Goal: Transaction & Acquisition: Purchase product/service

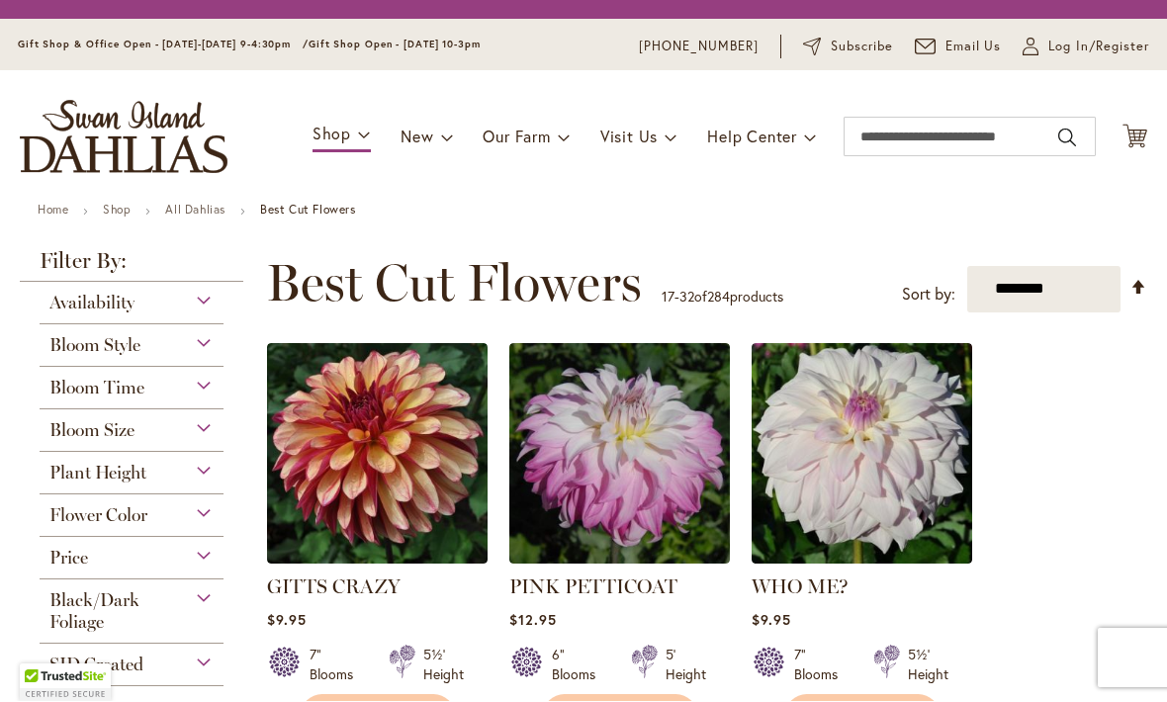
scroll to position [1, 0]
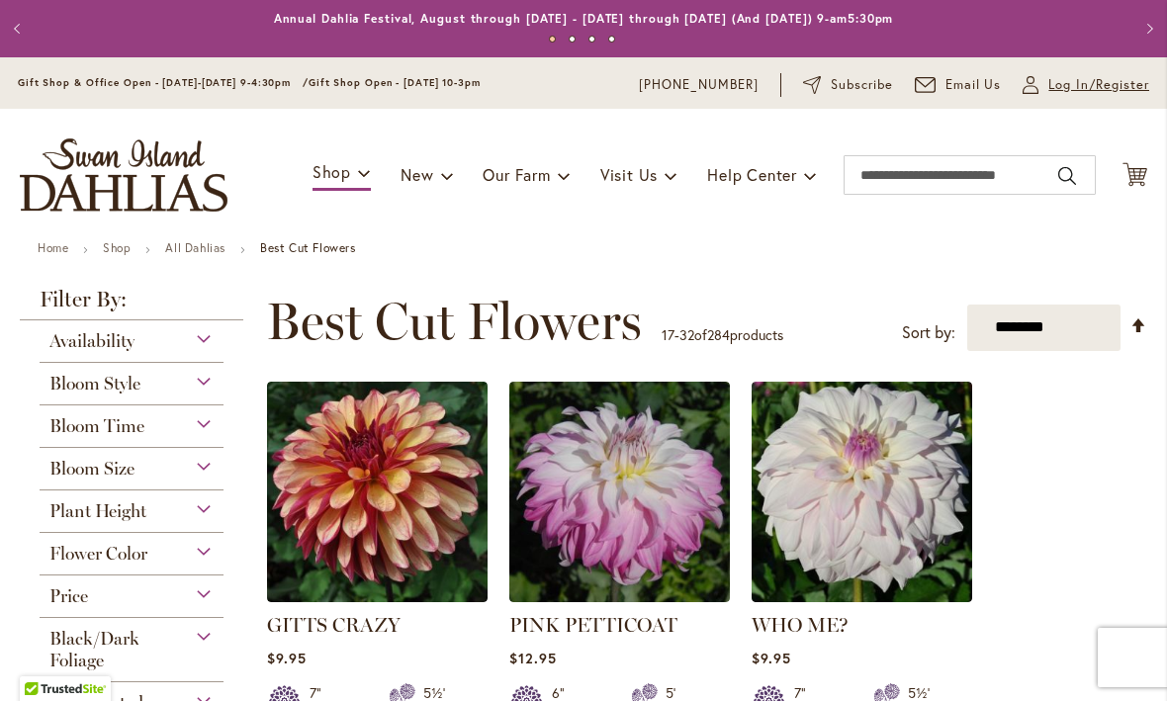
click at [1092, 92] on span "Log In/Register" at bounding box center [1098, 86] width 101 height 20
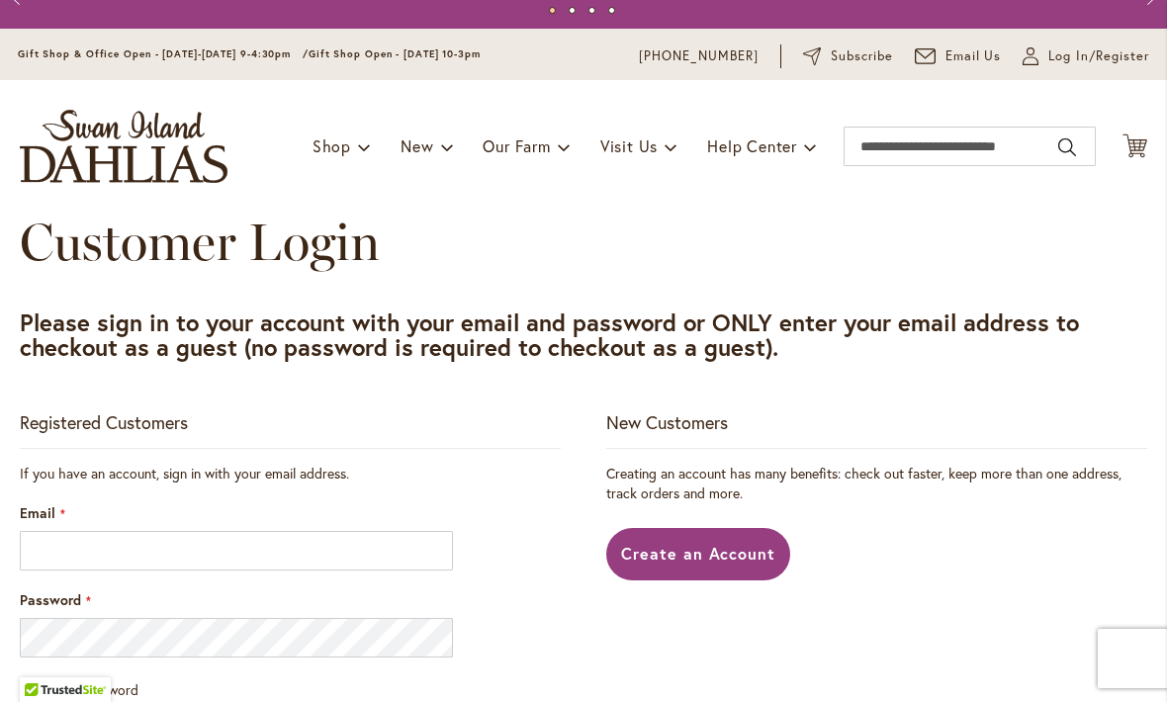
scroll to position [31, 0]
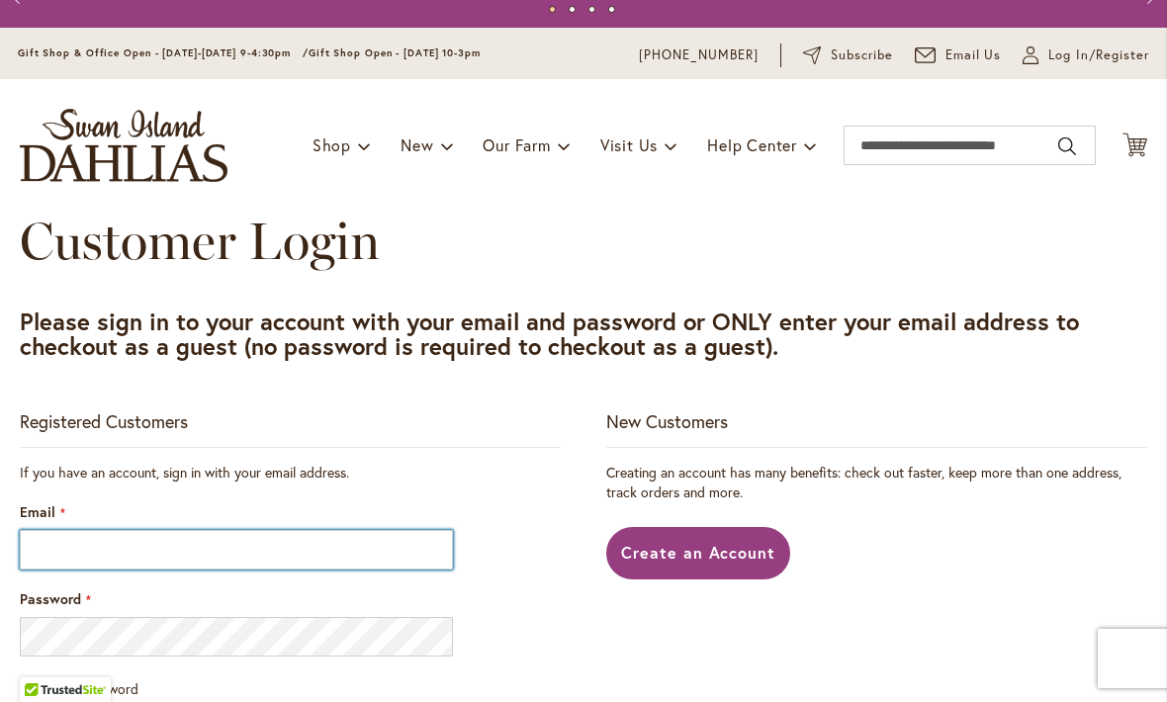
click at [71, 547] on input "Email" at bounding box center [236, 550] width 433 height 40
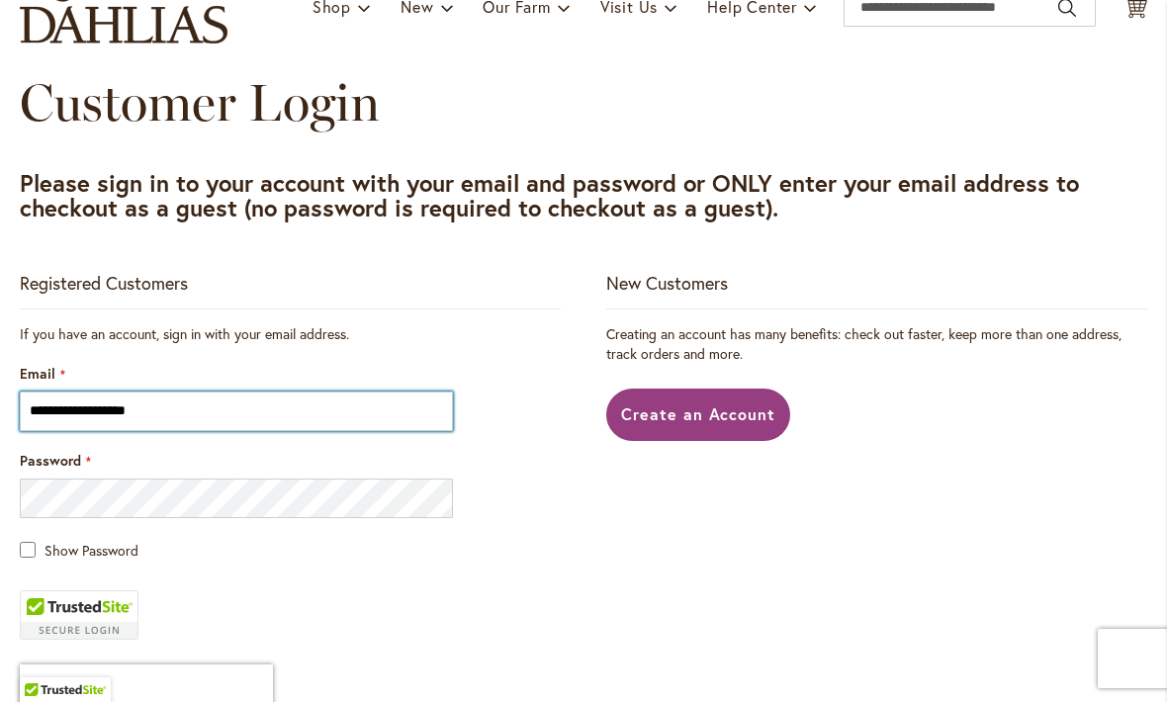
scroll to position [167, 0]
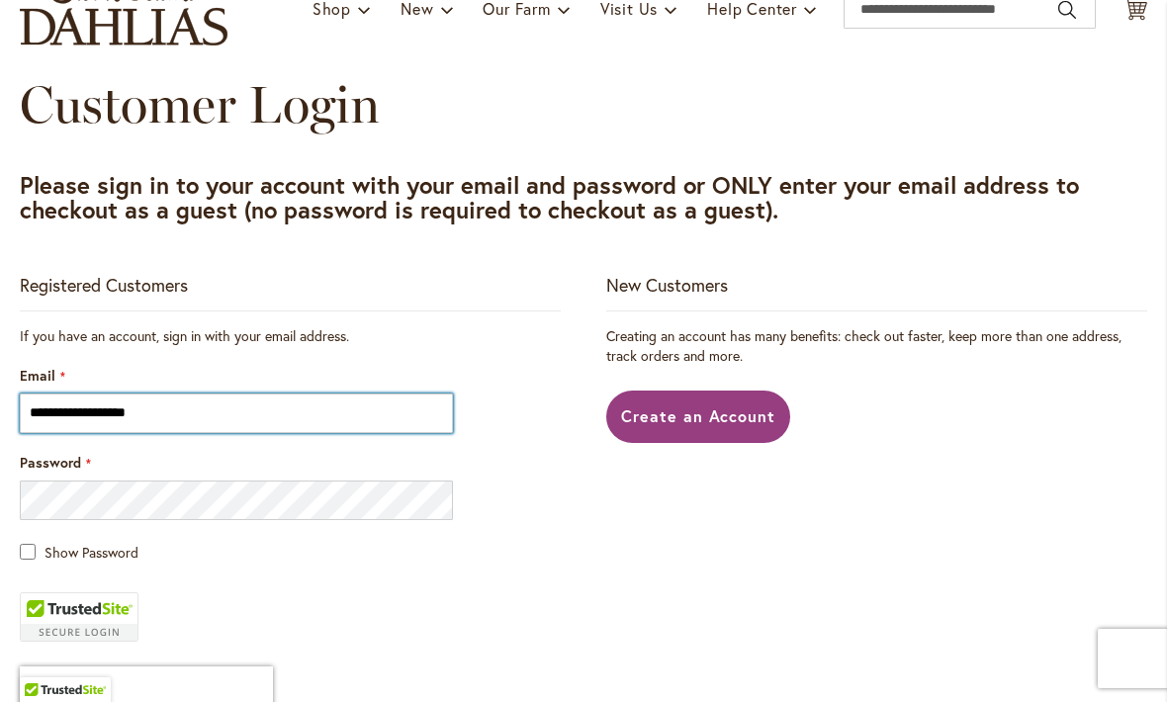
type input "**********"
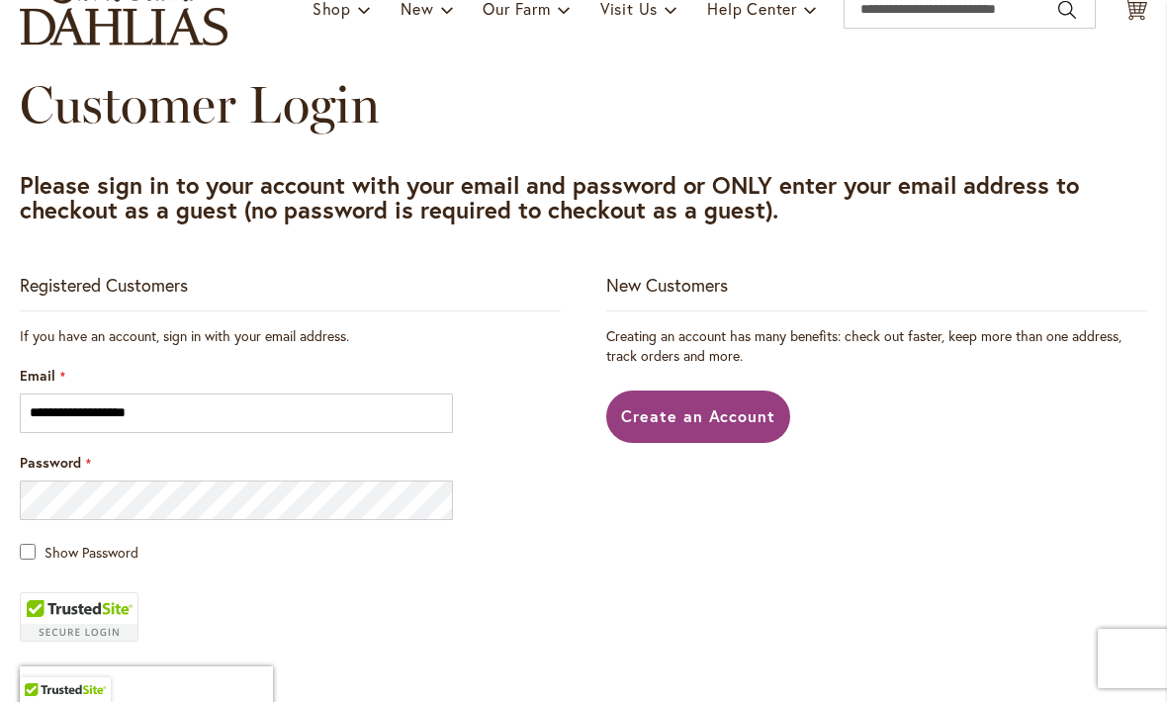
click at [16, 548] on main "**********" at bounding box center [583, 547] width 1163 height 945
click at [14, 551] on main "**********" at bounding box center [583, 547] width 1163 height 945
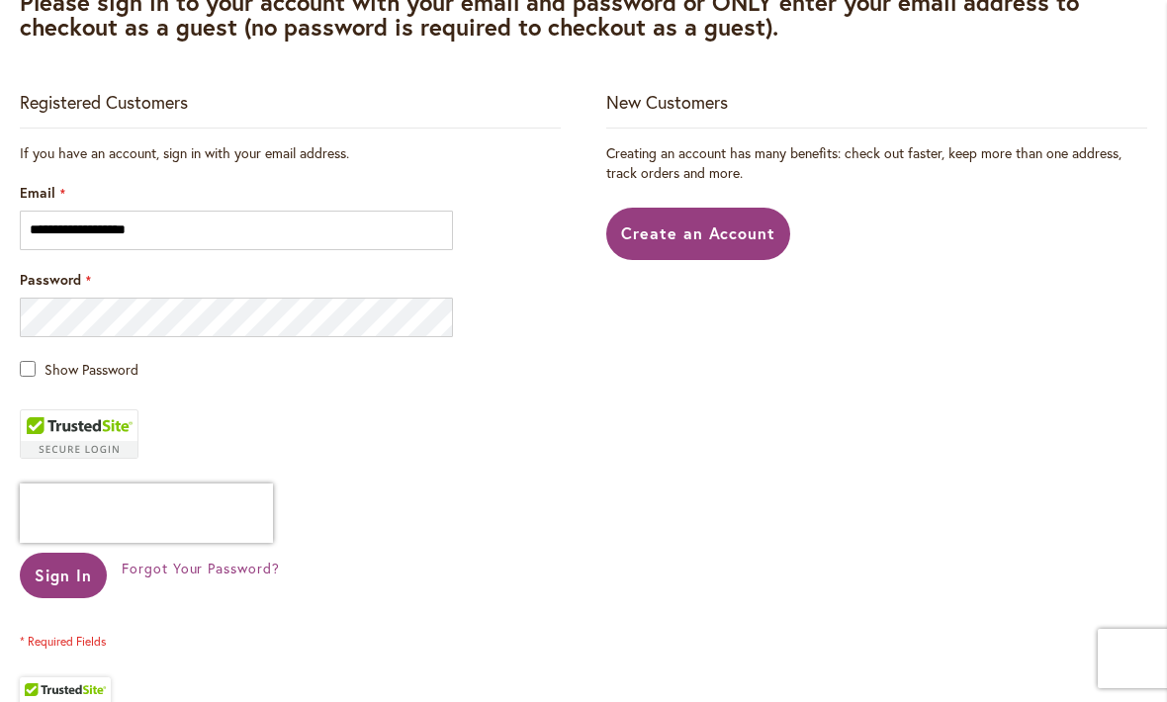
scroll to position [352, 0]
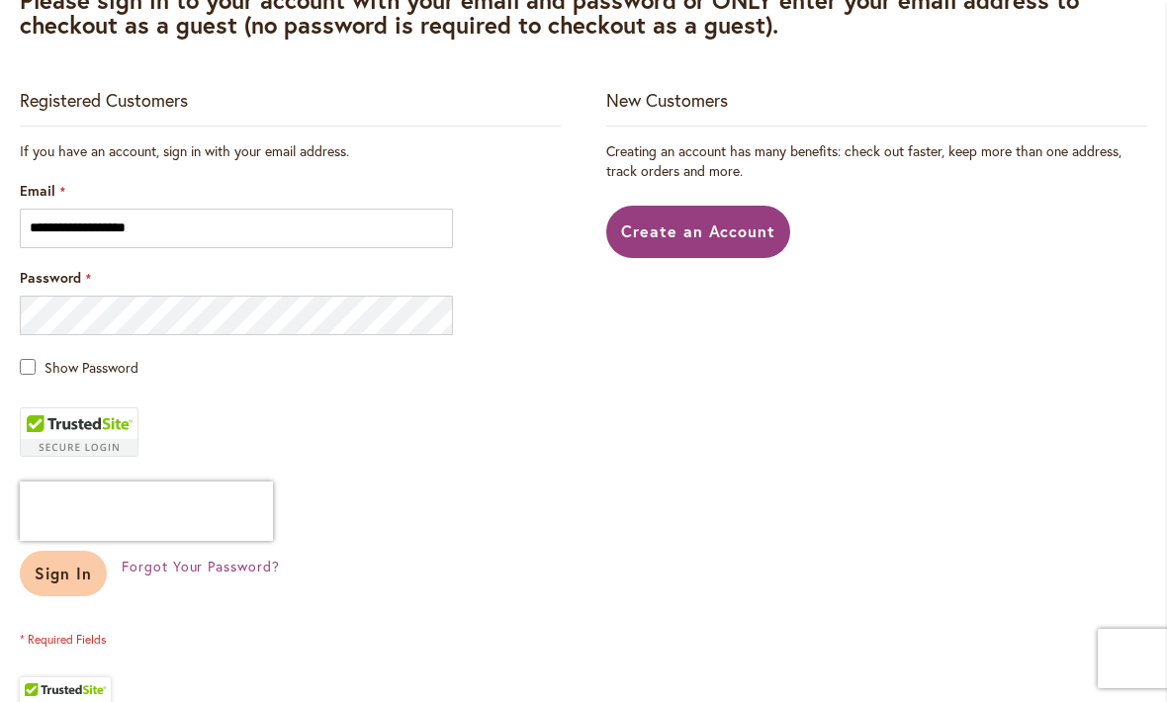
click at [58, 582] on span "Sign In" at bounding box center [63, 573] width 57 height 21
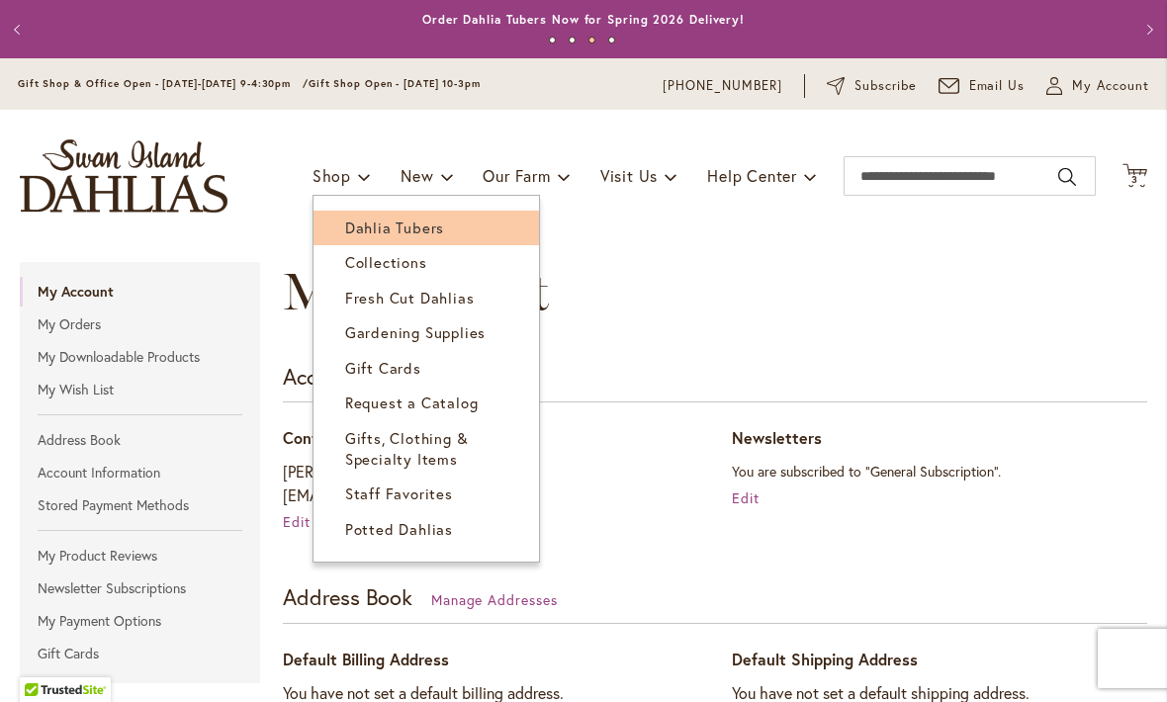
click at [373, 226] on span "Dahlia Tubers" at bounding box center [394, 228] width 99 height 20
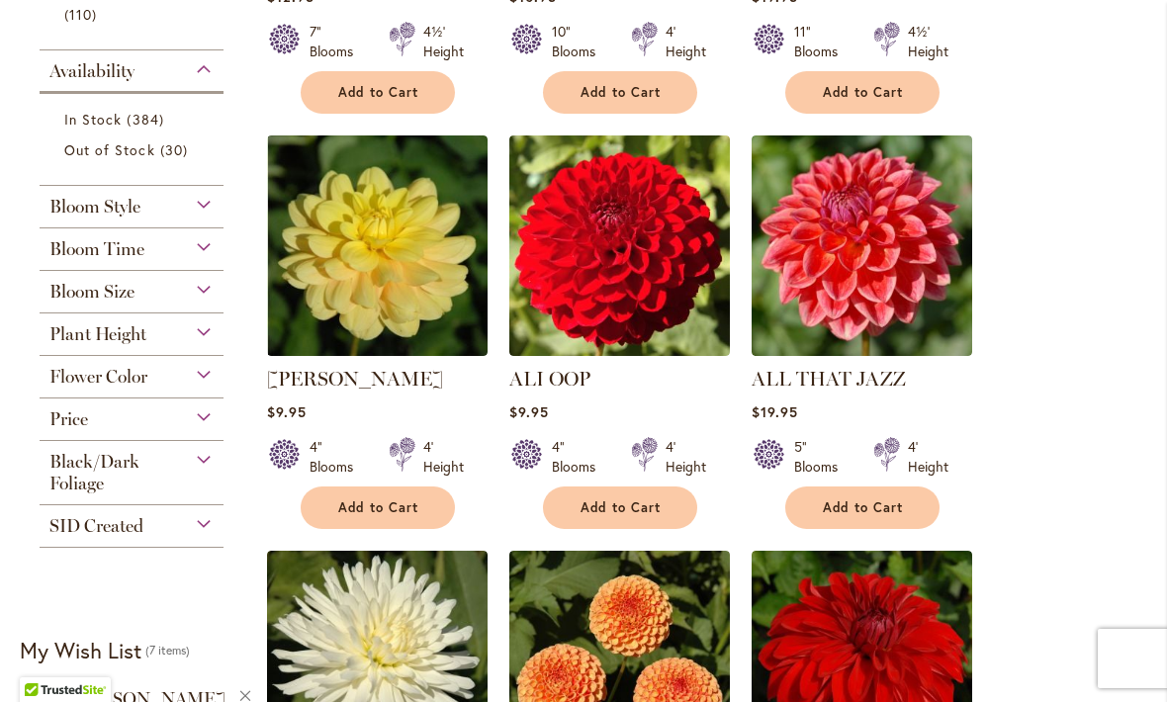
scroll to position [742, 0]
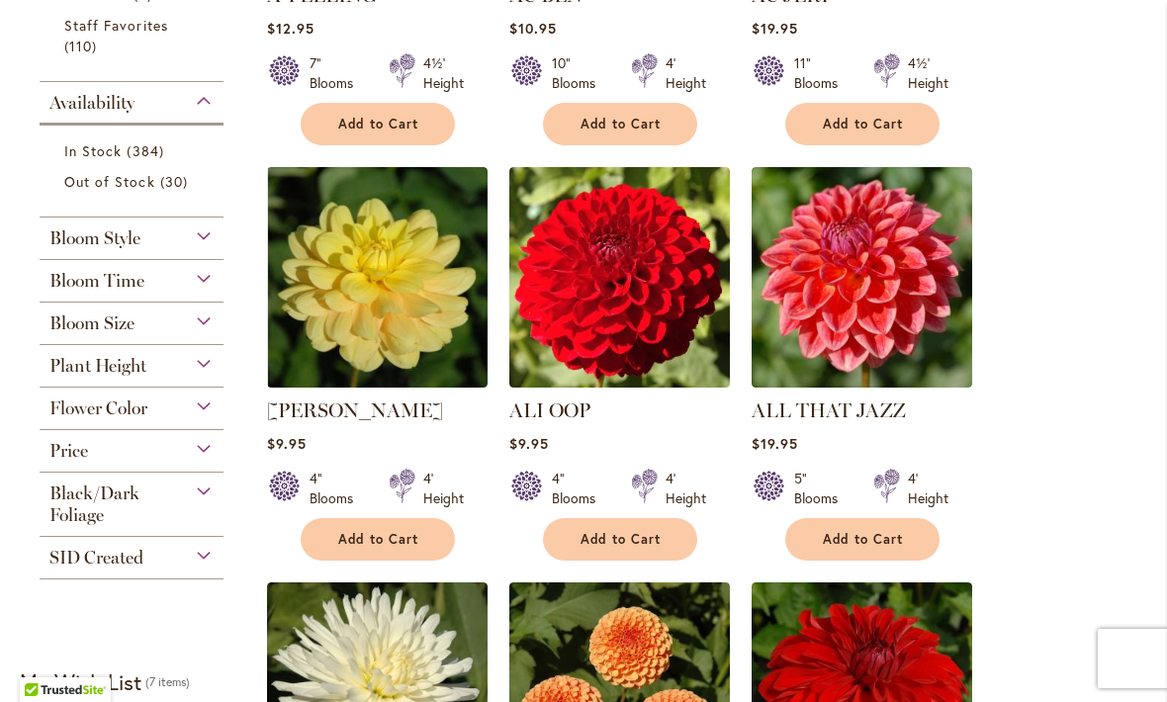
click at [204, 242] on div "Bloom Style" at bounding box center [132, 234] width 184 height 32
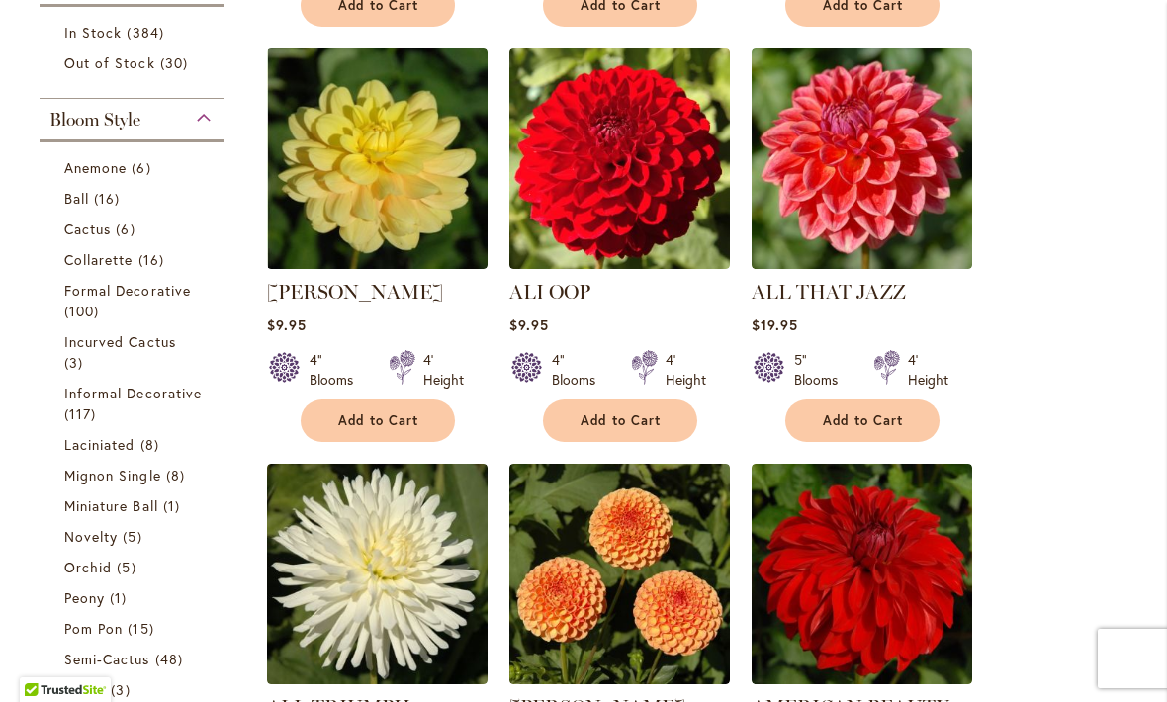
scroll to position [823, 0]
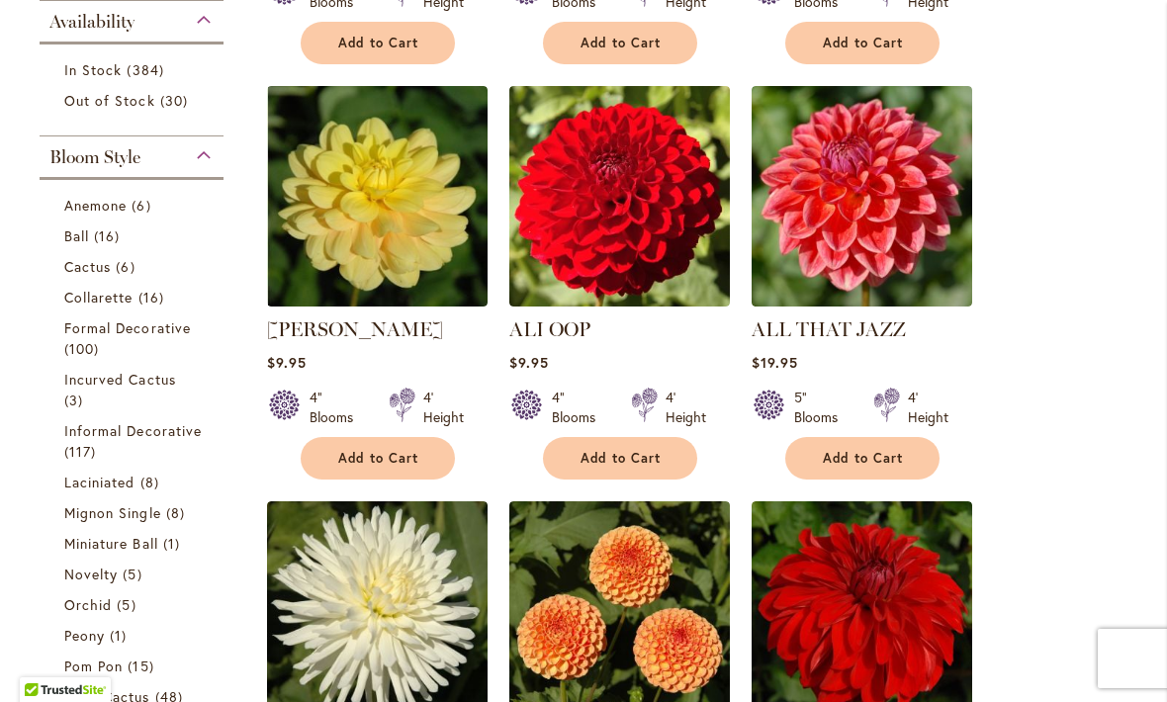
click at [209, 160] on div "Bloom Style" at bounding box center [132, 152] width 184 height 32
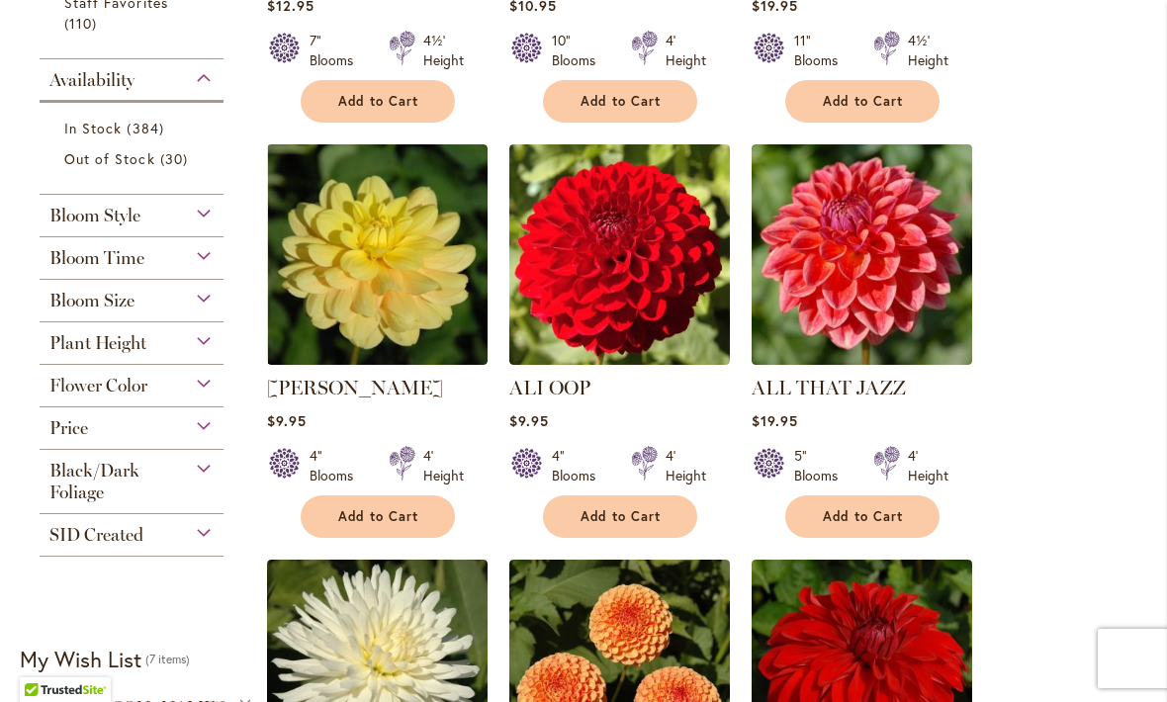
scroll to position [760, 0]
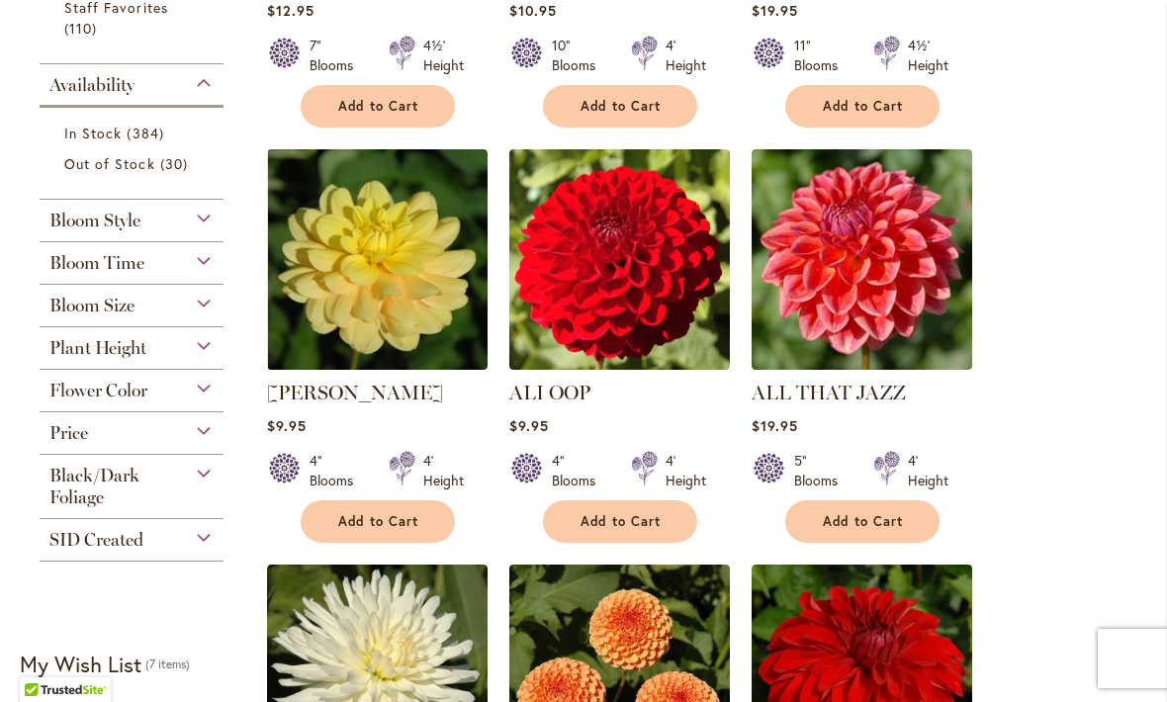
click at [198, 266] on div "Bloom Time" at bounding box center [132, 258] width 184 height 32
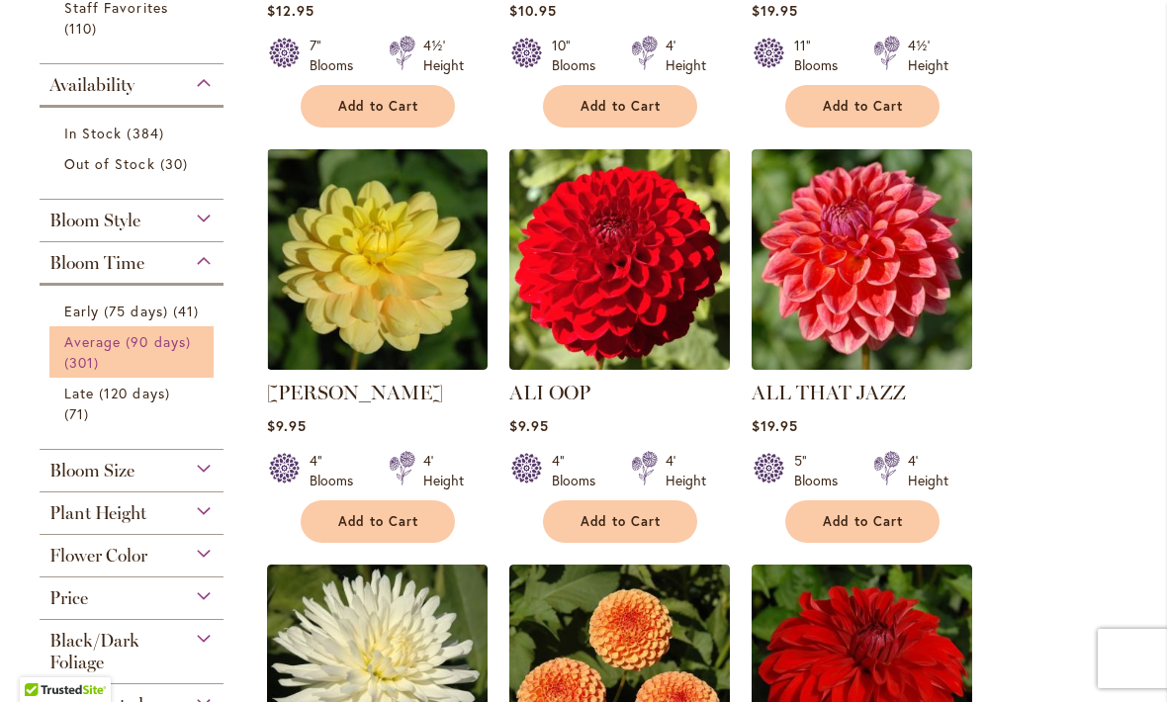
click at [128, 373] on link "Average (90 days) 301 items" at bounding box center [133, 352] width 139 height 42
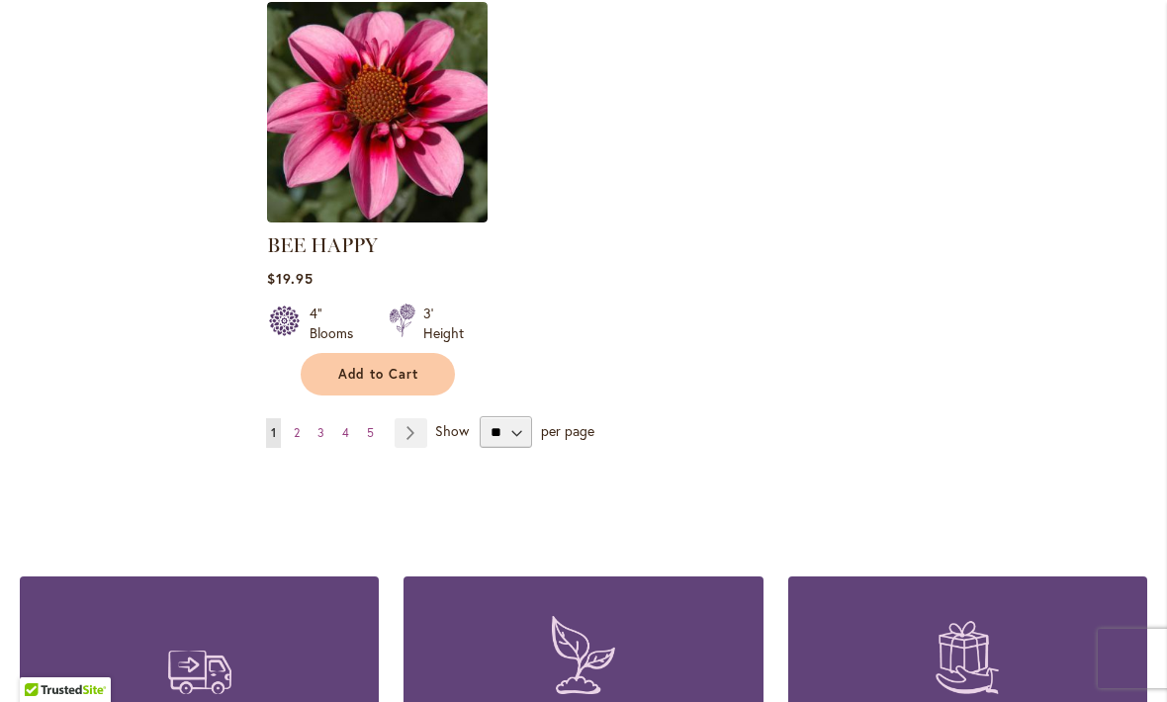
scroll to position [2560, 0]
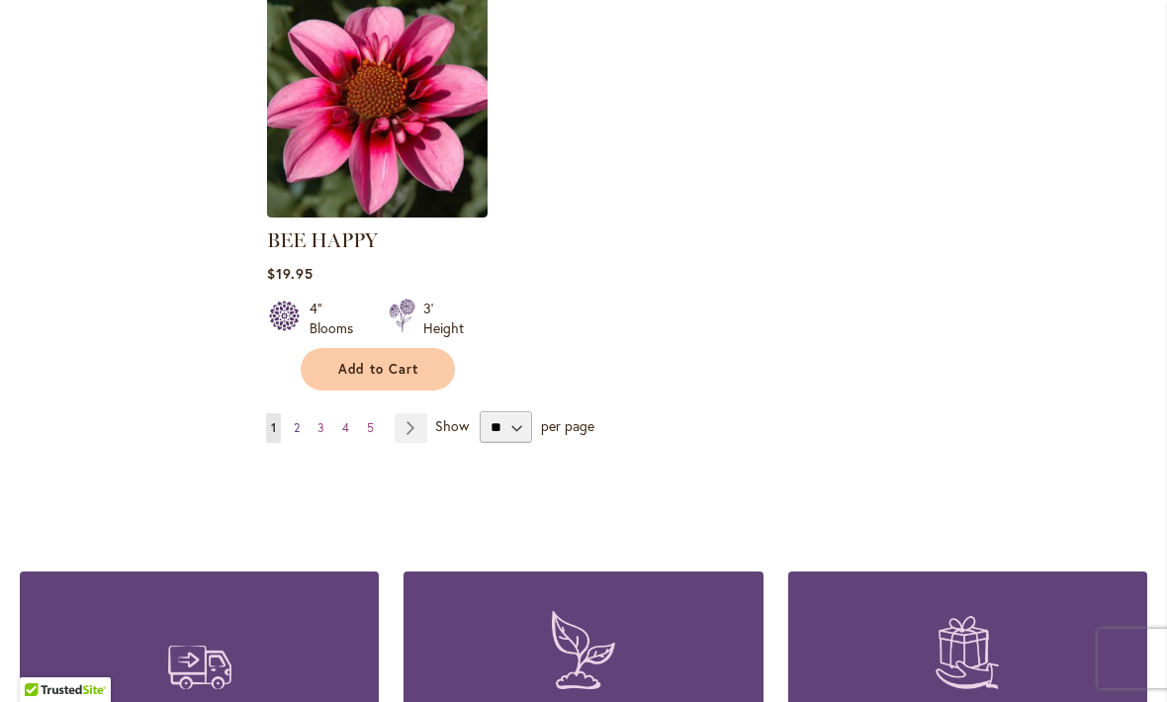
click at [292, 413] on link "Page 2" at bounding box center [297, 428] width 16 height 30
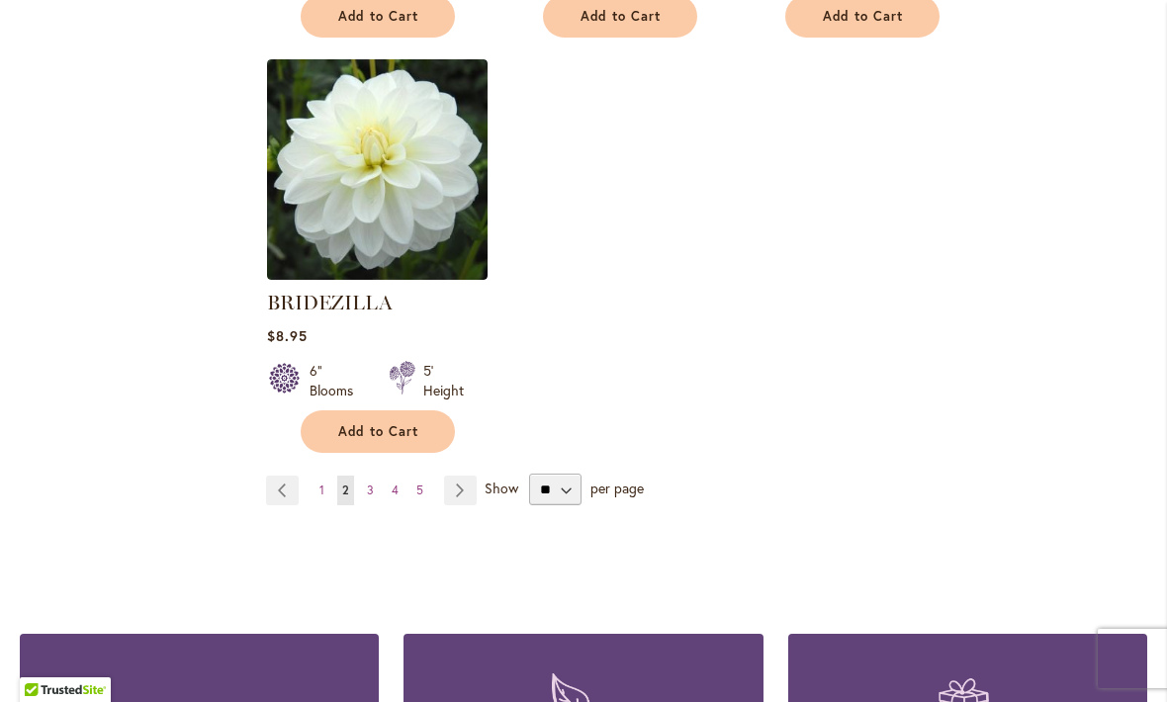
scroll to position [2472, 0]
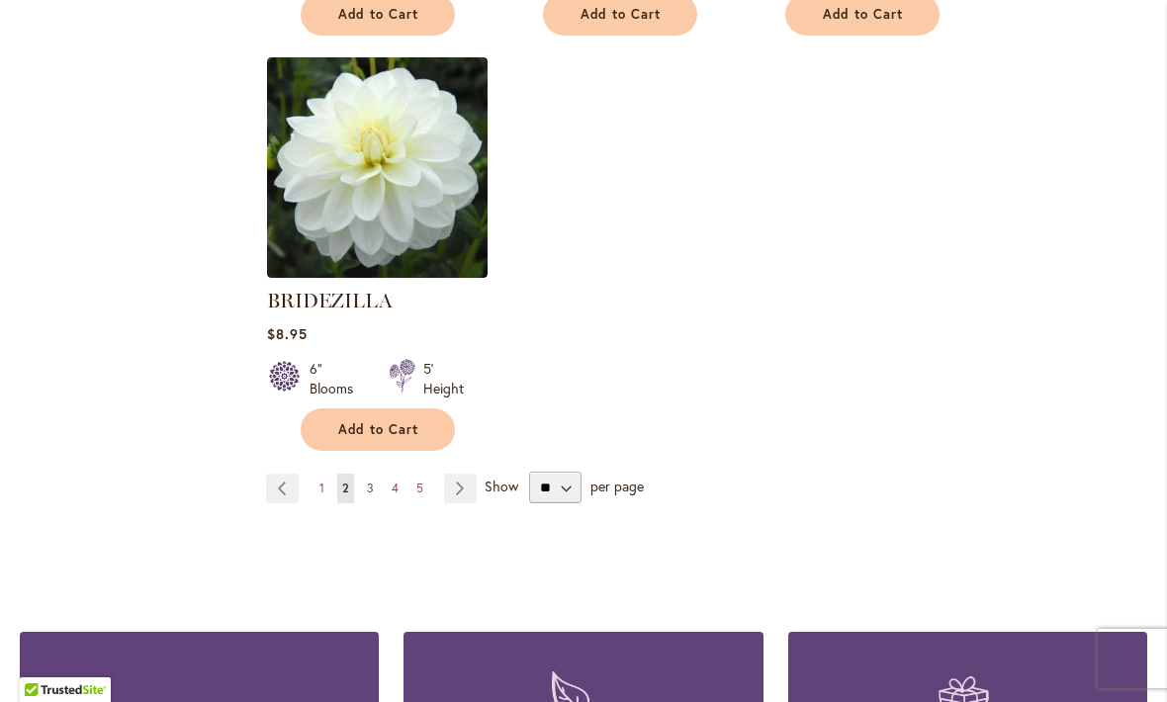
click at [368, 486] on span "3" at bounding box center [370, 488] width 7 height 15
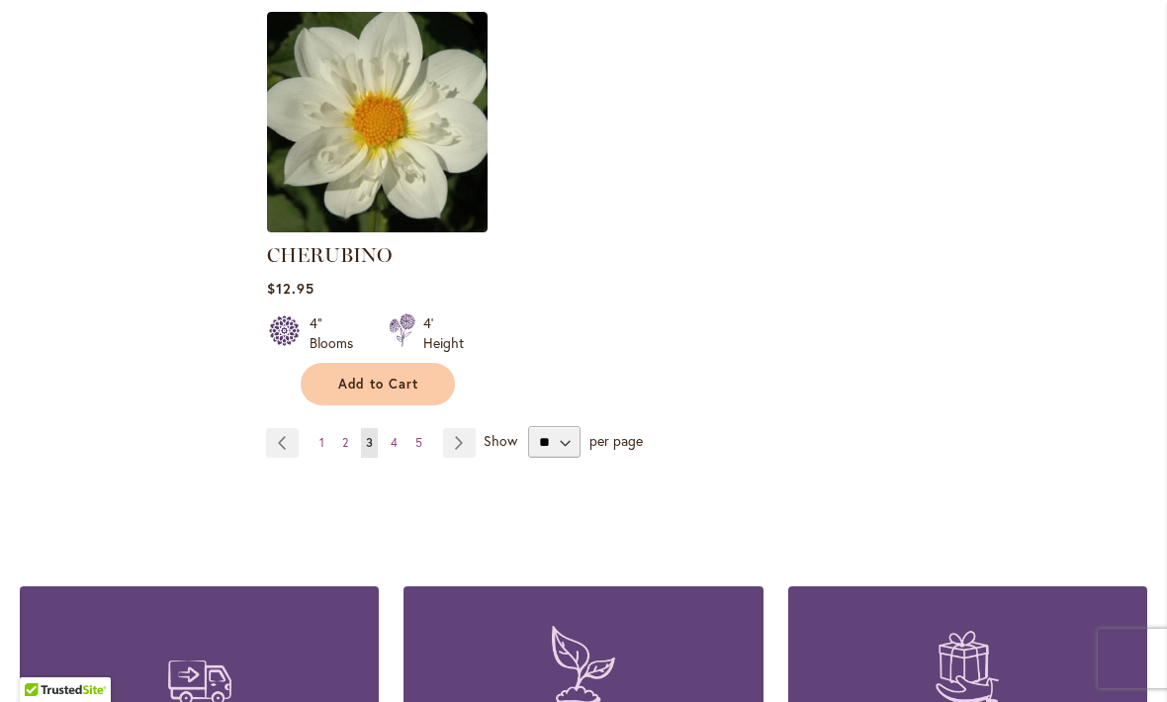
scroll to position [2591, 0]
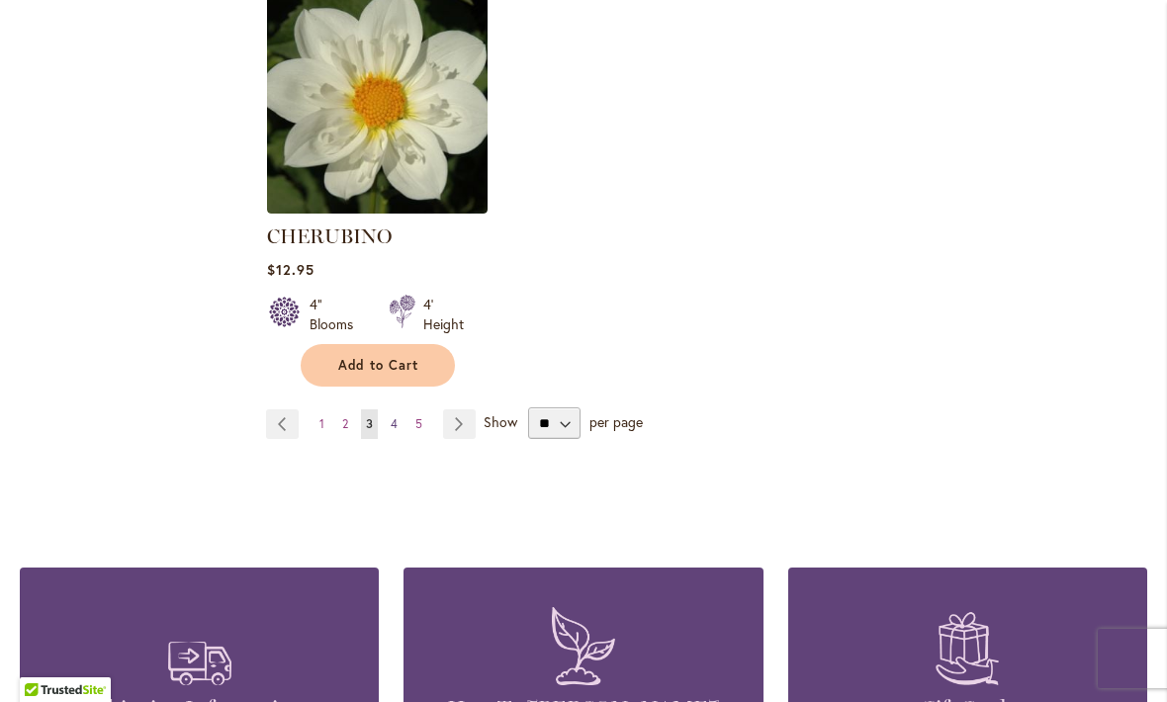
click at [387, 409] on link "Page 4" at bounding box center [394, 424] width 17 height 30
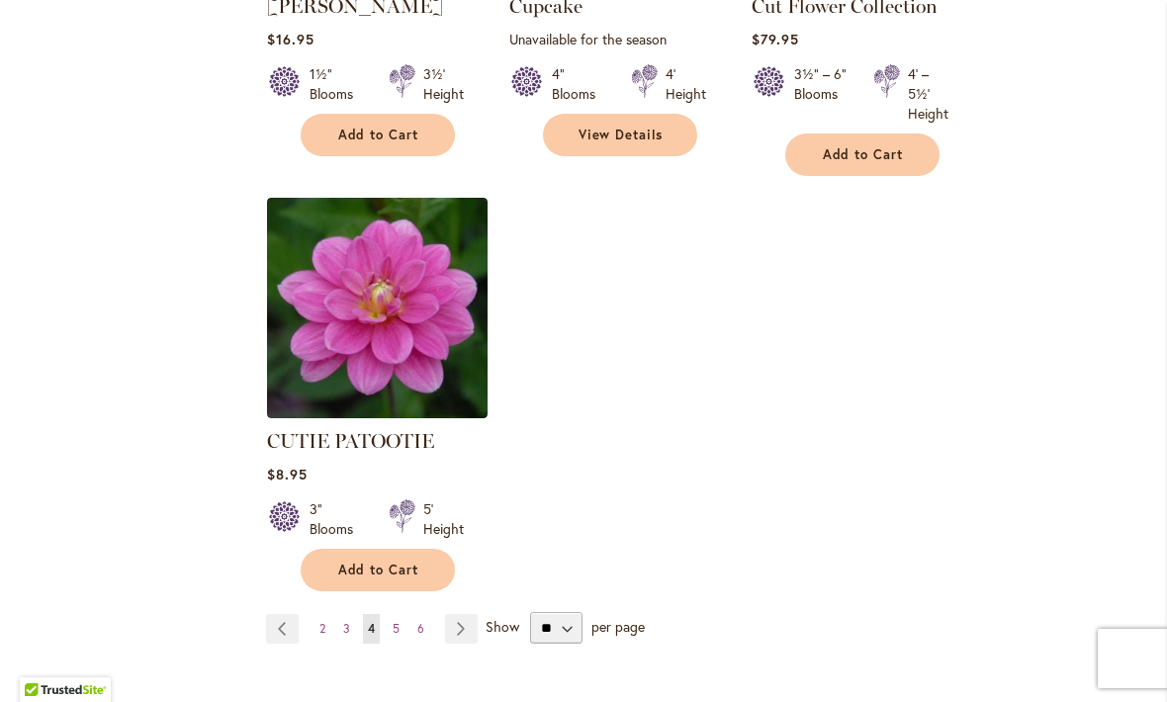
scroll to position [2413, 0]
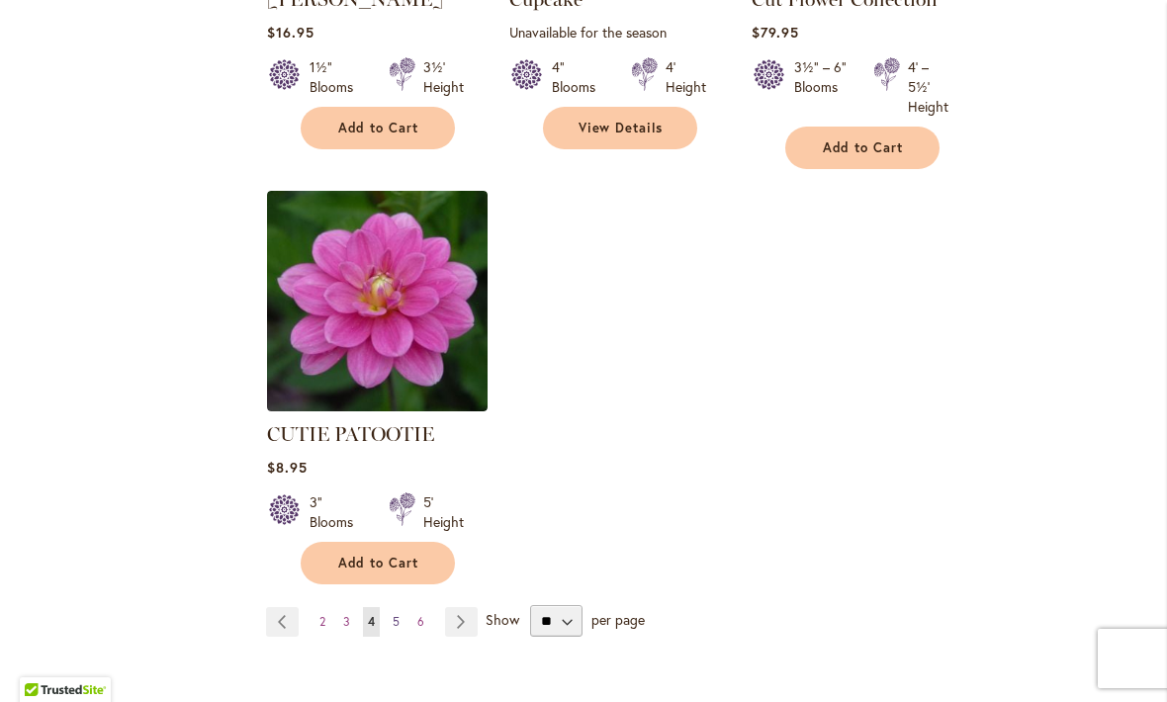
click at [388, 607] on link "Page 5" at bounding box center [396, 622] width 17 height 30
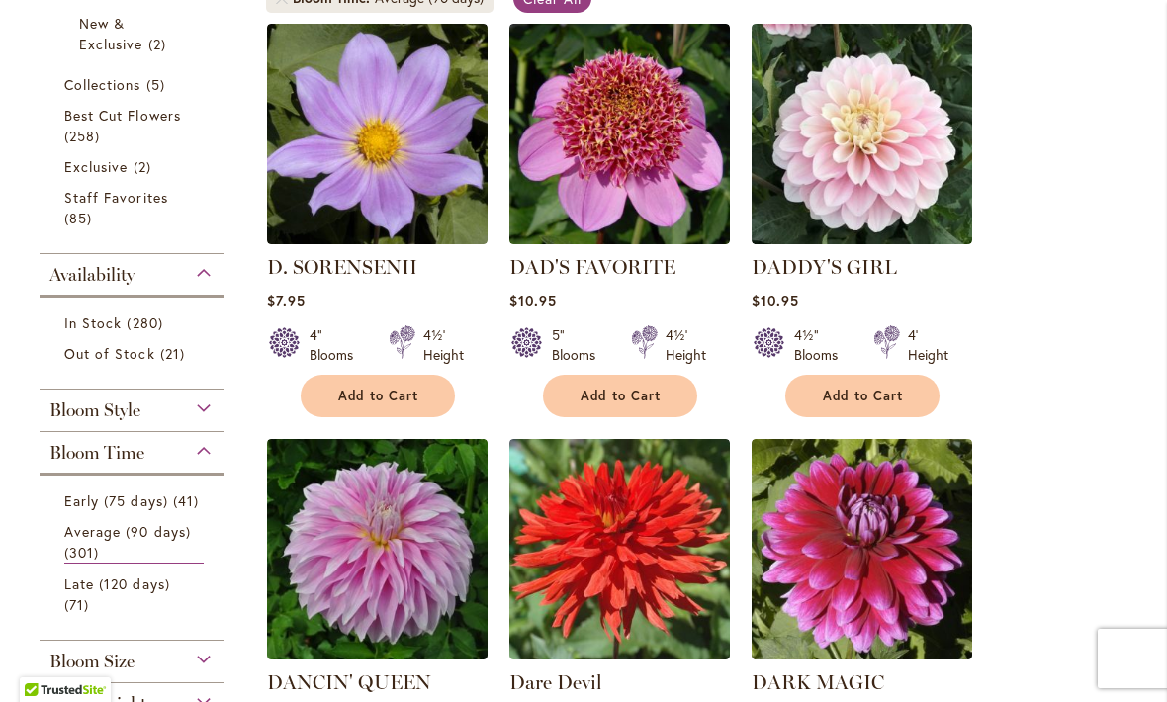
scroll to position [427, 0]
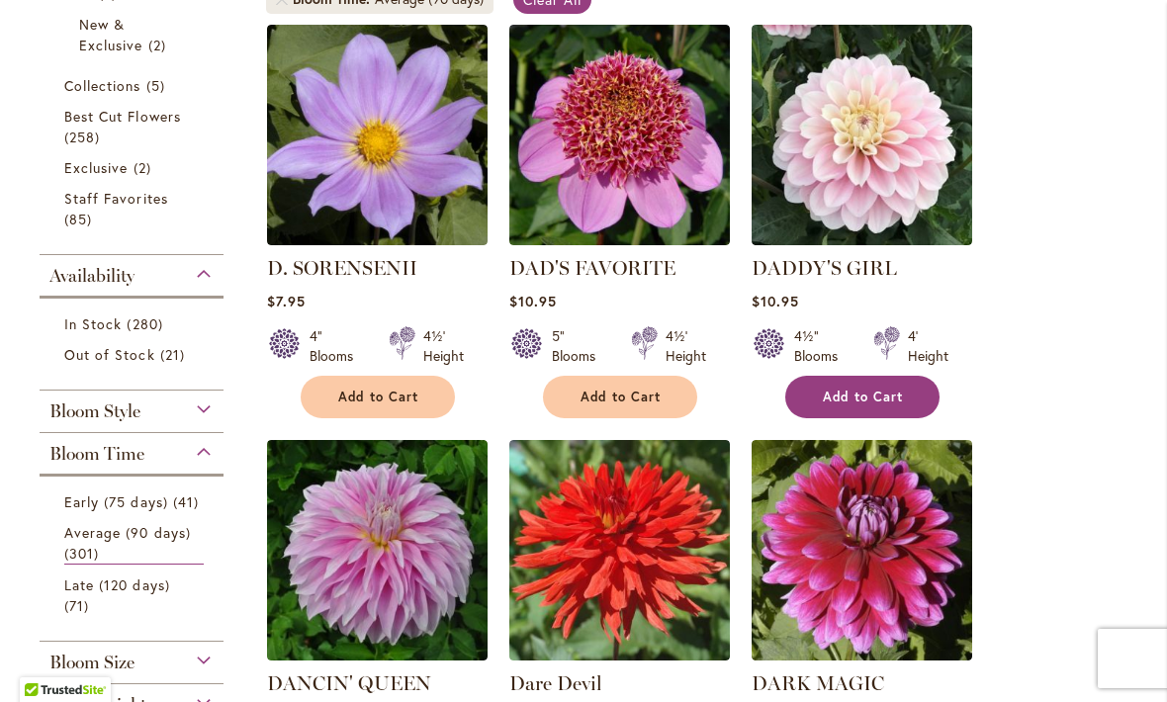
click at [854, 398] on span "Add to Cart" at bounding box center [863, 397] width 81 height 17
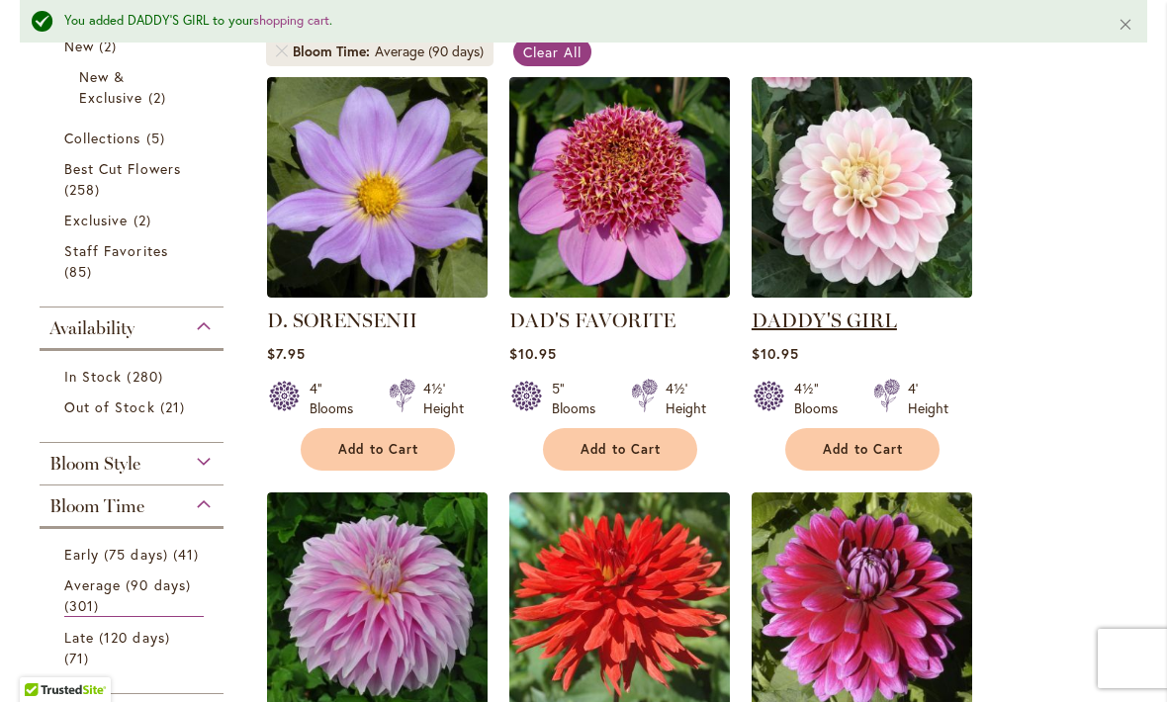
click at [826, 331] on link "DADDY'S GIRL" at bounding box center [824, 321] width 145 height 24
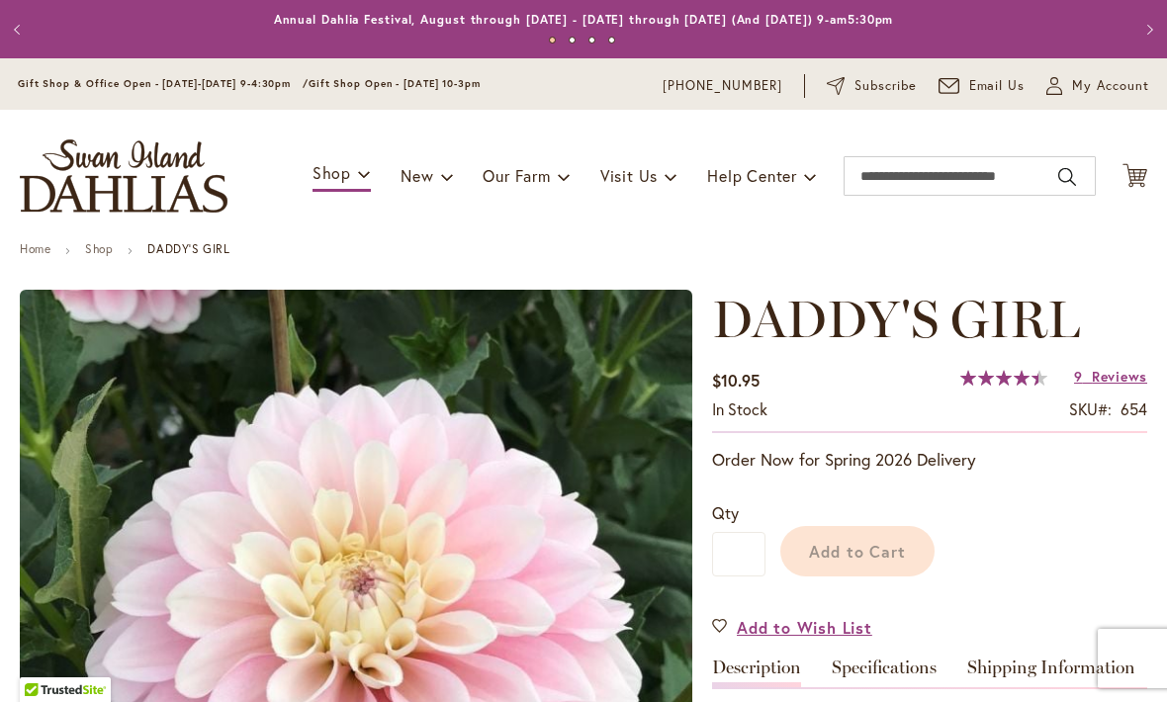
type input "***"
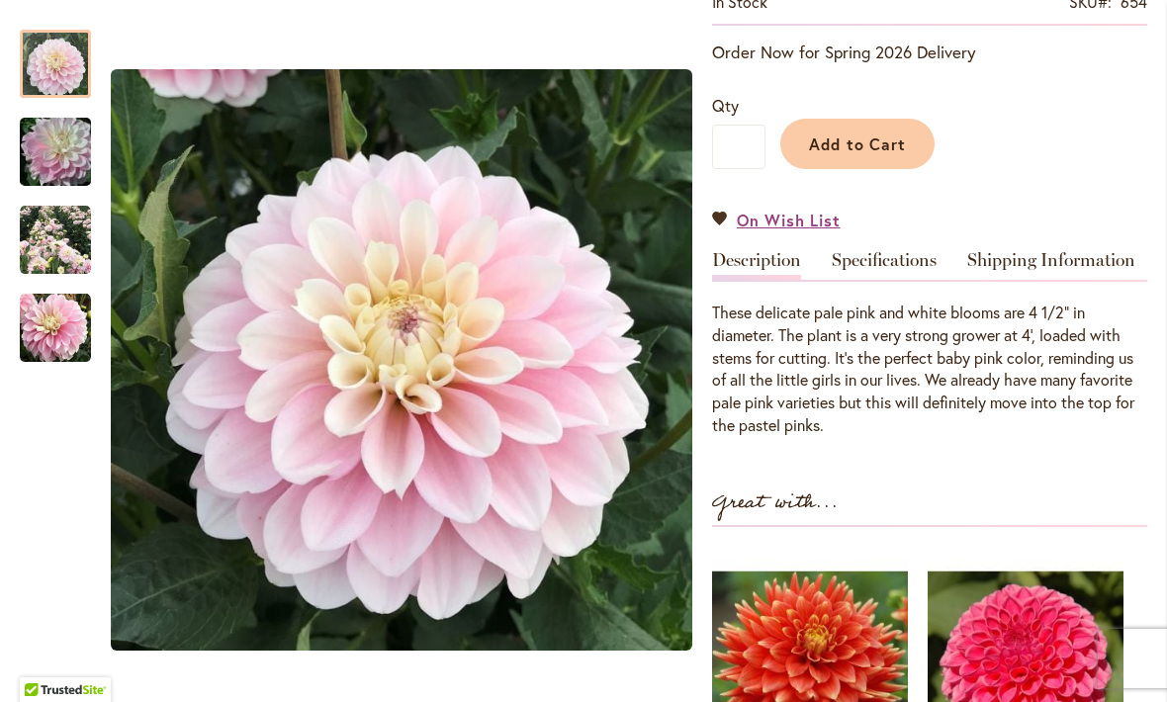
scroll to position [407, 0]
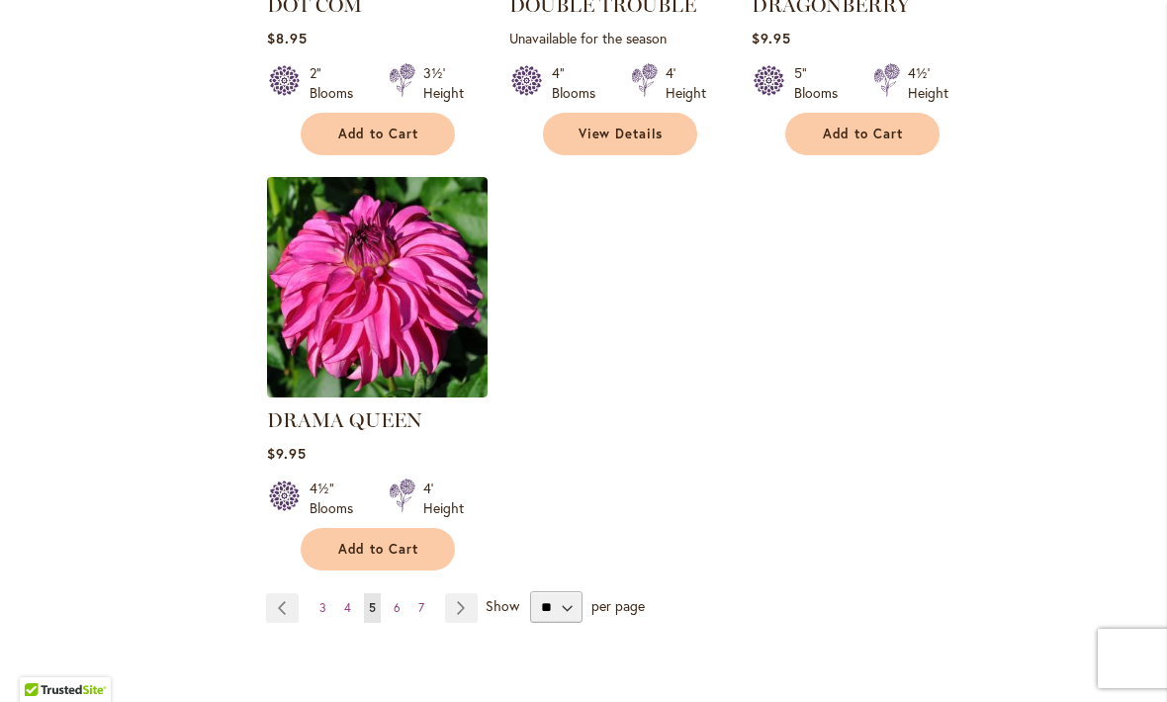
scroll to position [2411, 0]
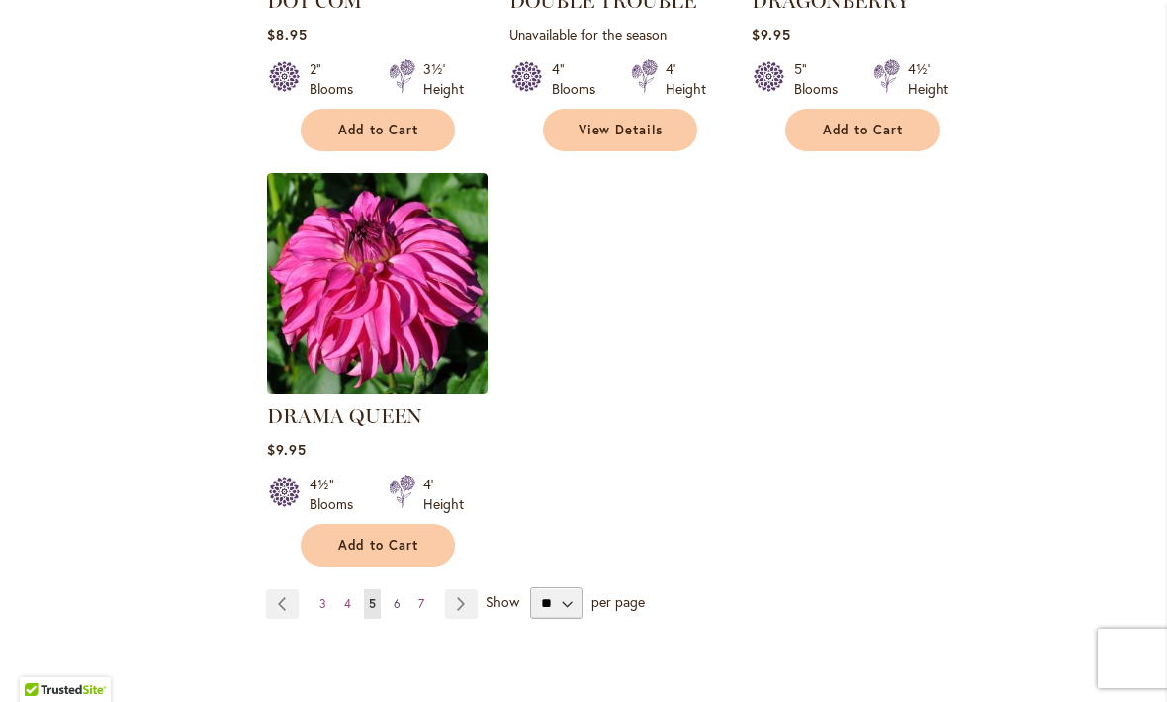
click at [394, 596] on span "6" at bounding box center [397, 603] width 7 height 15
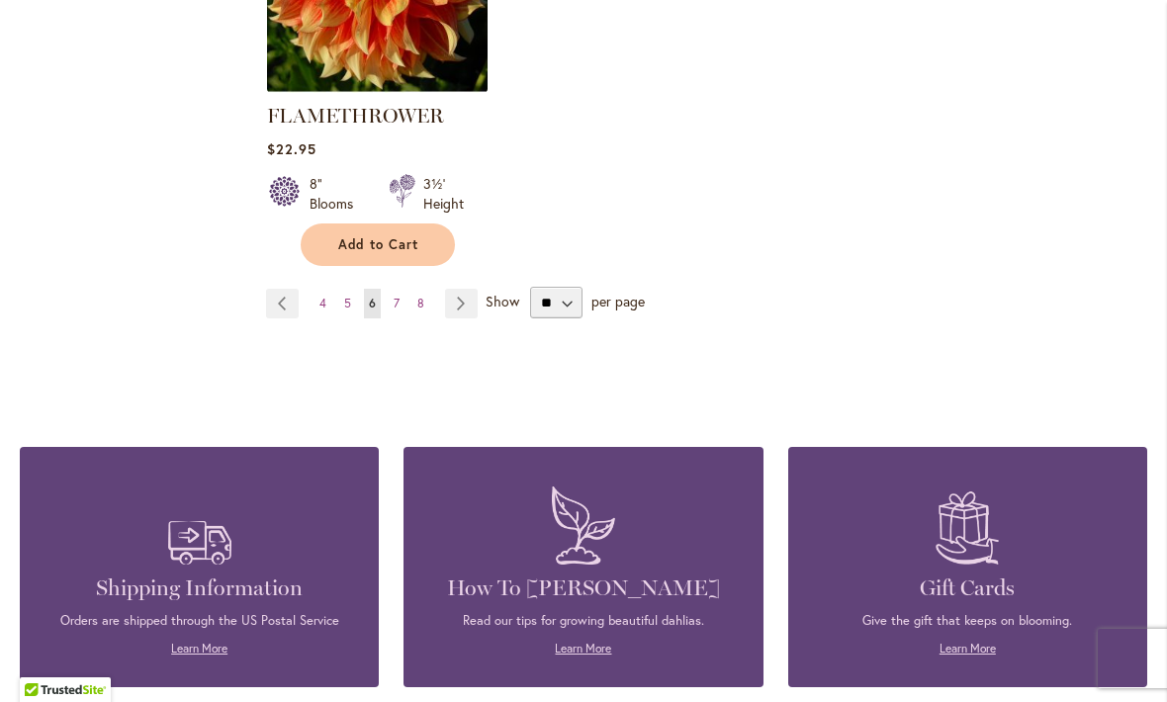
scroll to position [2726, 0]
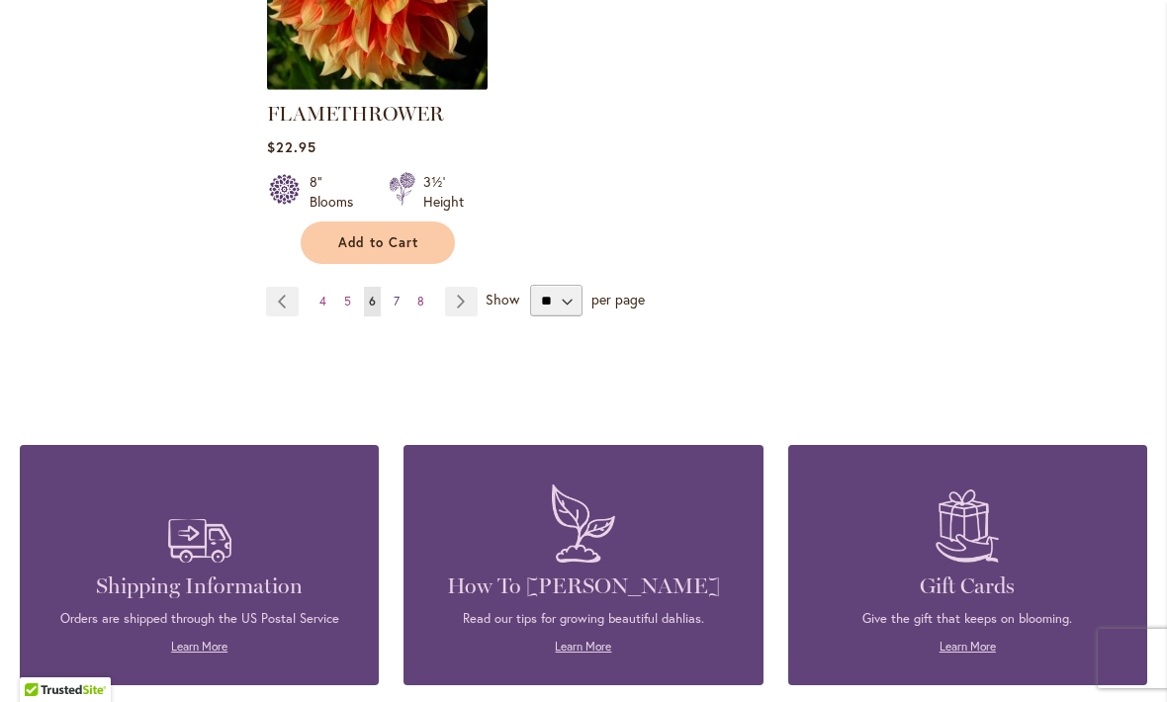
click at [396, 295] on span "7" at bounding box center [397, 301] width 6 height 15
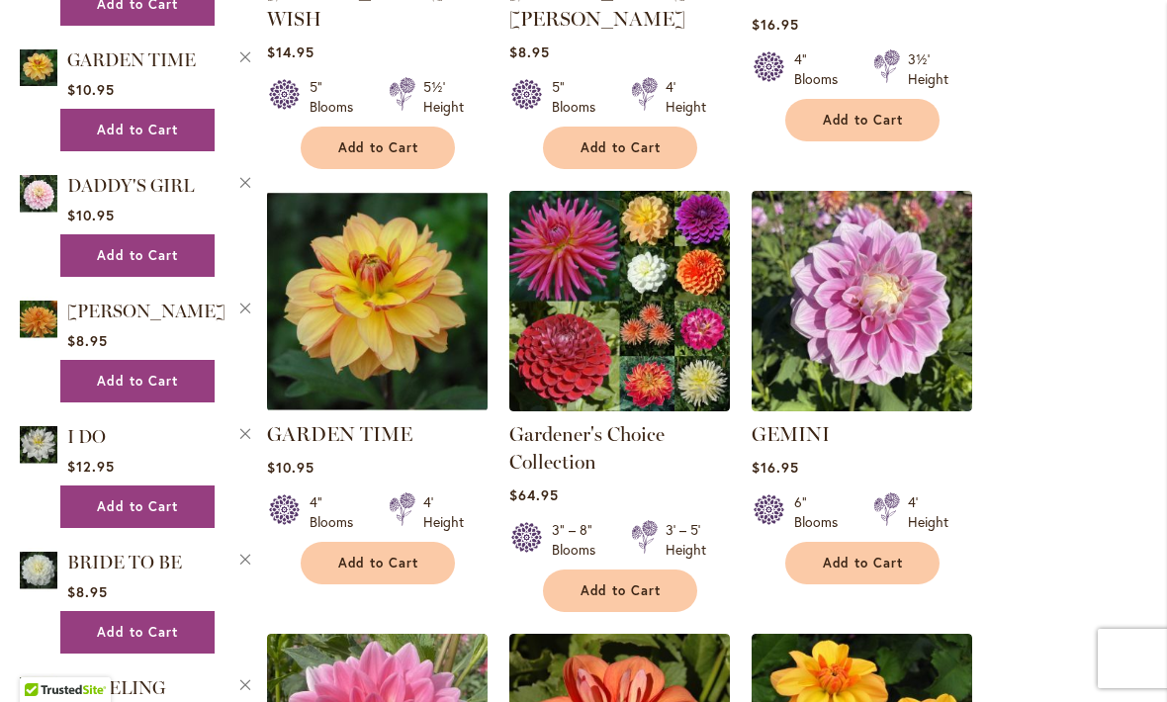
scroll to position [1588, 0]
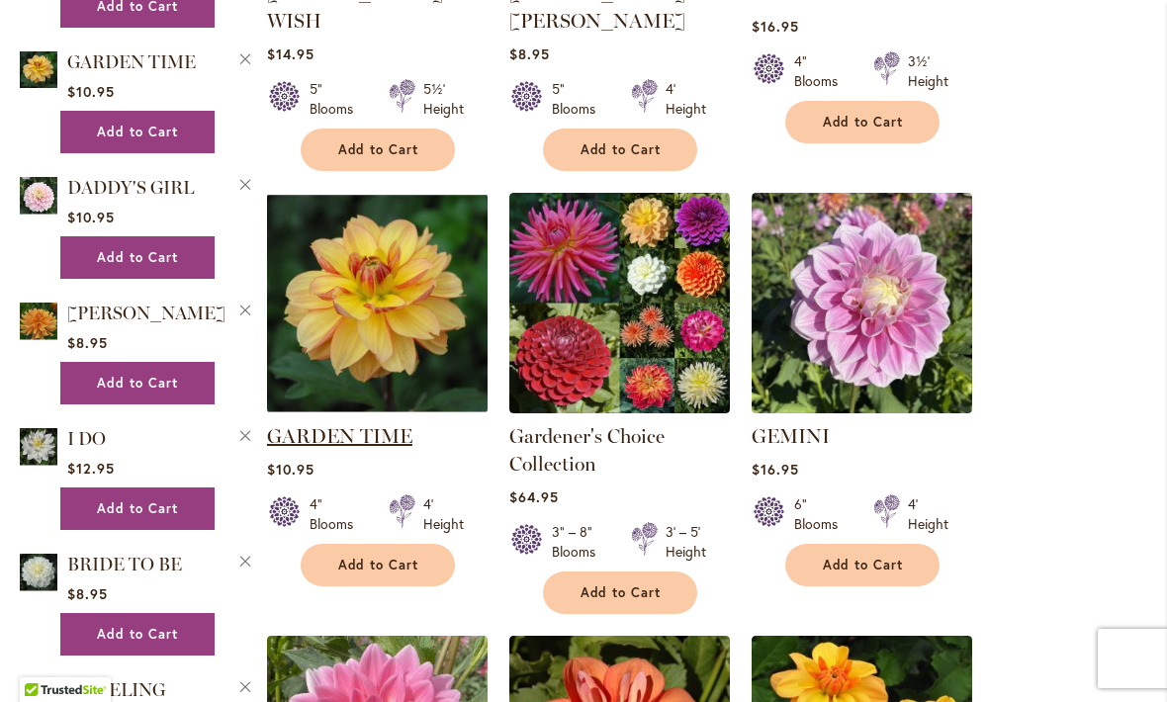
click at [332, 424] on link "GARDEN TIME" at bounding box center [339, 436] width 145 height 24
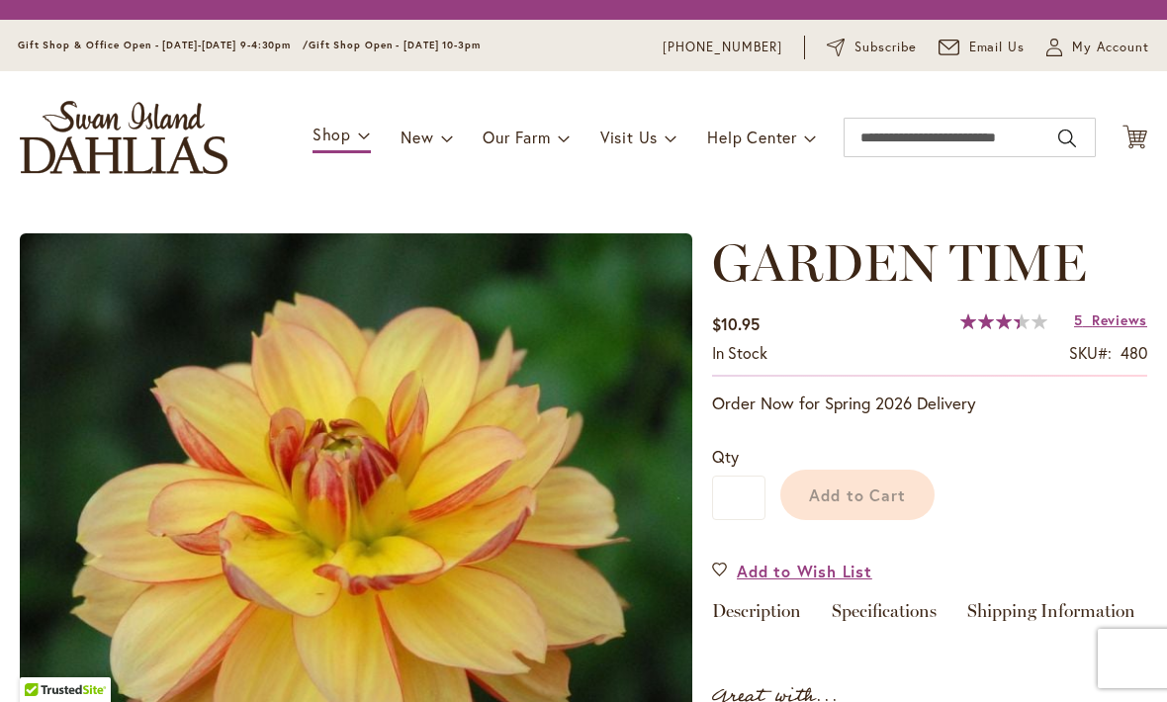
type input "***"
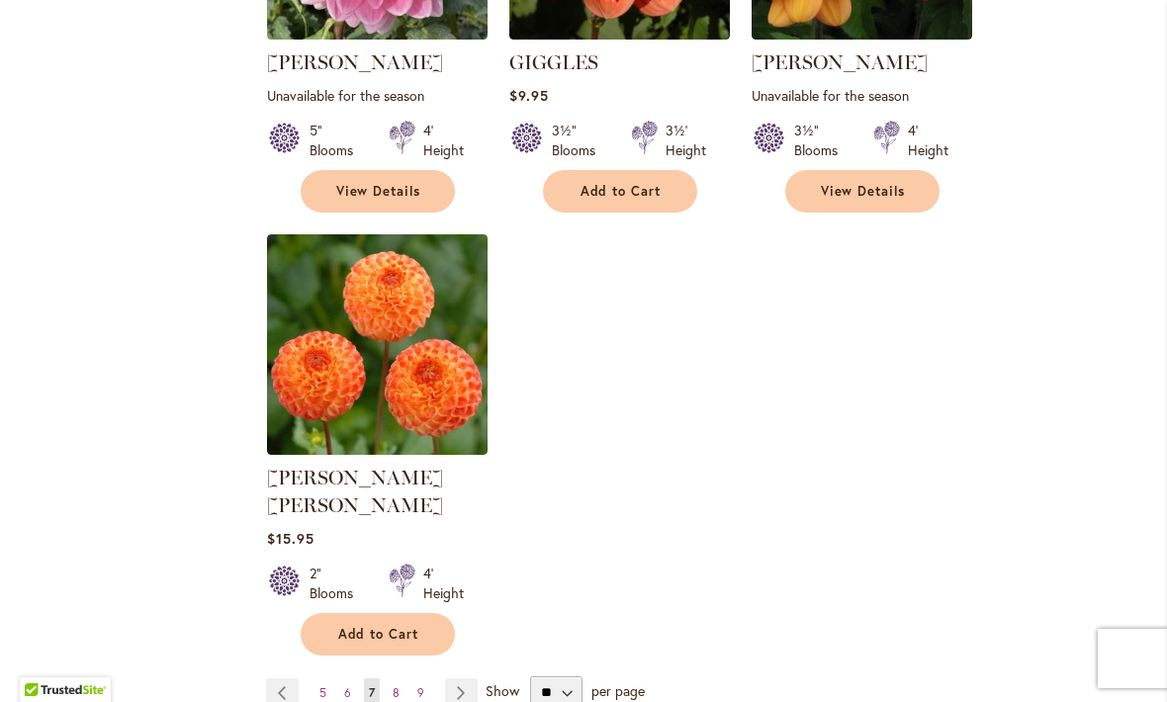
scroll to position [2406, 0]
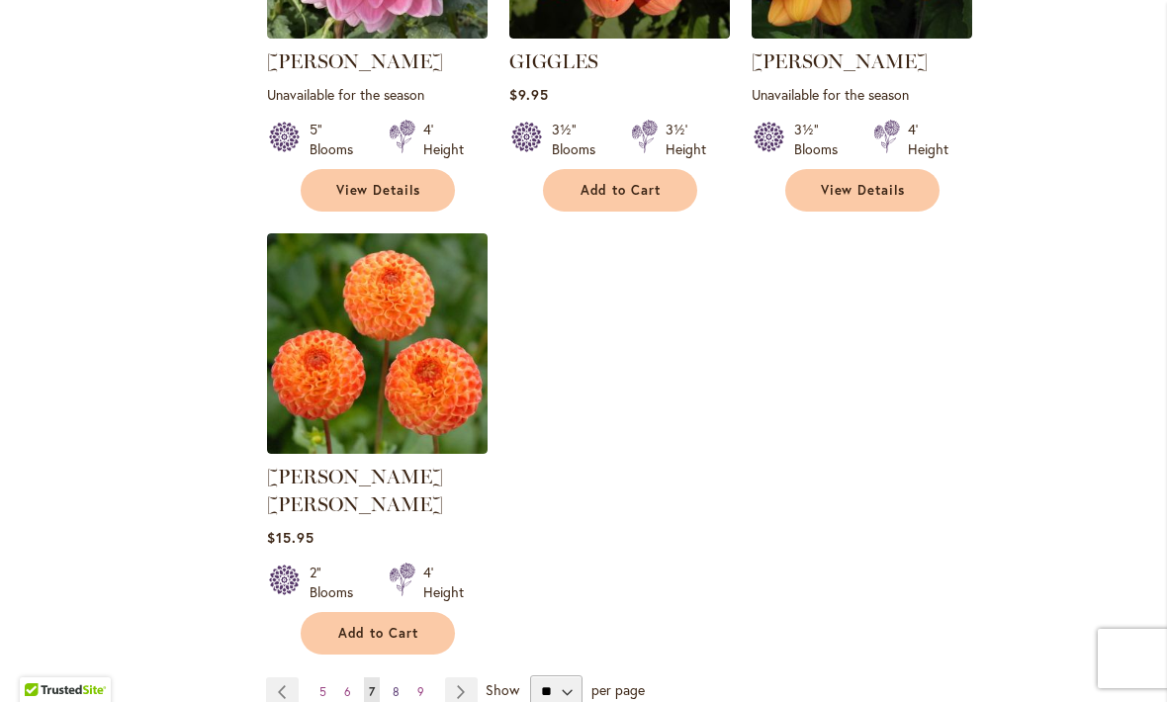
click at [398, 684] on span "8" at bounding box center [396, 691] width 7 height 15
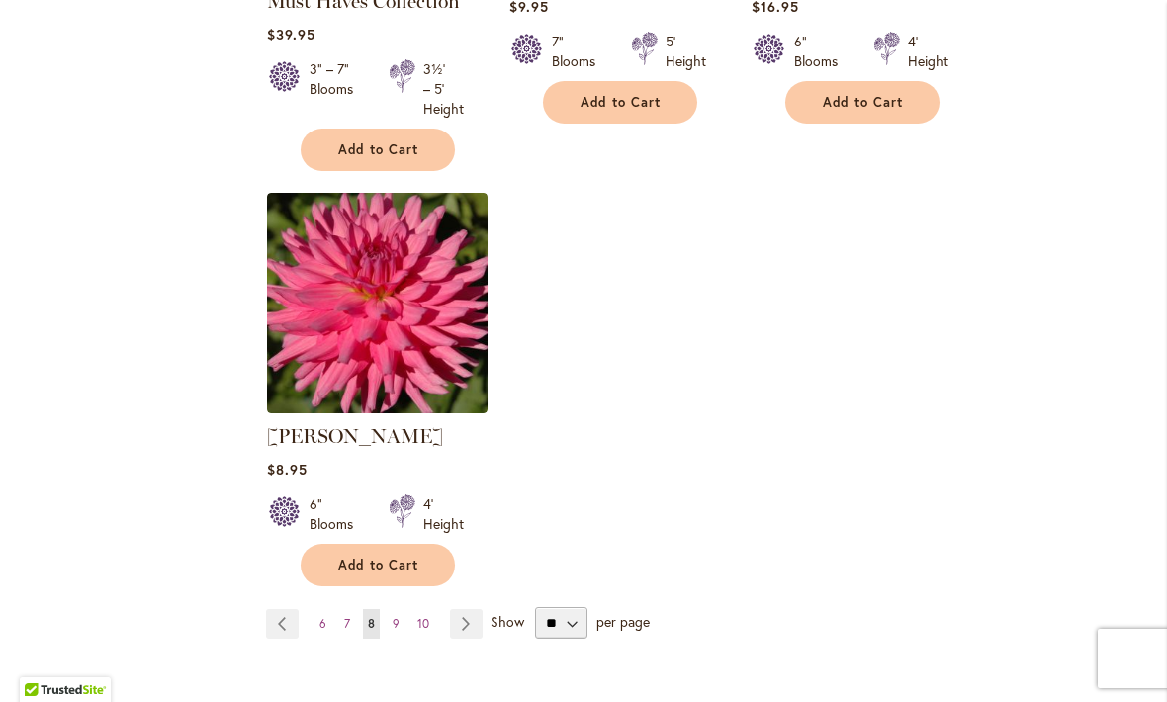
scroll to position [2412, 0]
click at [393, 615] on span "9" at bounding box center [396, 622] width 7 height 15
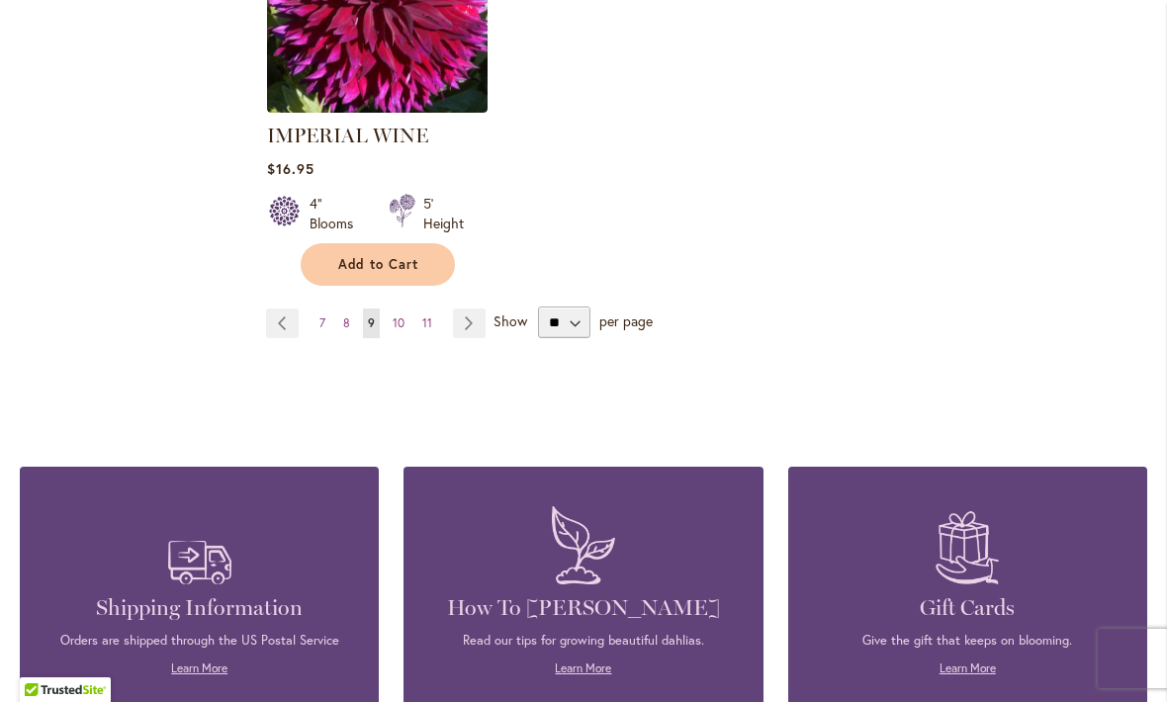
scroll to position [2688, 0]
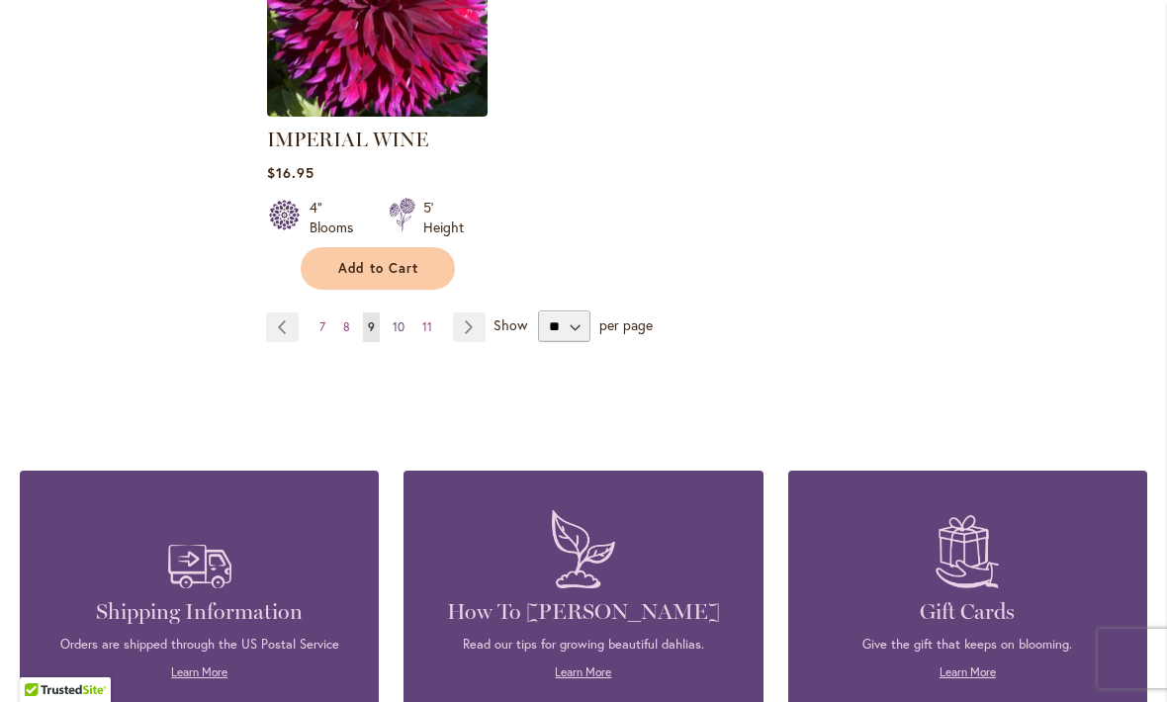
click at [393, 319] on span "10" at bounding box center [399, 326] width 12 height 15
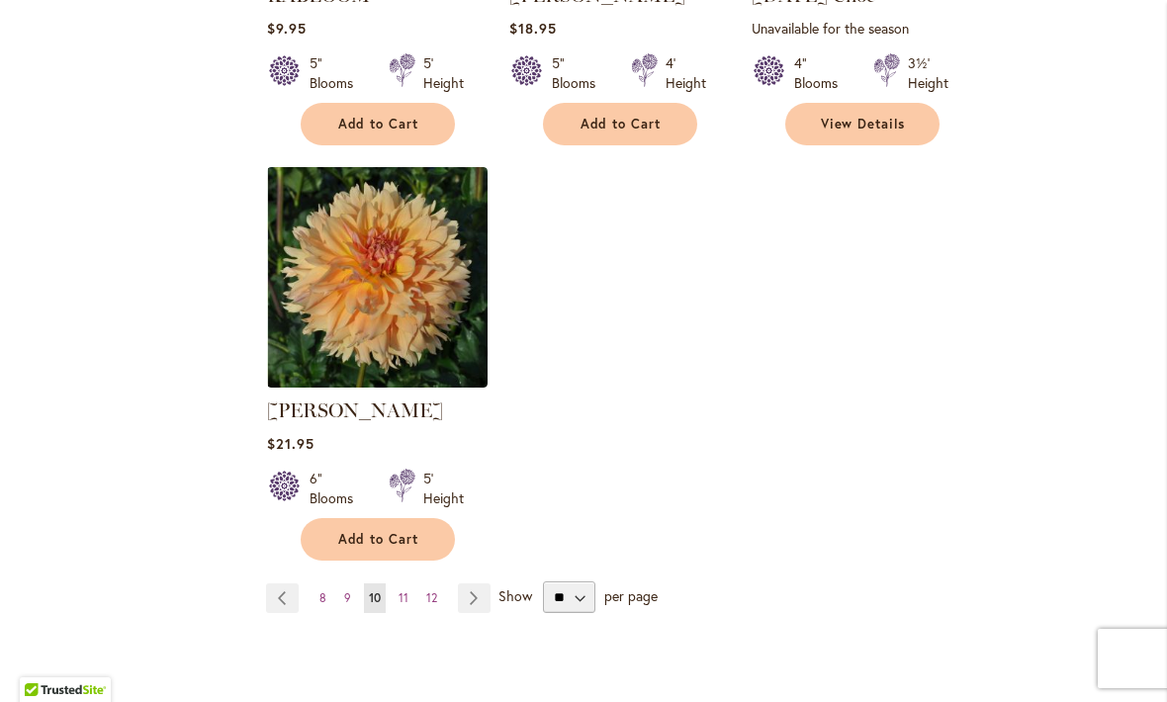
scroll to position [2419, 0]
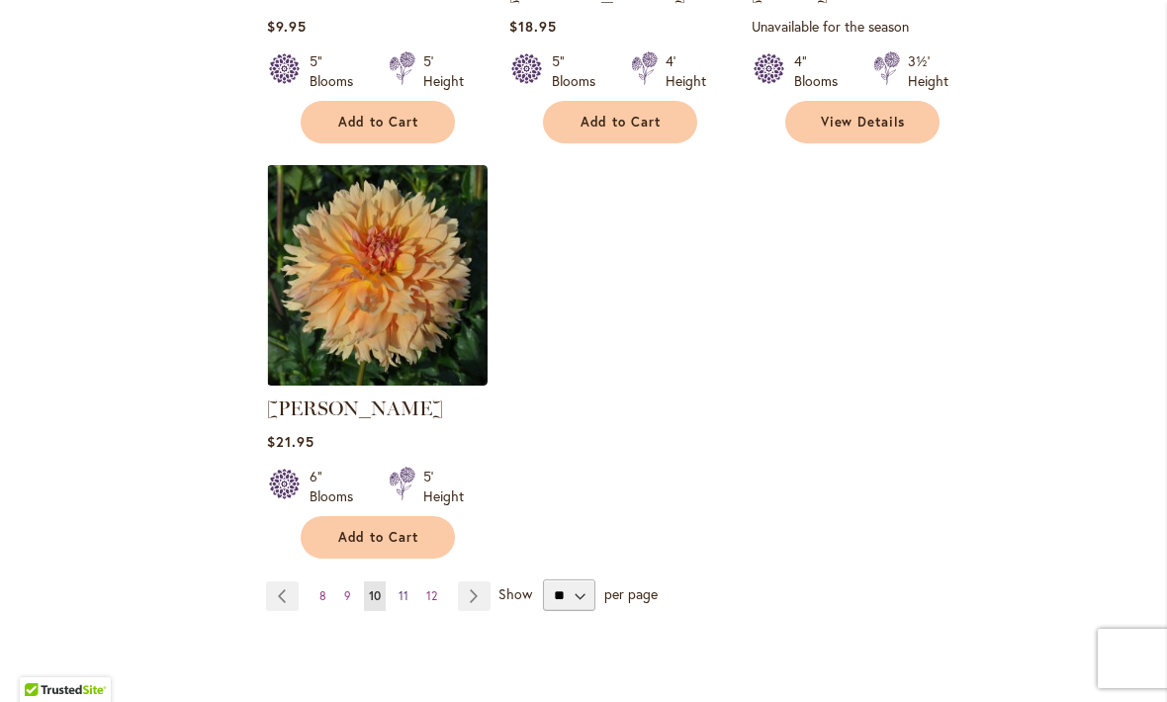
click at [405, 588] on span "11" at bounding box center [404, 595] width 10 height 15
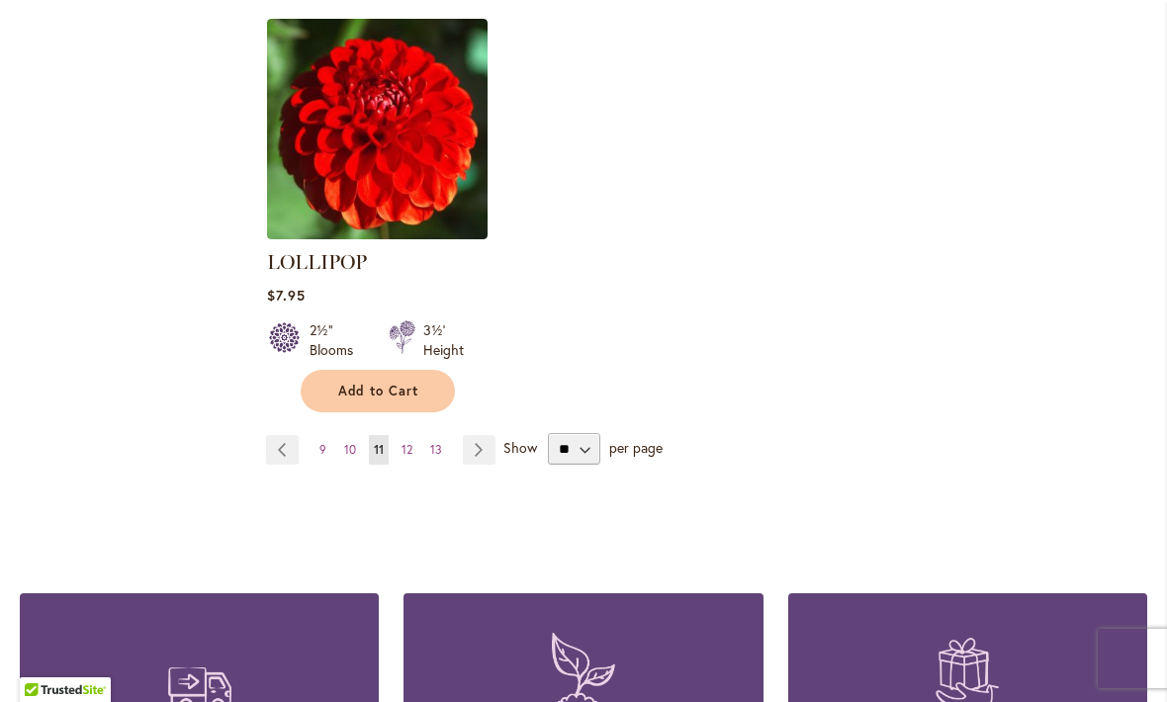
scroll to position [2569, 0]
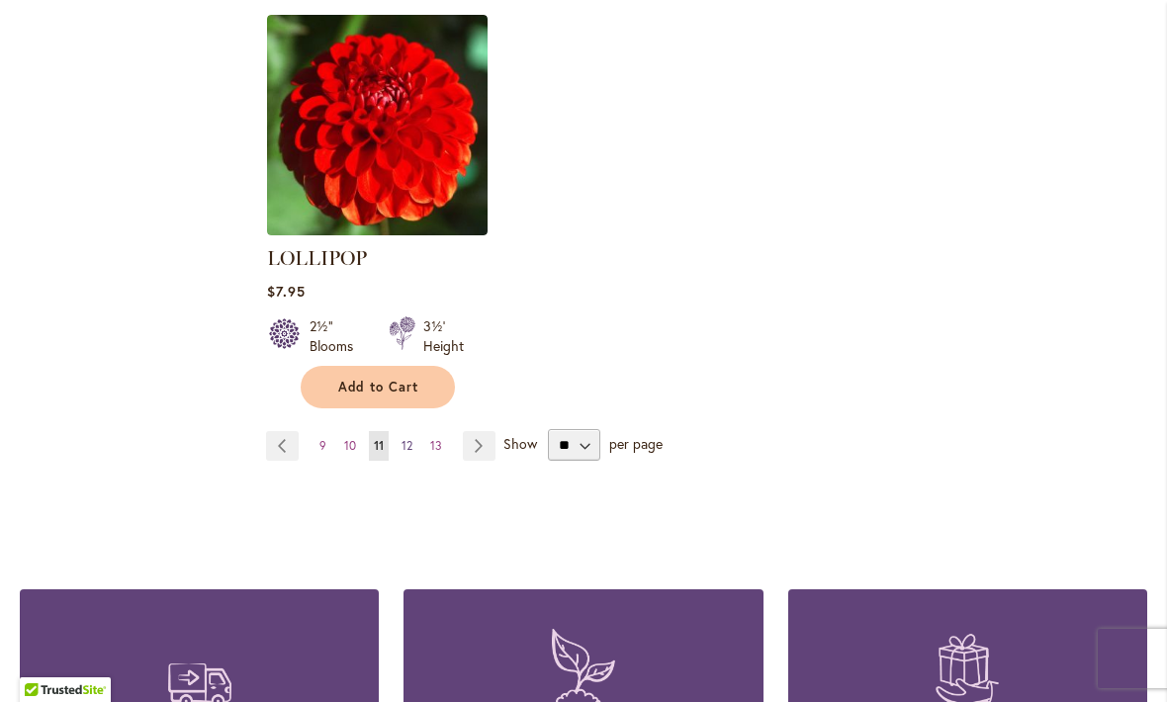
click at [401, 431] on link "Page 12" at bounding box center [407, 446] width 21 height 30
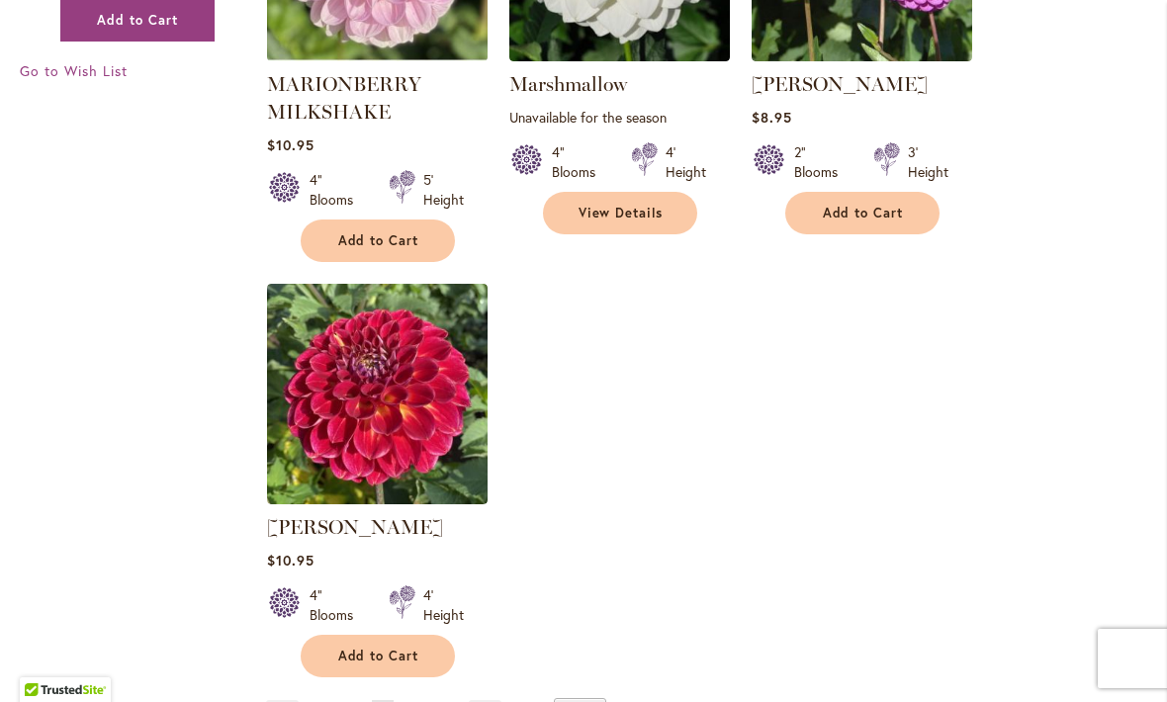
scroll to position [2329, 0]
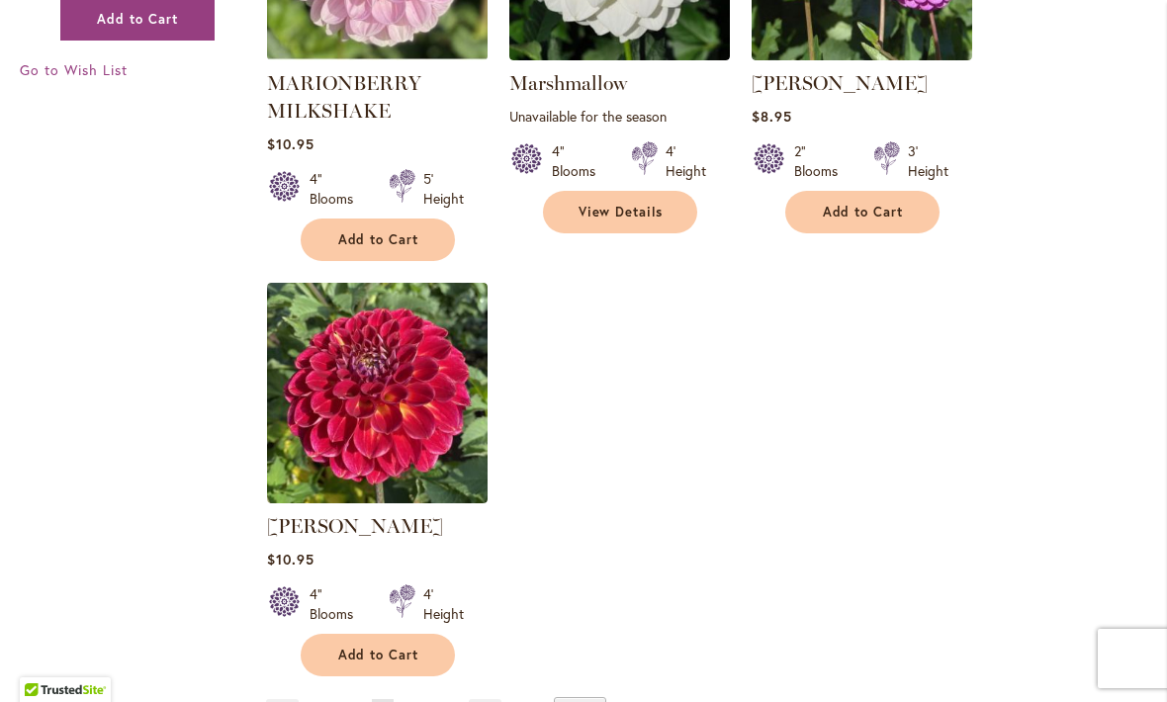
click at [412, 699] on link "Page 13" at bounding box center [413, 714] width 22 height 30
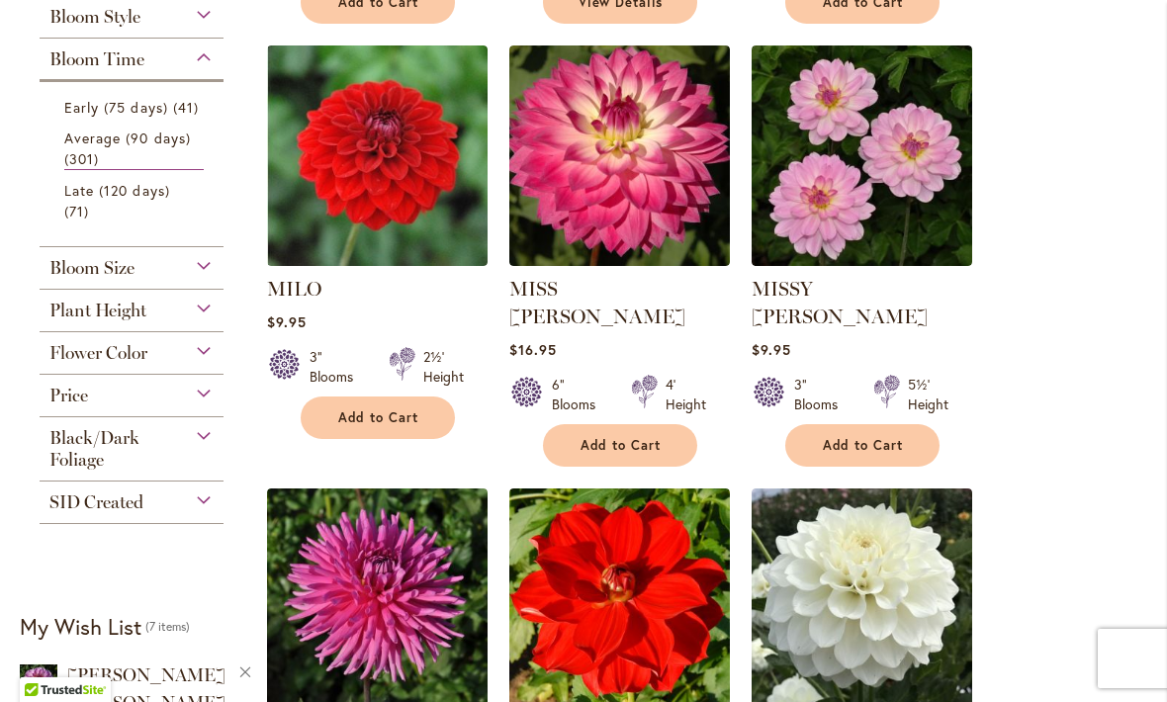
scroll to position [823, 0]
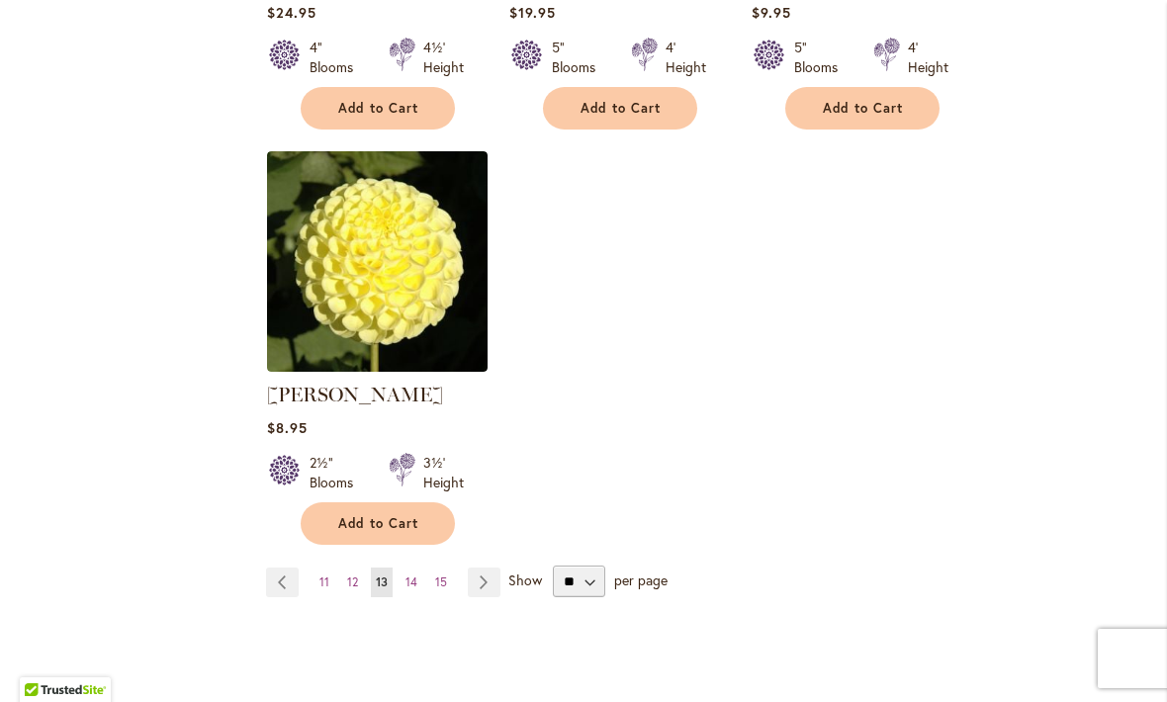
scroll to position [2462, 0]
click at [410, 574] on span "14" at bounding box center [411, 581] width 12 height 15
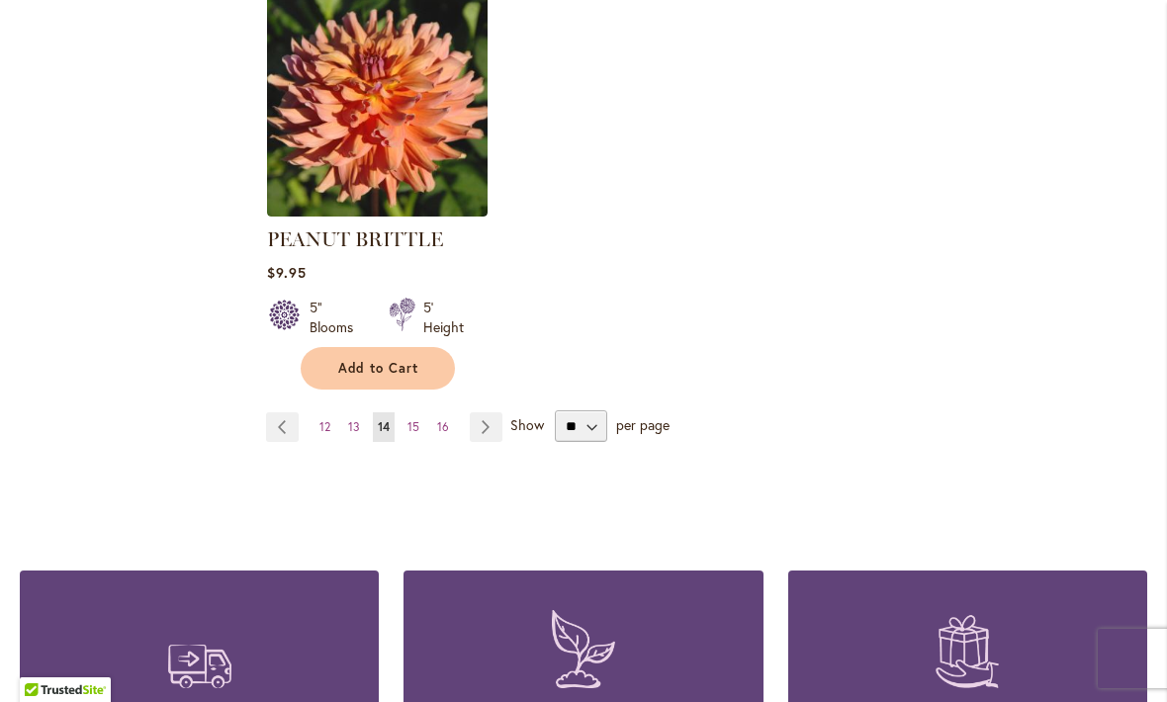
scroll to position [2587, 0]
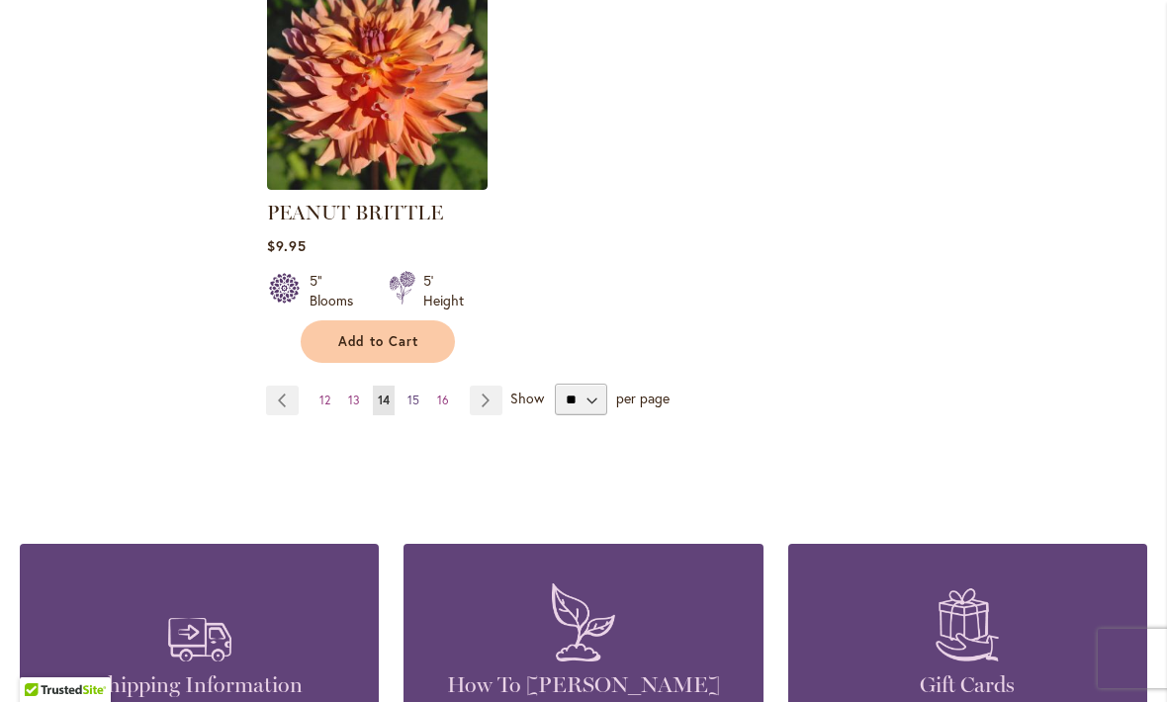
click at [410, 404] on span "15" at bounding box center [413, 400] width 12 height 15
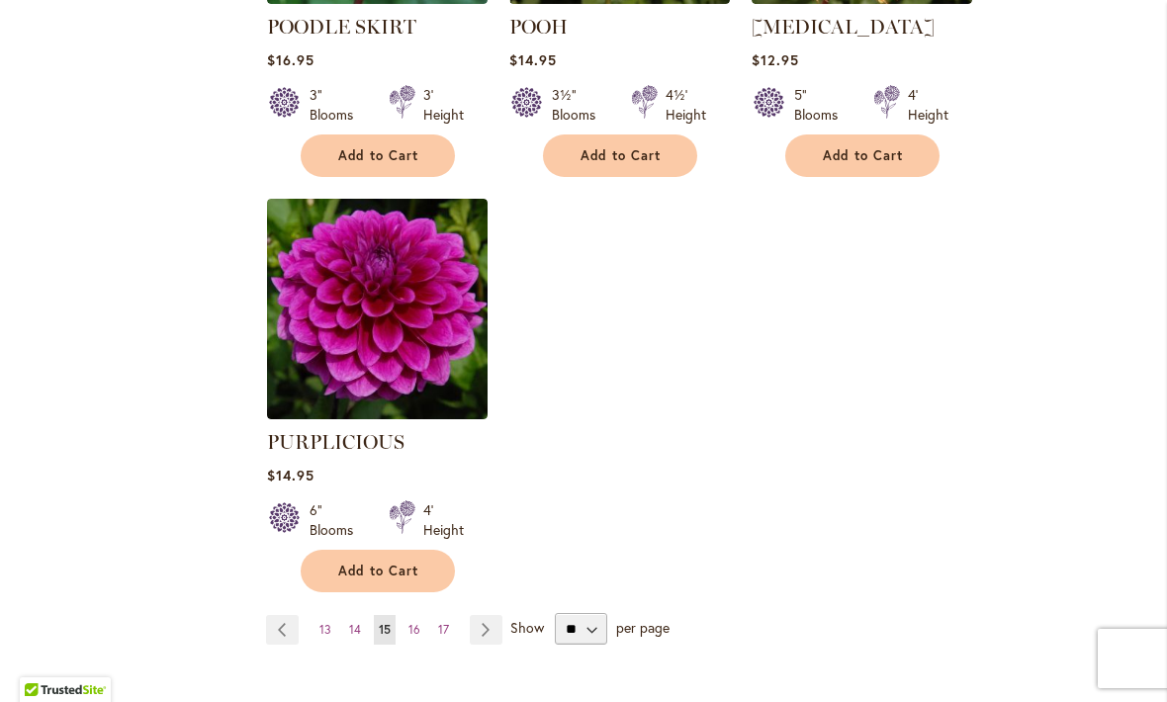
scroll to position [2415, 0]
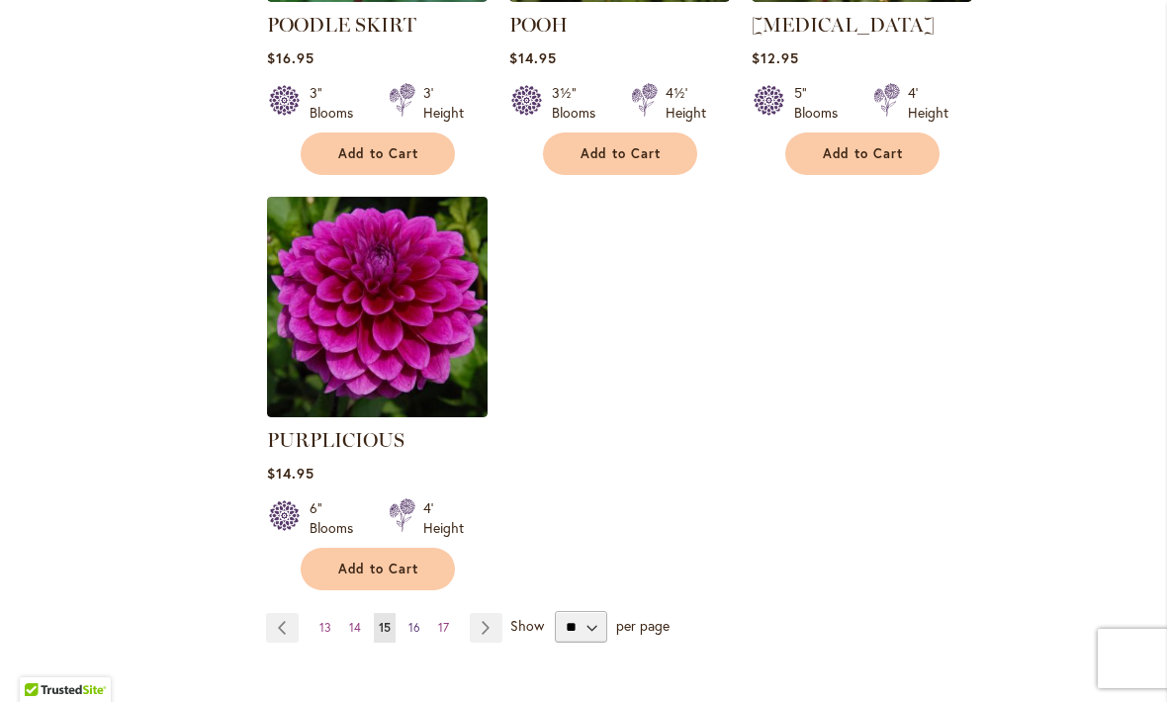
click at [419, 613] on link "Page 16" at bounding box center [415, 628] width 22 height 30
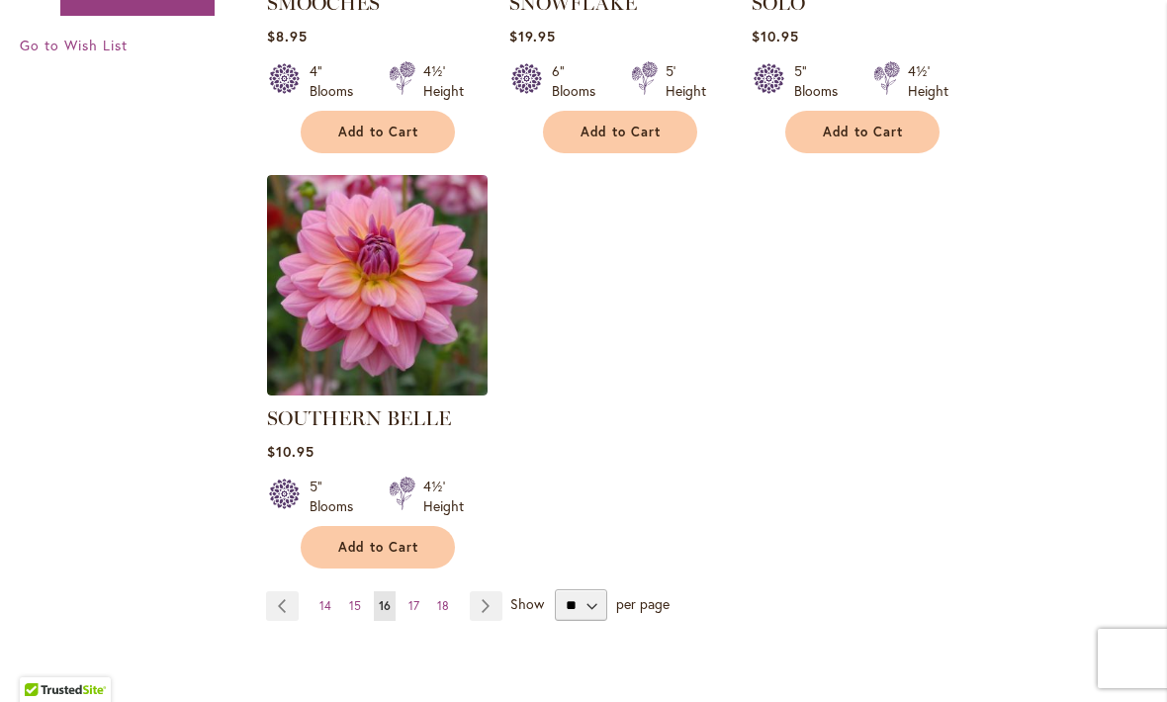
scroll to position [2355, 0]
click at [370, 408] on link "SOUTHERN BELLE" at bounding box center [359, 417] width 184 height 24
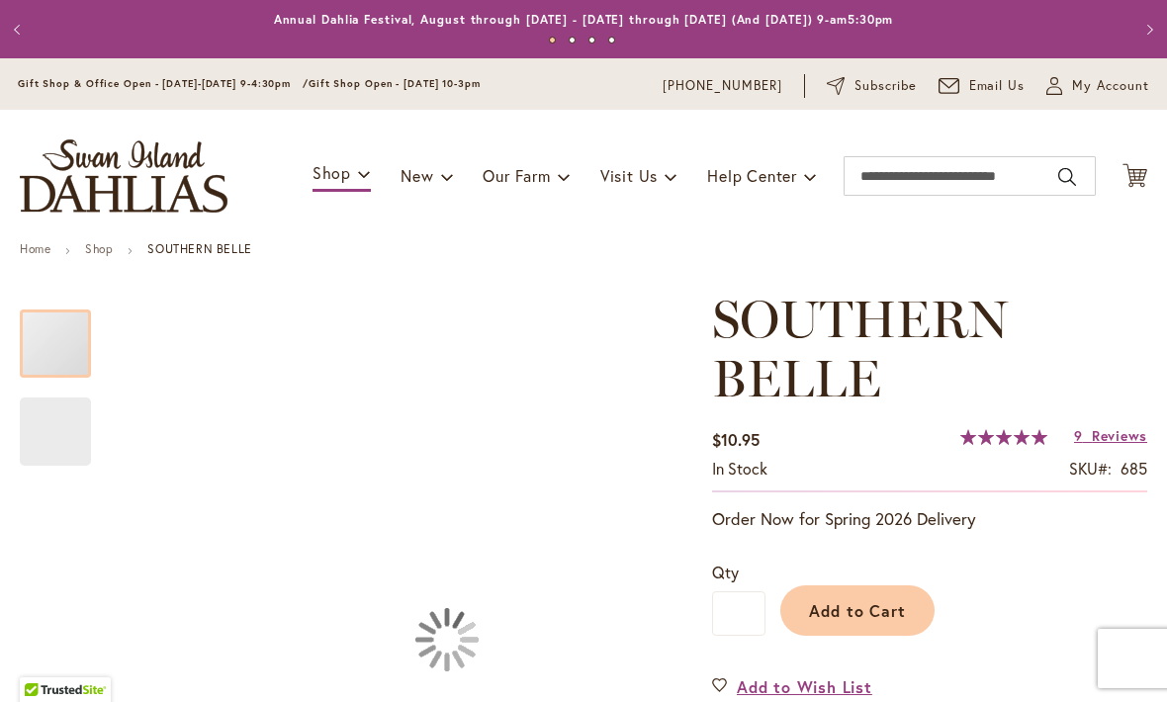
type input "***"
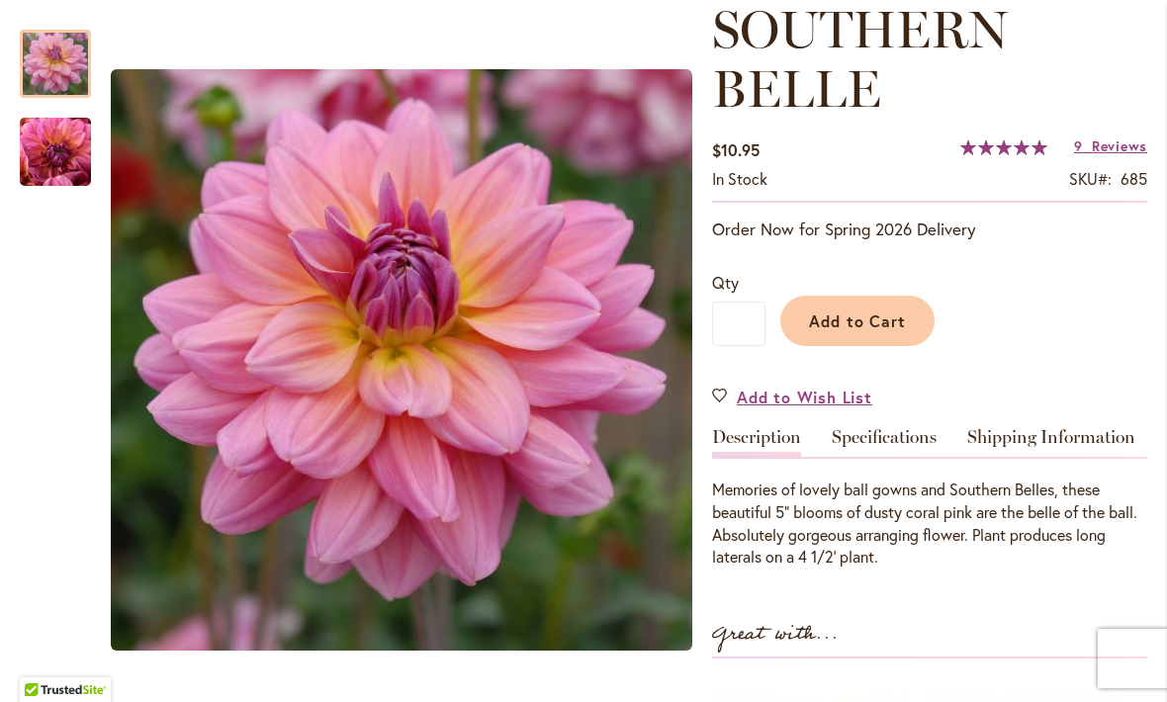
scroll to position [295, 0]
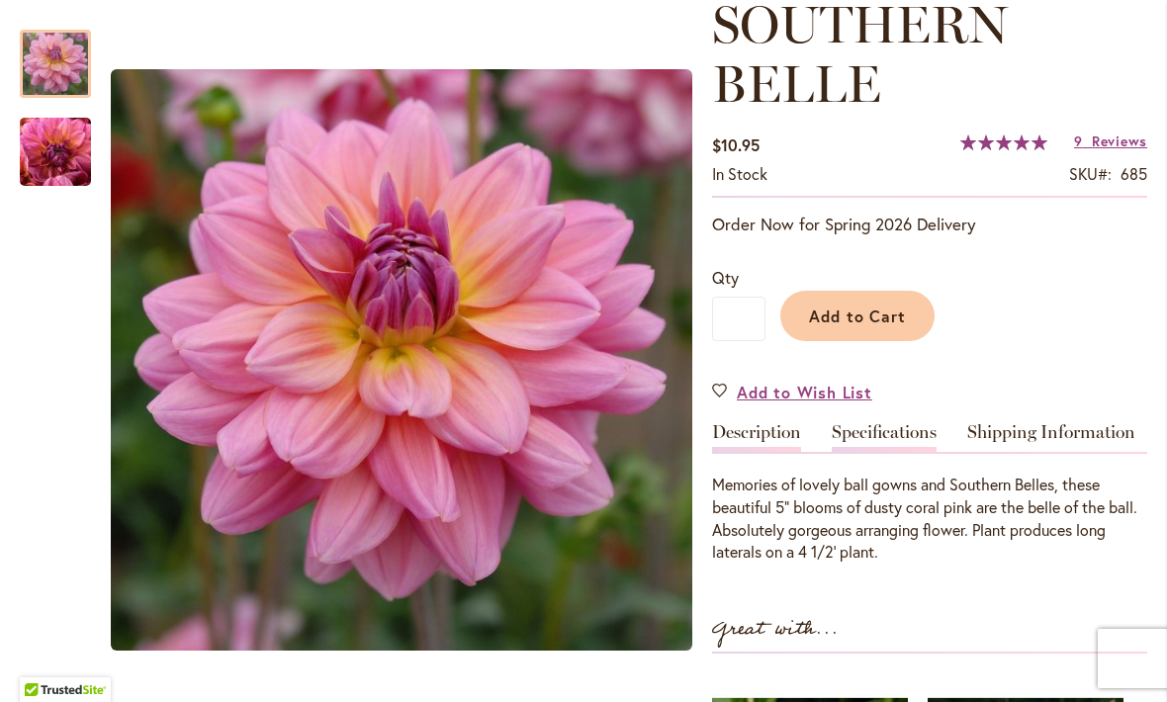
click at [895, 450] on link "Specifications" at bounding box center [884, 437] width 105 height 29
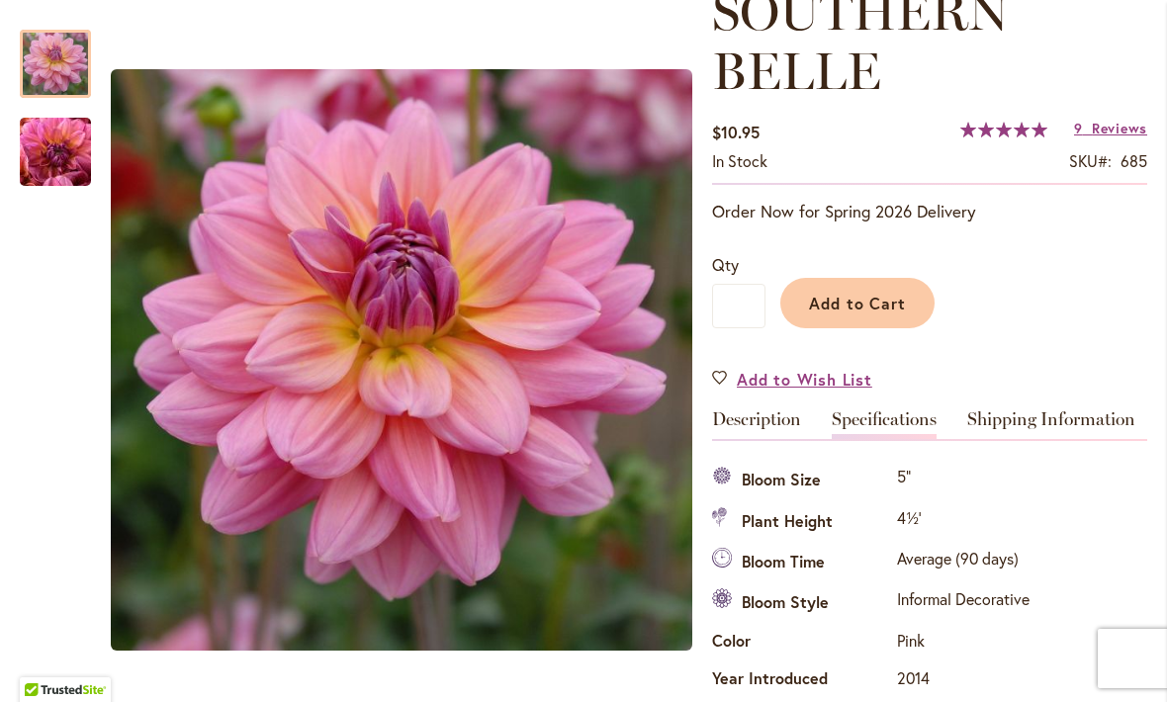
scroll to position [274, 0]
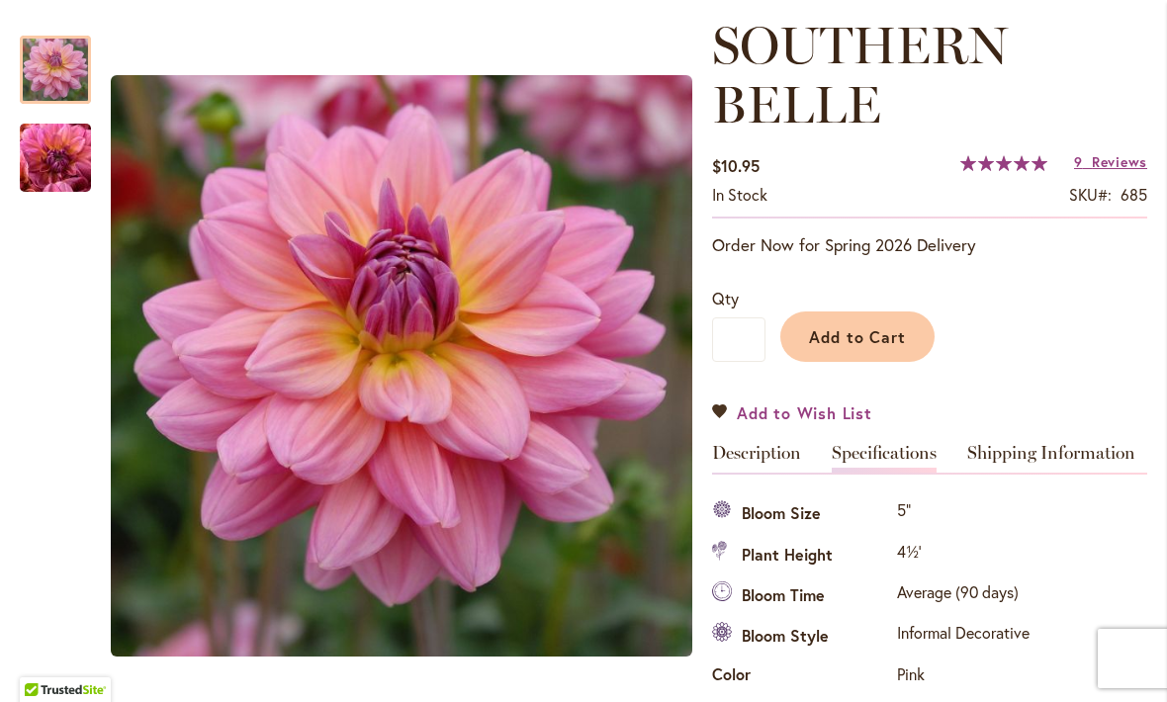
click at [810, 407] on span "Add to Wish List" at bounding box center [804, 413] width 135 height 23
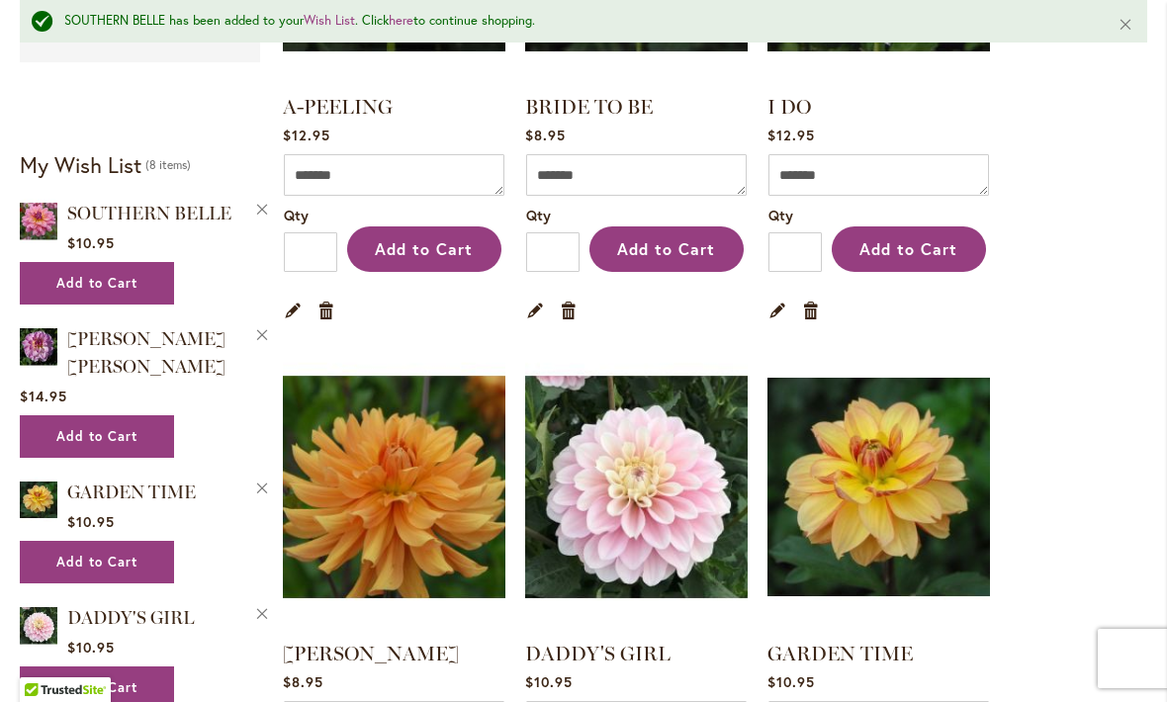
scroll to position [657, 0]
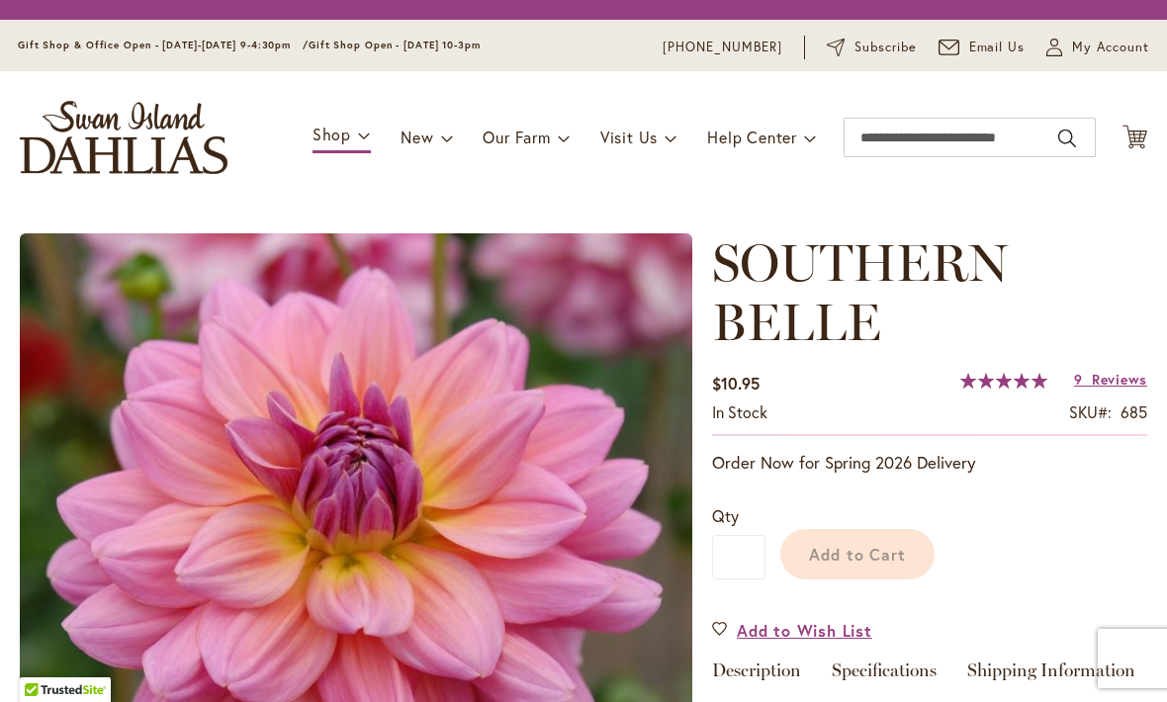
type input "***"
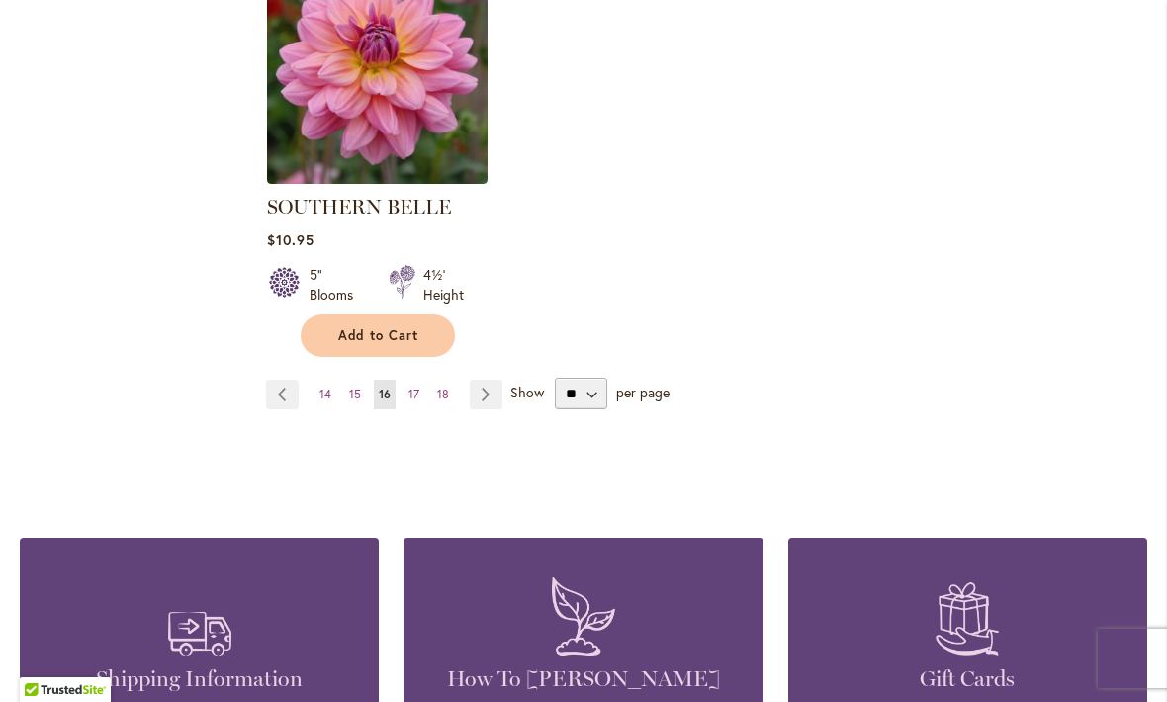
scroll to position [2567, 0]
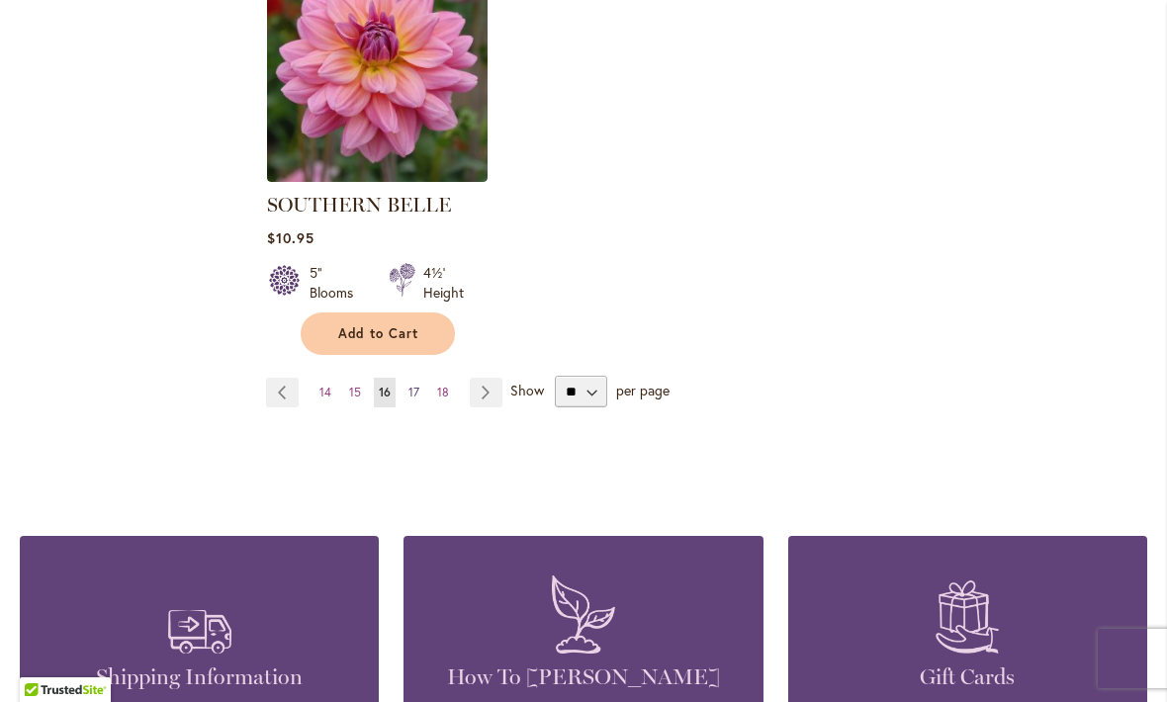
click at [419, 393] on link "Page 17" at bounding box center [414, 393] width 21 height 30
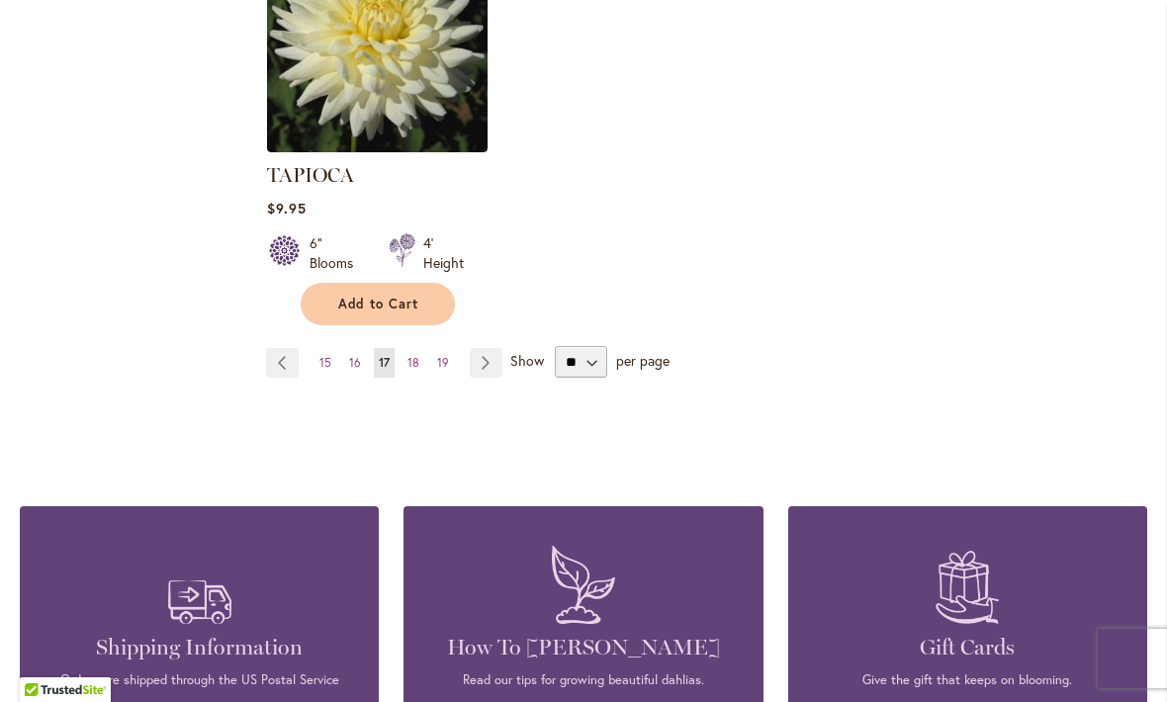
scroll to position [2626, 0]
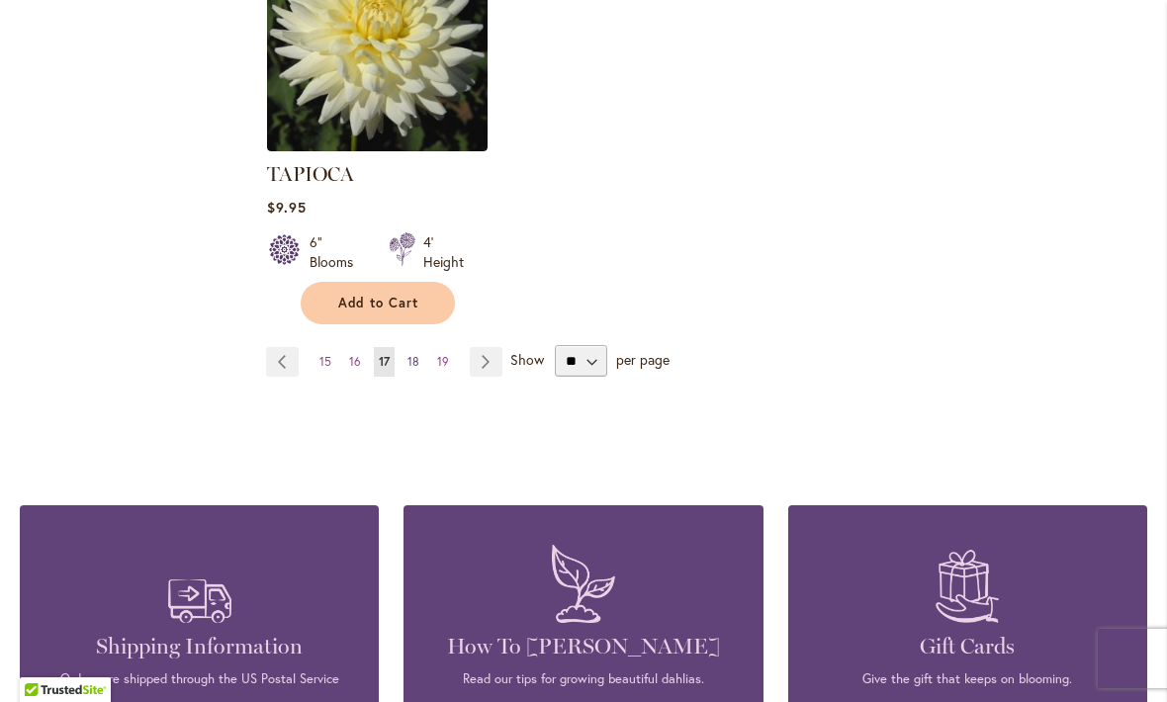
click at [408, 359] on span "18" at bounding box center [413, 361] width 12 height 15
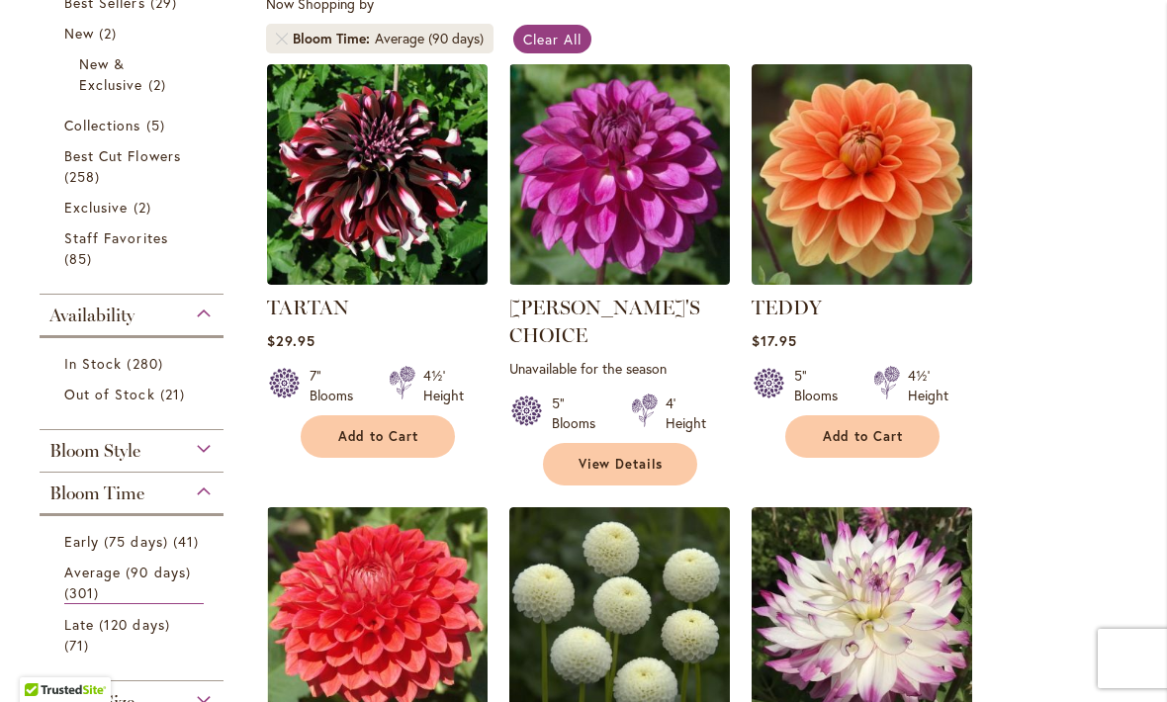
scroll to position [389, 0]
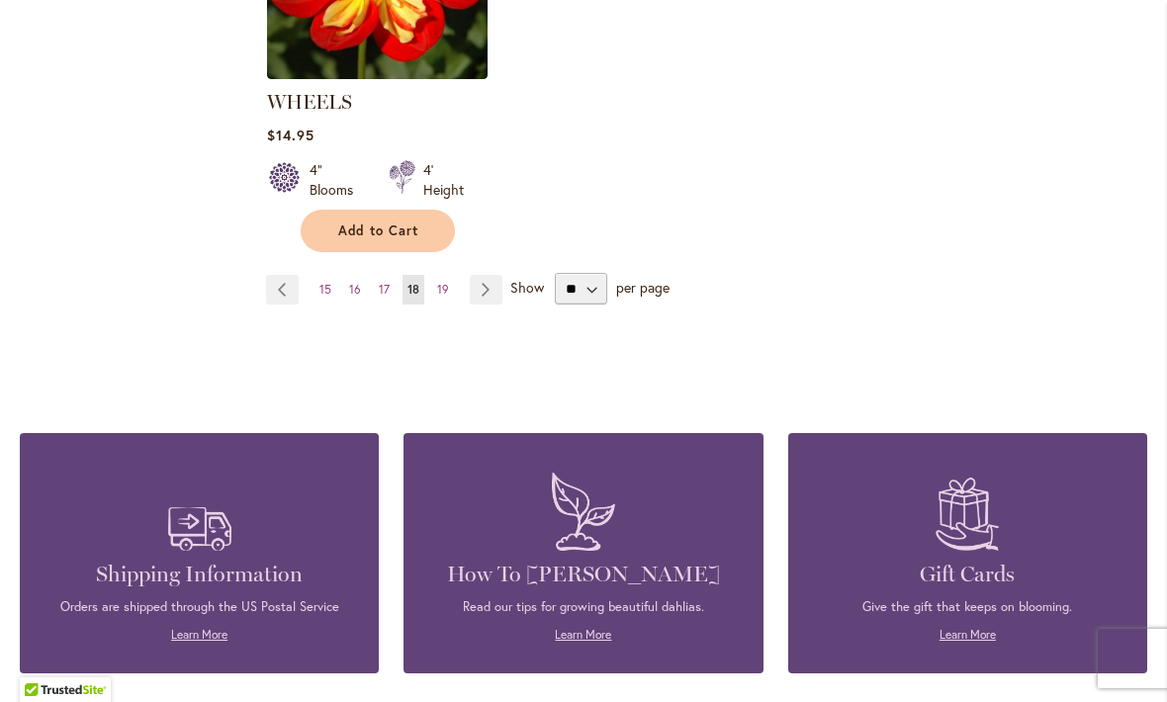
scroll to position [2727, 0]
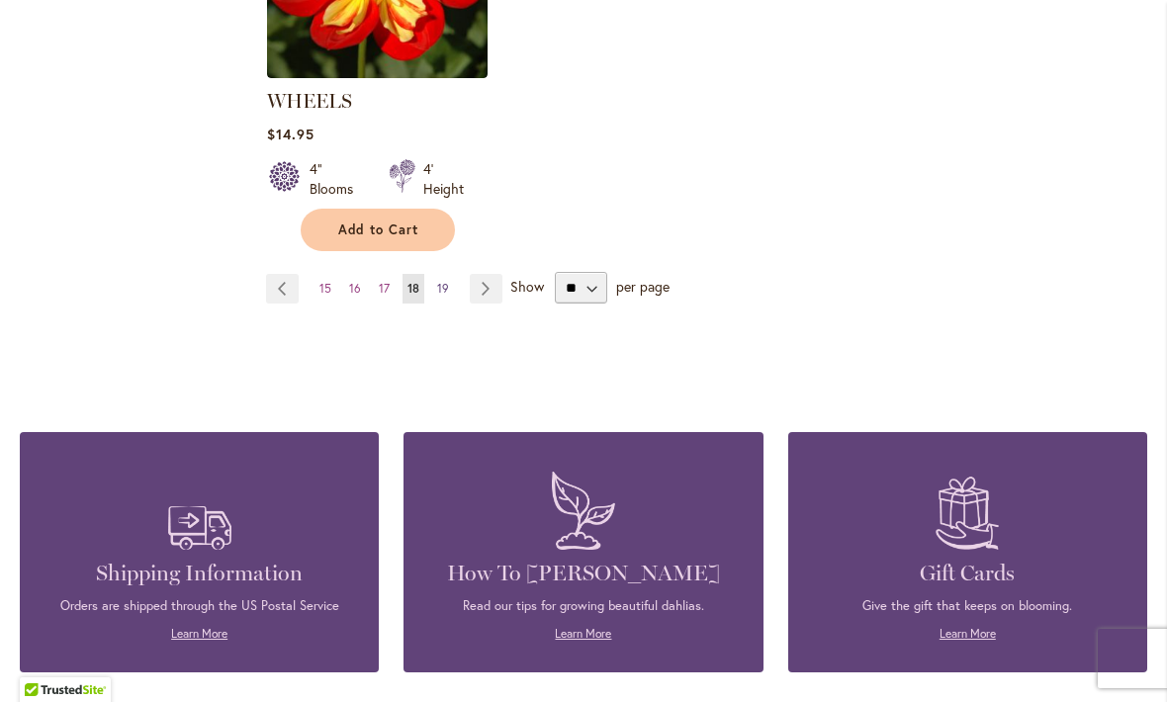
click at [434, 274] on link "Page 19" at bounding box center [443, 289] width 22 height 30
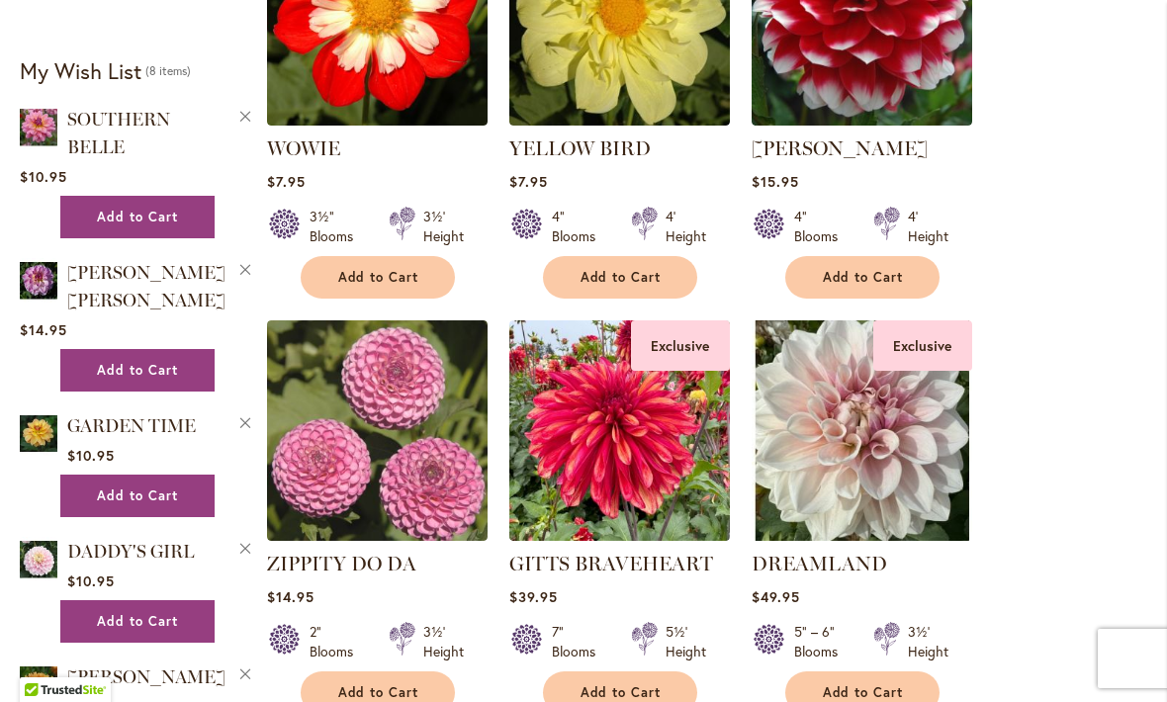
scroll to position [1382, 0]
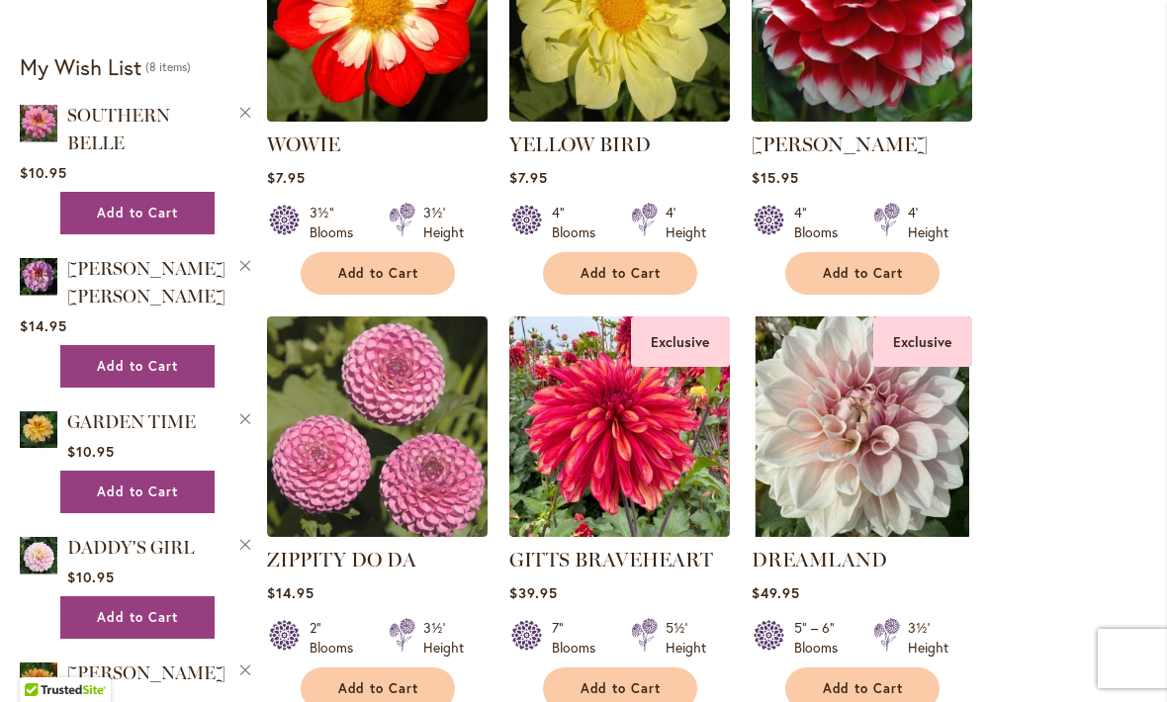
click at [121, 81] on strong "My Wish List" at bounding box center [81, 66] width 122 height 29
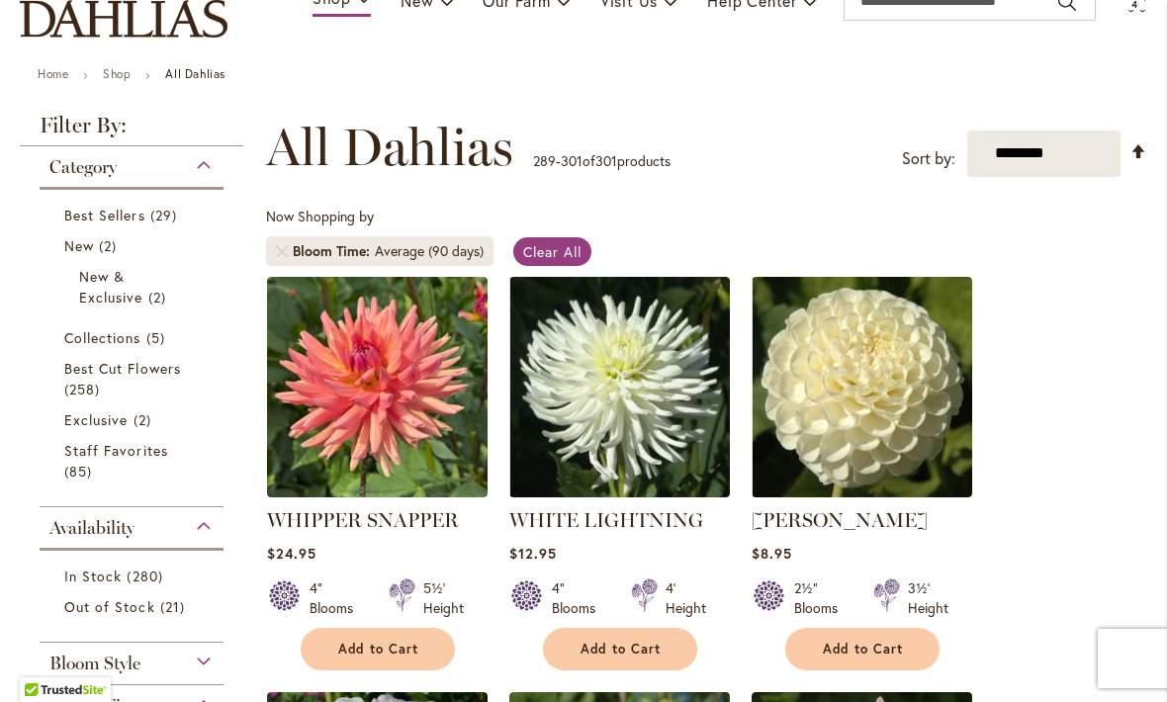
scroll to position [149, 0]
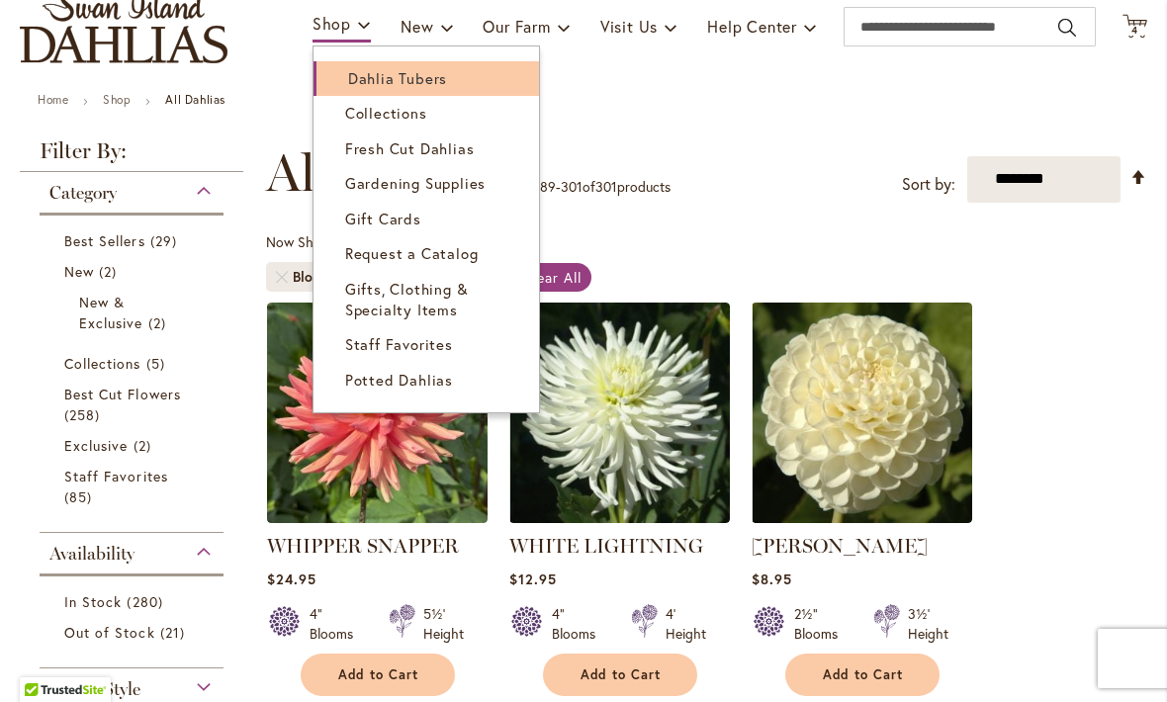
click at [426, 86] on span "Dahlia Tubers" at bounding box center [397, 78] width 99 height 20
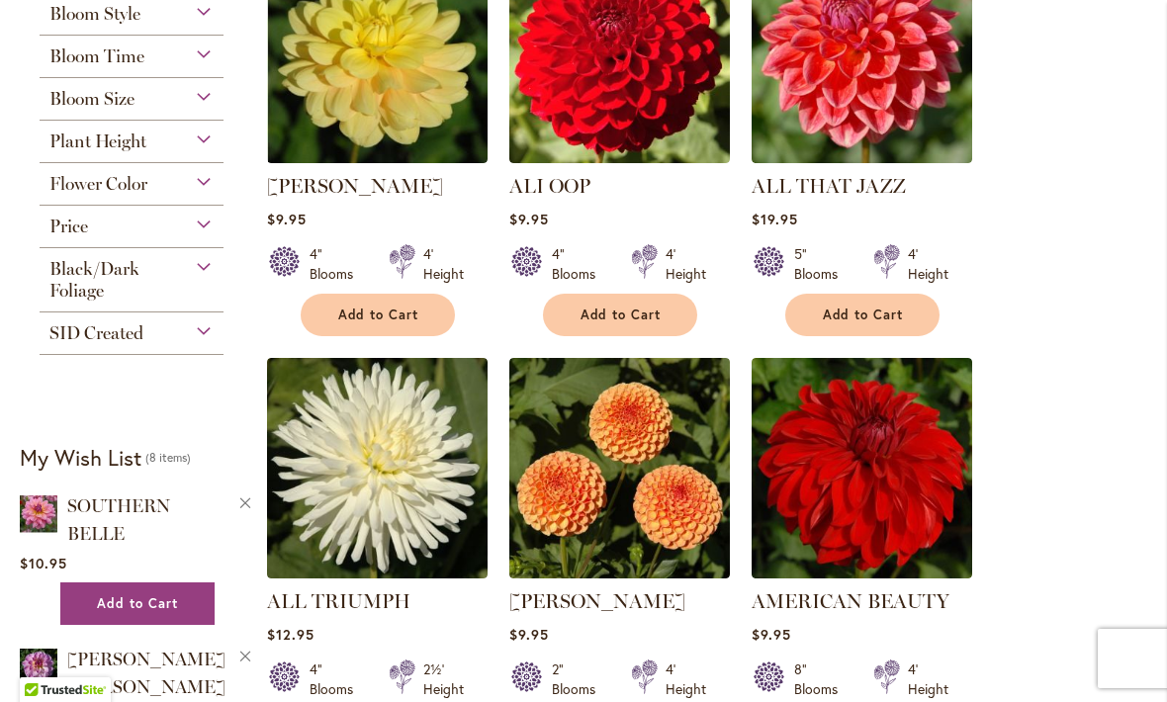
scroll to position [970, 0]
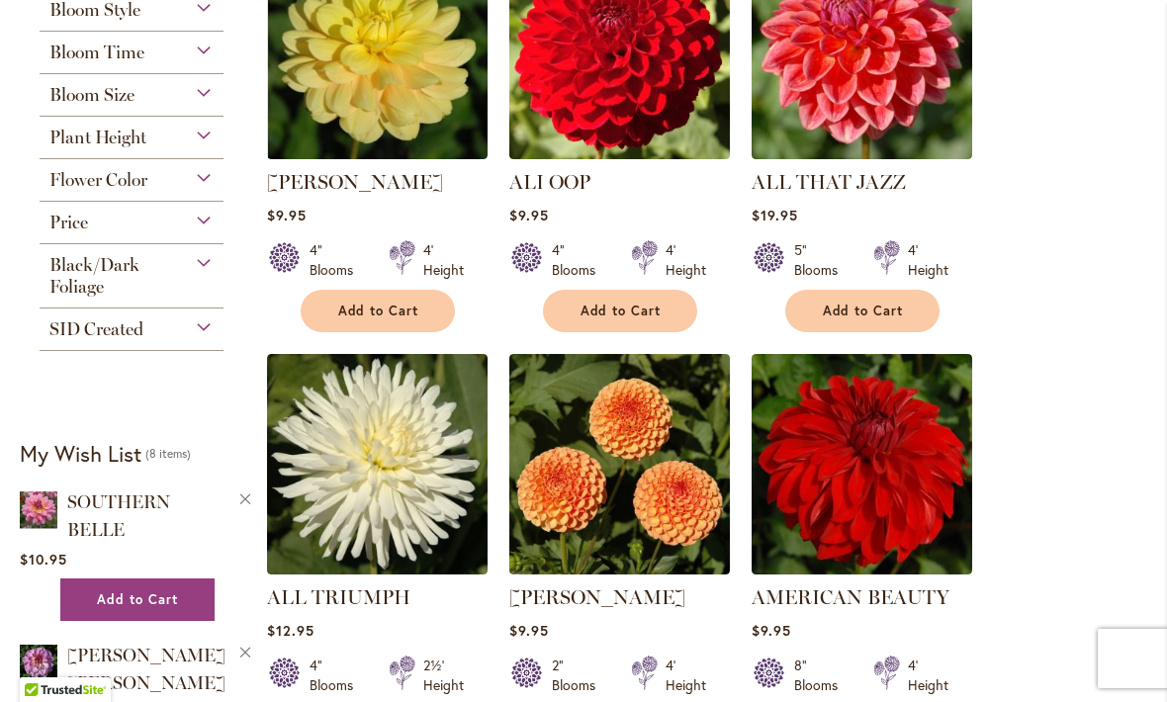
click at [116, 468] on strong "My Wish List" at bounding box center [81, 453] width 122 height 29
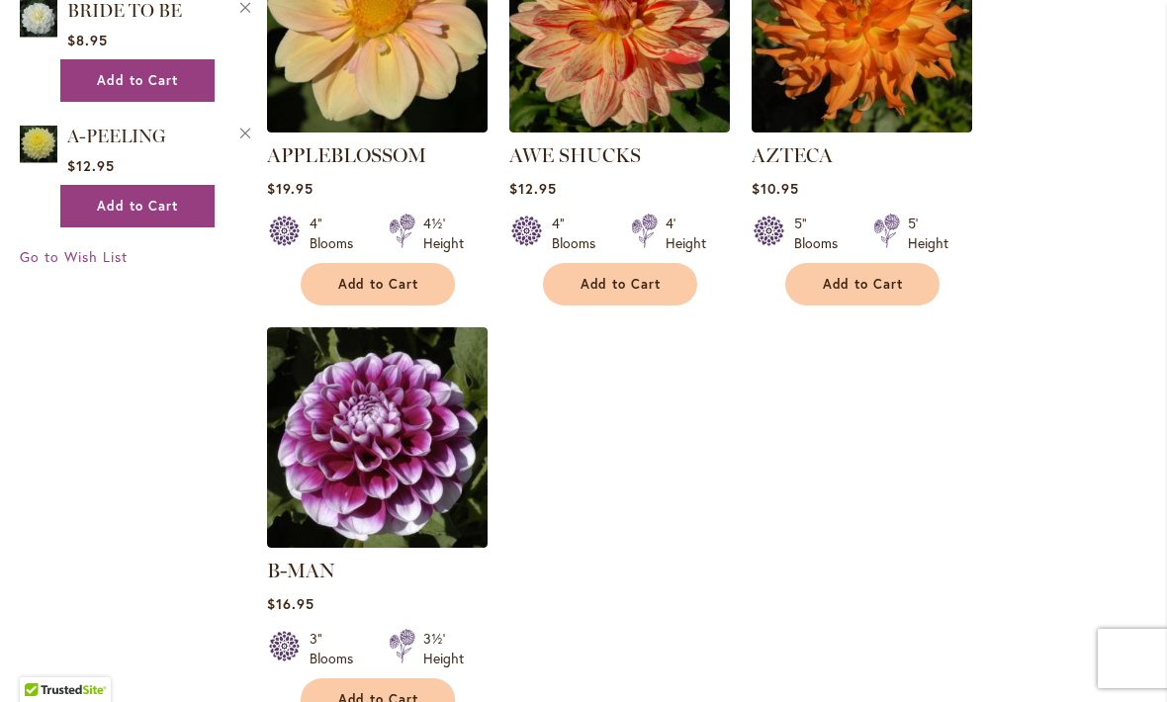
scroll to position [2272, 0]
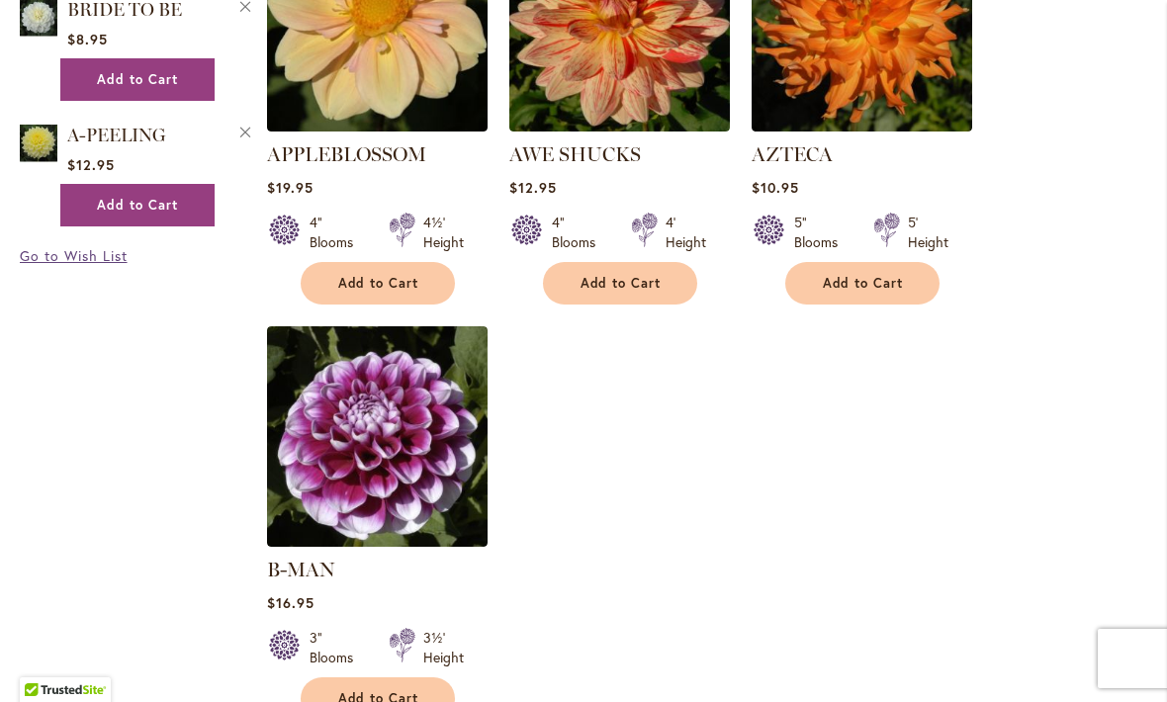
click at [88, 265] on span "Go to Wish List" at bounding box center [74, 255] width 108 height 19
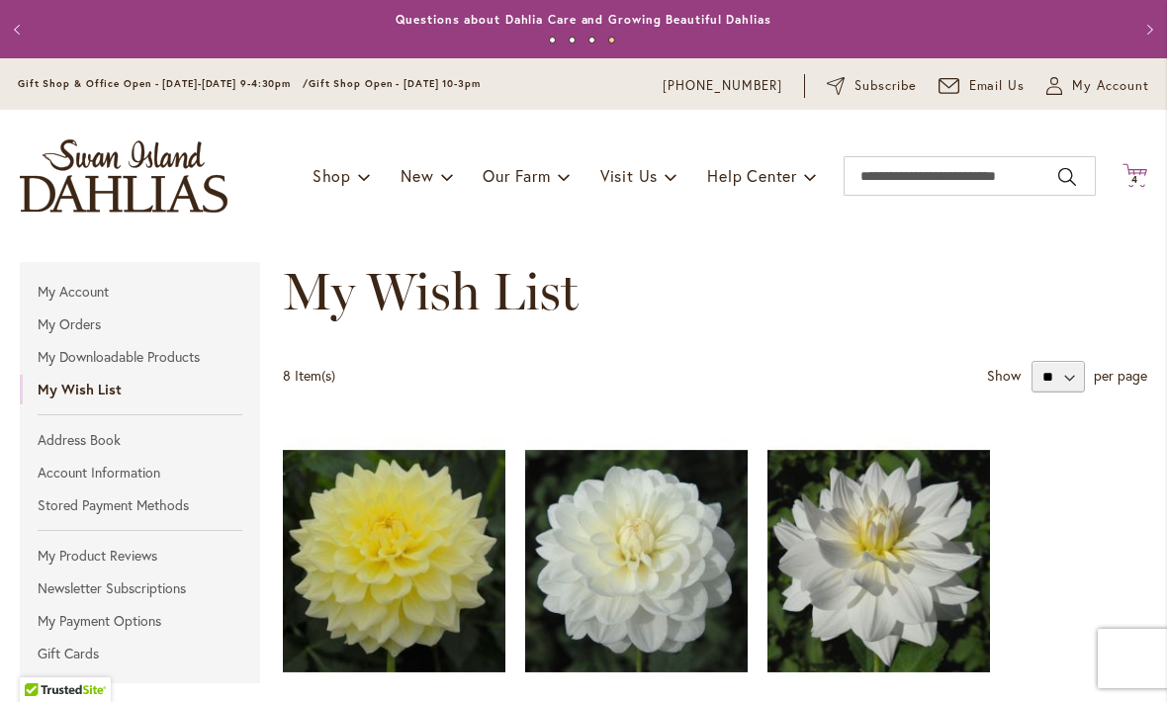
click at [1125, 181] on span "4 4 items" at bounding box center [1135, 180] width 20 height 10
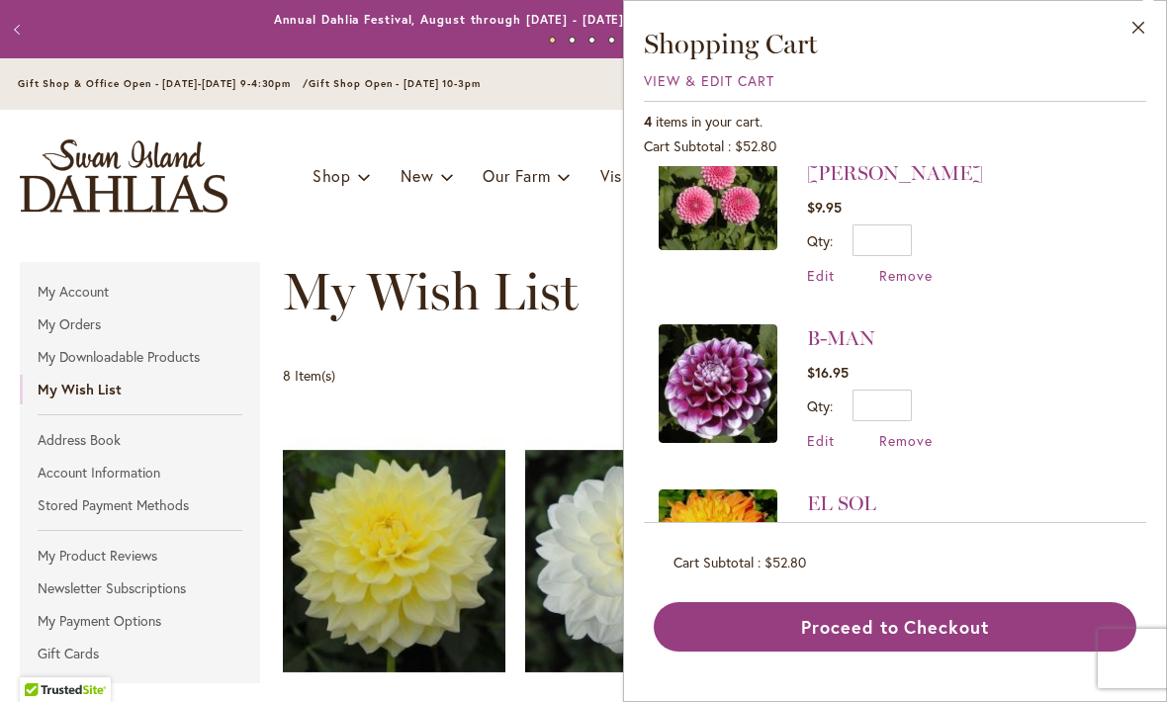
scroll to position [214, 0]
click at [908, 432] on span "Remove" at bounding box center [905, 441] width 53 height 19
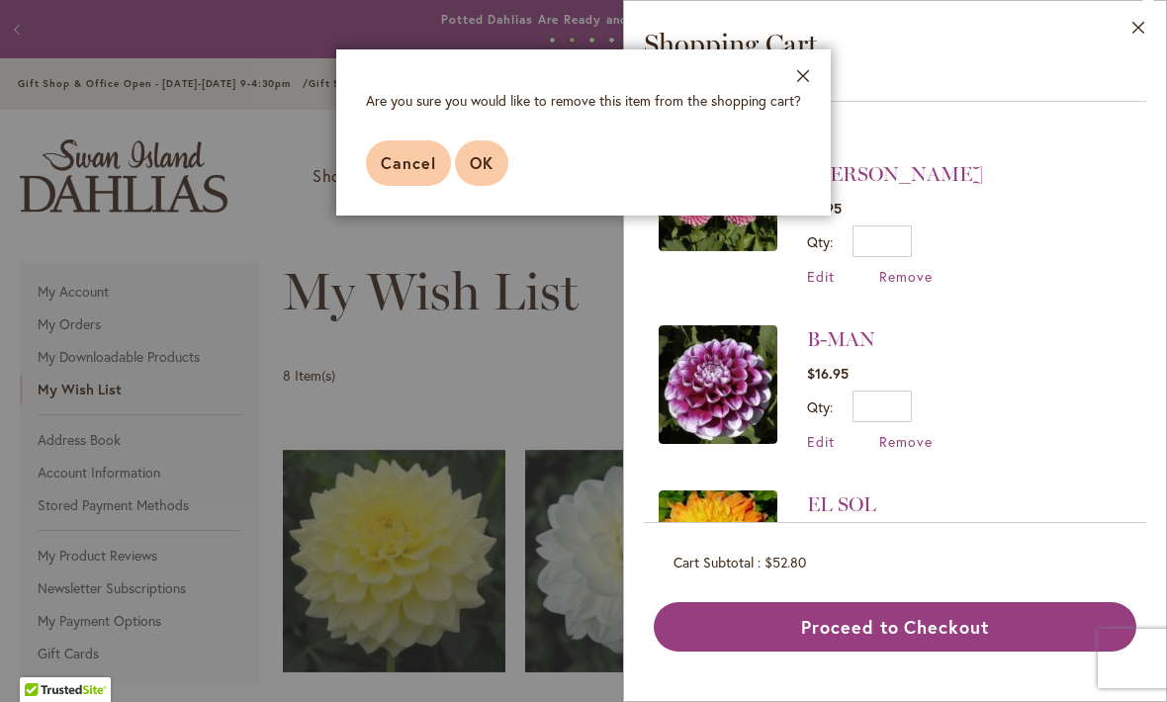
click at [489, 161] on span "OK" at bounding box center [482, 162] width 24 height 21
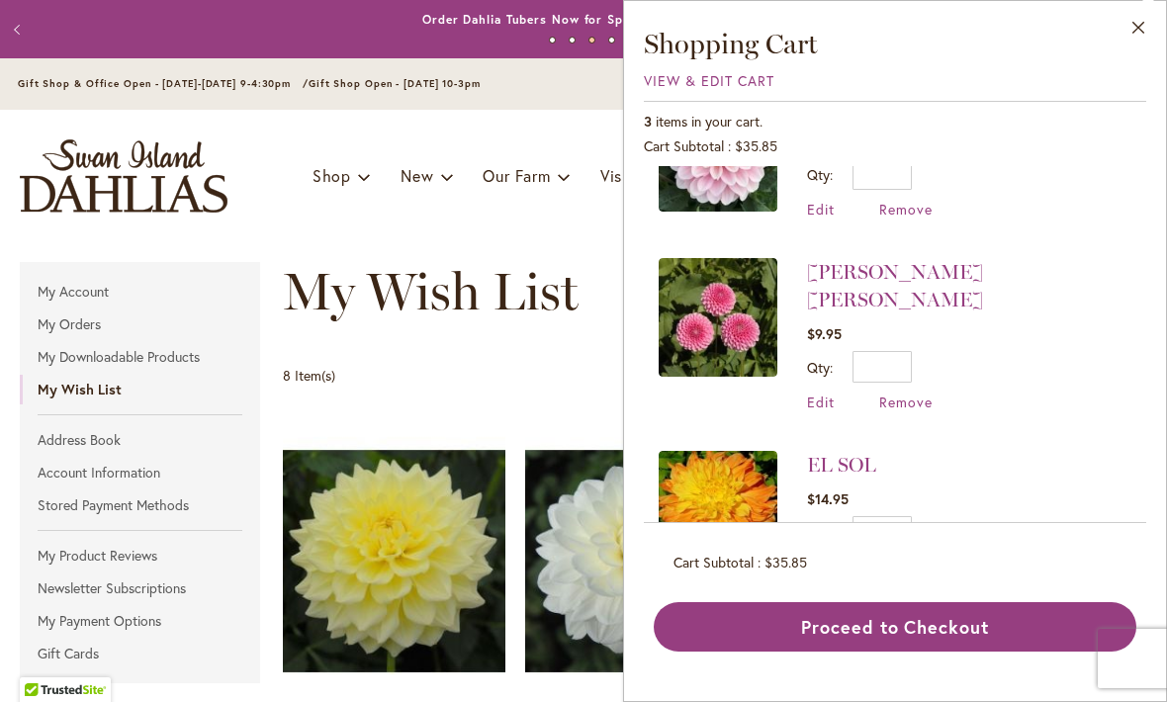
scroll to position [84, 0]
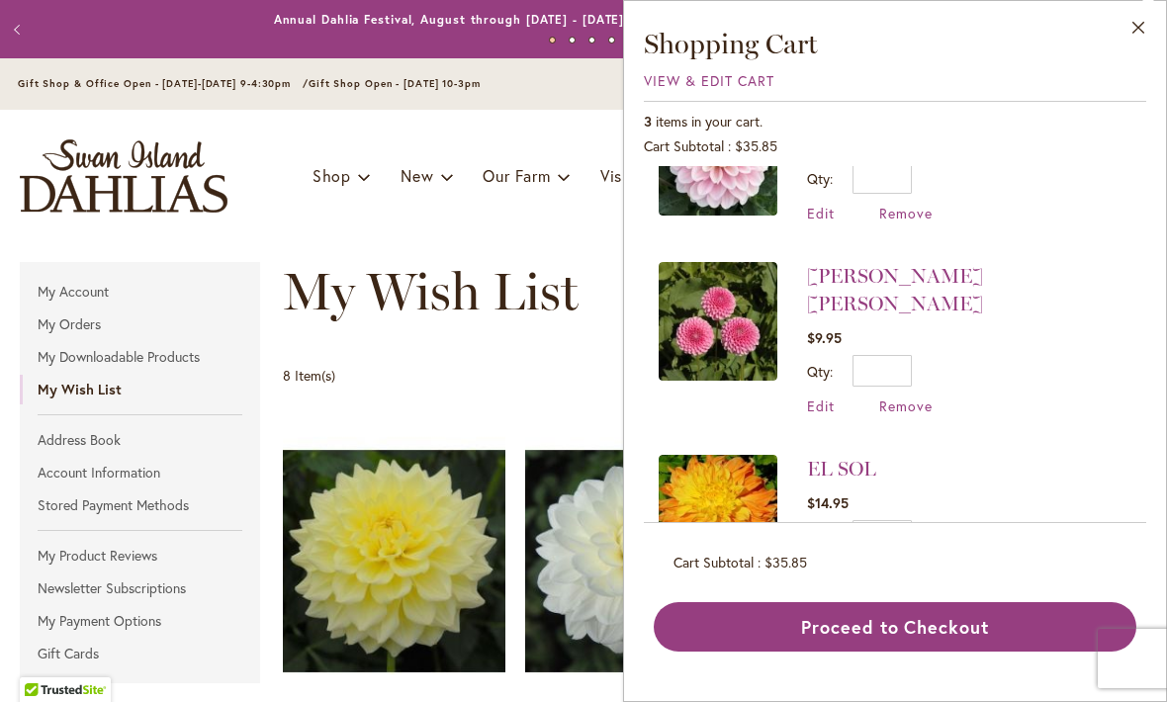
click at [914, 562] on span "Remove" at bounding box center [905, 571] width 53 height 19
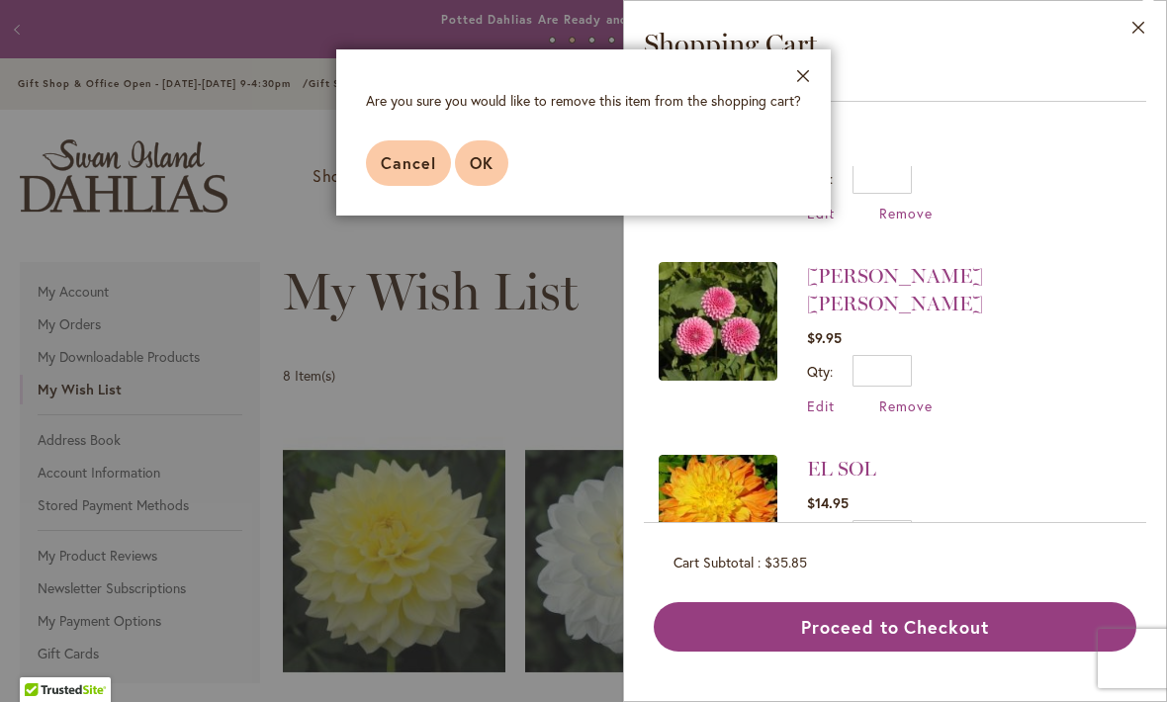
click at [490, 178] on button "OK" at bounding box center [481, 162] width 53 height 45
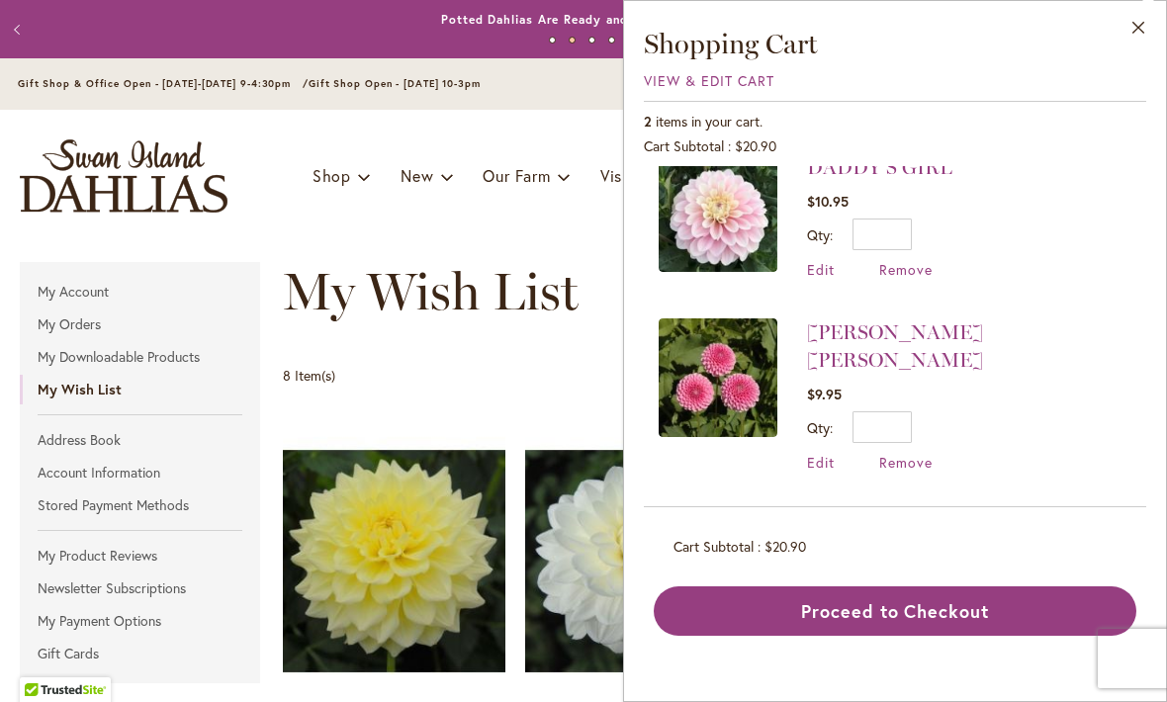
scroll to position [0, 0]
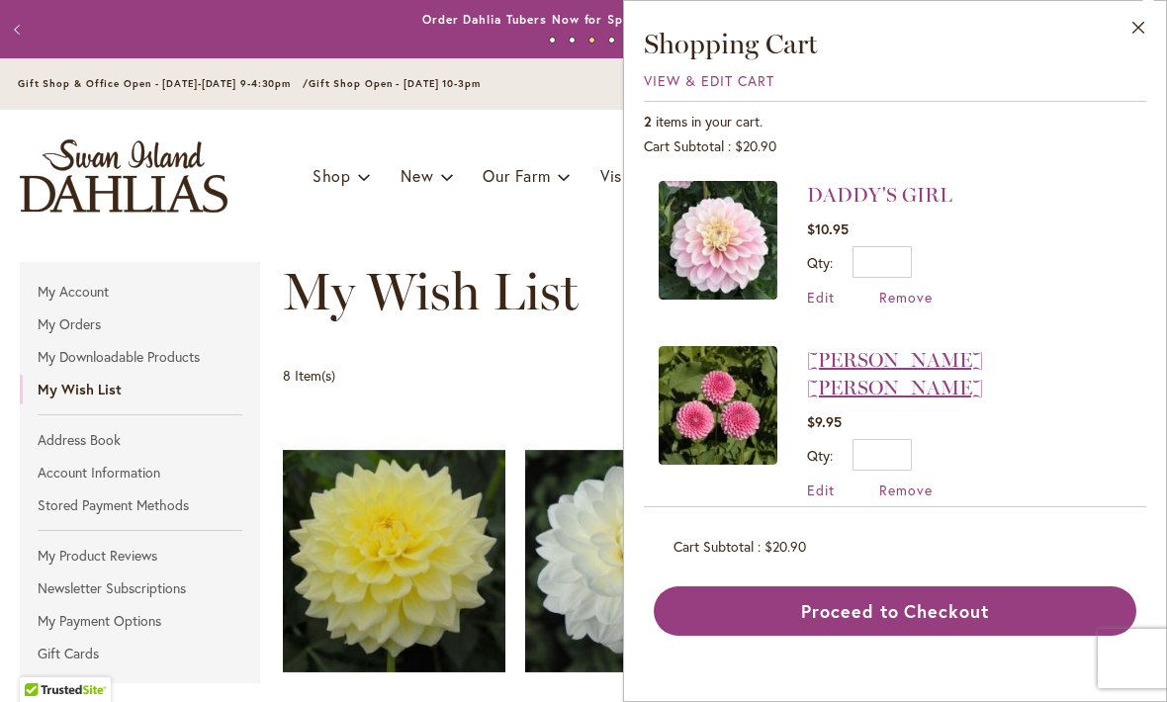
click at [868, 361] on link "BETTY ANNE" at bounding box center [895, 373] width 176 height 51
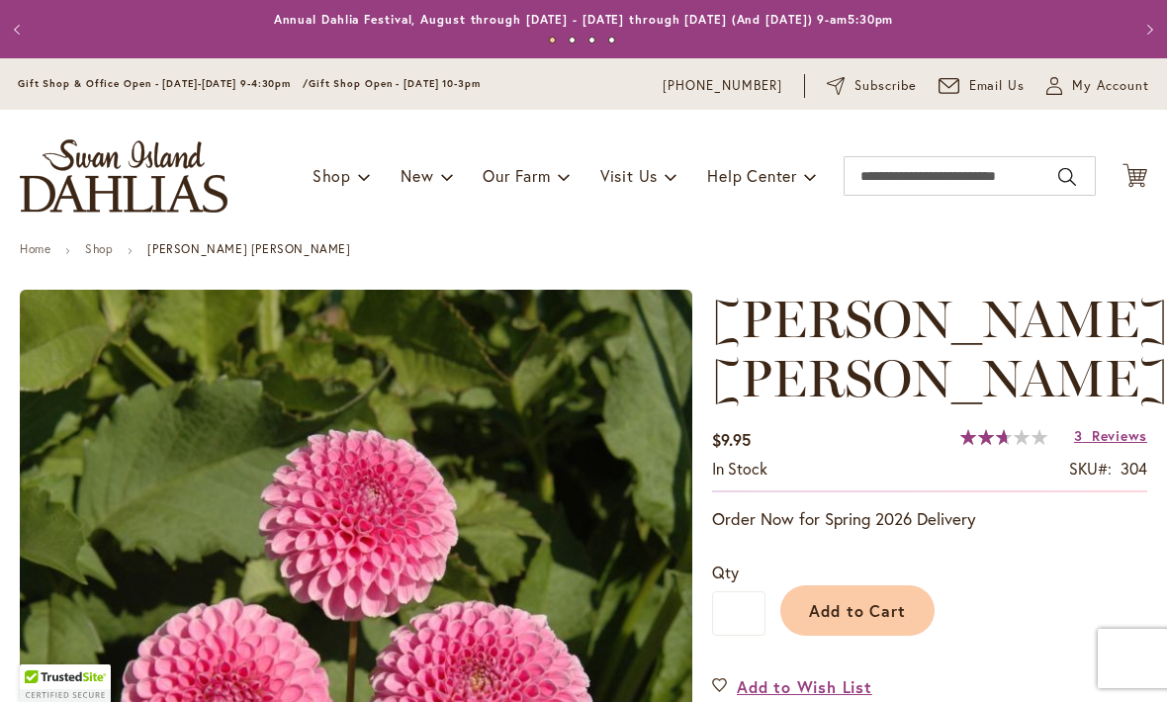
type input "***"
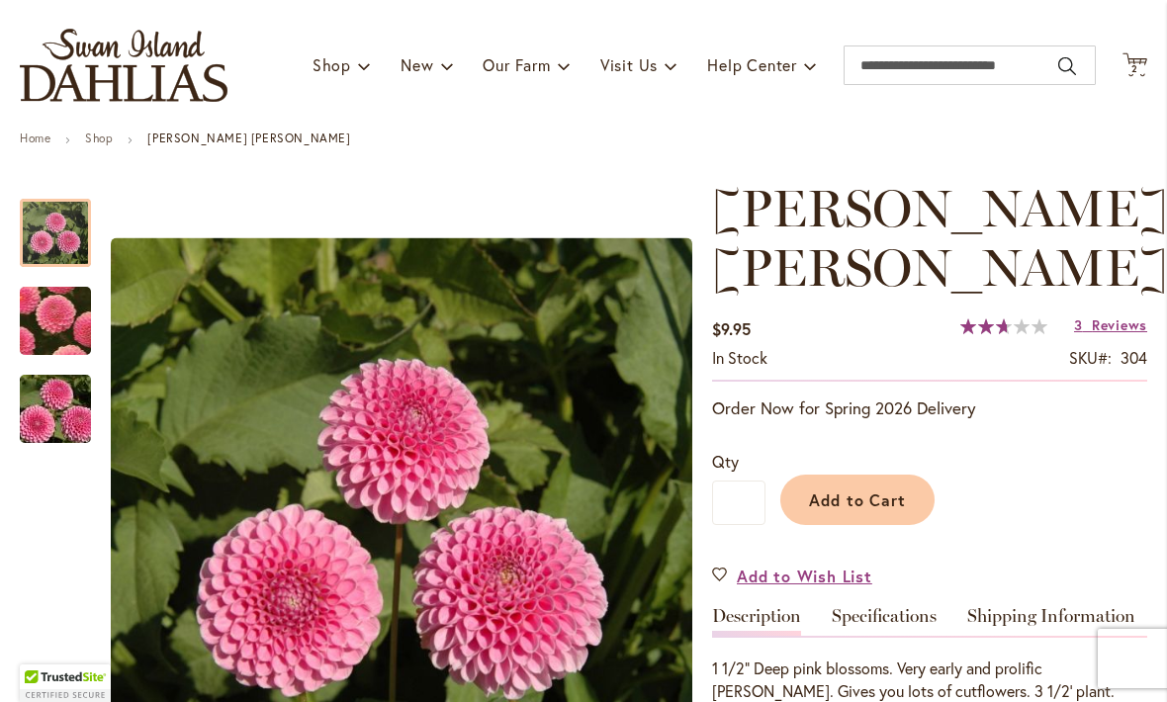
scroll to position [114, 0]
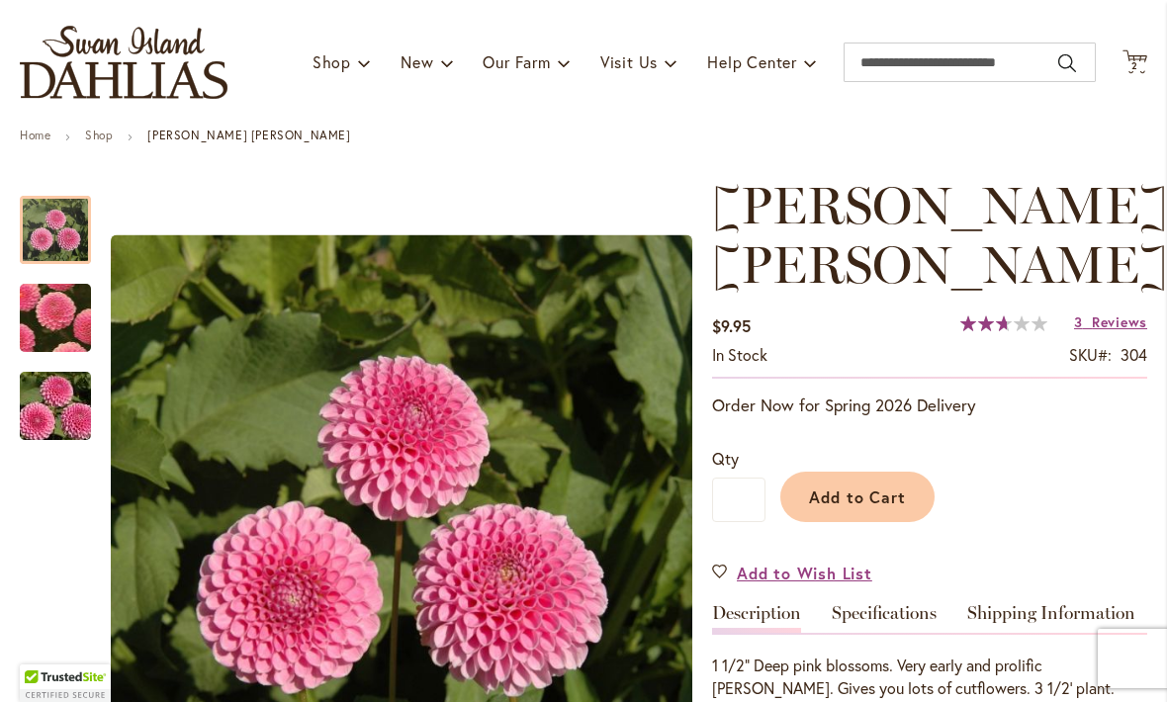
click at [1122, 447] on div "Add to Cart" at bounding box center [956, 492] width 382 height 90
click at [893, 604] on link "Specifications" at bounding box center [884, 618] width 105 height 29
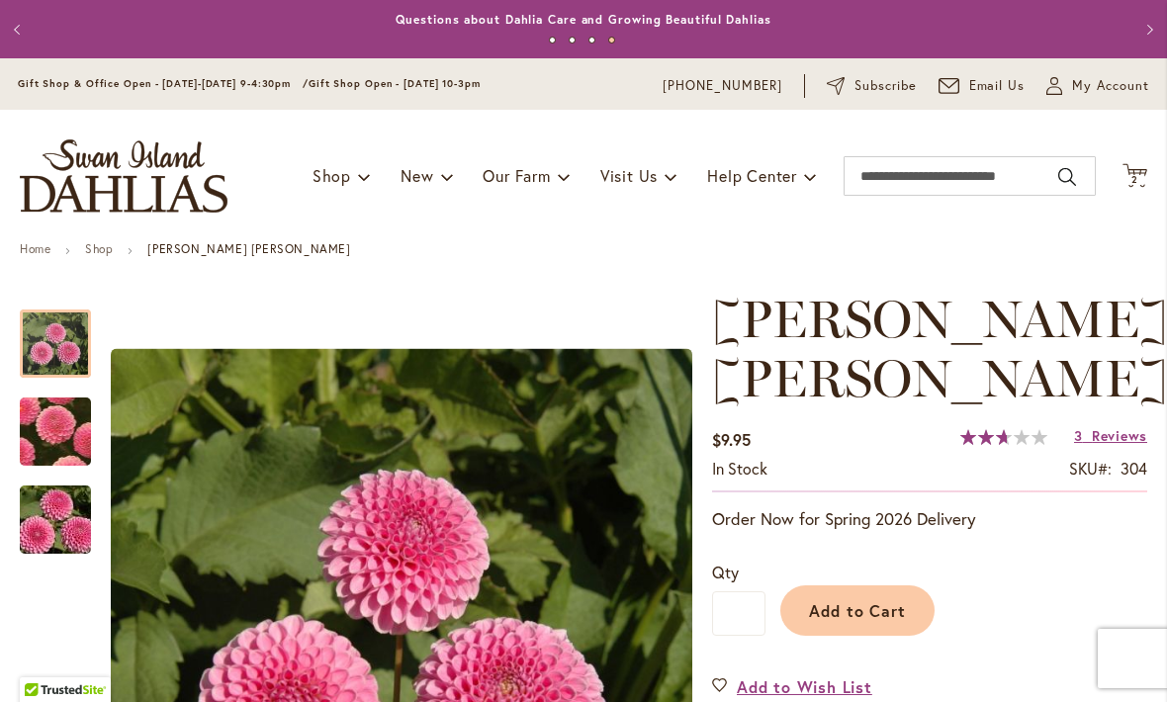
scroll to position [0, 0]
click at [1139, 181] on span "2 2 items" at bounding box center [1135, 180] width 20 height 10
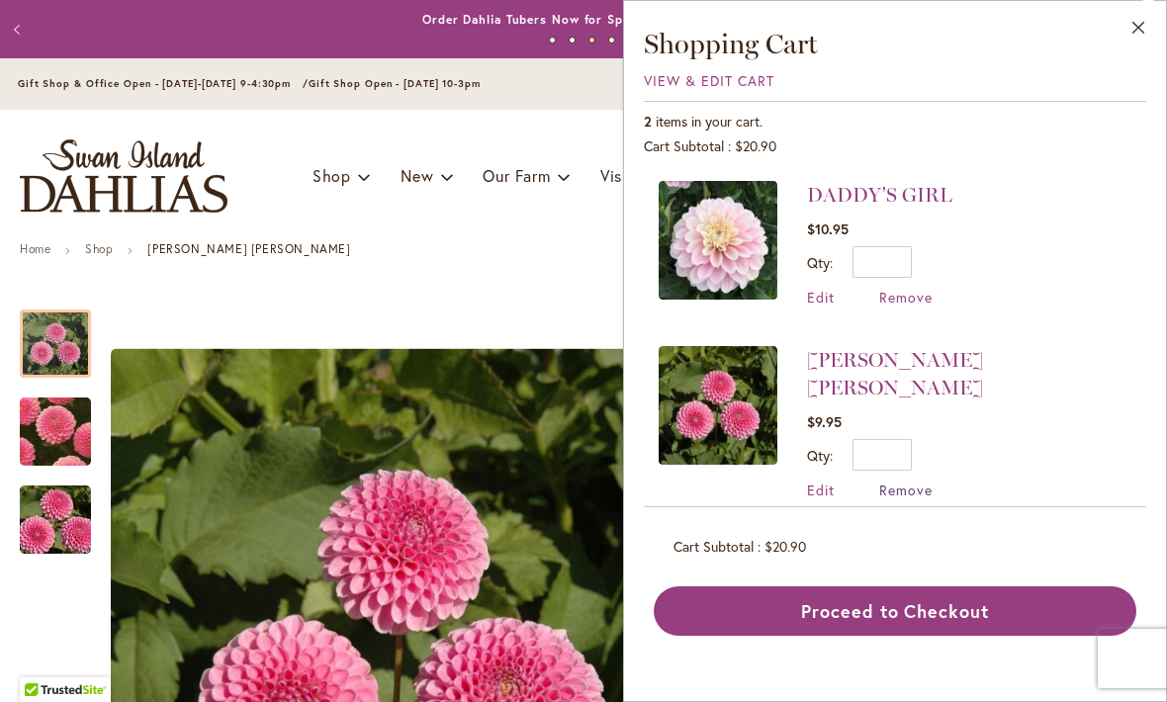
click at [911, 481] on span "Remove" at bounding box center [905, 490] width 53 height 19
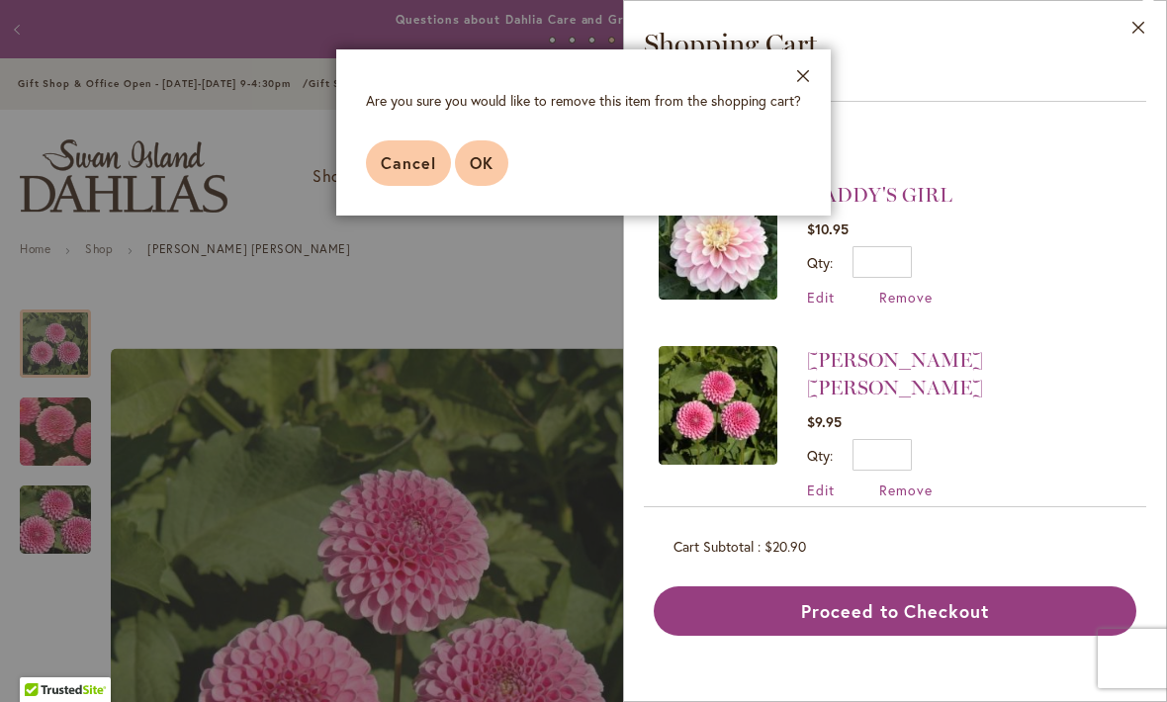
click at [480, 167] on span "OK" at bounding box center [482, 162] width 24 height 21
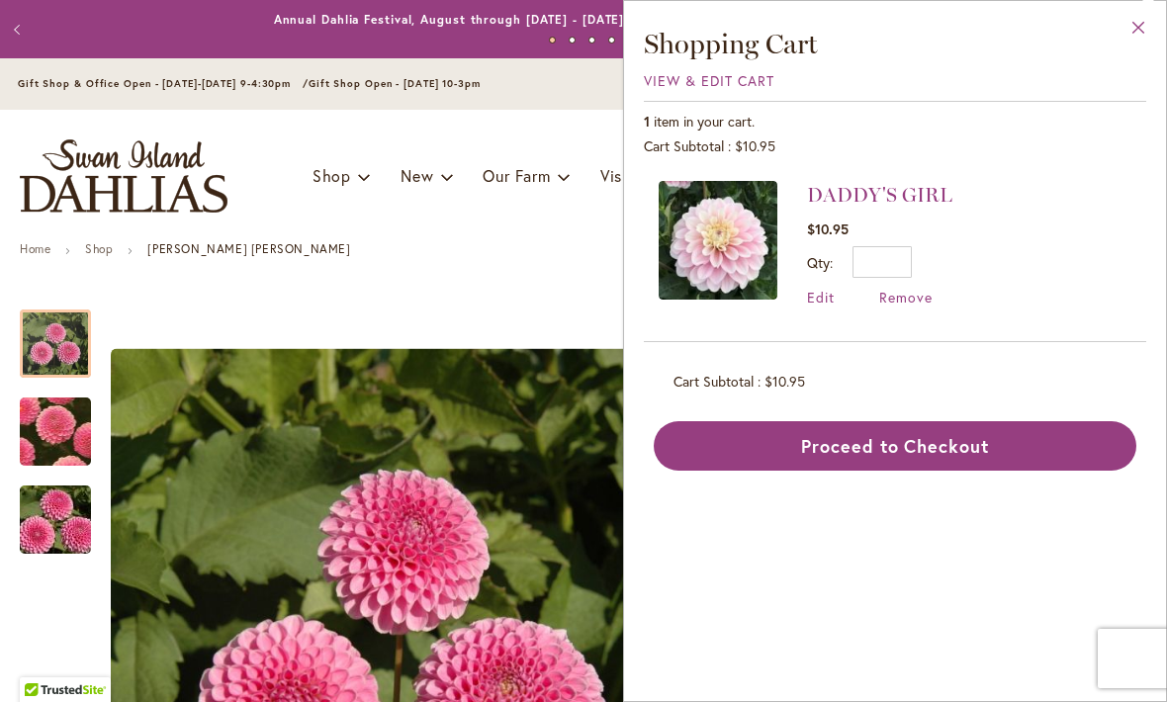
click at [1151, 21] on button "Close" at bounding box center [1139, 32] width 54 height 62
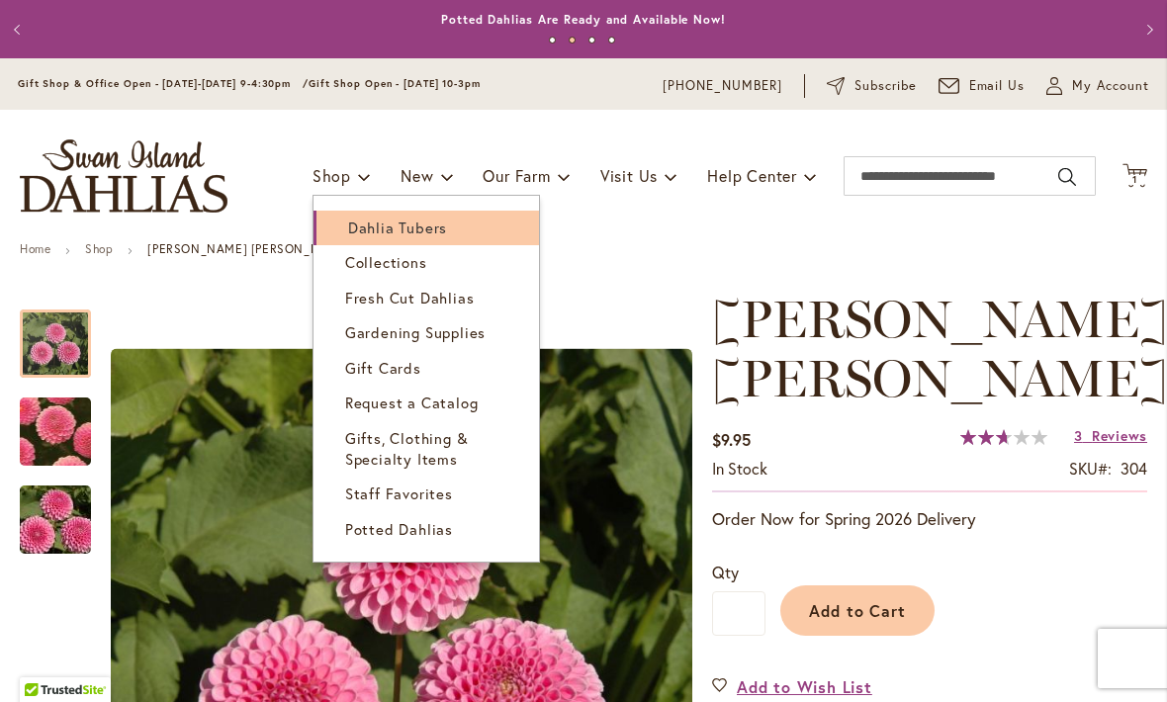
click at [371, 232] on span "Dahlia Tubers" at bounding box center [397, 228] width 99 height 20
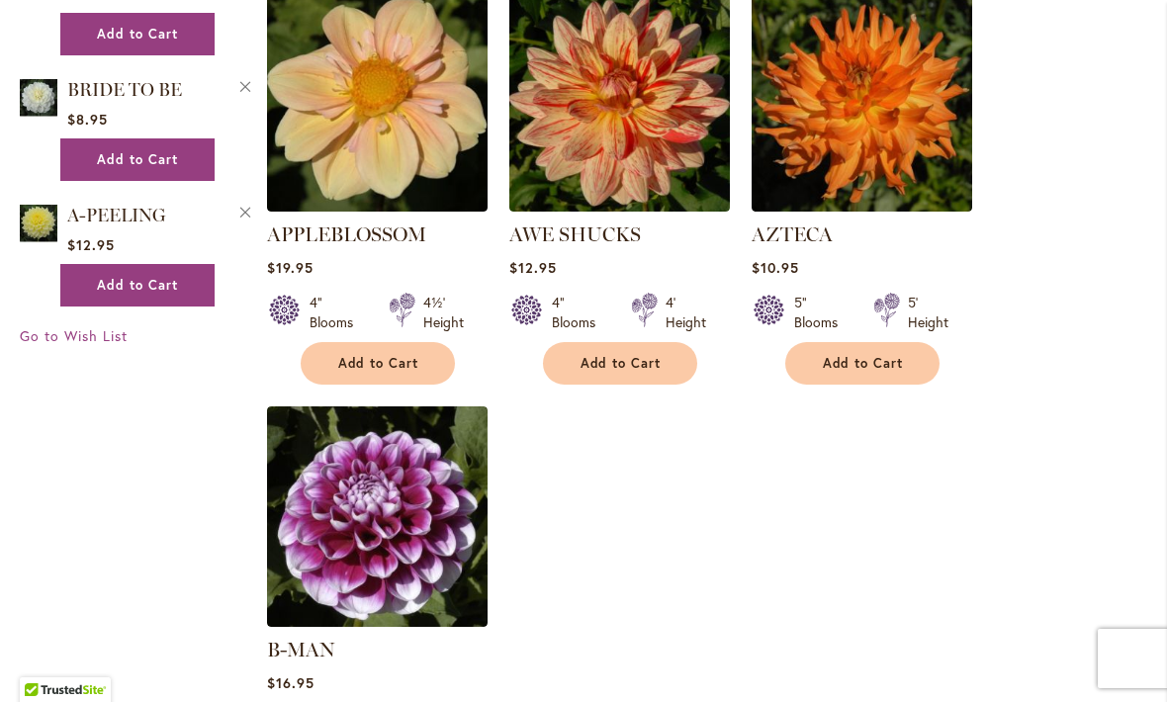
scroll to position [2196, 0]
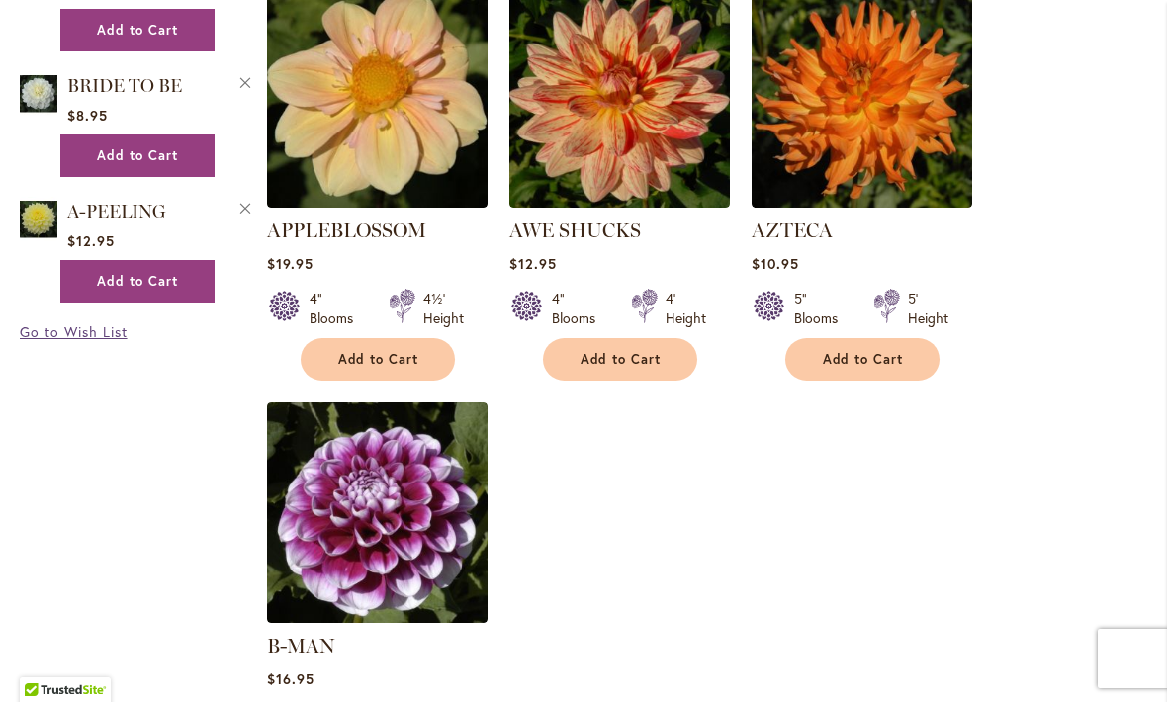
click at [88, 341] on span "Go to Wish List" at bounding box center [74, 331] width 108 height 19
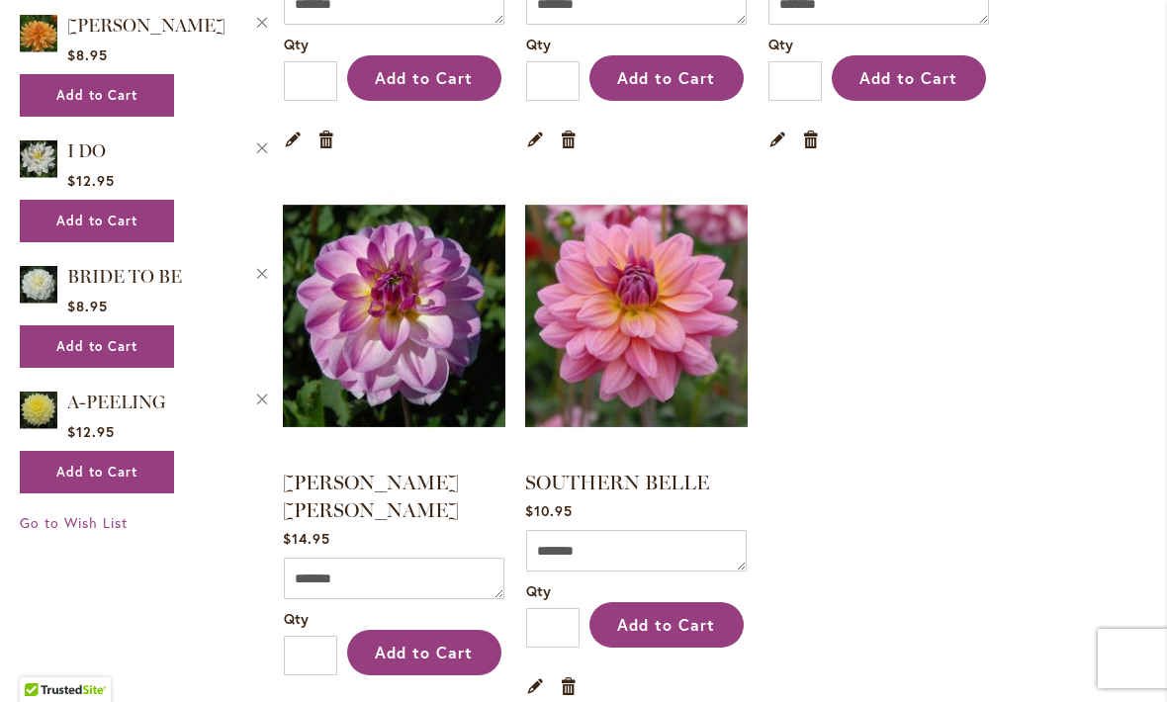
scroll to position [1312, 0]
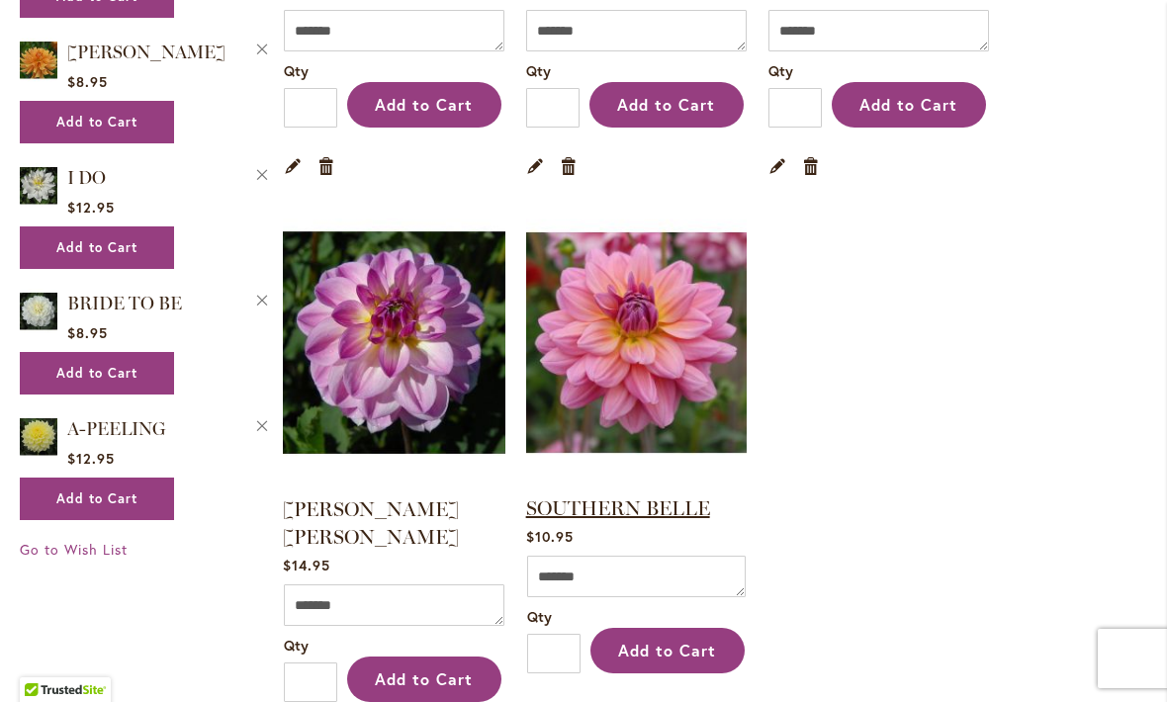
click at [613, 509] on link "SOUTHERN BELLE" at bounding box center [618, 508] width 184 height 24
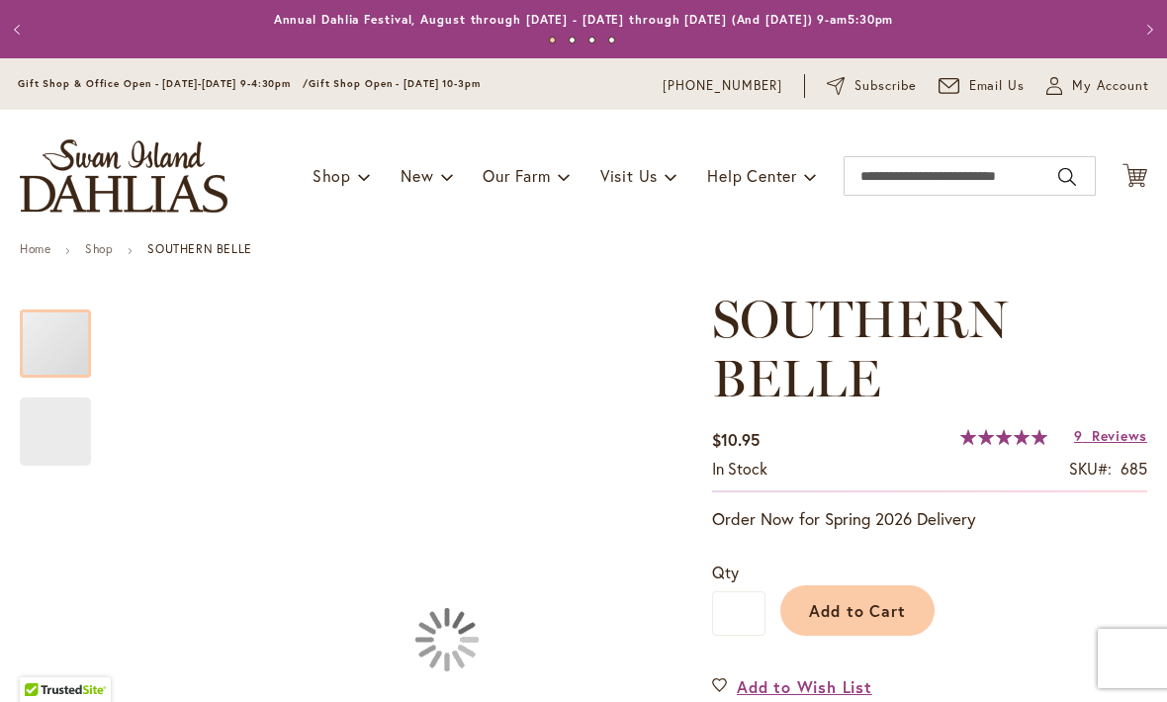
type input "***"
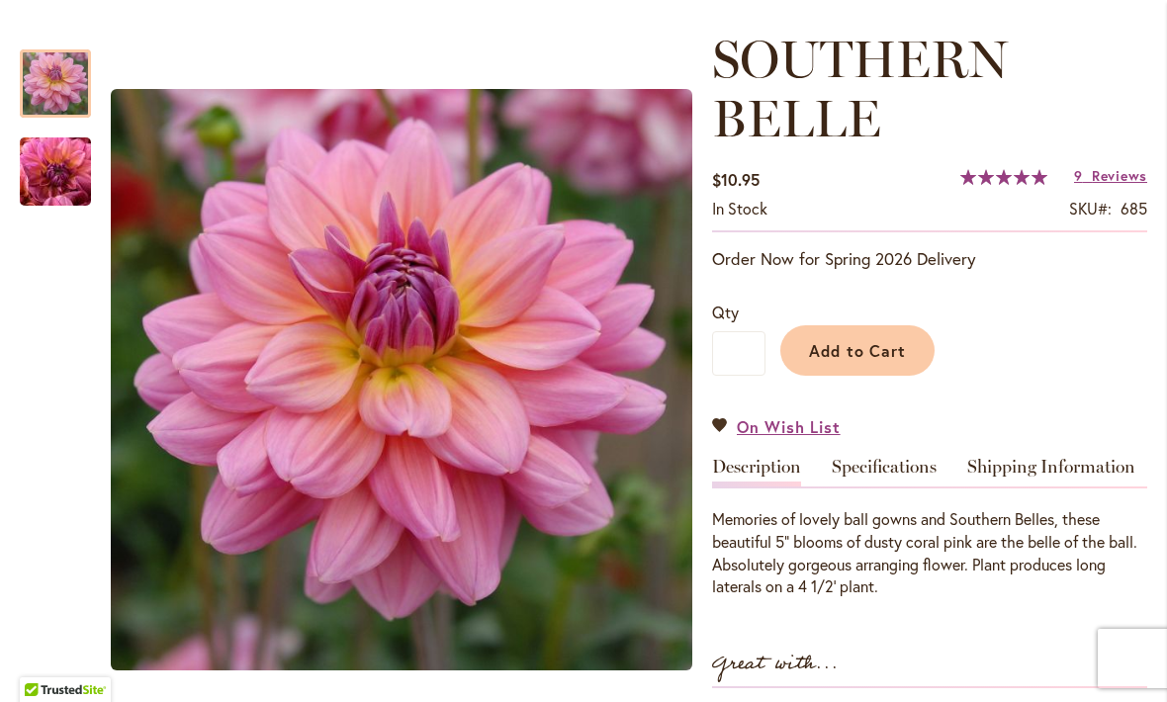
scroll to position [345, 0]
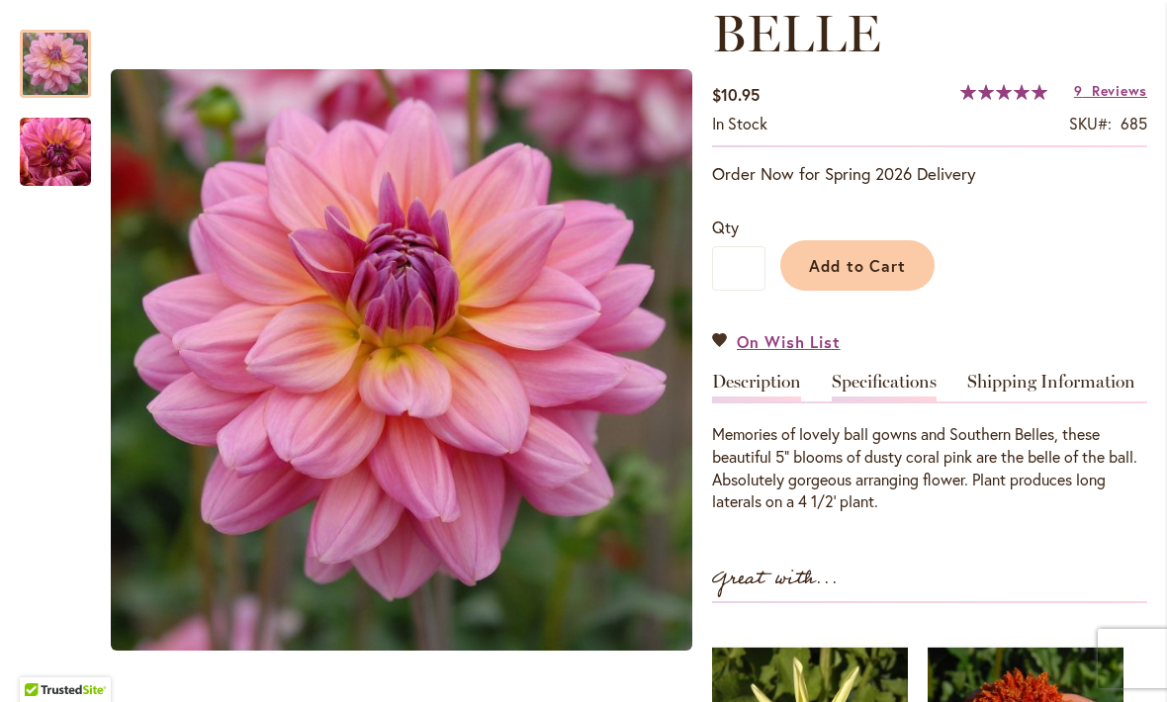
click at [880, 384] on link "Specifications" at bounding box center [884, 387] width 105 height 29
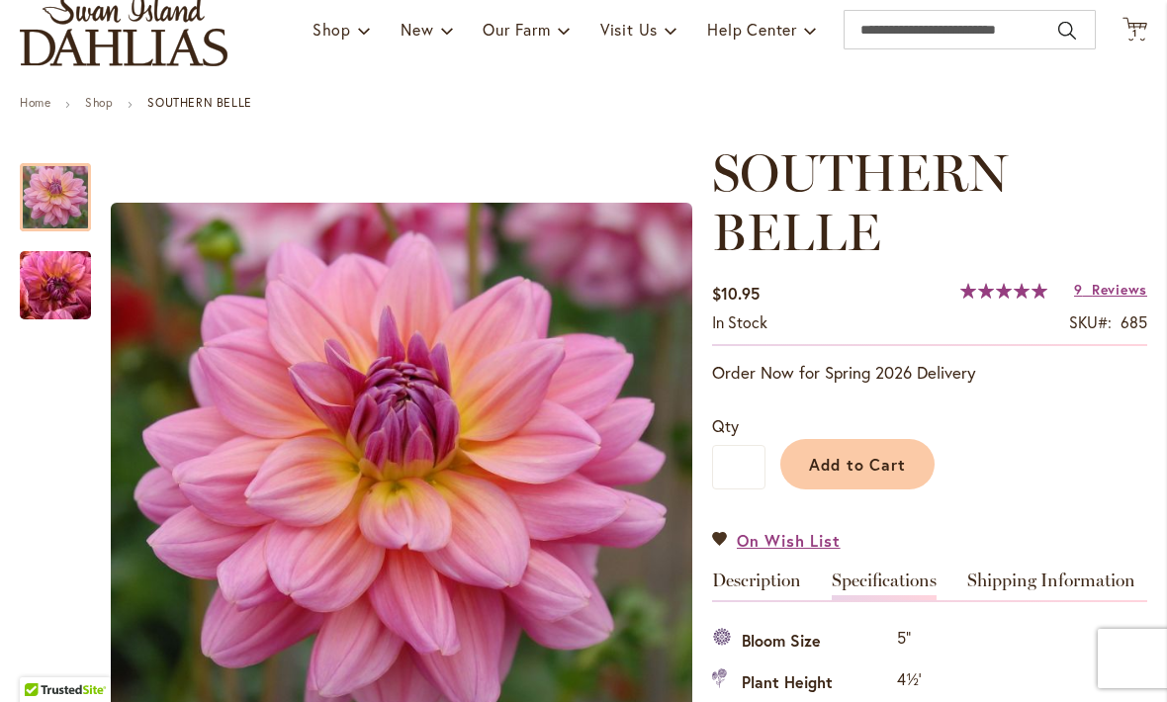
scroll to position [144, 0]
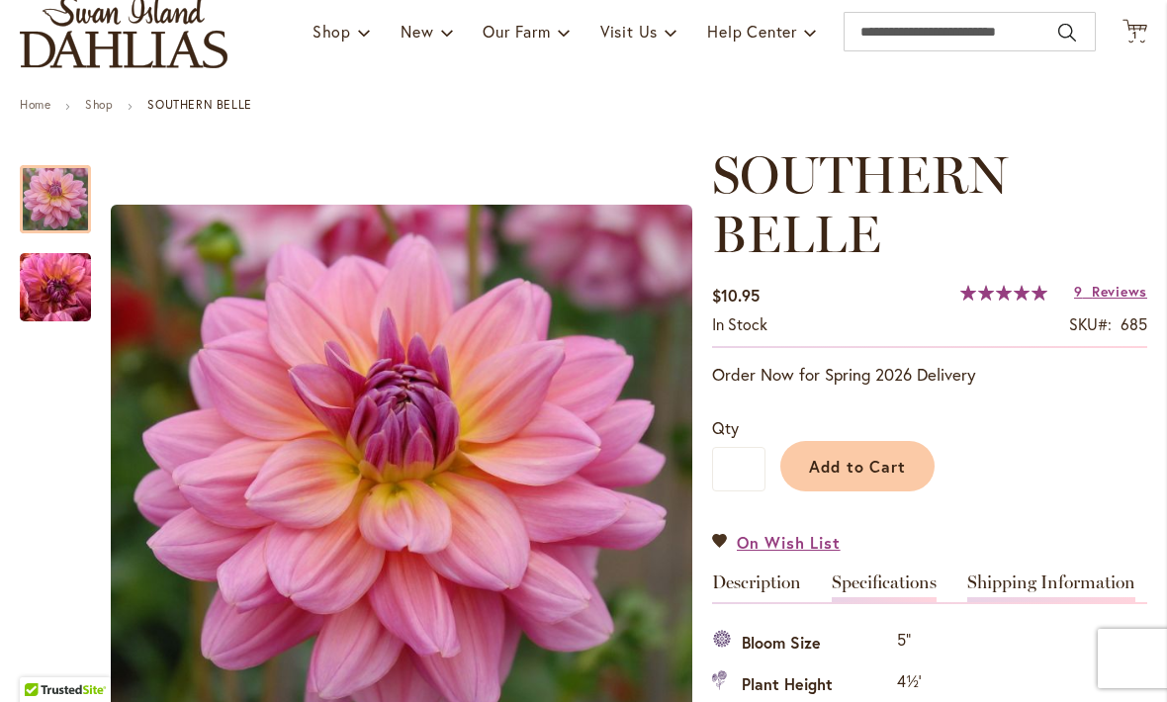
click at [1015, 593] on link "Shipping Information" at bounding box center [1051, 588] width 168 height 29
click at [756, 579] on link "Description" at bounding box center [756, 588] width 89 height 29
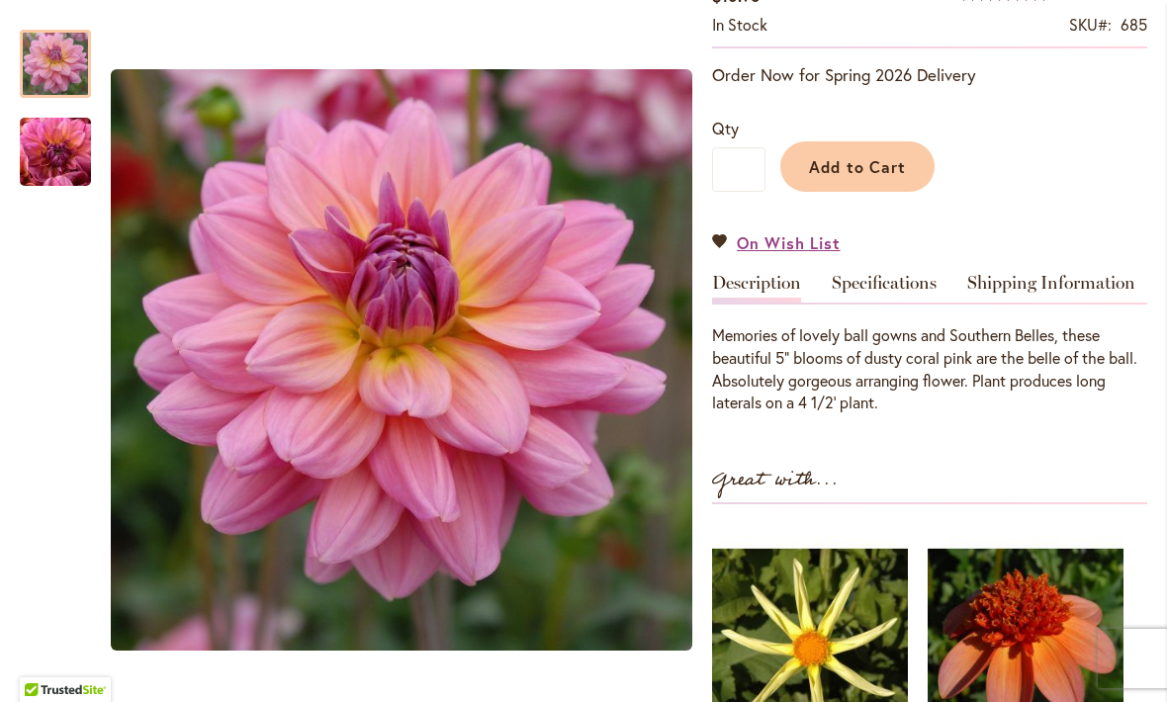
scroll to position [443, 0]
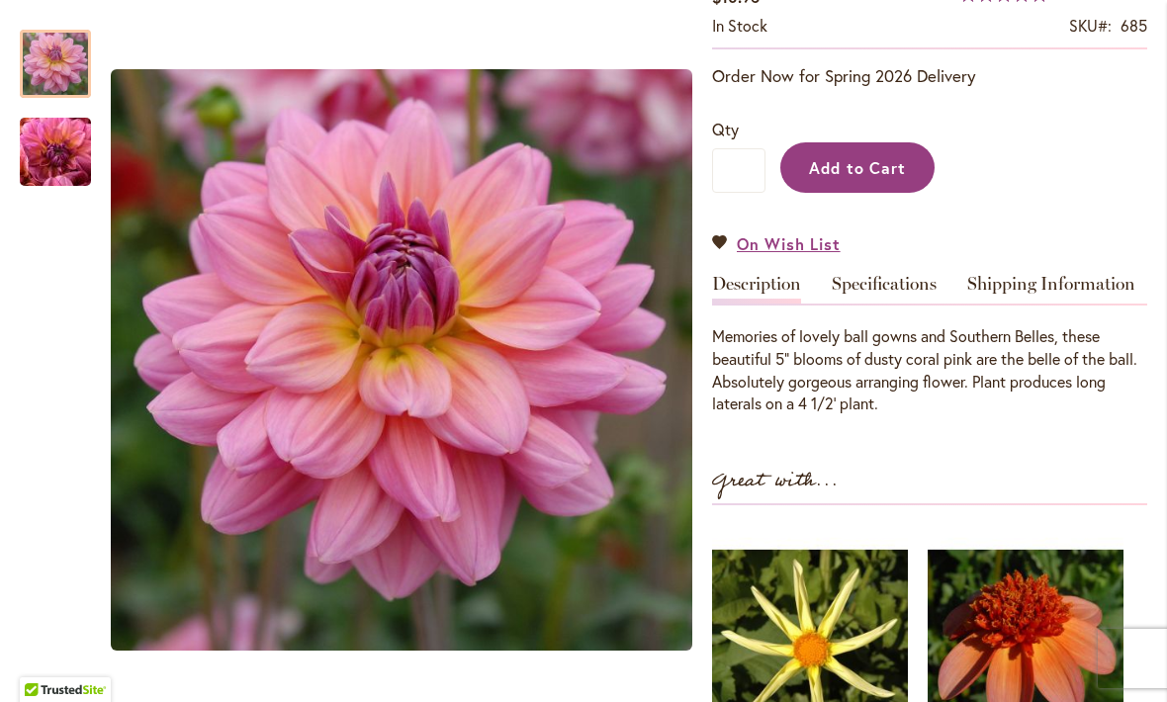
click at [847, 172] on span "Add to Cart" at bounding box center [858, 167] width 98 height 21
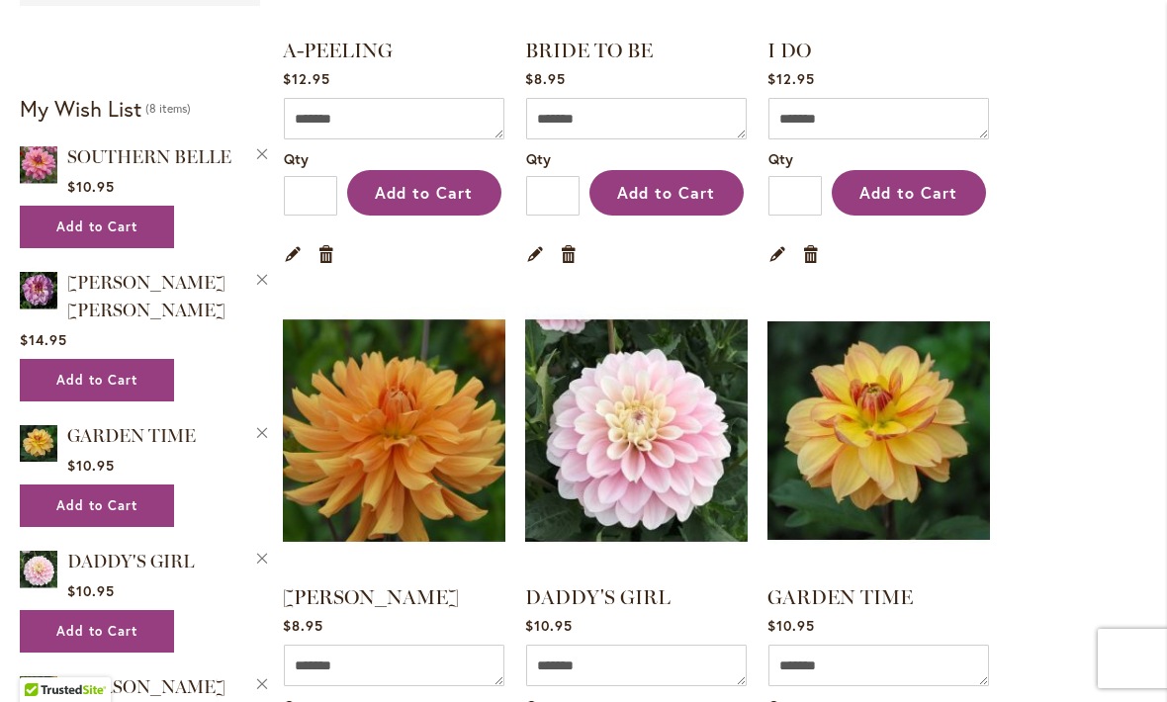
scroll to position [678, 0]
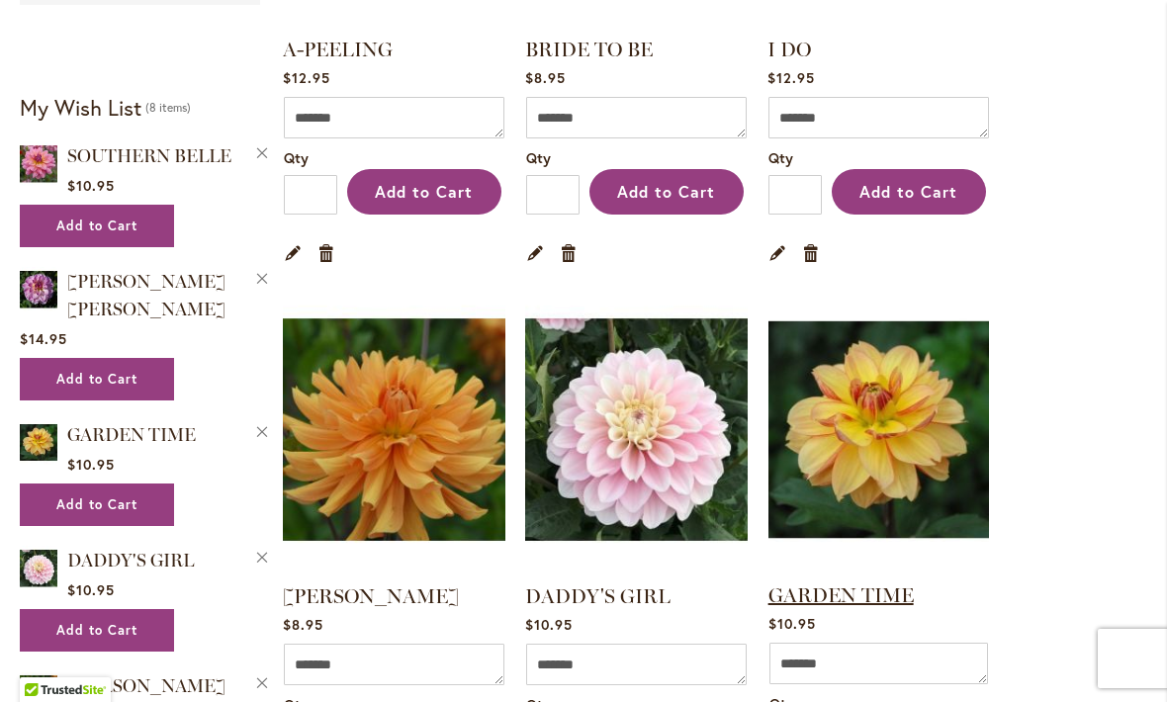
click at [818, 598] on link "GARDEN TIME" at bounding box center [840, 596] width 145 height 24
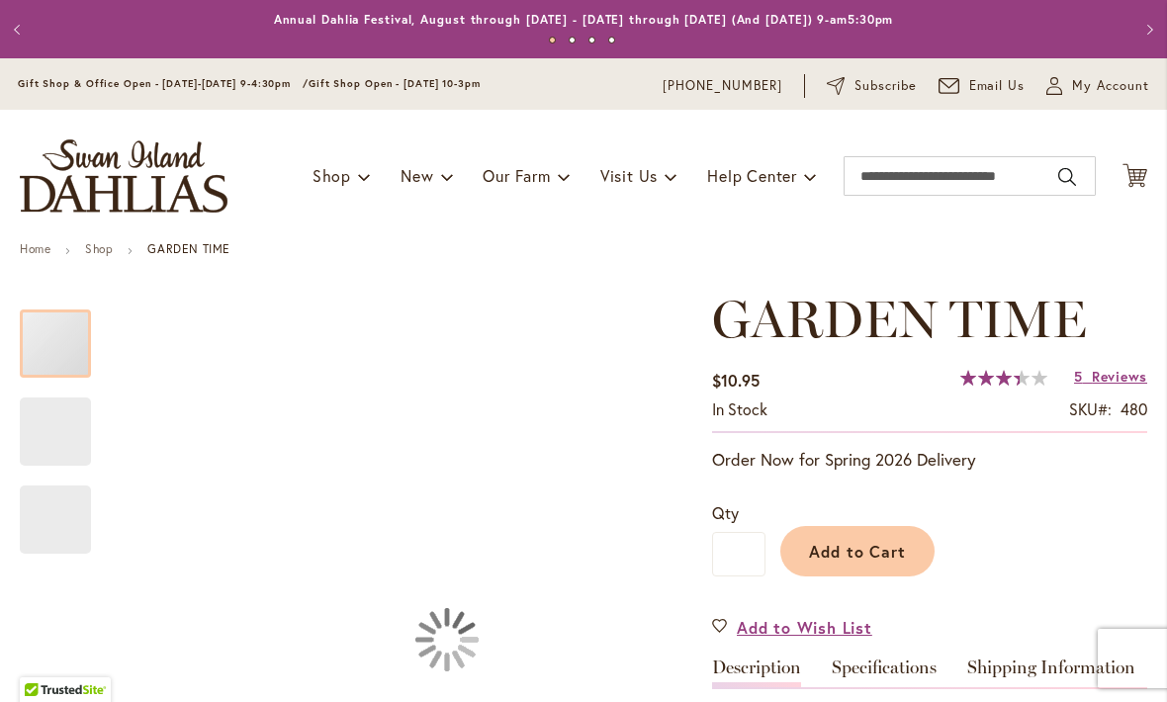
type input "***"
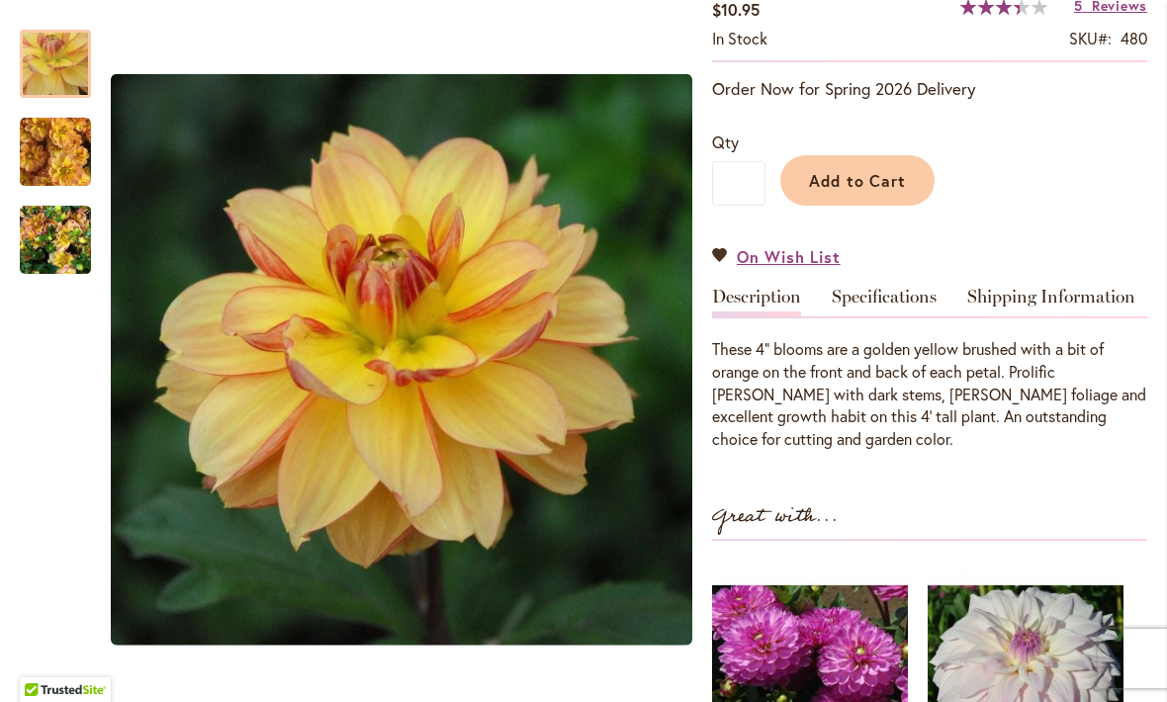
scroll to position [373, 0]
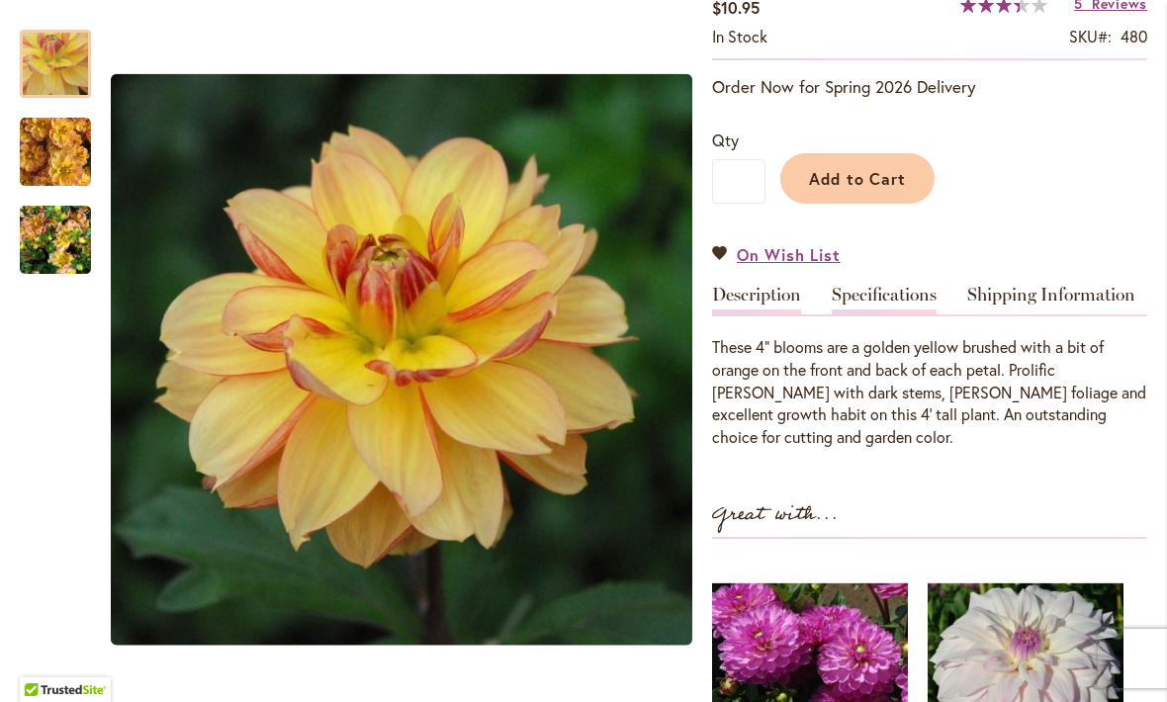
click at [886, 294] on link "Specifications" at bounding box center [884, 300] width 105 height 29
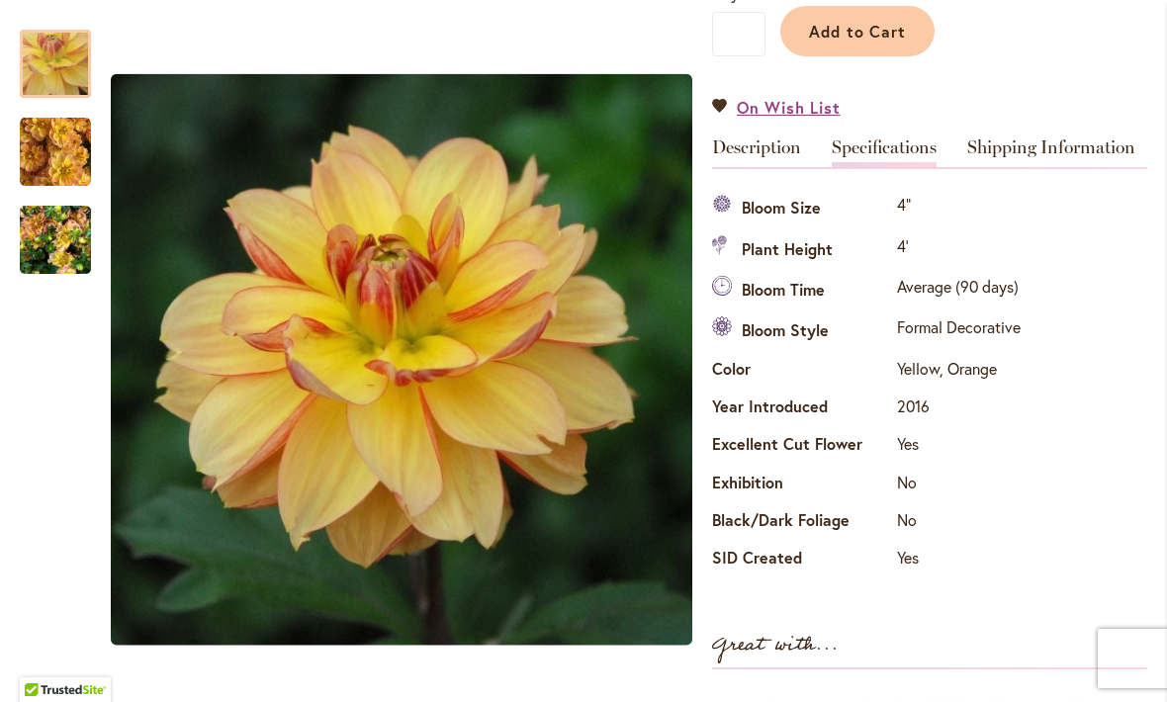
scroll to position [517, 0]
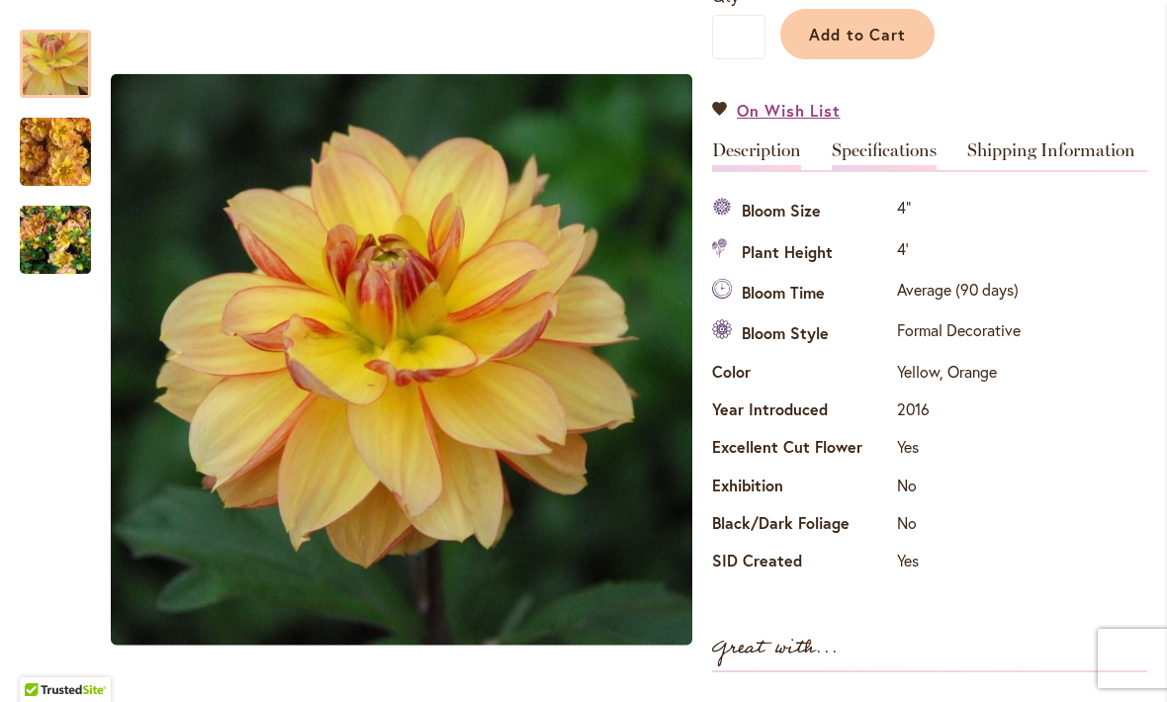
click at [758, 149] on link "Description" at bounding box center [756, 155] width 89 height 29
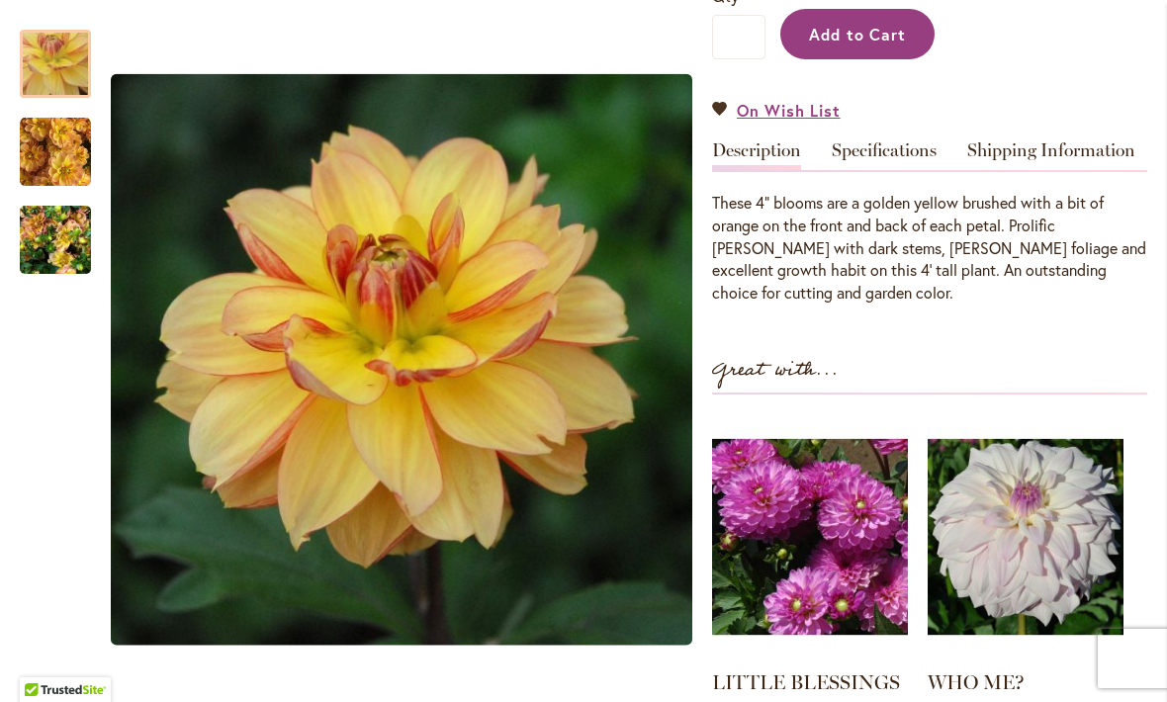
click at [859, 27] on span "Add to Cart" at bounding box center [858, 34] width 98 height 21
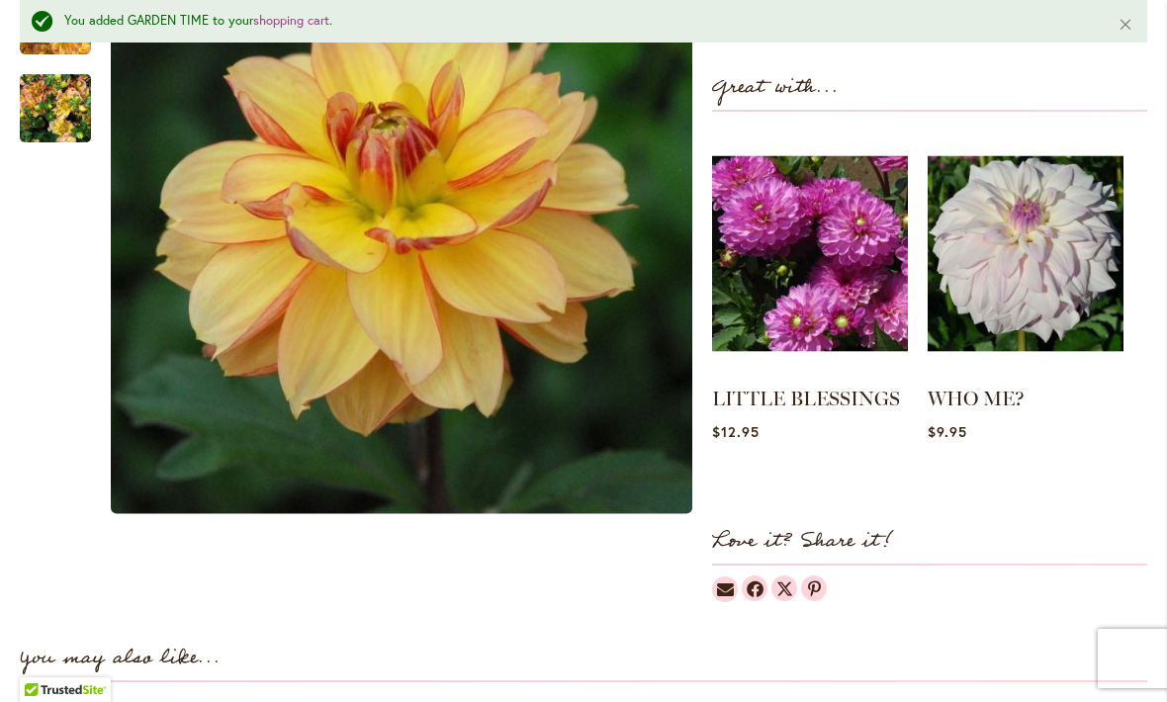
scroll to position [855, 0]
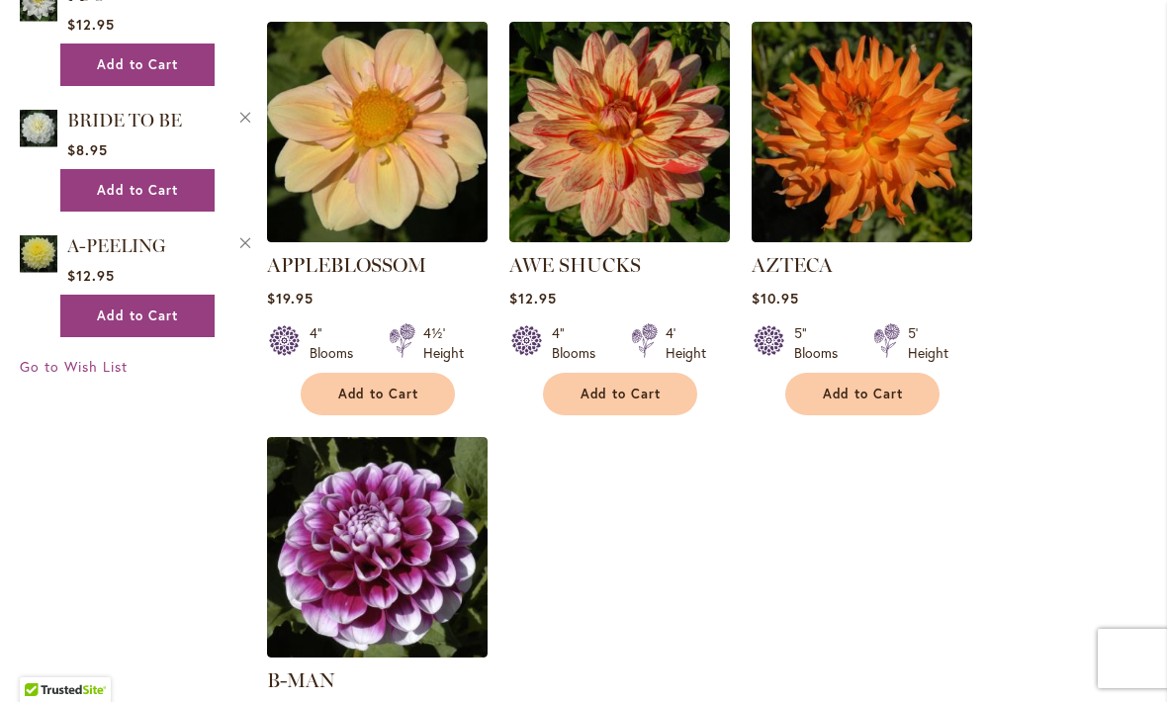
scroll to position [2163, 0]
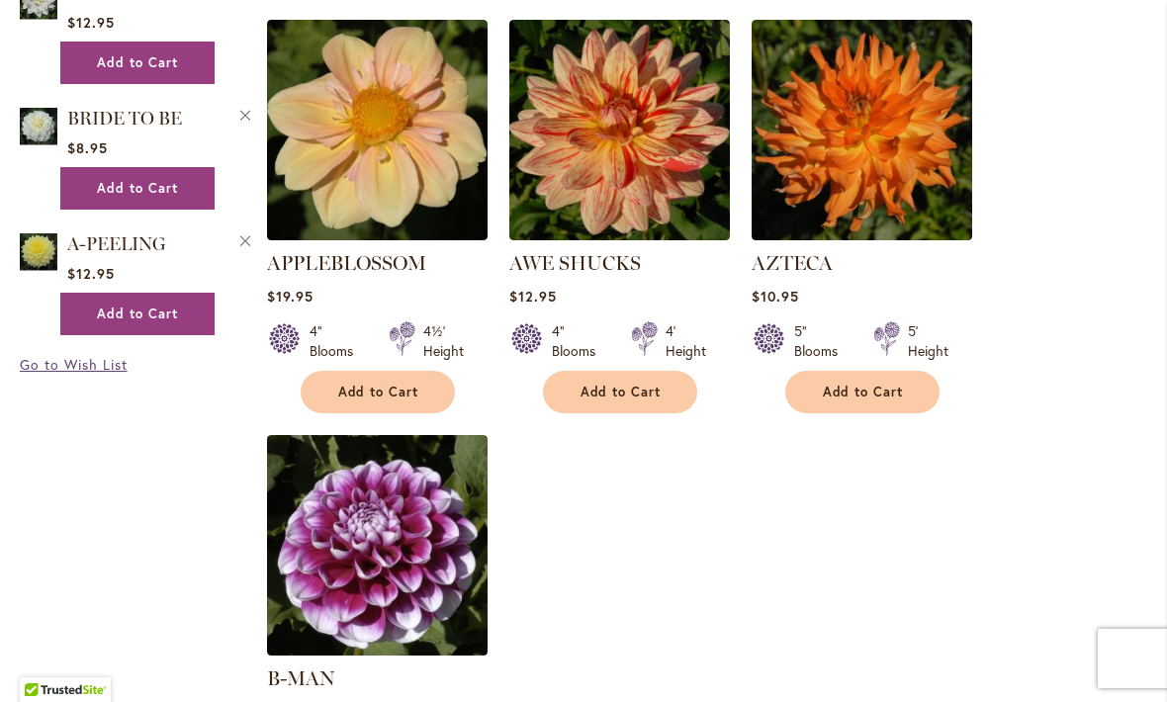
click at [86, 374] on span "Go to Wish List" at bounding box center [74, 364] width 108 height 19
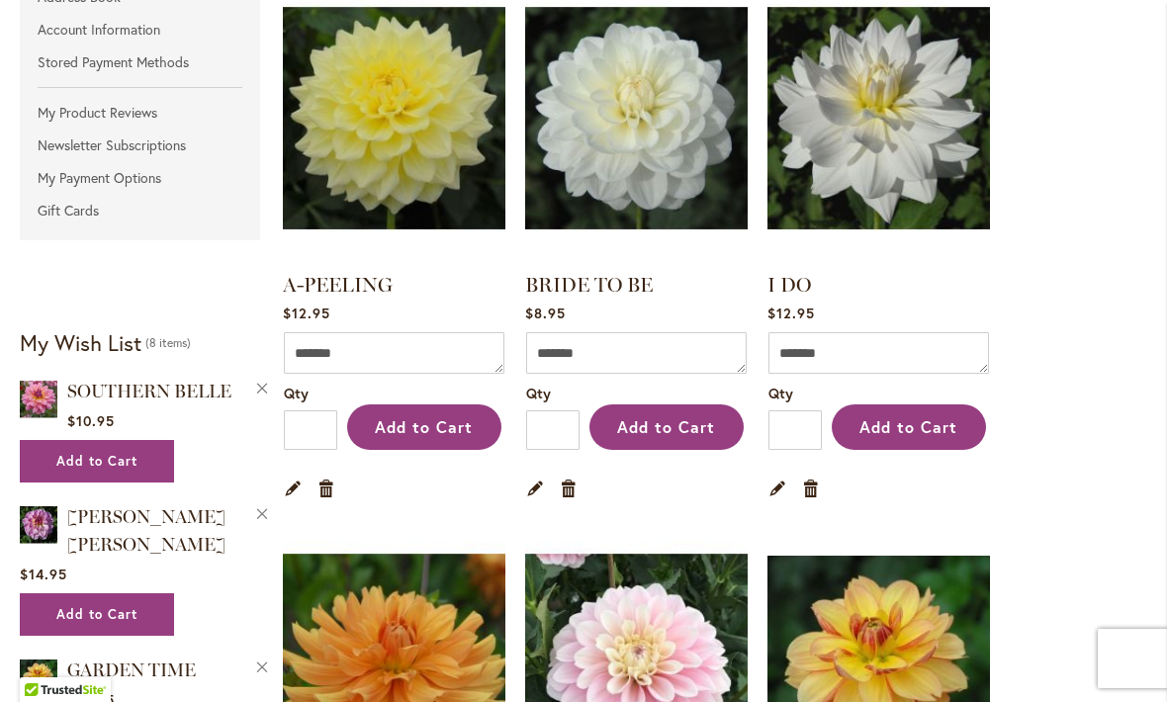
scroll to position [444, 0]
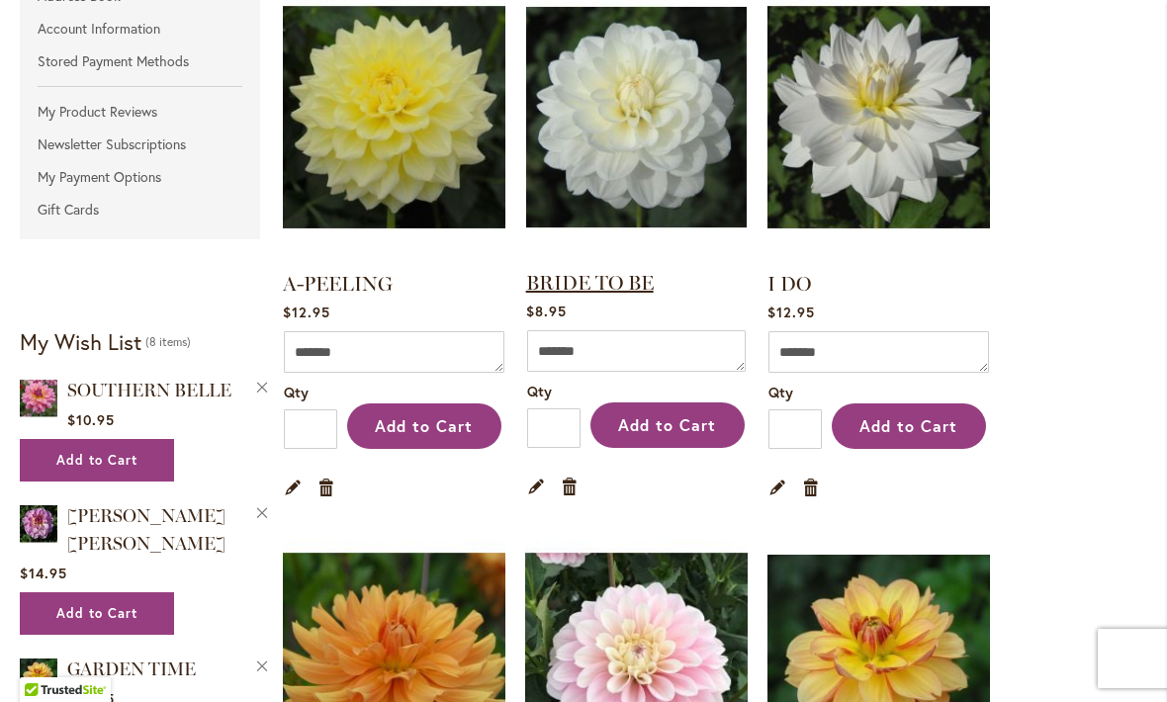
click at [584, 291] on link "BRIDE TO BE" at bounding box center [590, 283] width 128 height 24
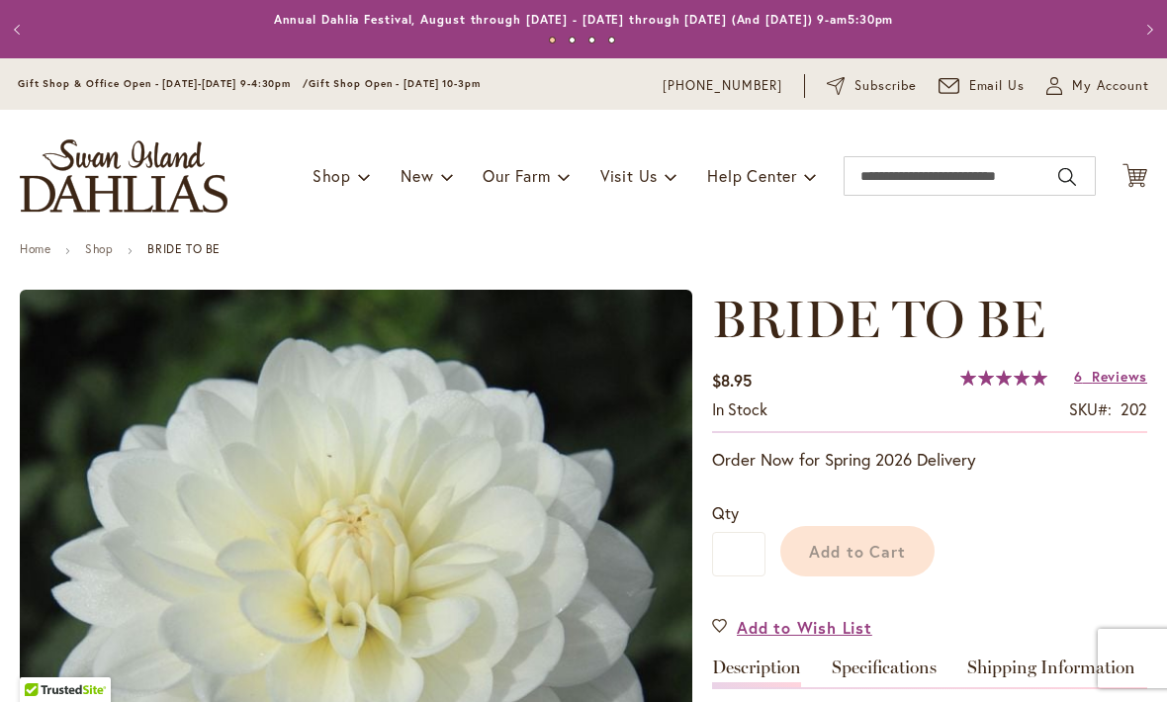
type input "***"
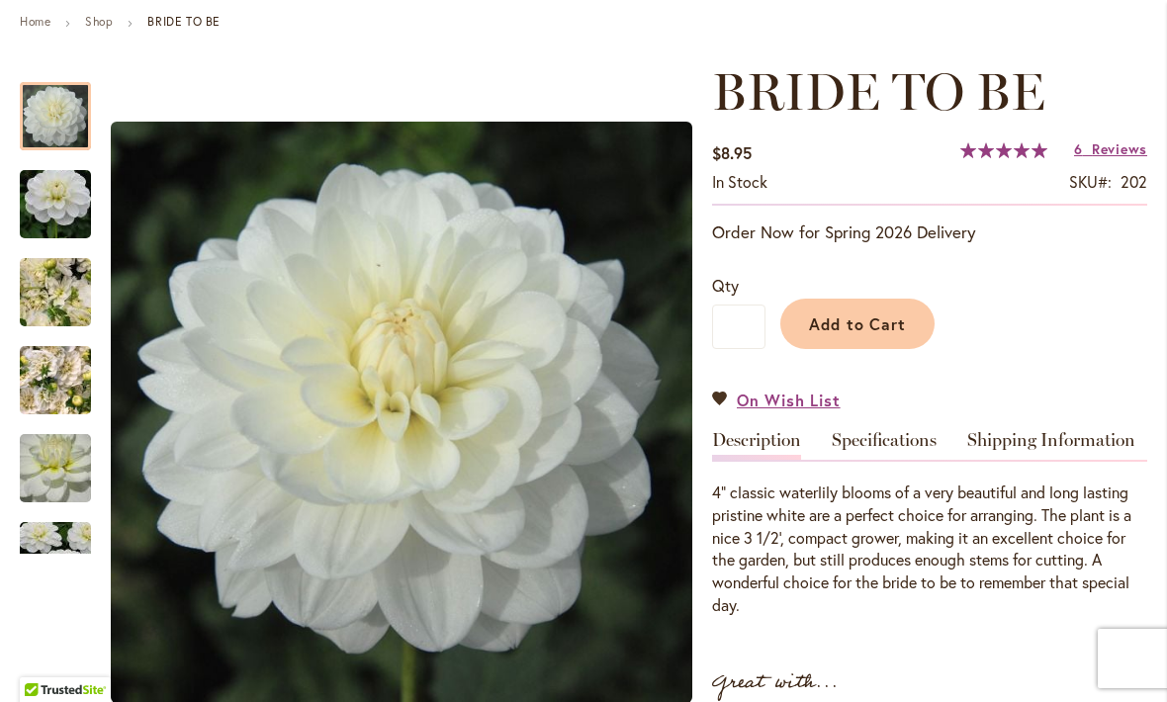
scroll to position [228, 0]
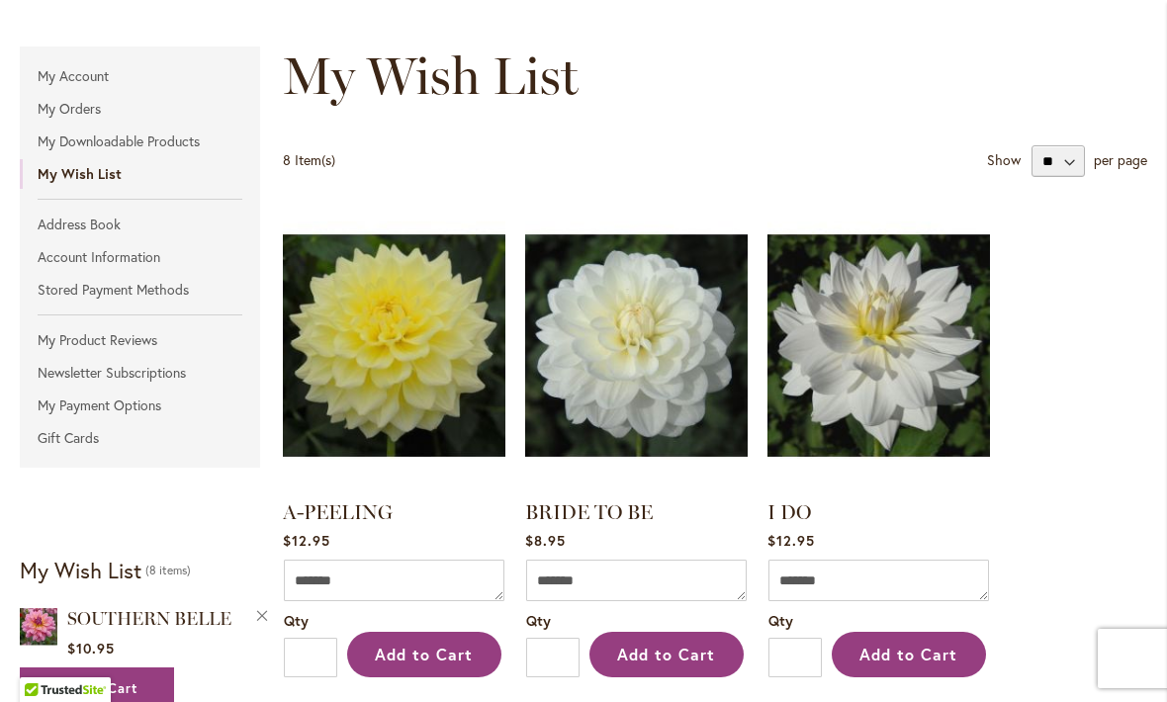
scroll to position [224, 0]
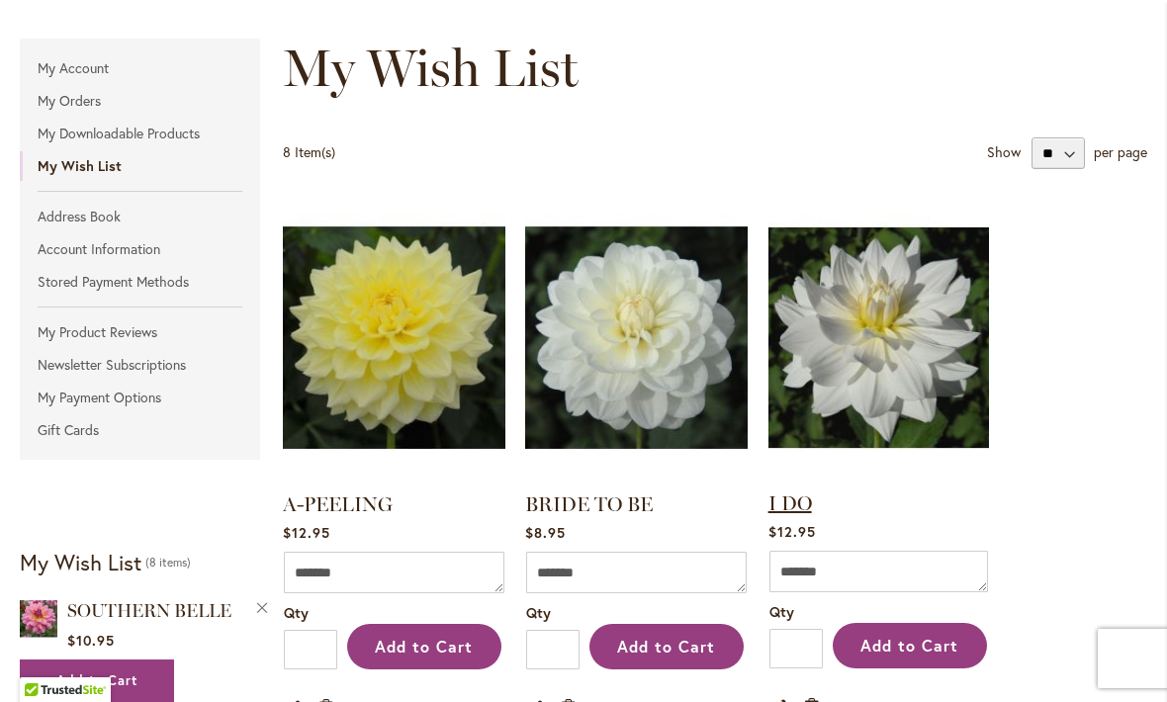
click at [785, 515] on link "I DO" at bounding box center [790, 504] width 44 height 24
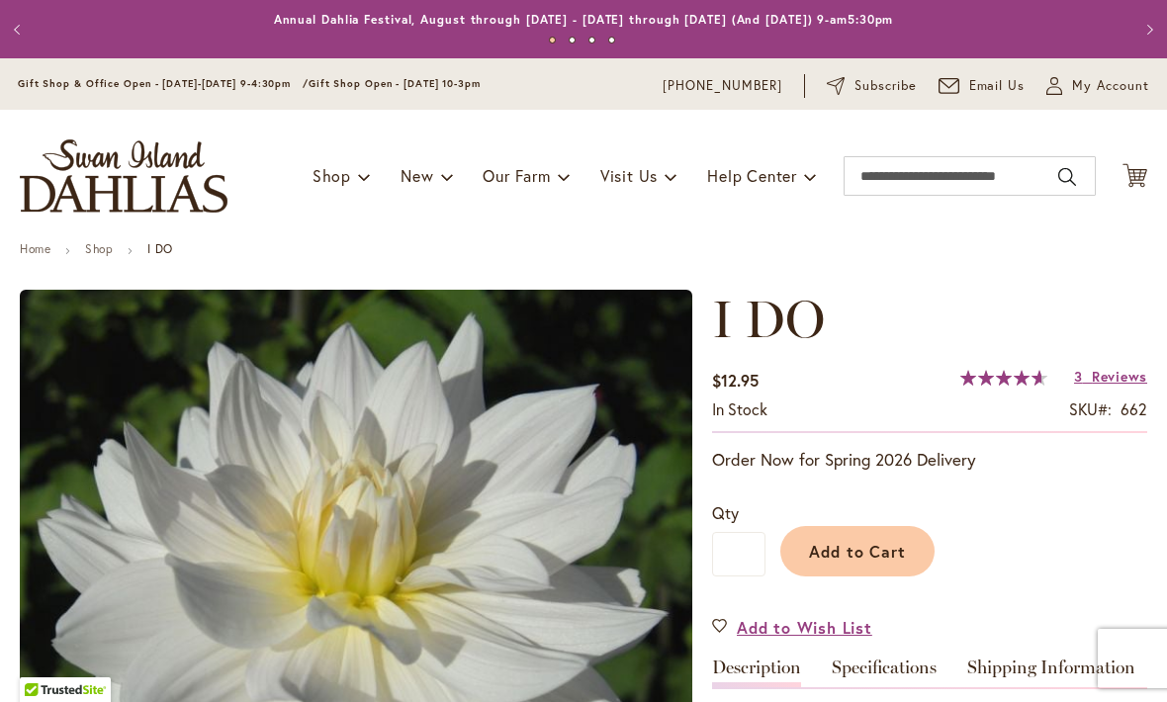
type input "***"
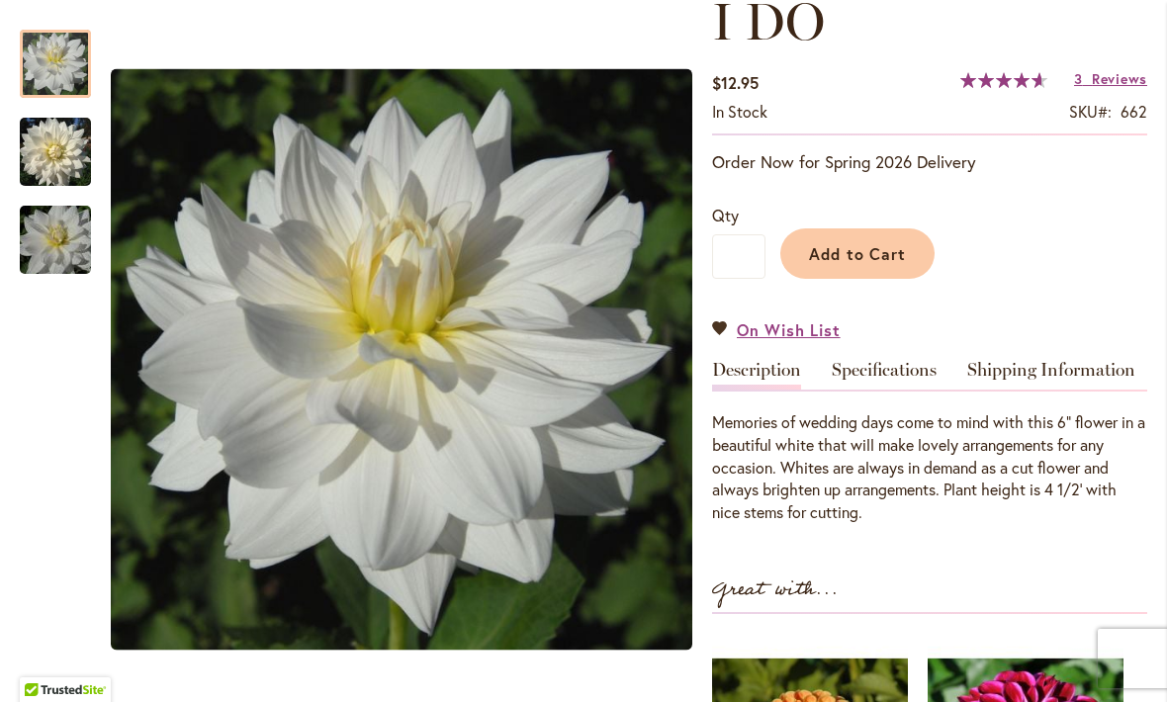
scroll to position [299, 0]
click at [879, 383] on link "Specifications" at bounding box center [884, 374] width 105 height 29
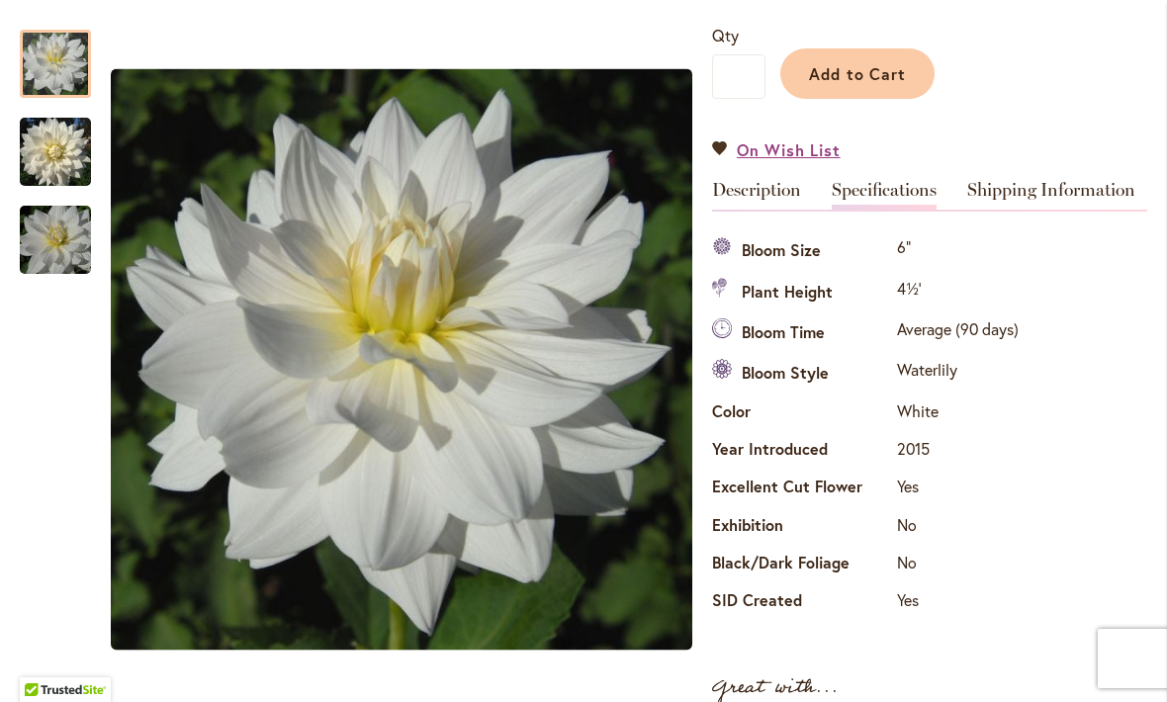
scroll to position [479, 0]
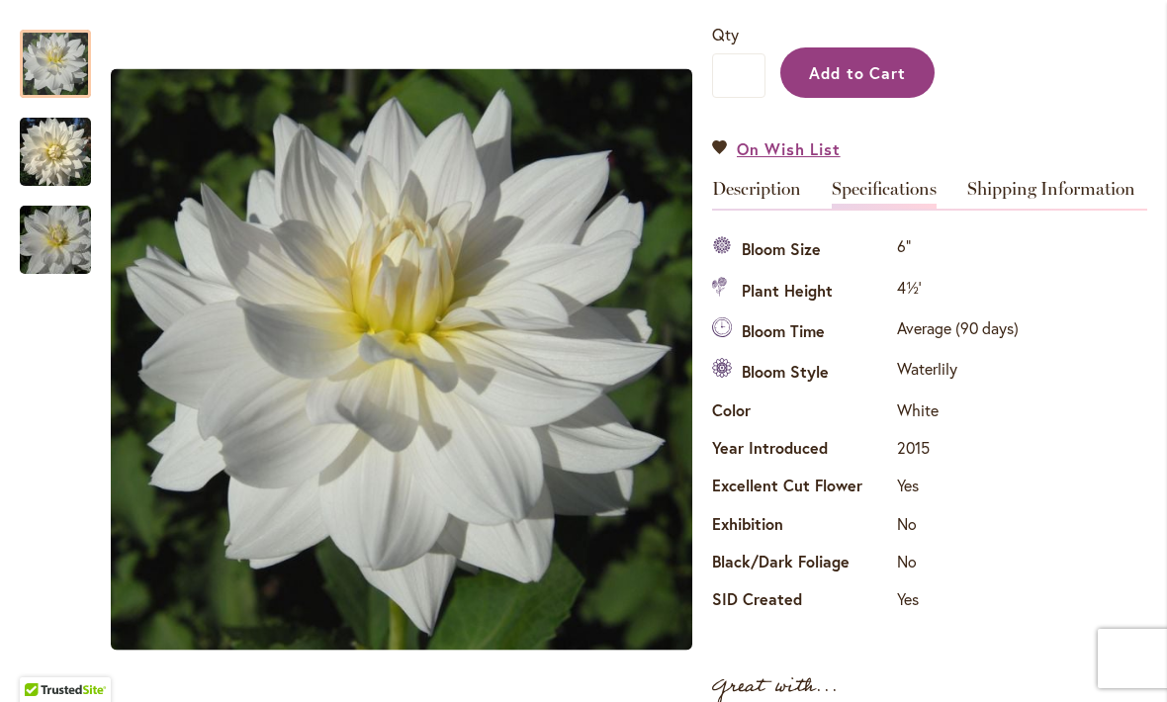
click at [867, 70] on span "Add to Cart" at bounding box center [858, 72] width 98 height 21
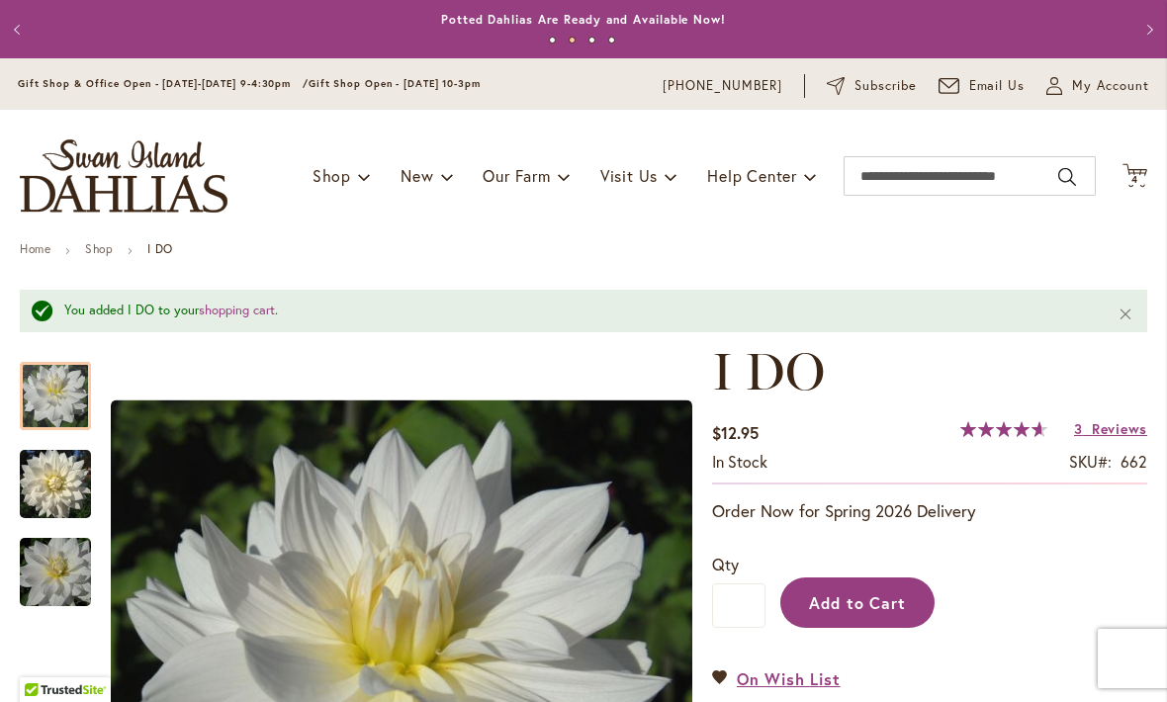
scroll to position [0, 0]
click at [1156, 168] on div "Toggle Nav Shop Dahlia Tubers Collections Fresh Cut Dahlias Gardening Supplies …" at bounding box center [583, 176] width 1167 height 133
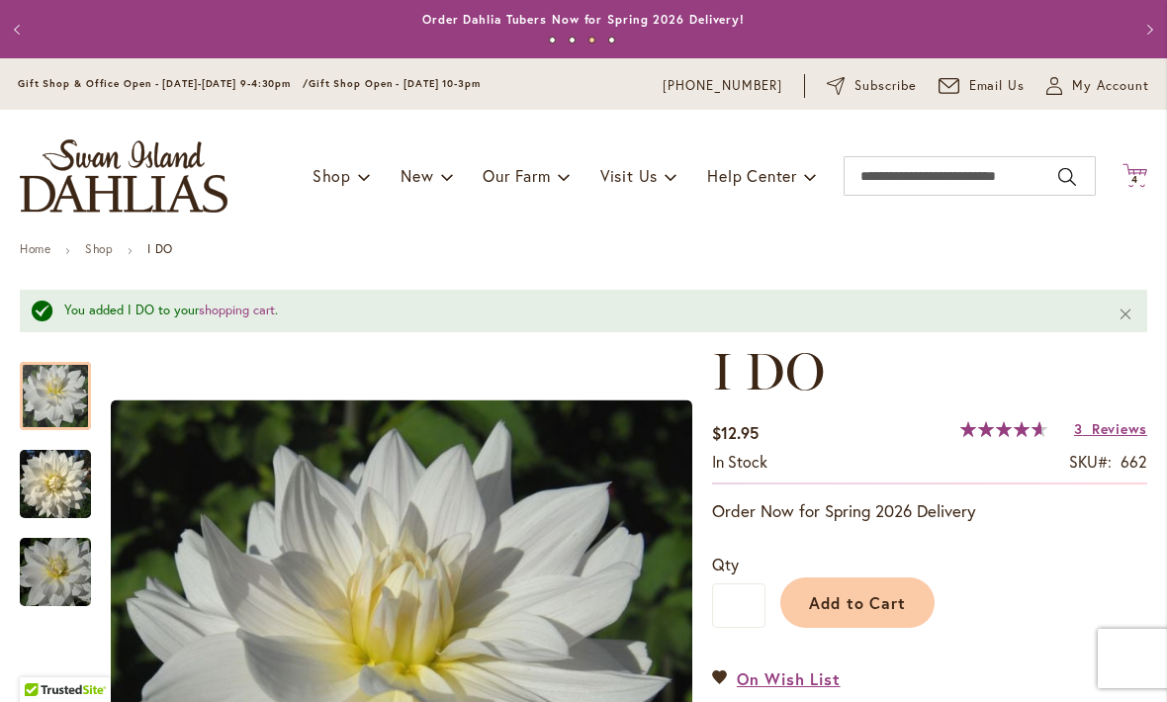
click at [1139, 180] on span "4 4 items" at bounding box center [1135, 180] width 20 height 10
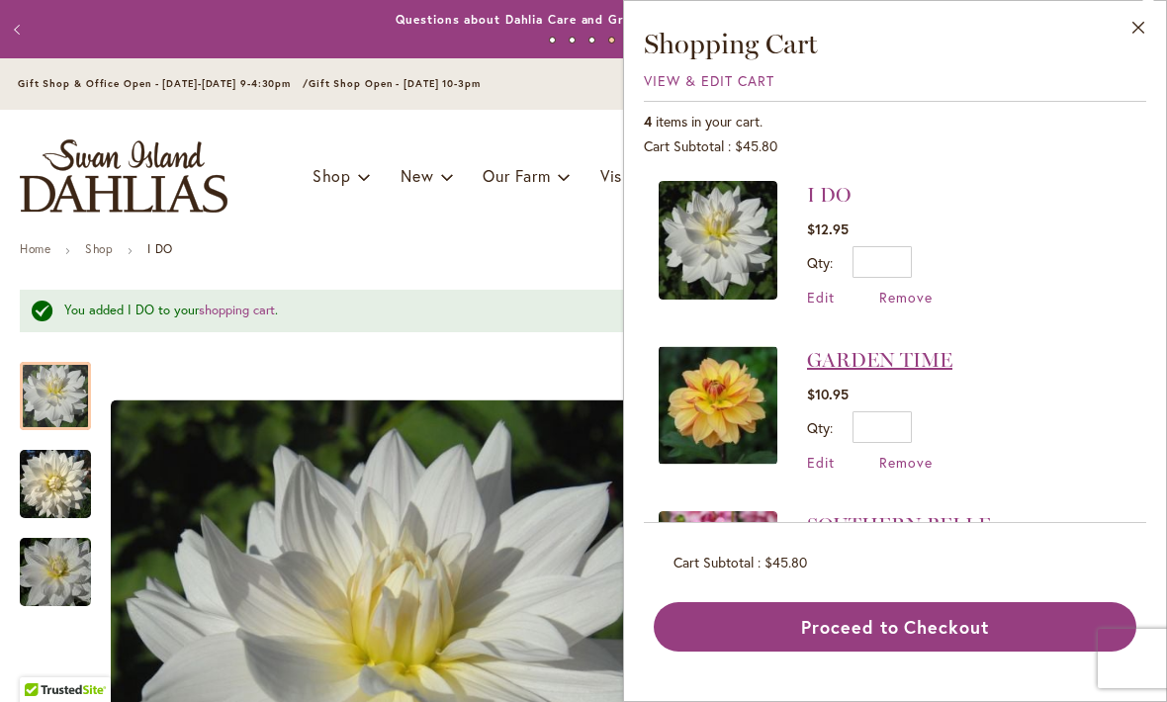
click at [889, 366] on link "GARDEN TIME" at bounding box center [879, 360] width 145 height 24
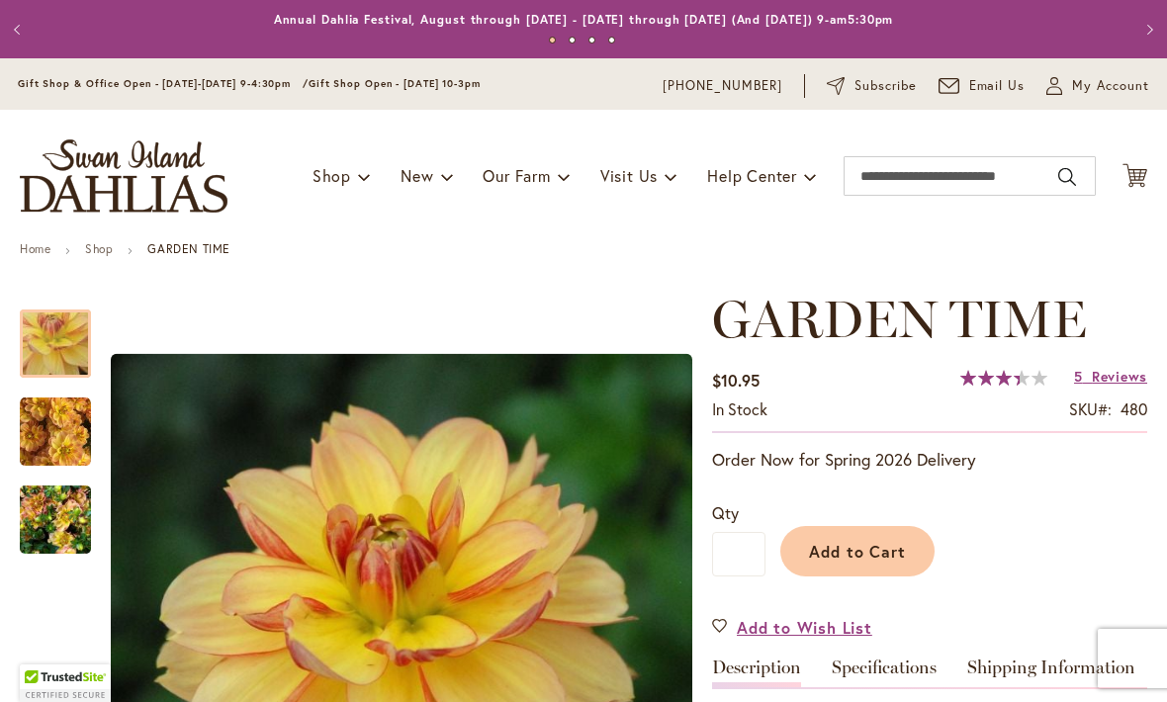
type input "***"
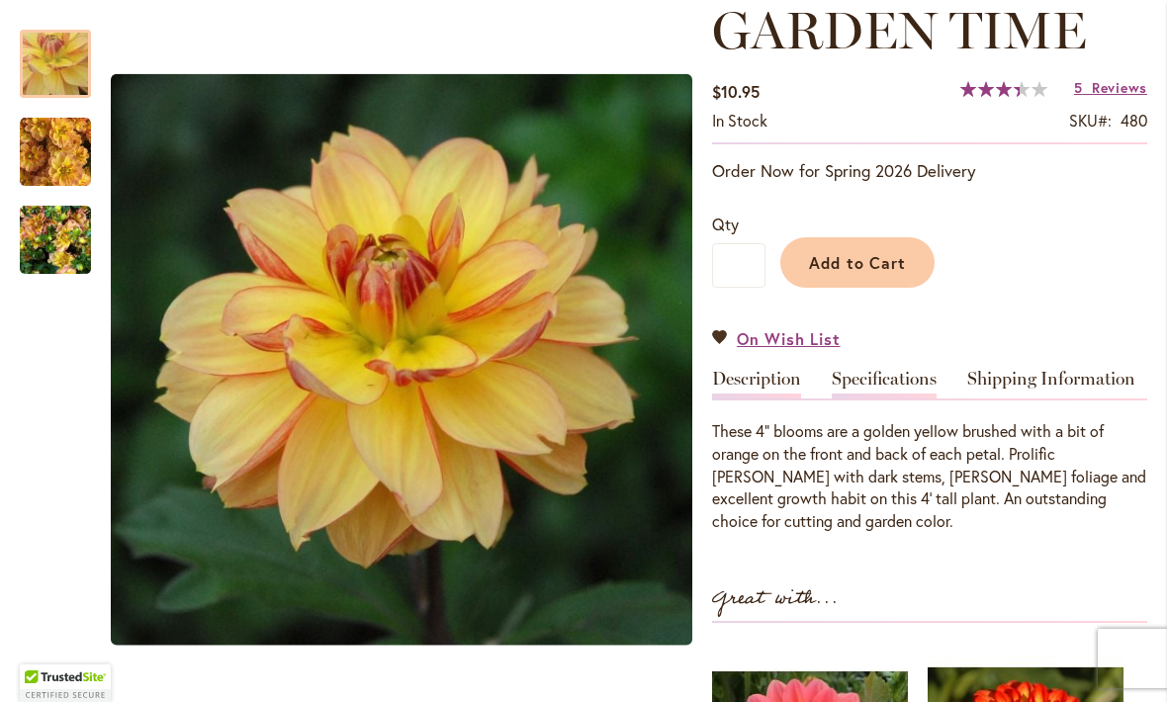
click at [893, 393] on link "Specifications" at bounding box center [884, 384] width 105 height 29
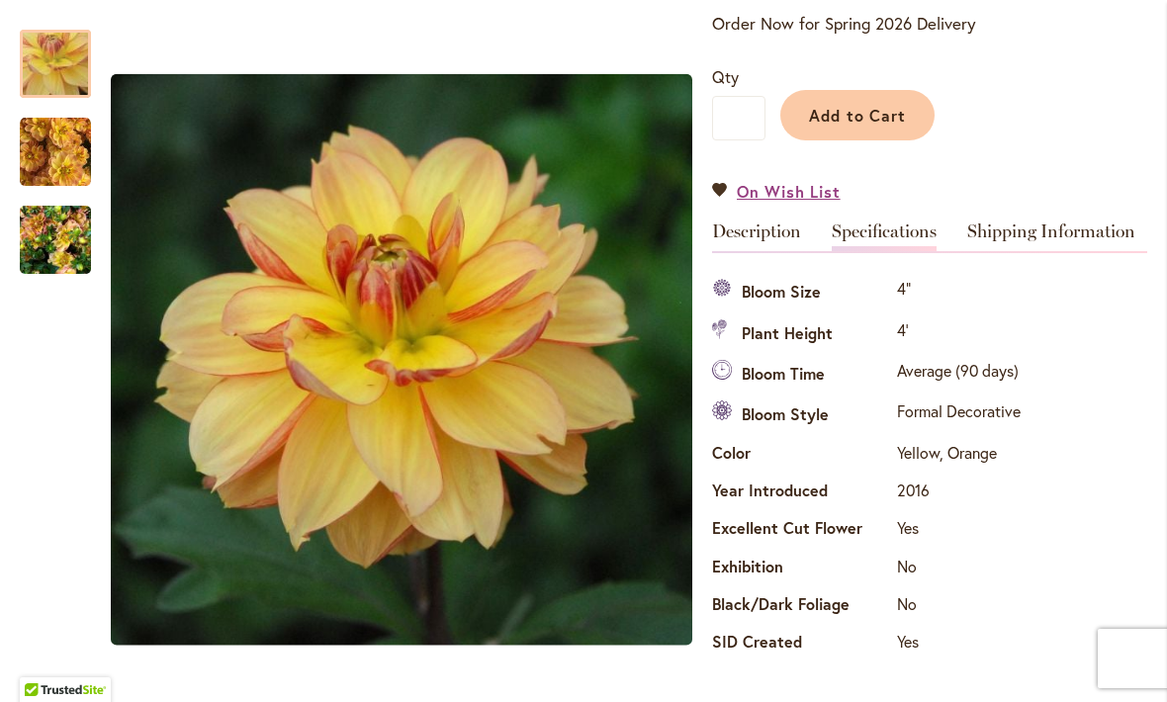
scroll to position [435, 0]
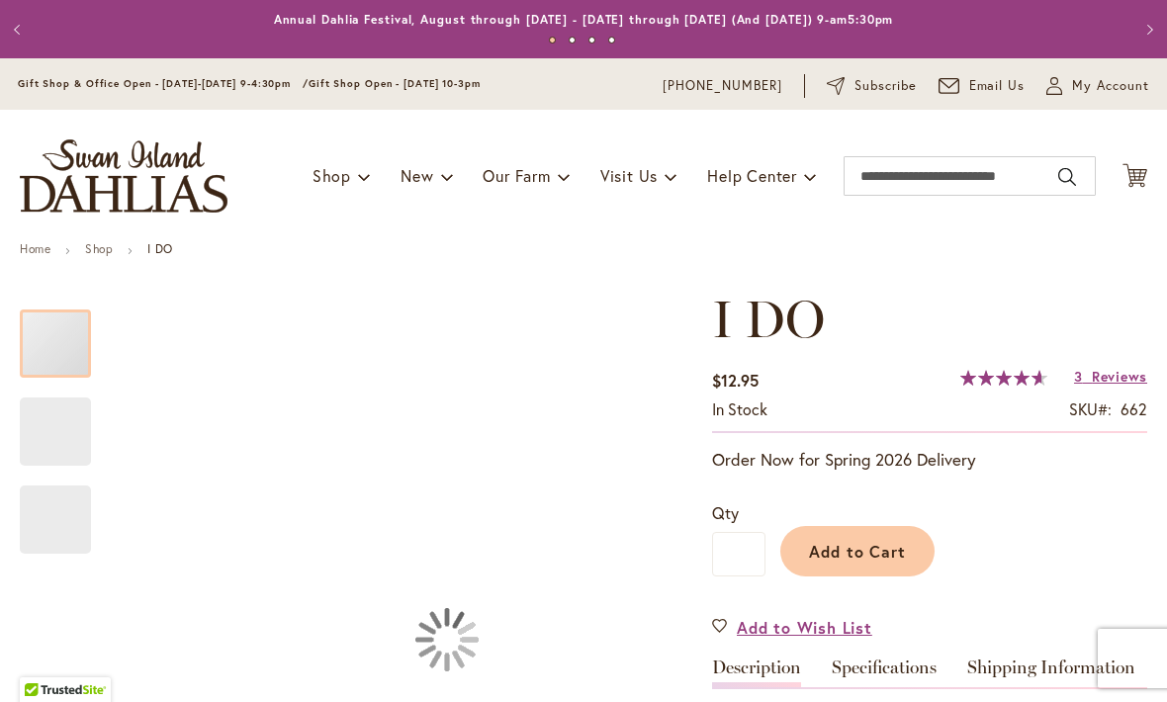
type input "***"
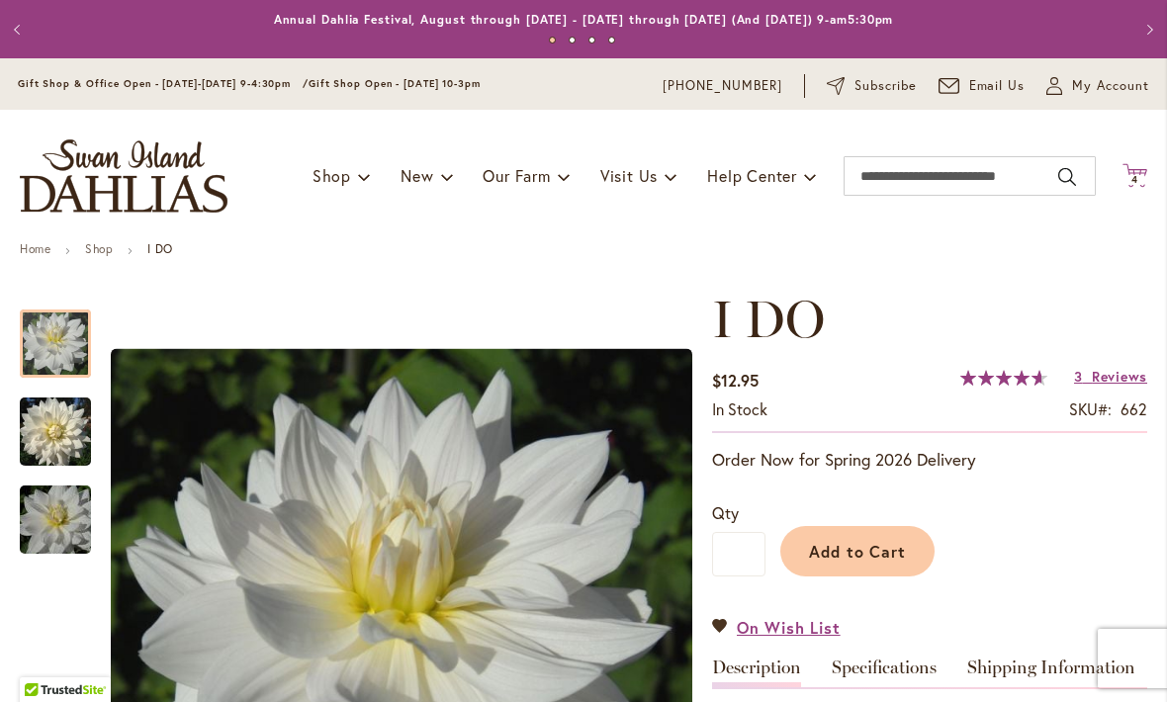
click at [1143, 175] on span "4 4 items" at bounding box center [1135, 180] width 20 height 10
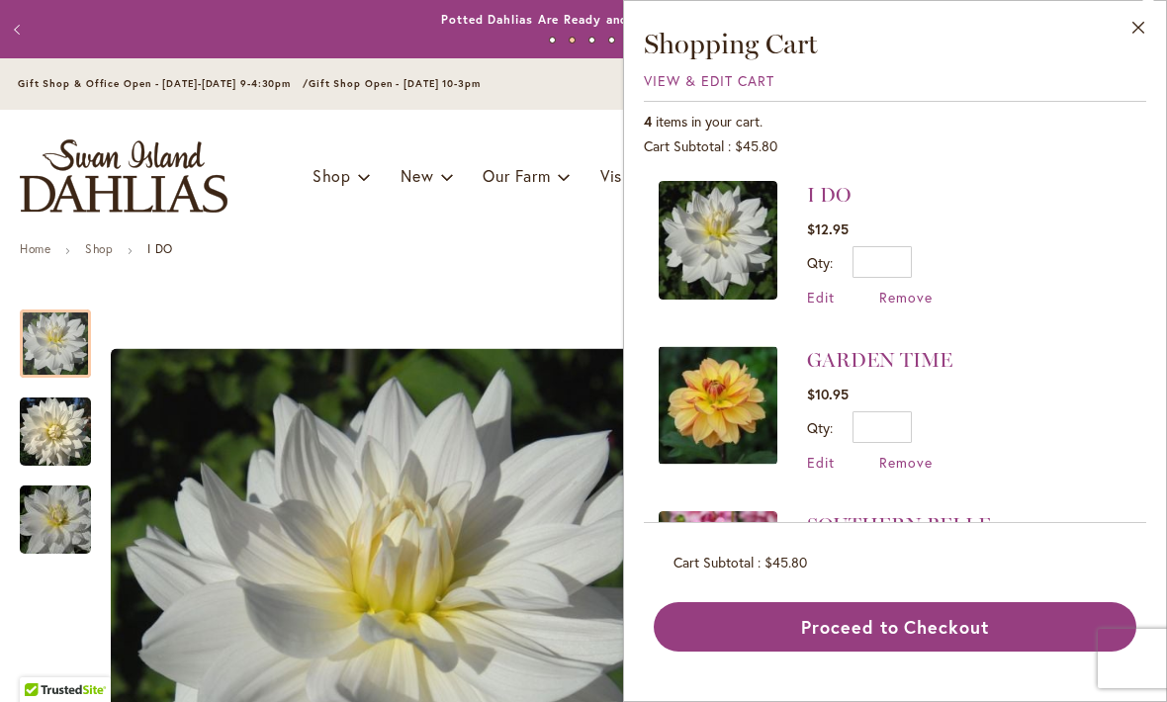
click at [872, 528] on link "SOUTHERN BELLE" at bounding box center [899, 525] width 184 height 24
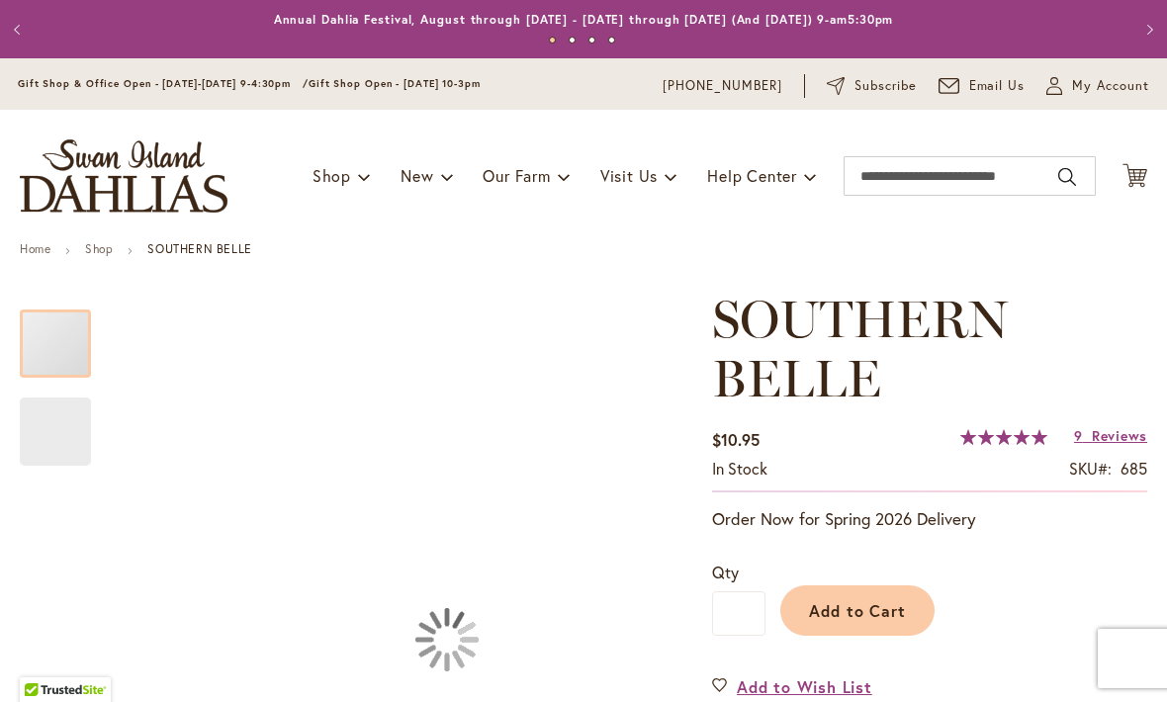
type input "***"
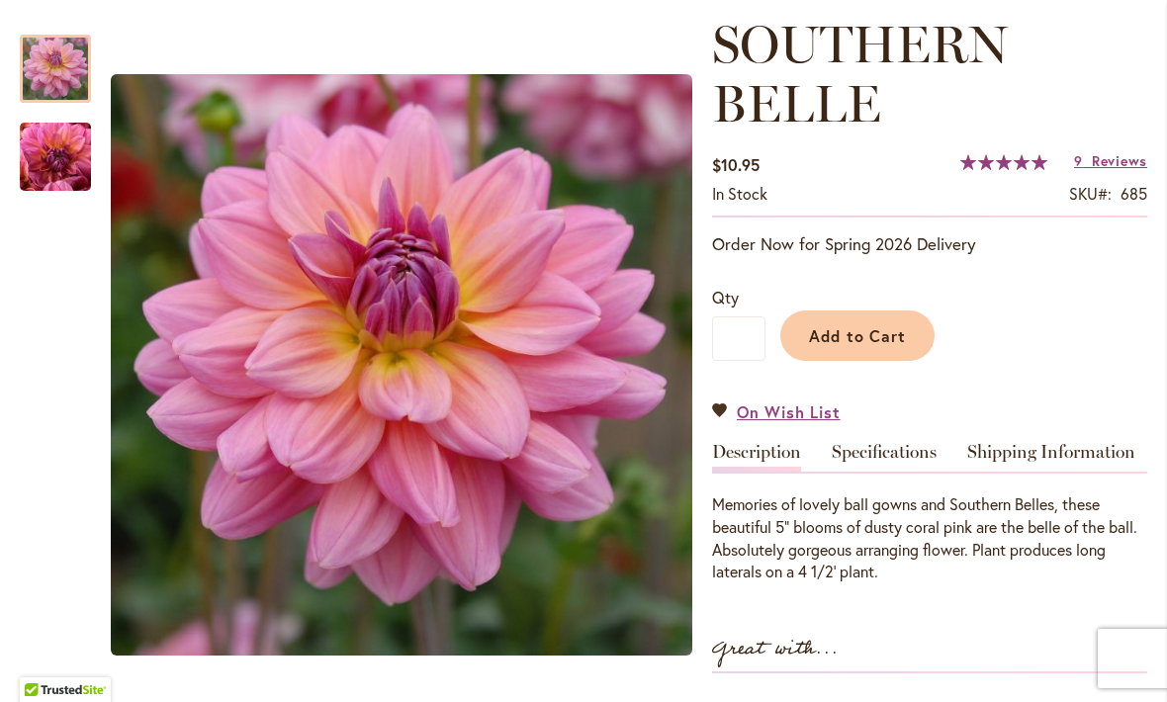
scroll to position [276, 0]
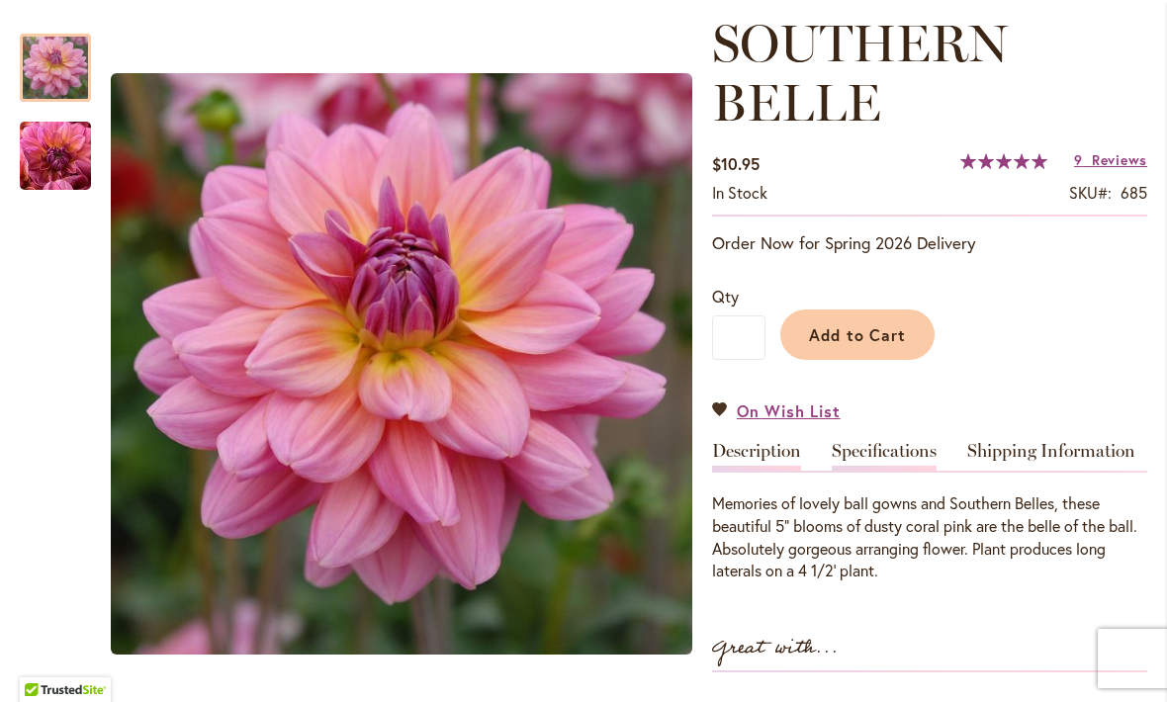
click at [884, 447] on link "Specifications" at bounding box center [884, 456] width 105 height 29
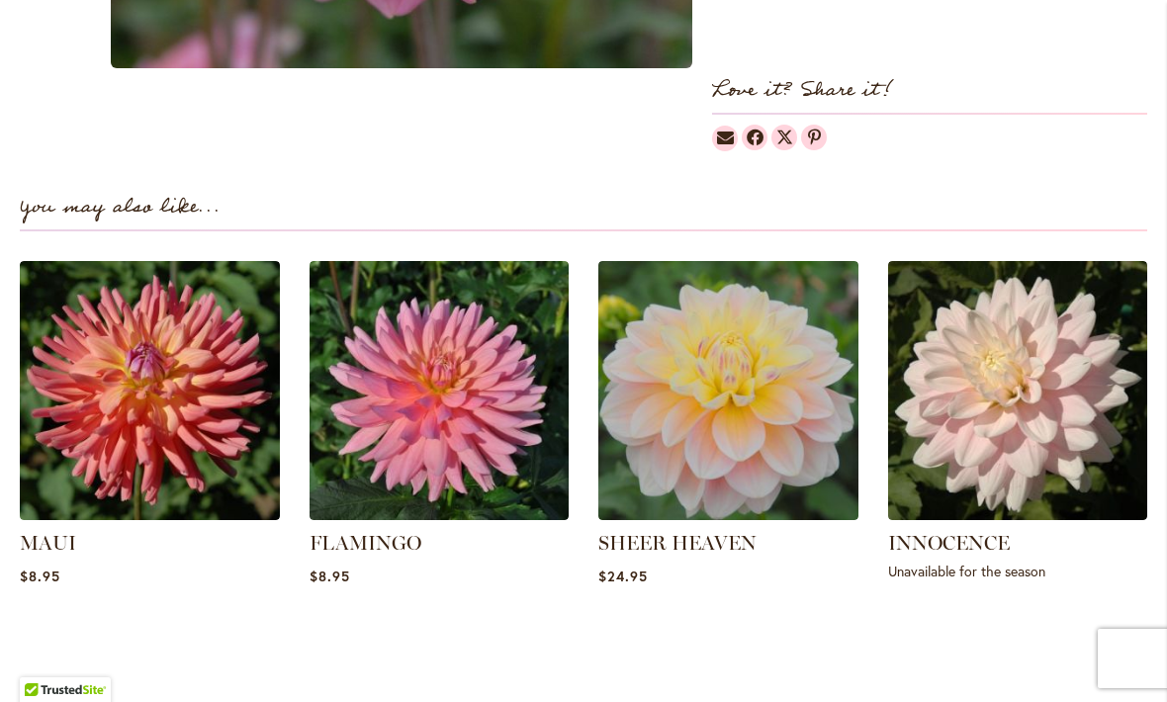
scroll to position [1590, 0]
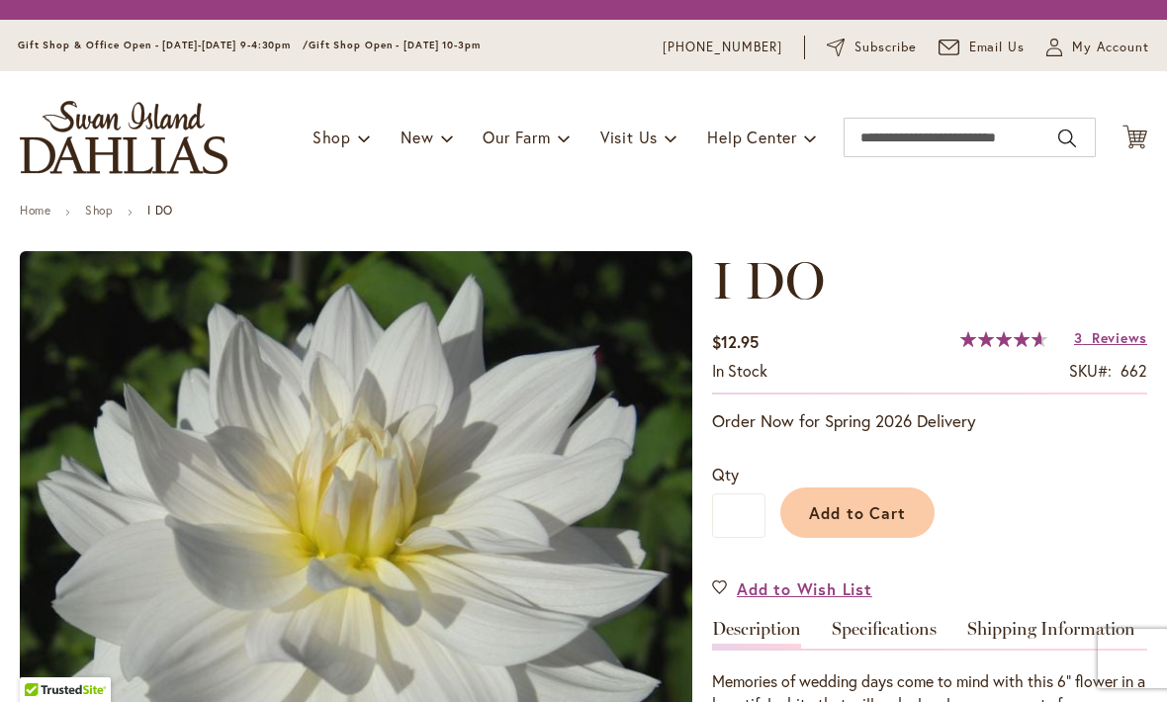
type input "***"
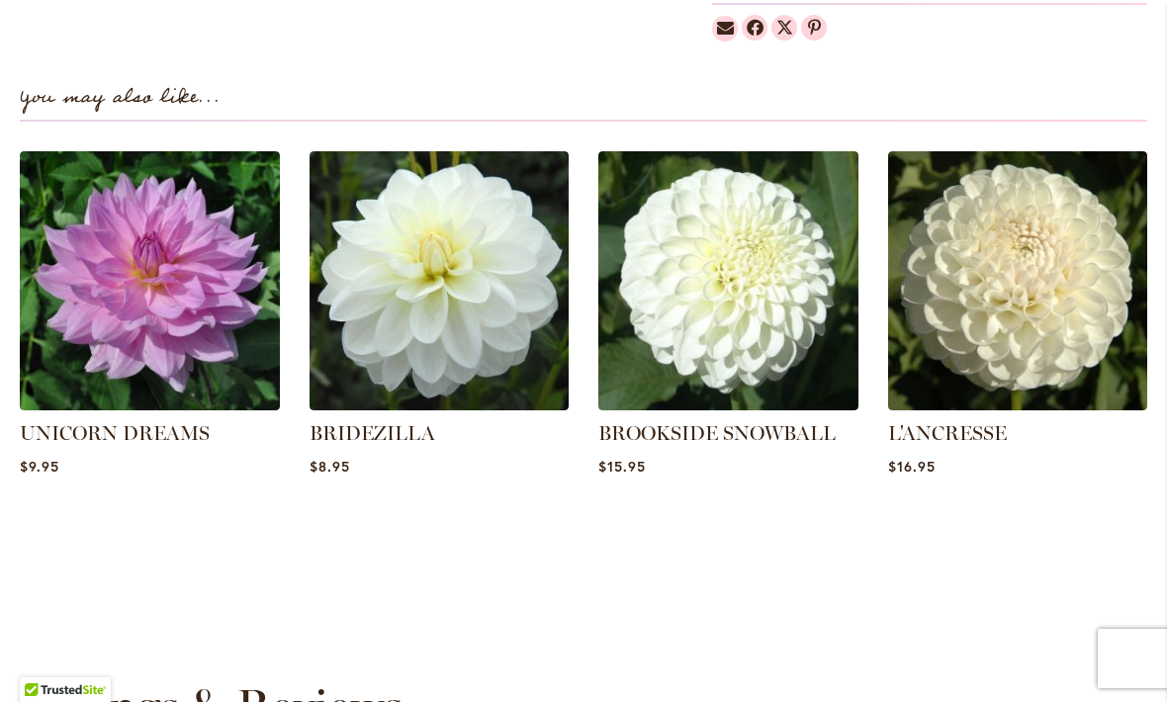
scroll to position [1391, 0]
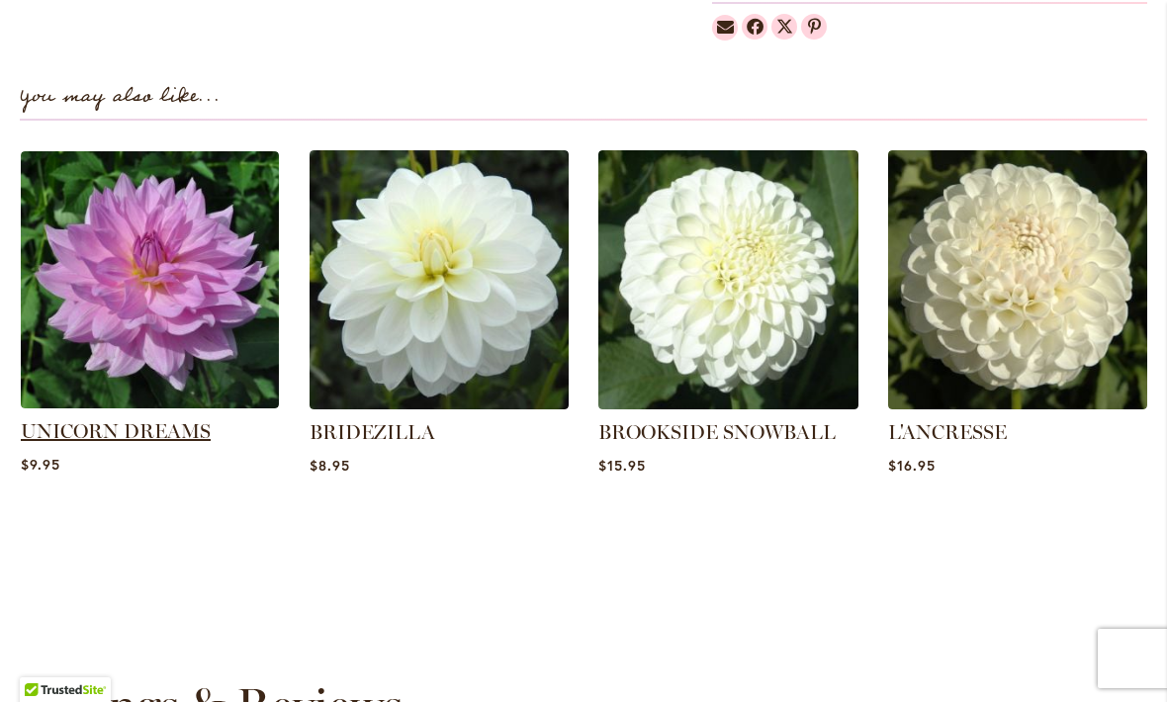
click at [123, 419] on link "UNICORN DREAMS" at bounding box center [116, 431] width 190 height 24
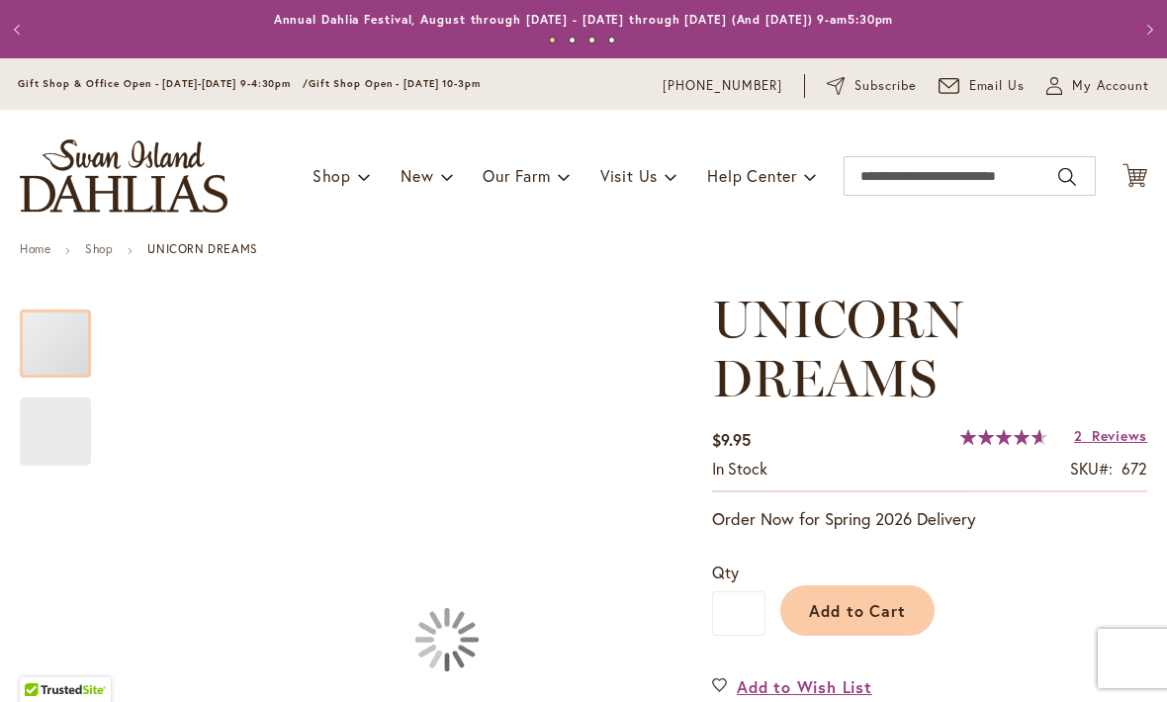
type input "***"
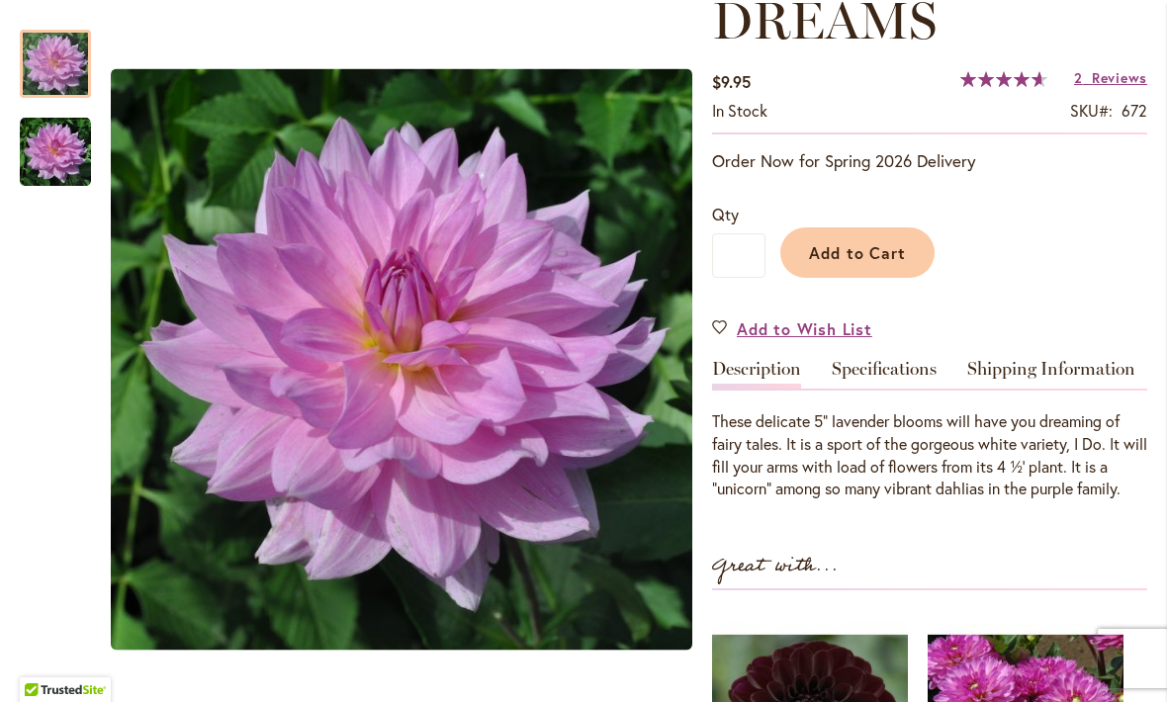
scroll to position [359, 0]
click at [885, 381] on link "Specifications" at bounding box center [884, 373] width 105 height 29
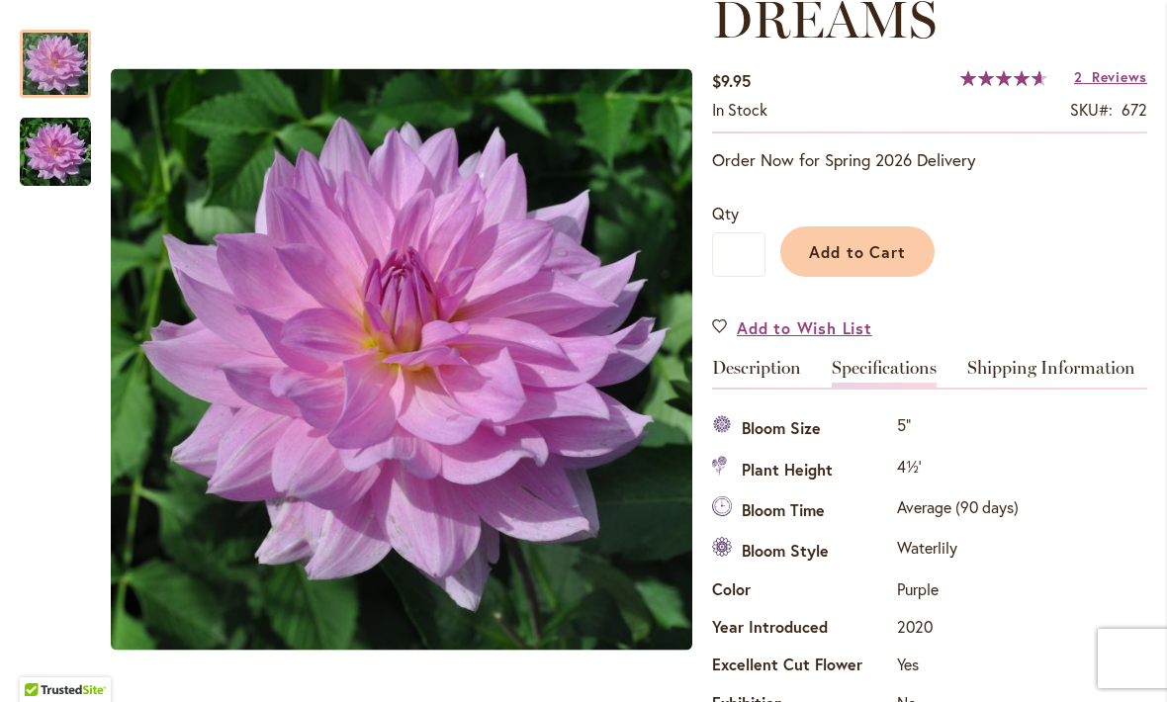
scroll to position [717, 0]
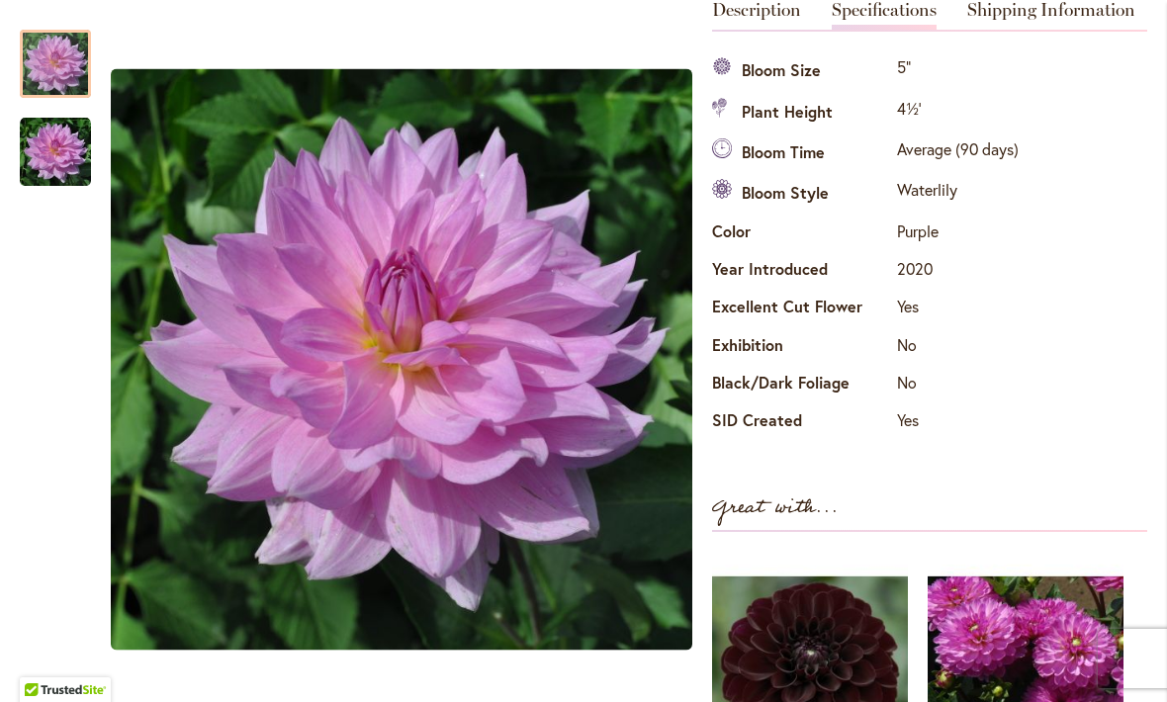
click at [89, 378] on div at bounding box center [55, 256] width 71 height 492
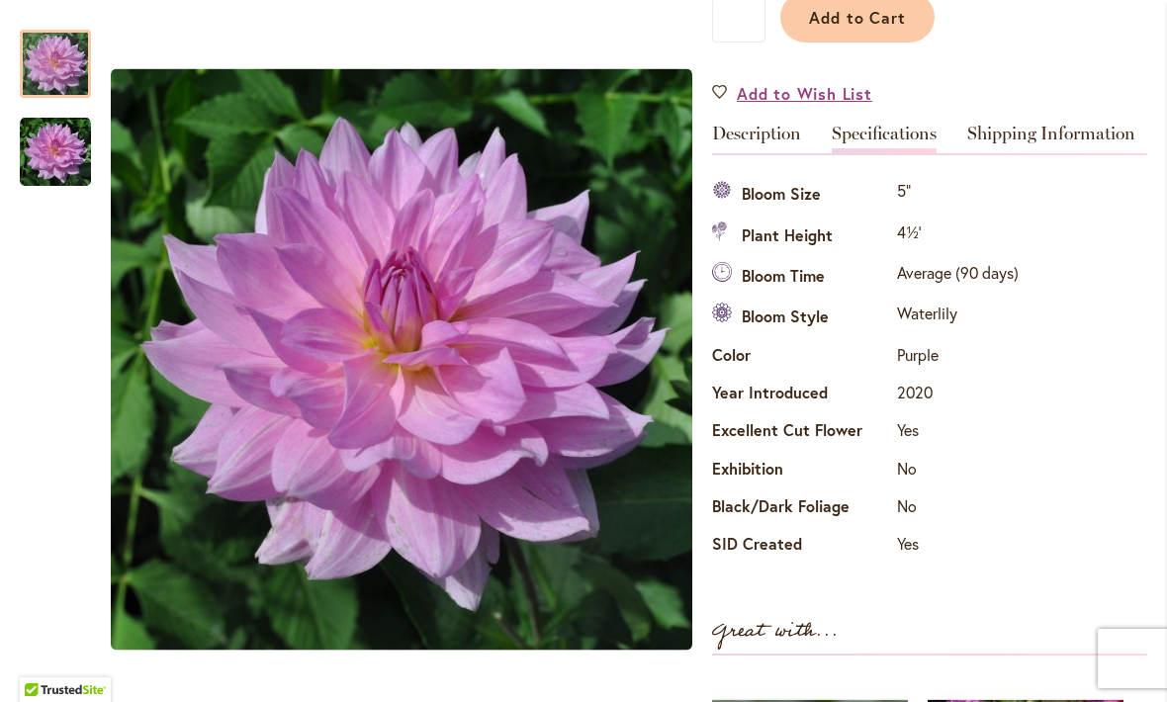
scroll to position [589, 0]
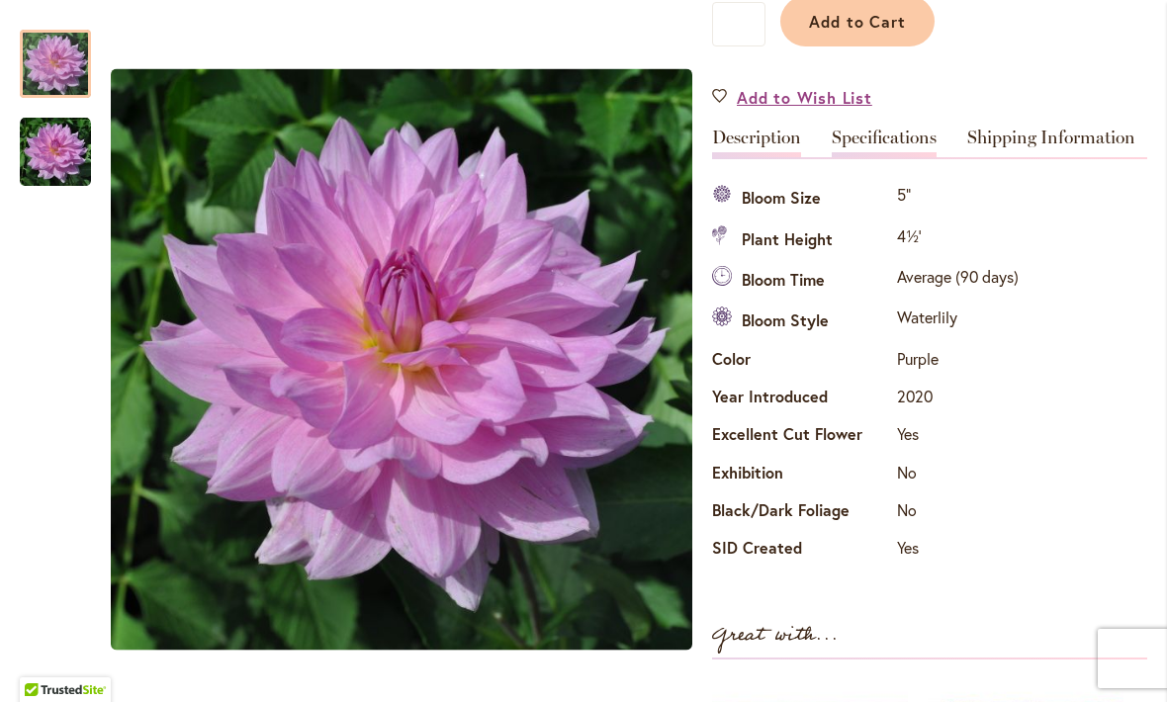
click at [764, 133] on link "Description" at bounding box center [756, 143] width 89 height 29
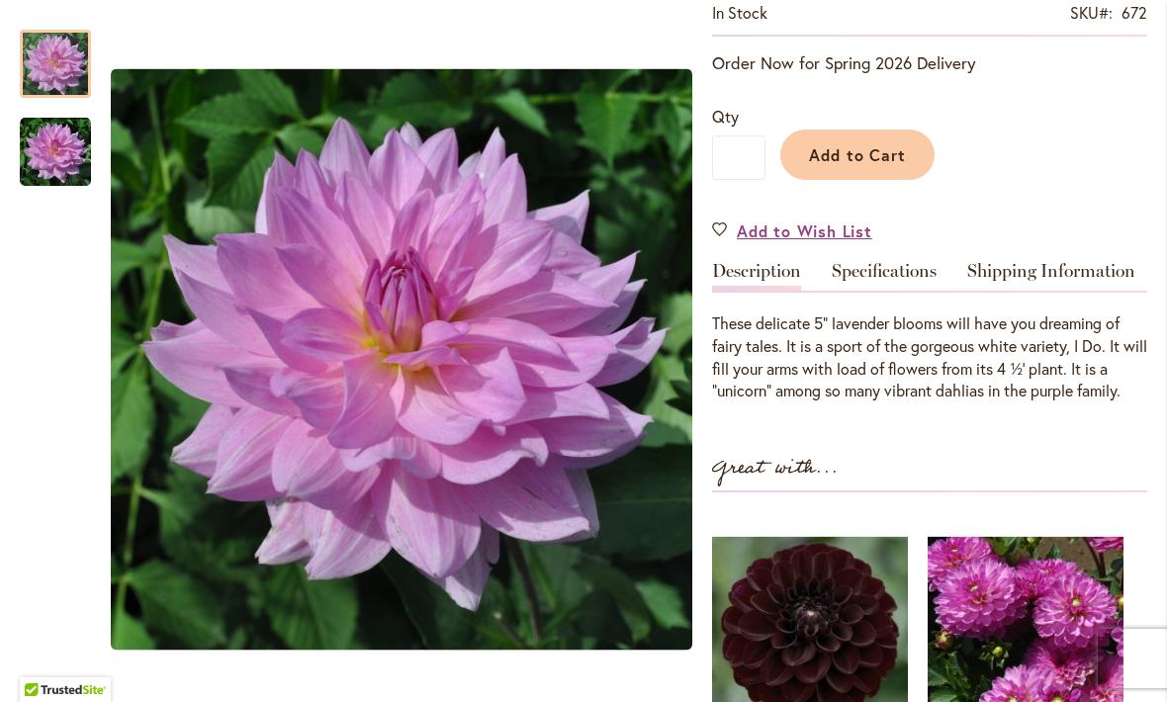
scroll to position [390, 0]
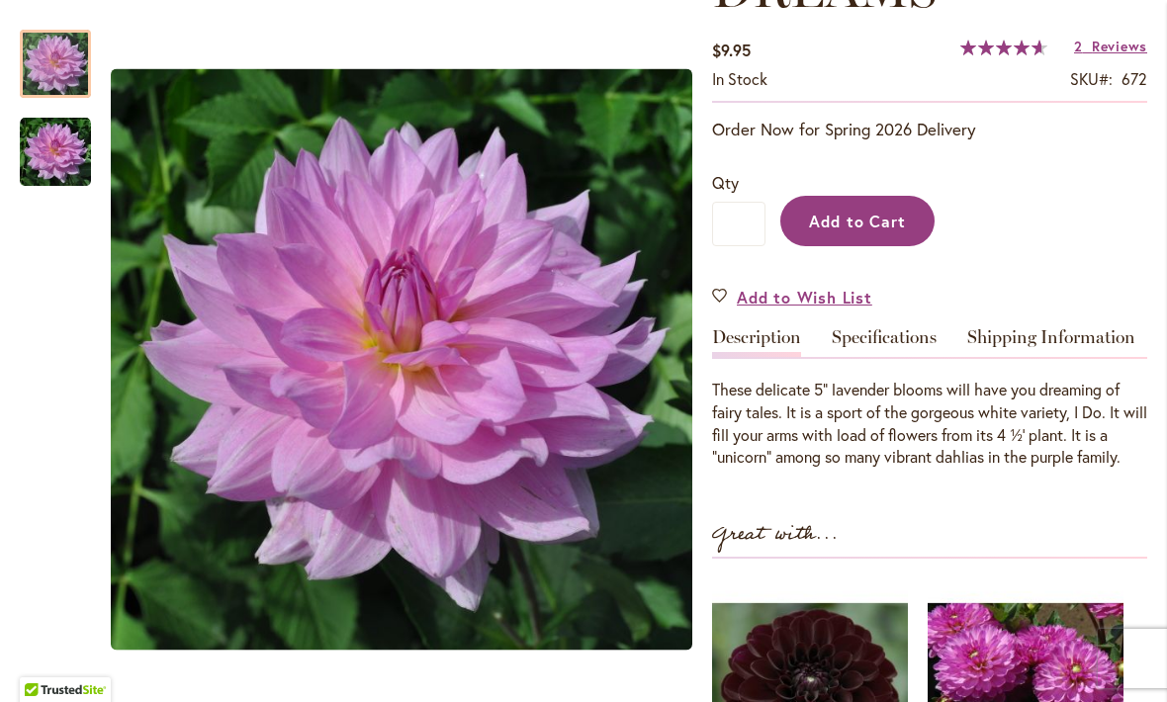
click at [874, 218] on span "Add to Cart" at bounding box center [858, 221] width 98 height 21
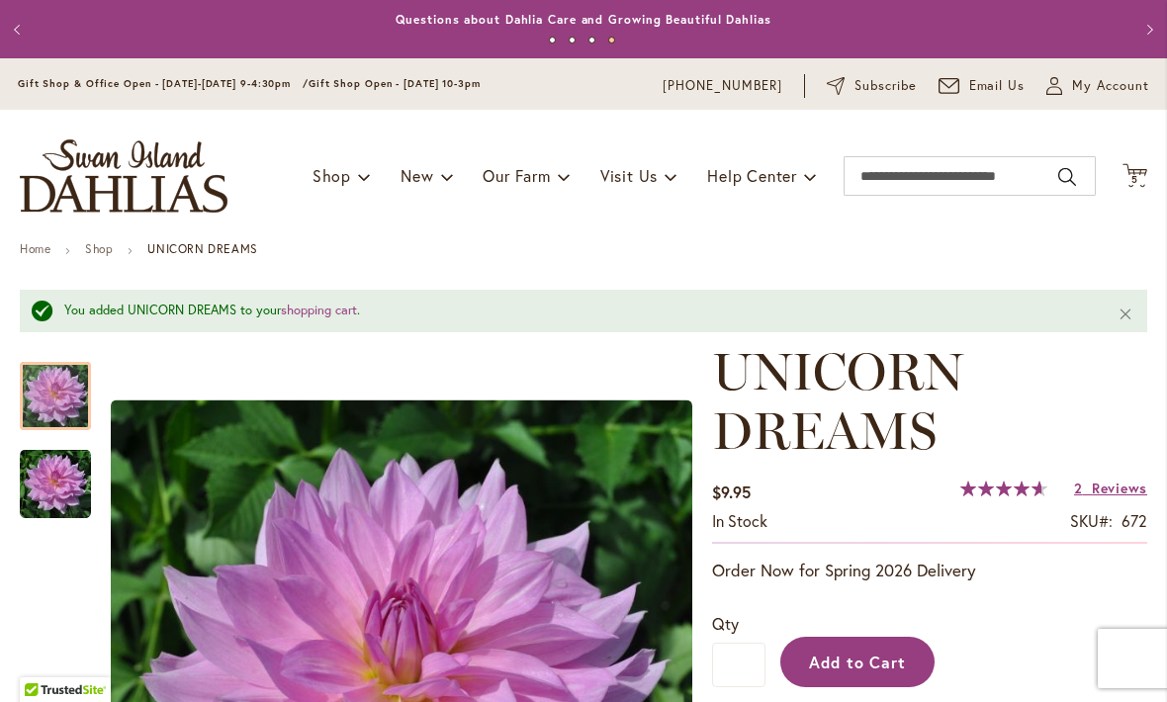
scroll to position [0, 0]
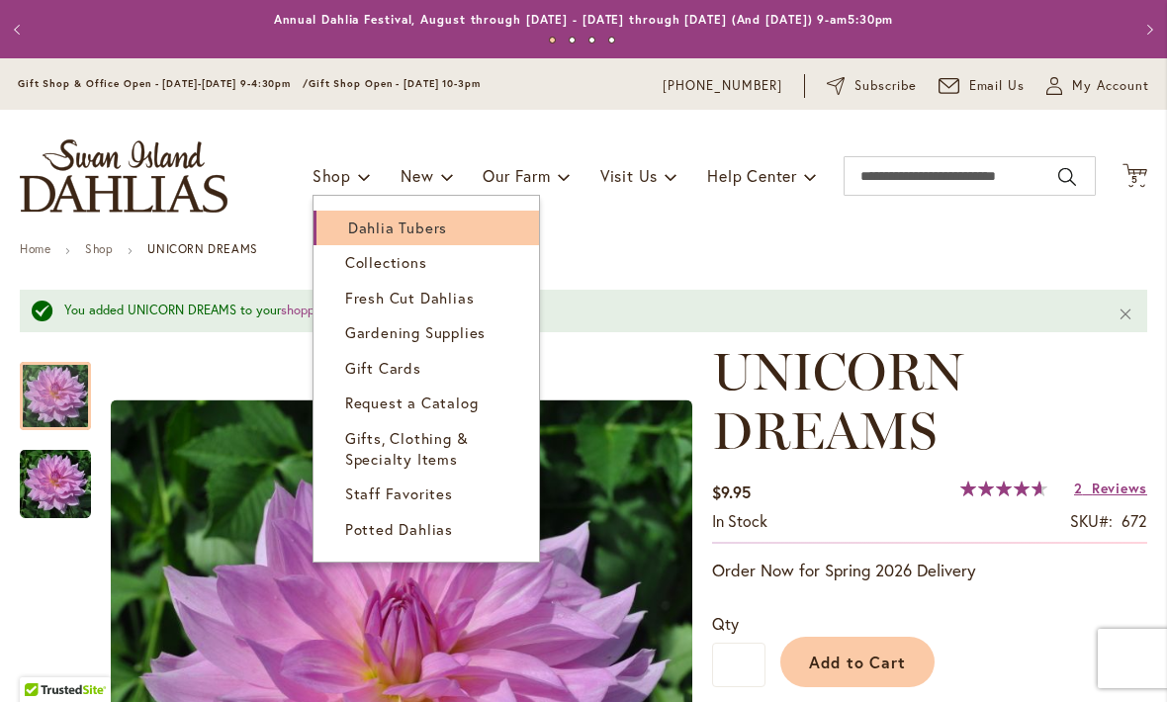
click at [383, 226] on span "Dahlia Tubers" at bounding box center [397, 228] width 99 height 20
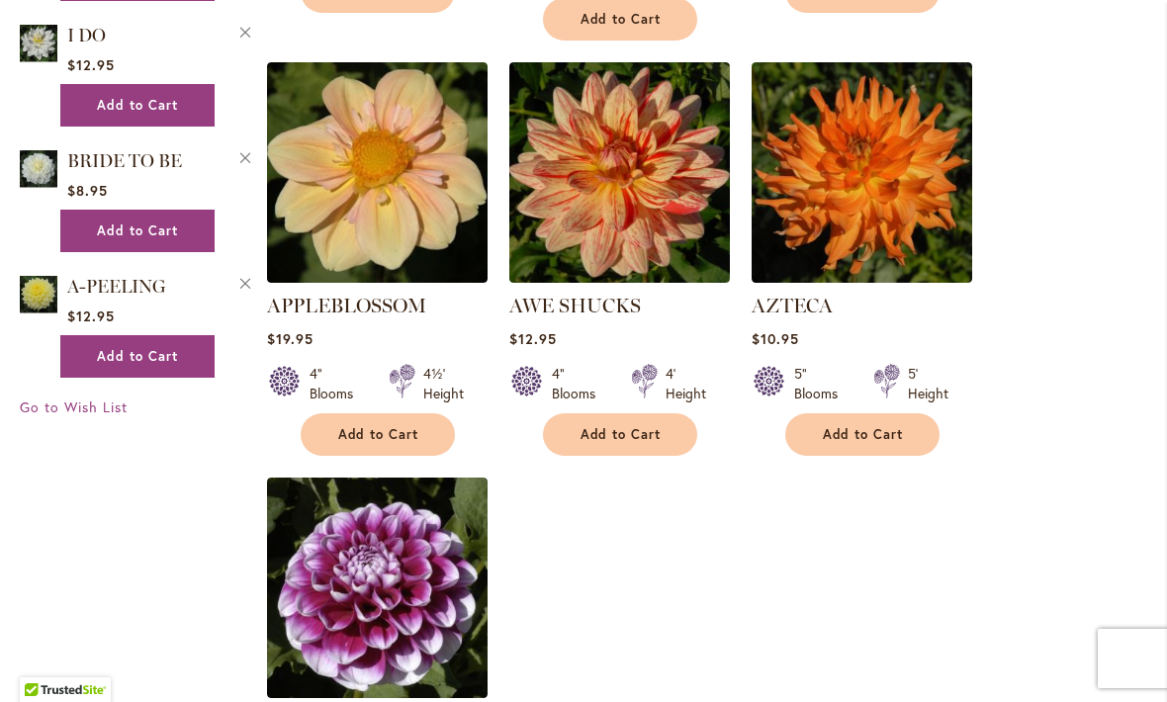
scroll to position [2170, 0]
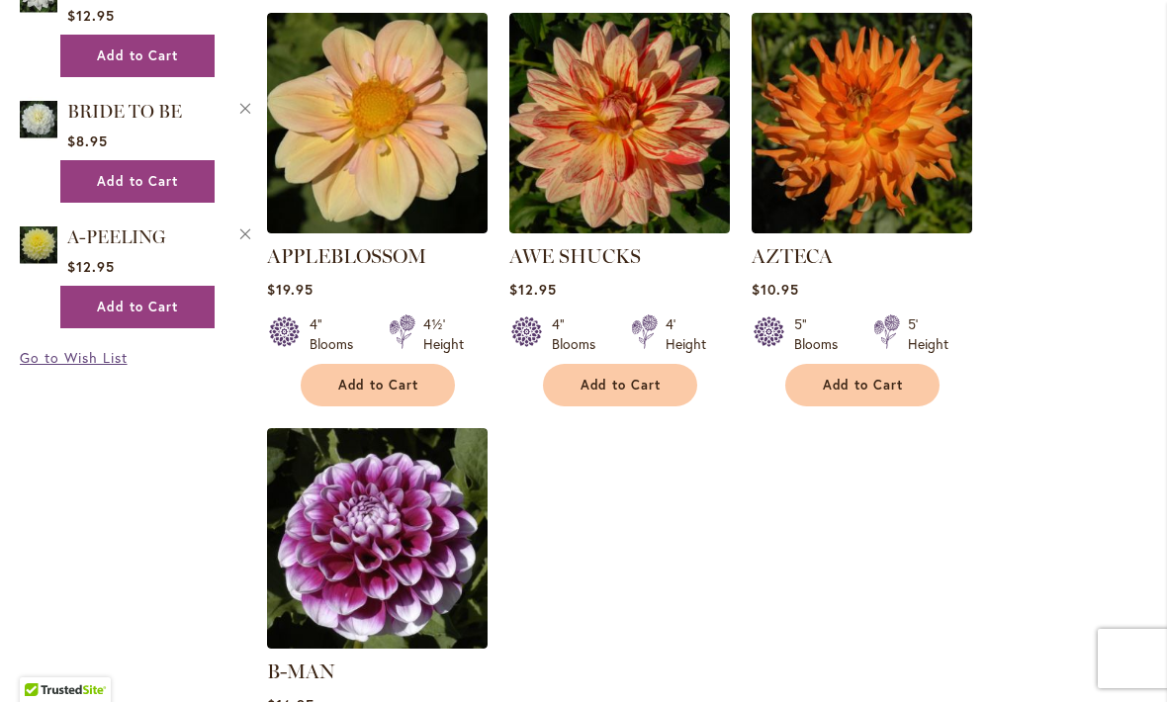
click at [95, 360] on span "Go to Wish List" at bounding box center [74, 357] width 108 height 19
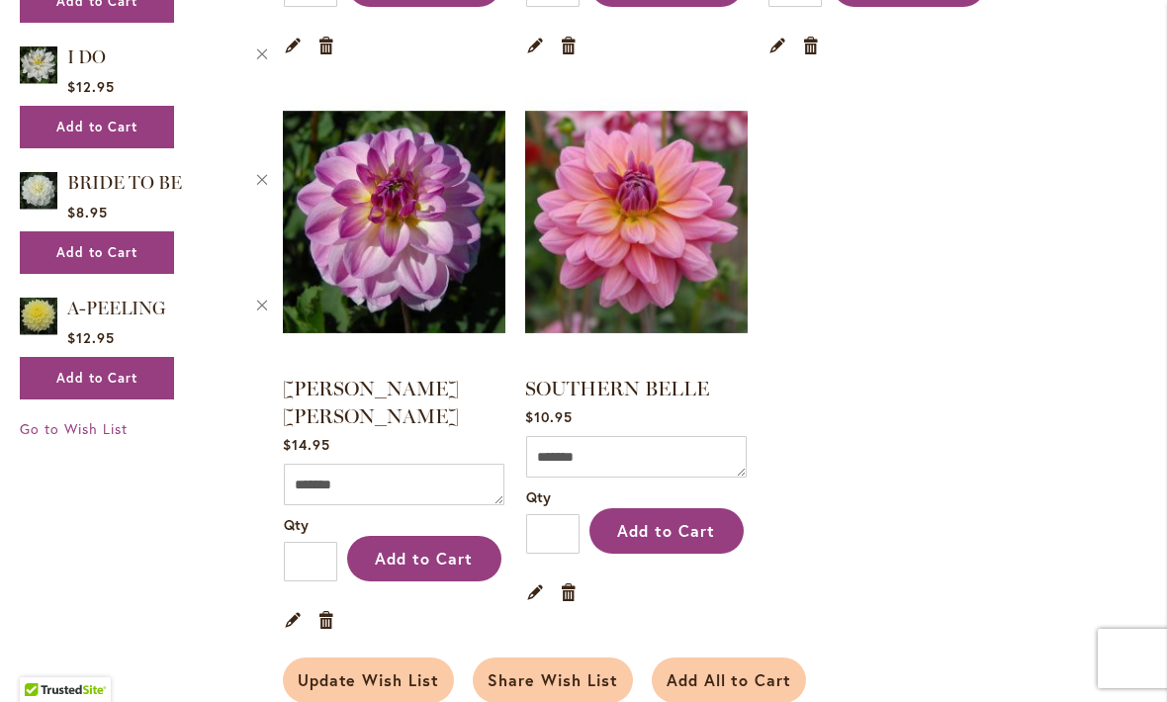
scroll to position [1434, 0]
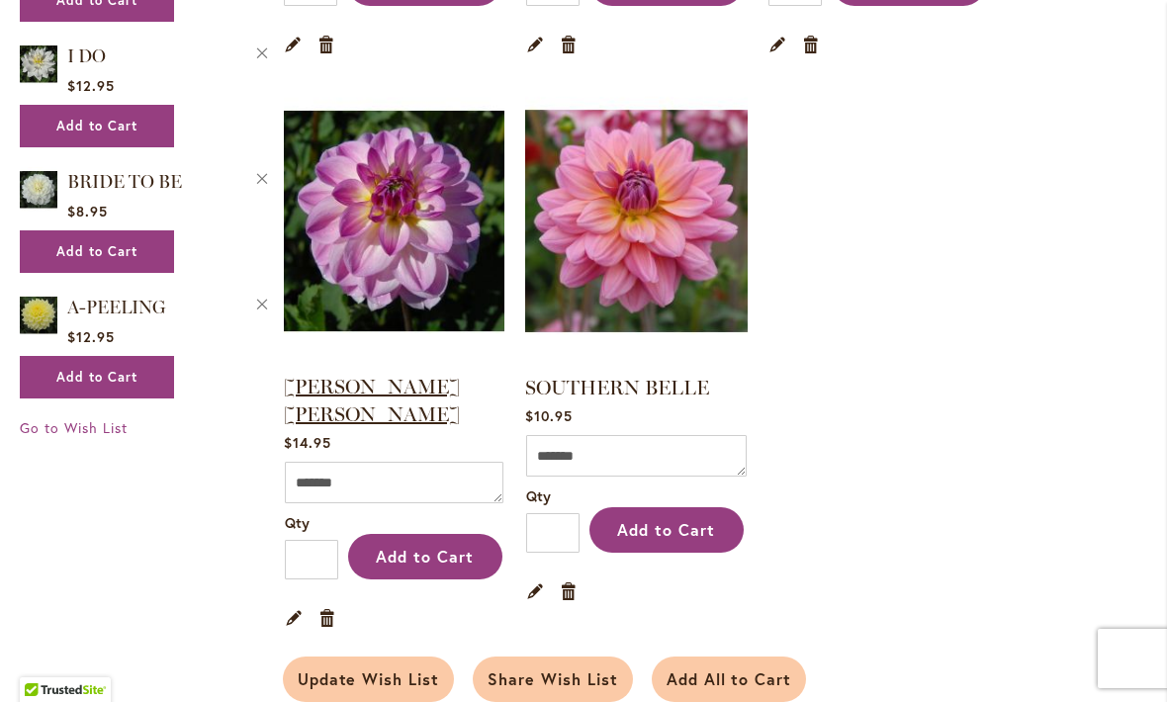
click at [341, 378] on link "LISA LISA" at bounding box center [372, 400] width 176 height 51
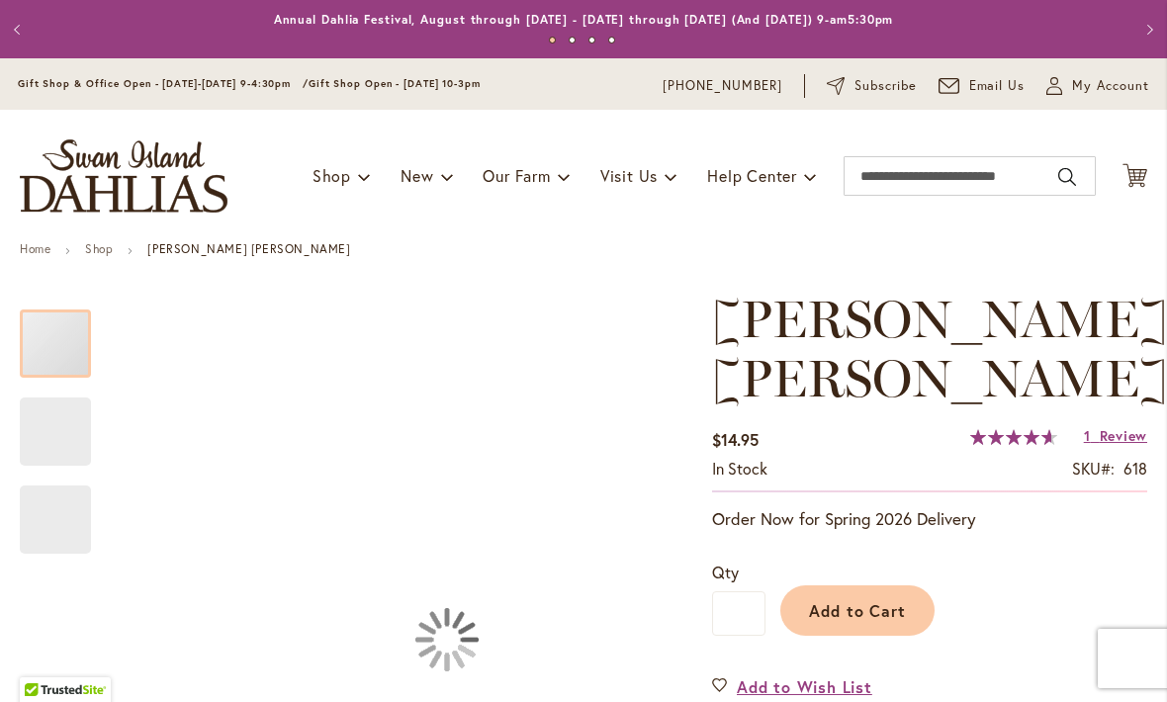
type input "***"
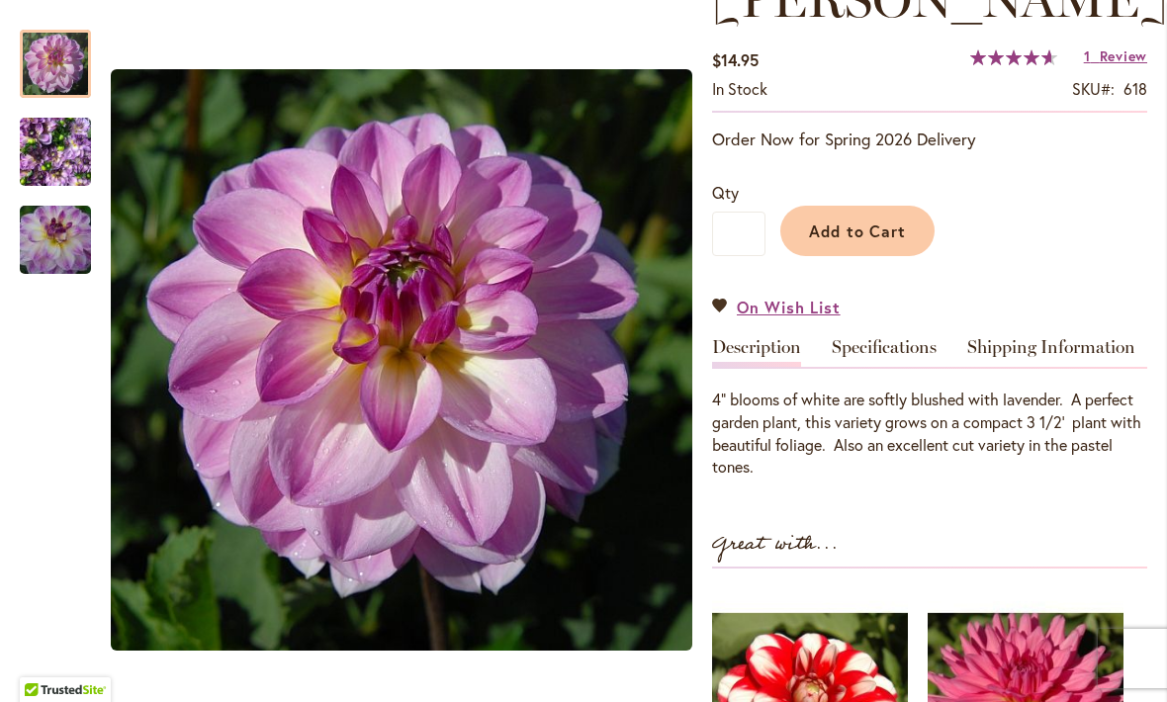
scroll to position [381, 0]
click at [886, 337] on link "Specifications" at bounding box center [884, 351] width 105 height 29
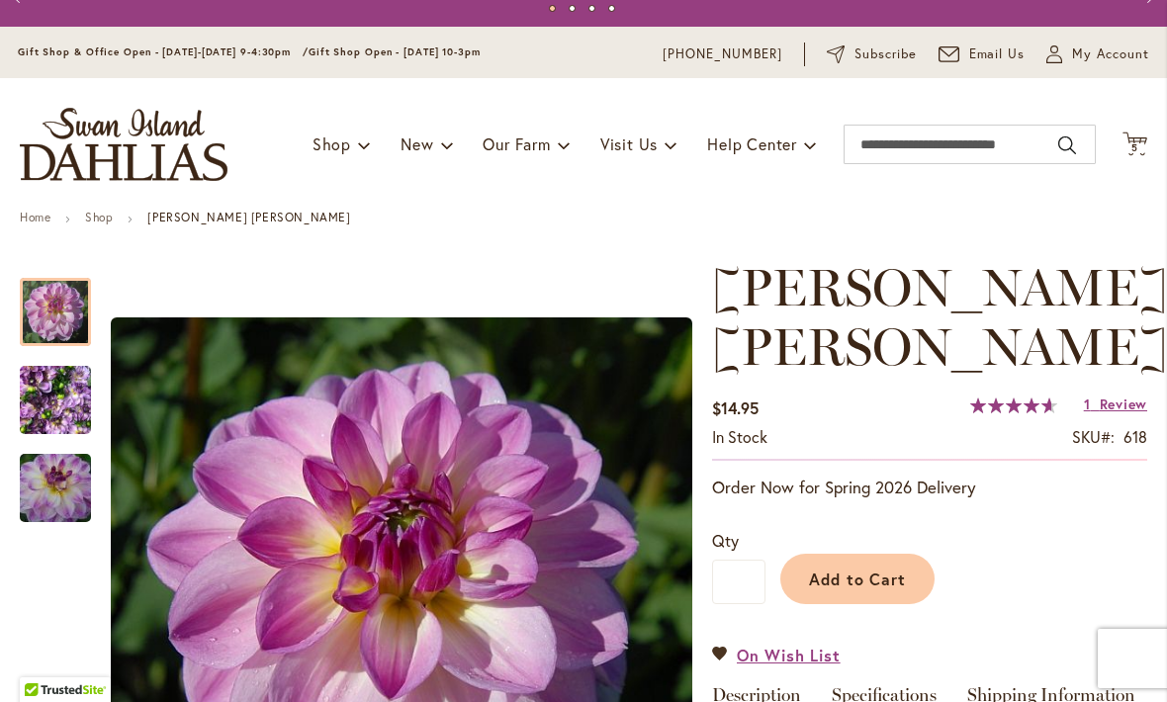
scroll to position [32, 0]
click at [858, 569] on span "Add to Cart" at bounding box center [858, 579] width 98 height 21
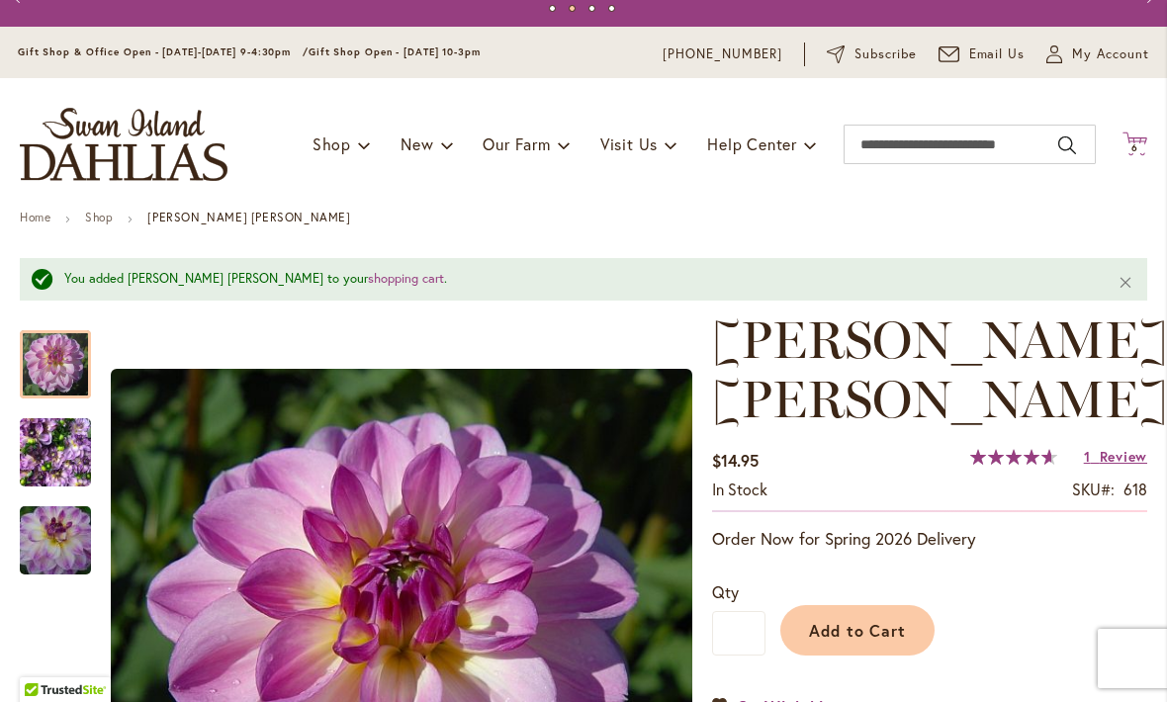
click at [1135, 136] on icon "Cart .cls-1 { fill: #231f20; }" at bounding box center [1135, 144] width 25 height 25
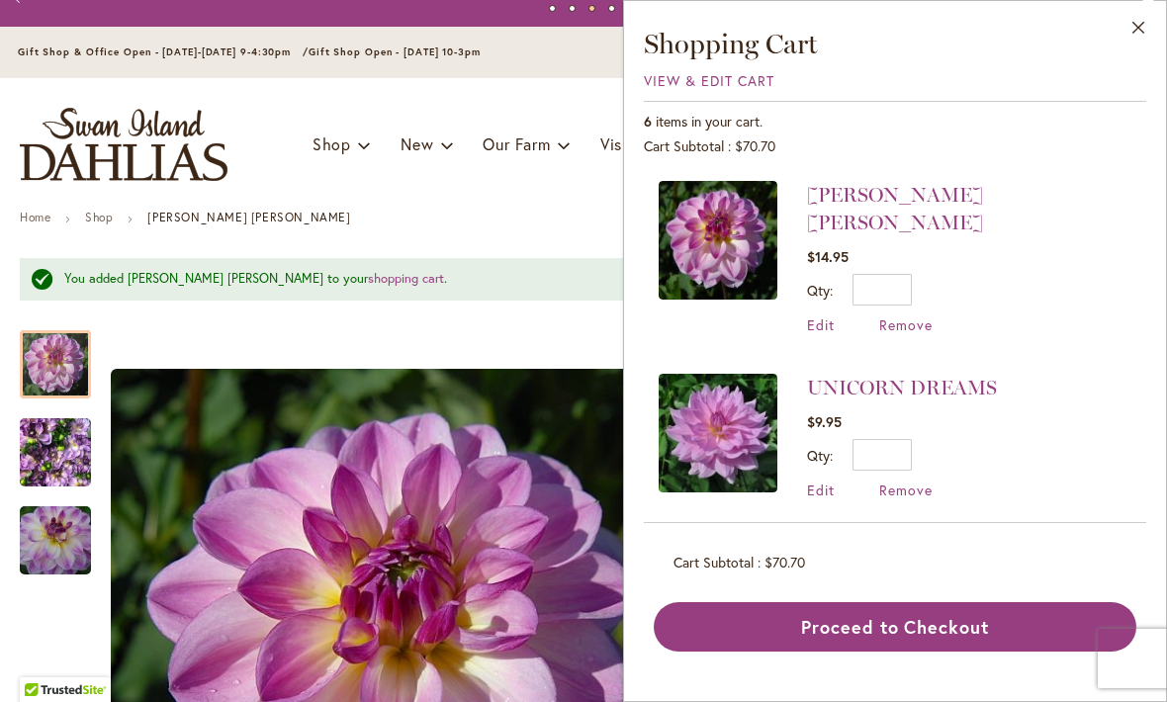
scroll to position [0, 0]
click at [901, 376] on link "UNICORN DREAMS" at bounding box center [902, 388] width 190 height 24
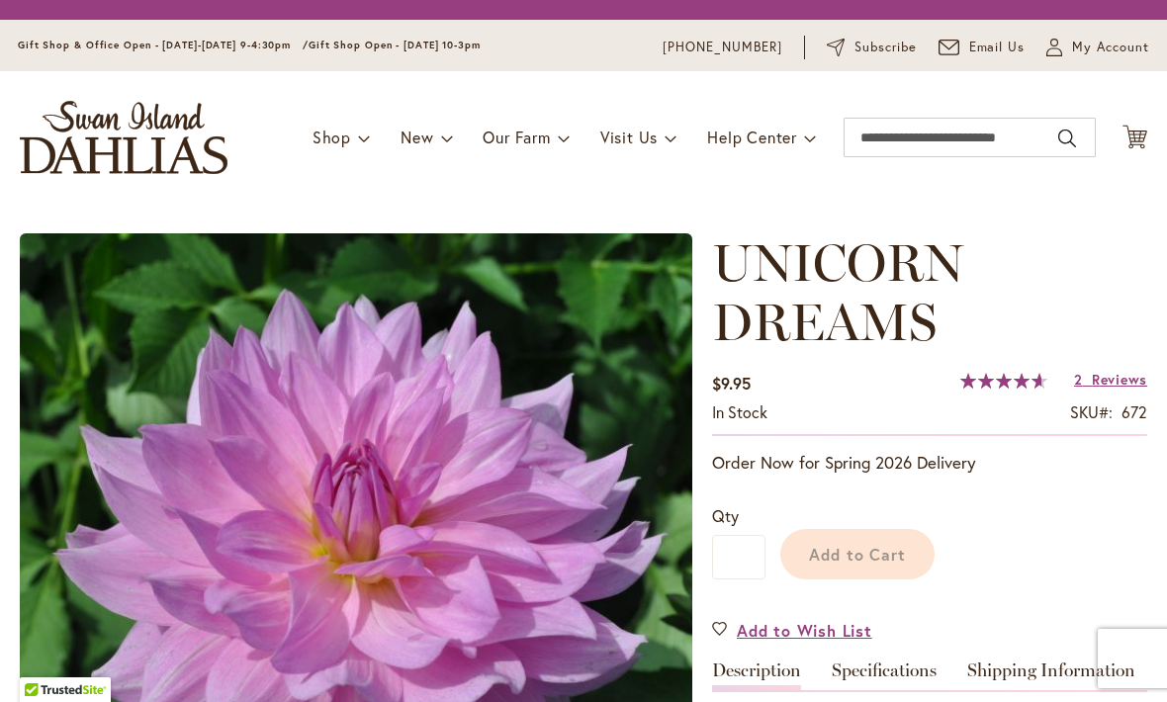
type input "***"
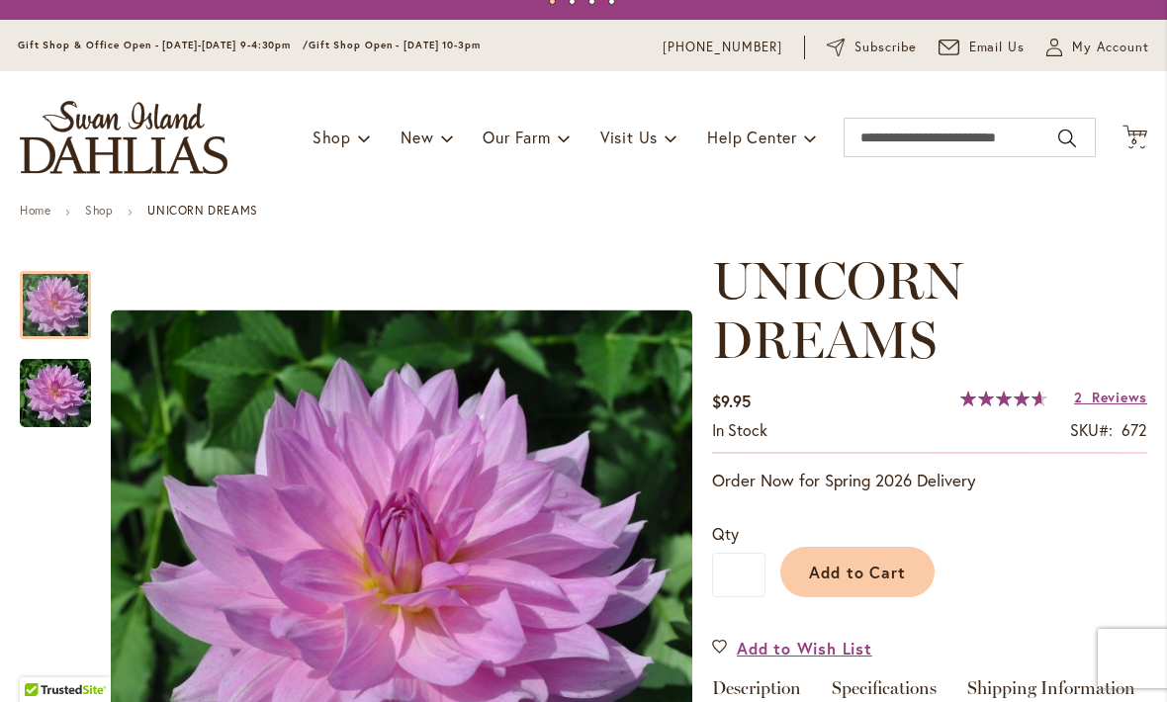
scroll to position [24, 0]
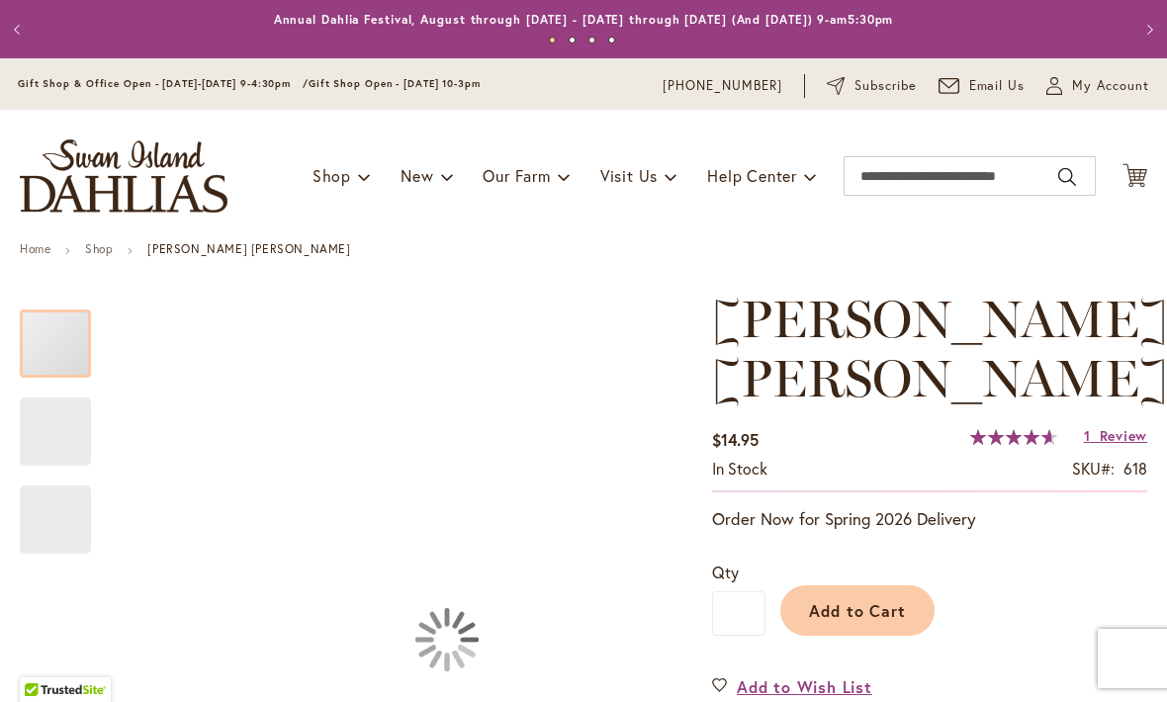
type input "***"
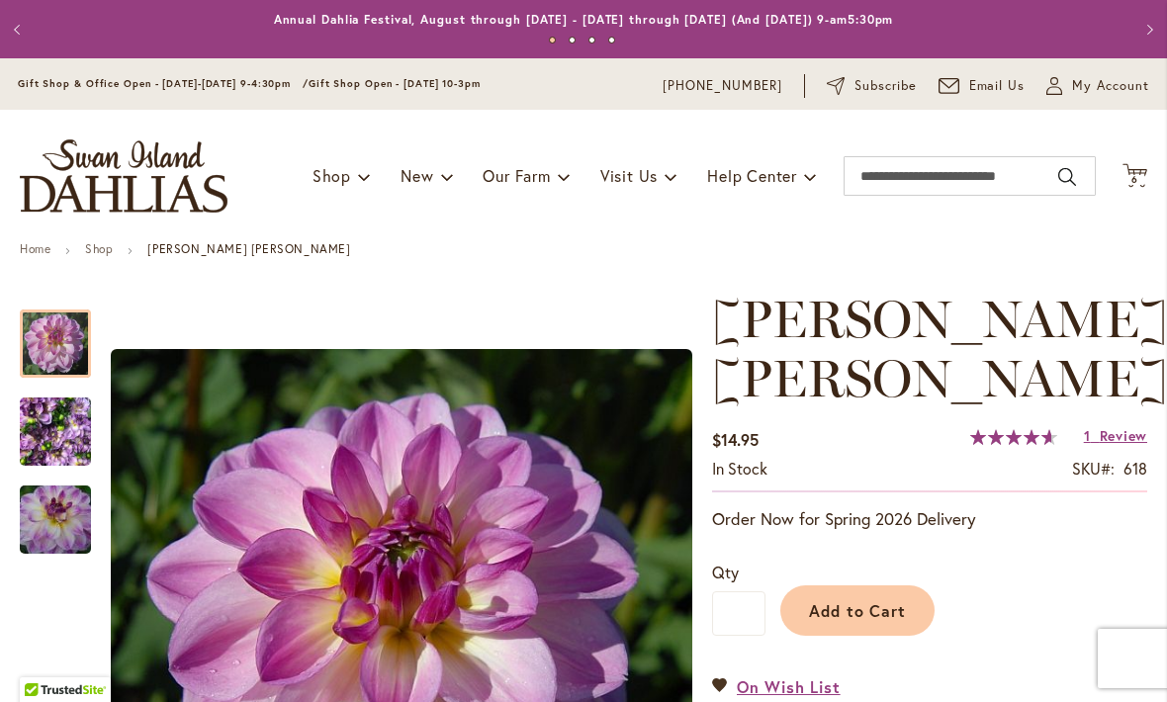
click at [1127, 195] on div "Toggle Nav Shop Dahlia Tubers Collections Fresh Cut Dahlias Gardening Supplies …" at bounding box center [583, 176] width 1167 height 133
click at [1140, 176] on span "6 6 items" at bounding box center [1135, 180] width 20 height 10
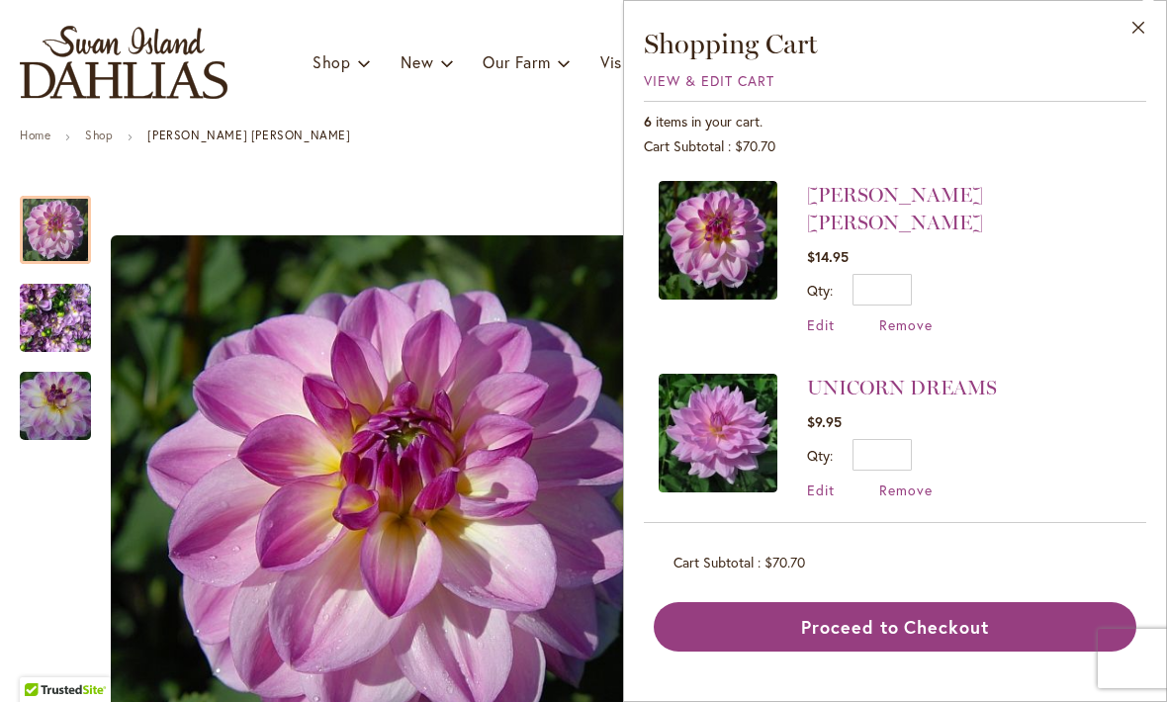
scroll to position [110, 0]
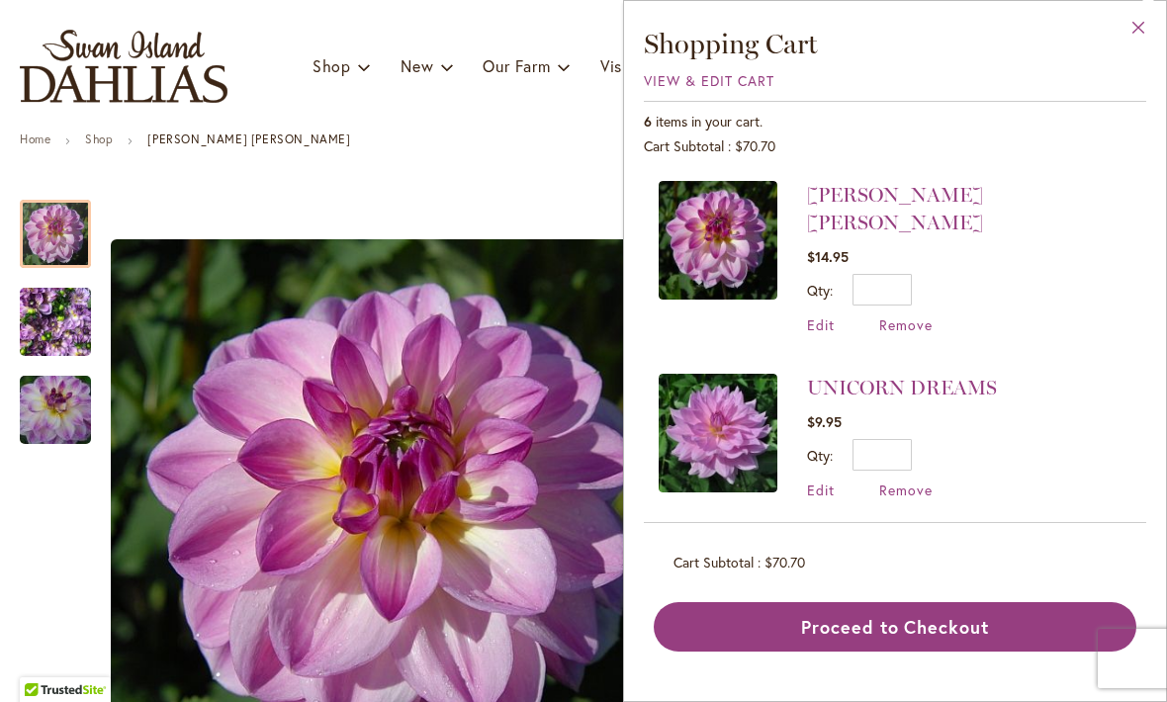
click at [1132, 28] on button "Close" at bounding box center [1139, 32] width 54 height 62
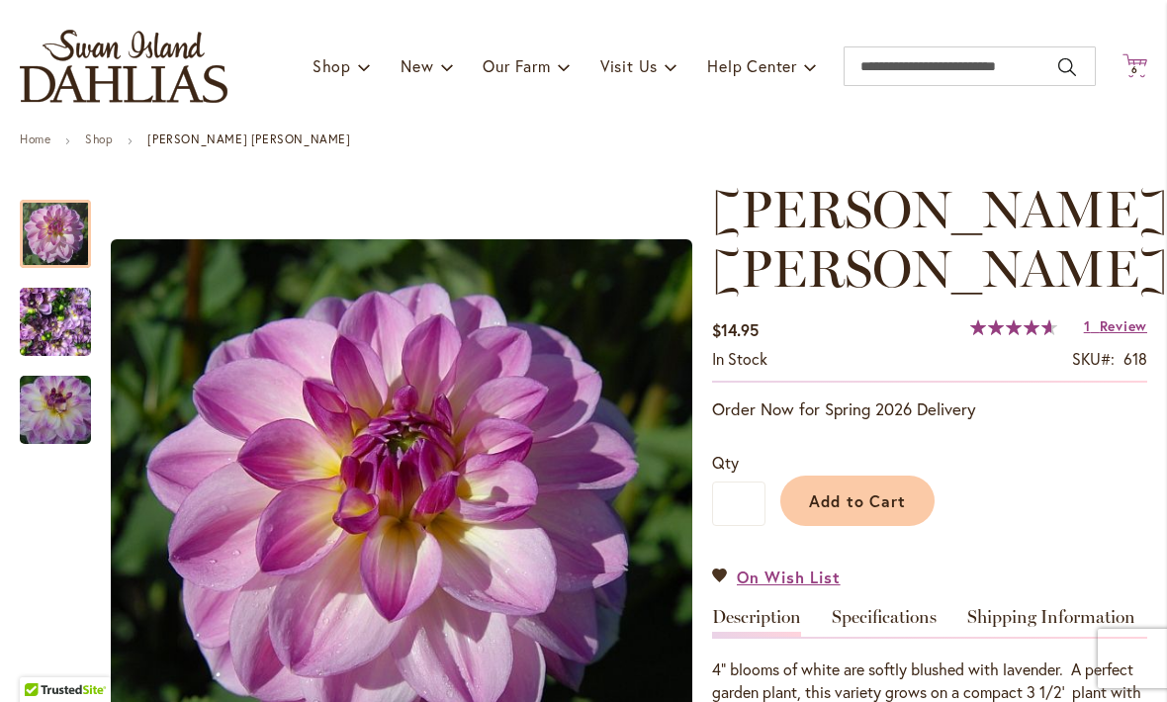
click at [1146, 53] on icon "Cart .cls-1 { fill: #231f20; }" at bounding box center [1135, 65] width 25 height 25
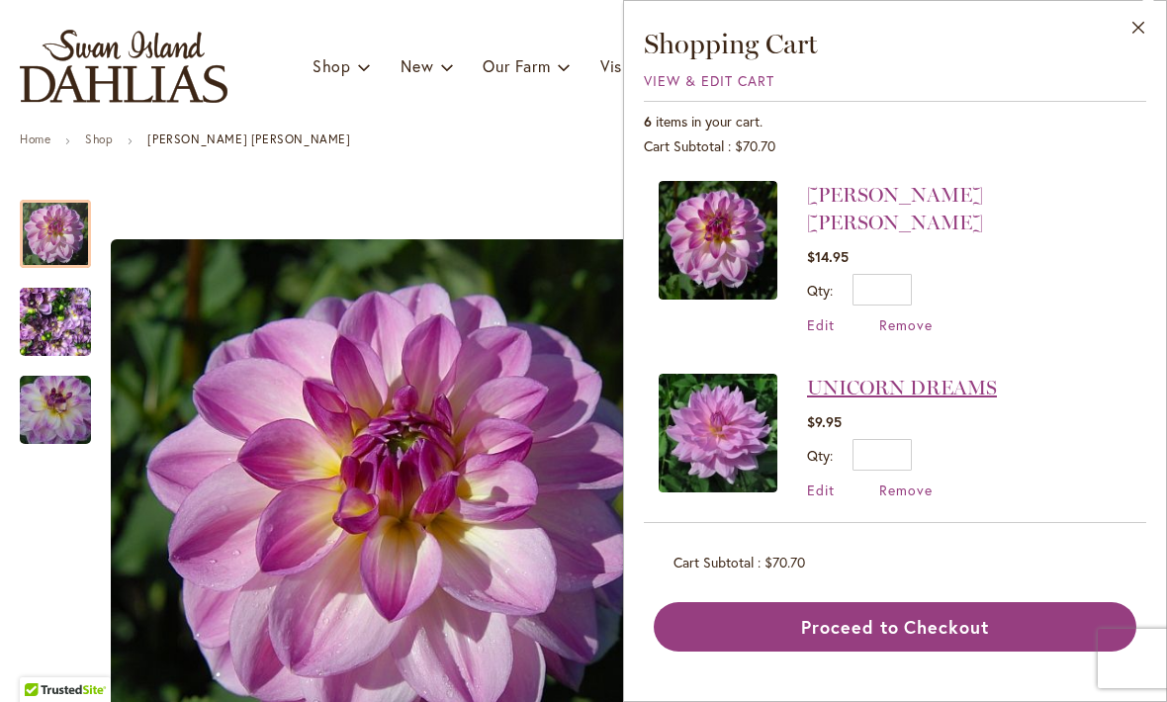
click at [878, 376] on link "UNICORN DREAMS" at bounding box center [902, 388] width 190 height 24
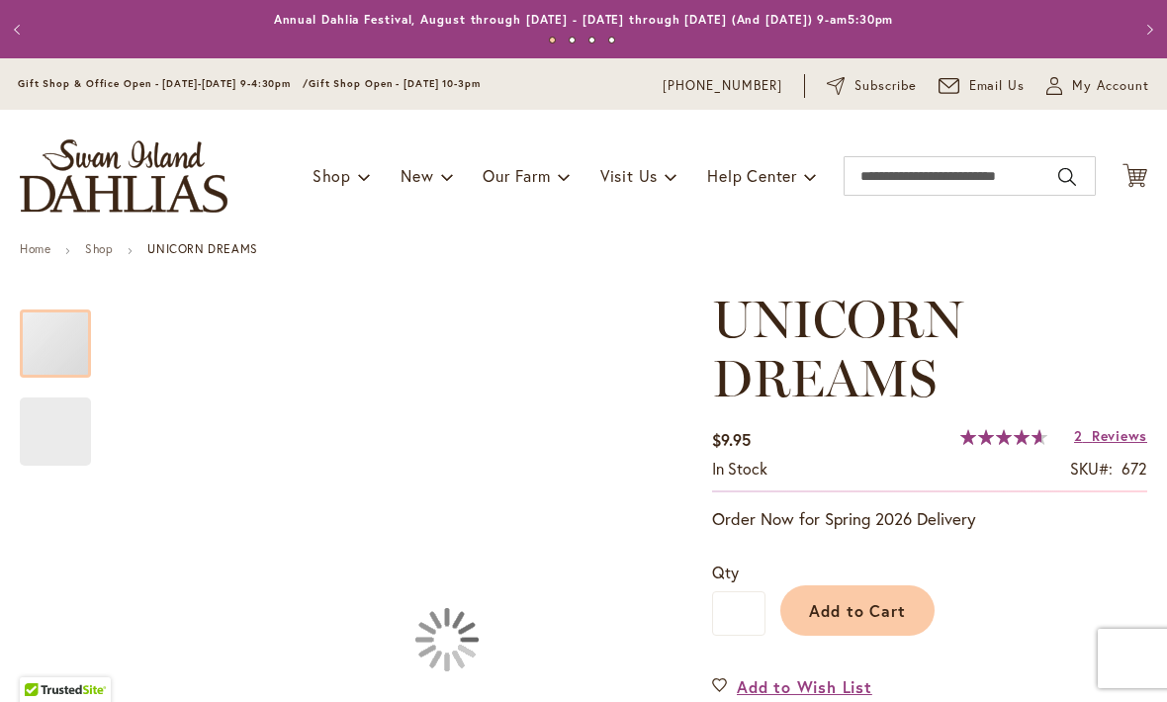
type input "***"
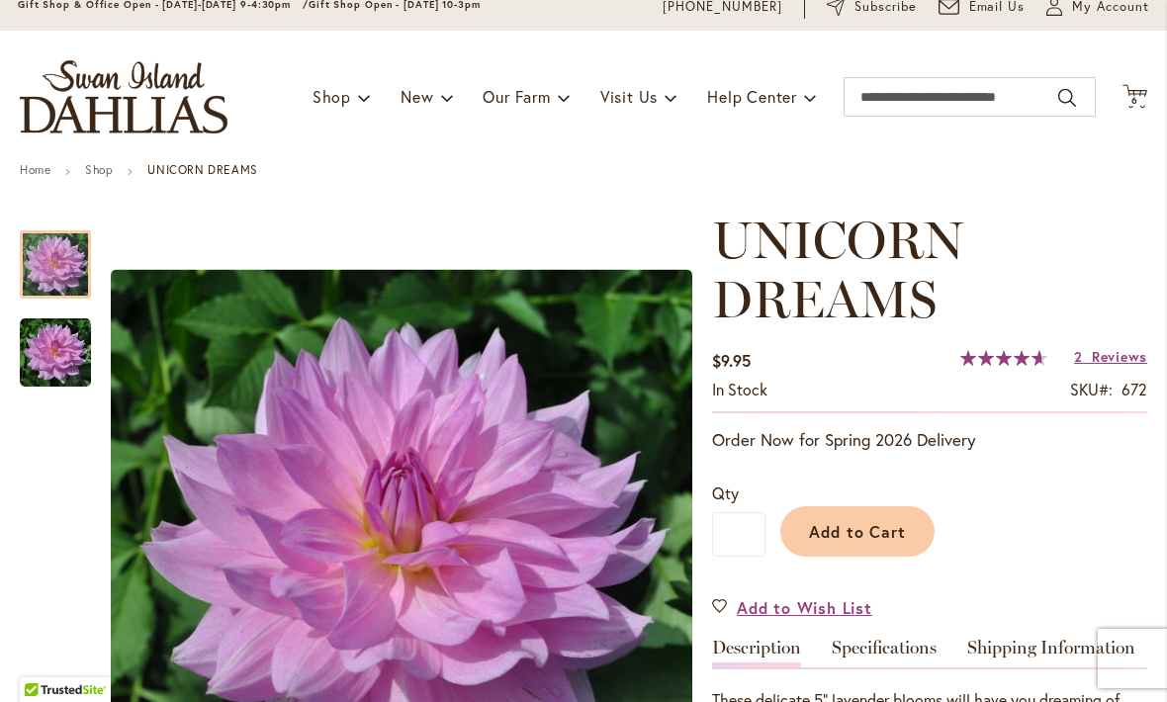
scroll to position [78, 0]
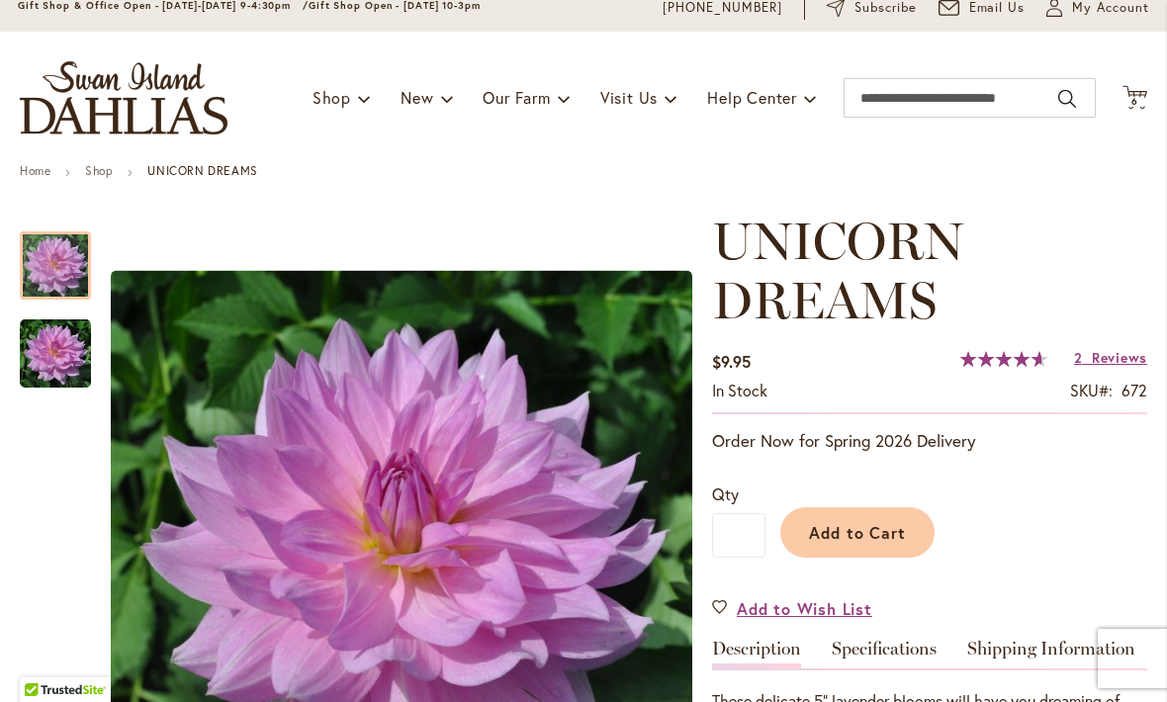
click at [1150, 90] on div "Toggle Nav Shop Dahlia Tubers Collections Fresh Cut Dahlias Gardening Supplies …" at bounding box center [583, 98] width 1167 height 133
click at [1139, 107] on icon "Cart .cls-1 { fill: #231f20; }" at bounding box center [1135, 97] width 25 height 25
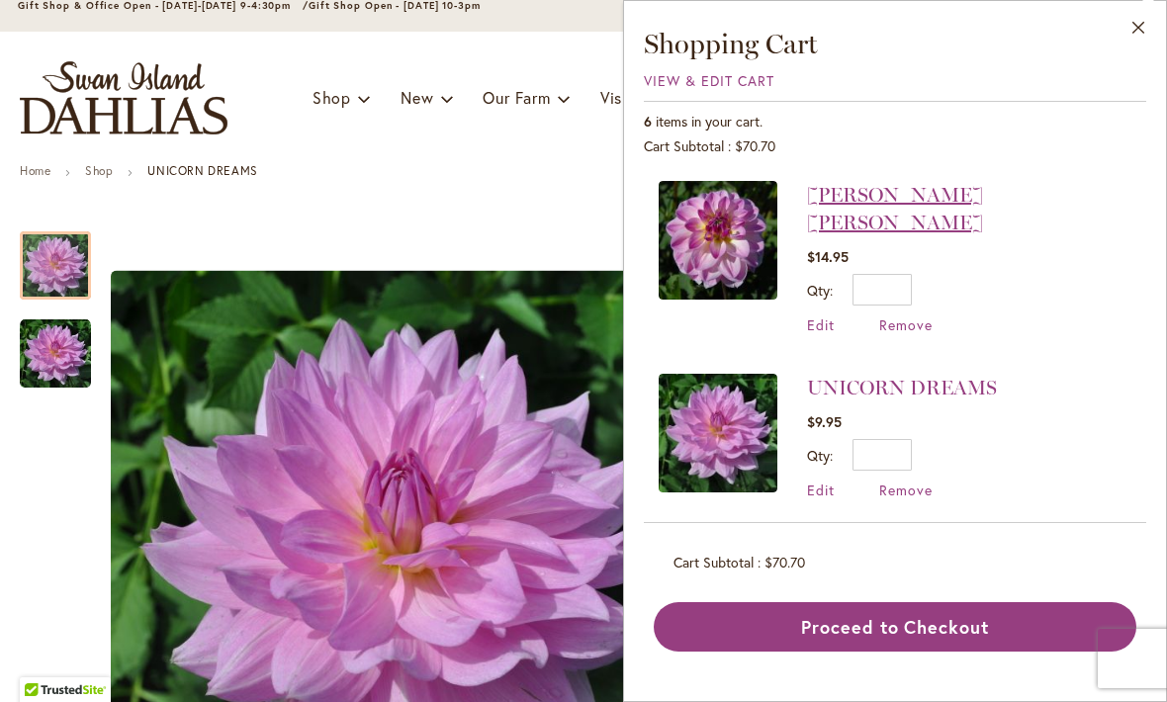
click at [833, 205] on link "[PERSON_NAME] [PERSON_NAME]" at bounding box center [895, 208] width 176 height 51
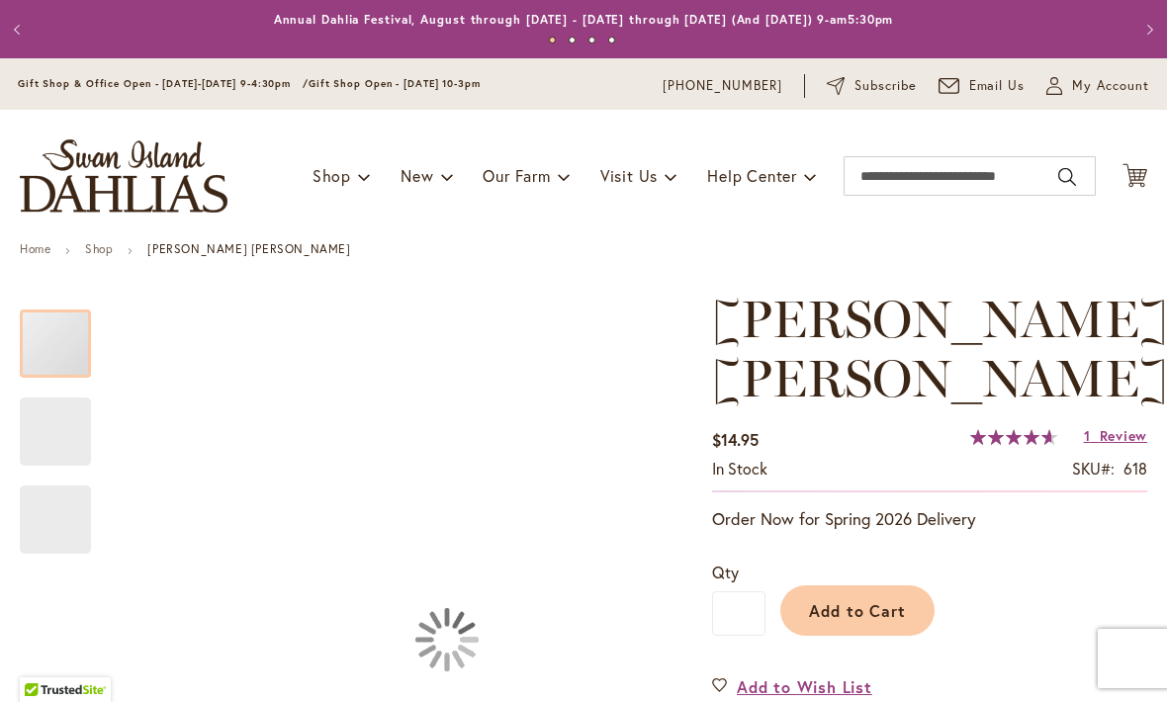
type input "***"
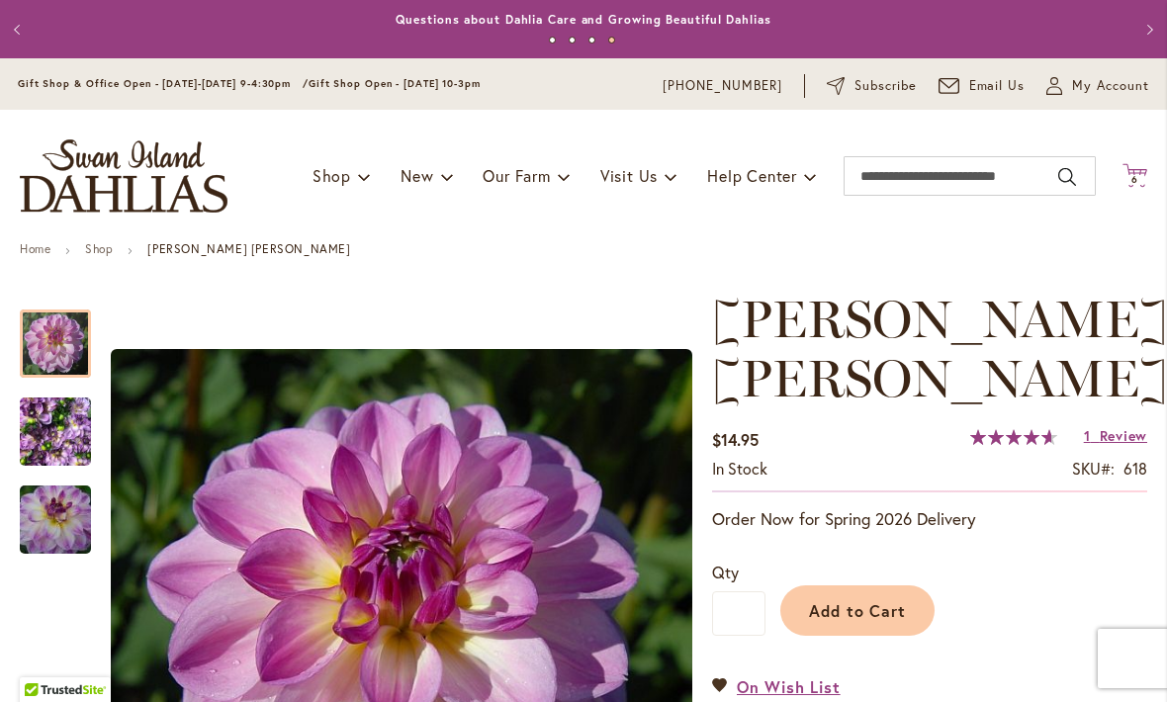
click at [1135, 170] on icon "Cart .cls-1 { fill: #231f20; }" at bounding box center [1135, 175] width 25 height 25
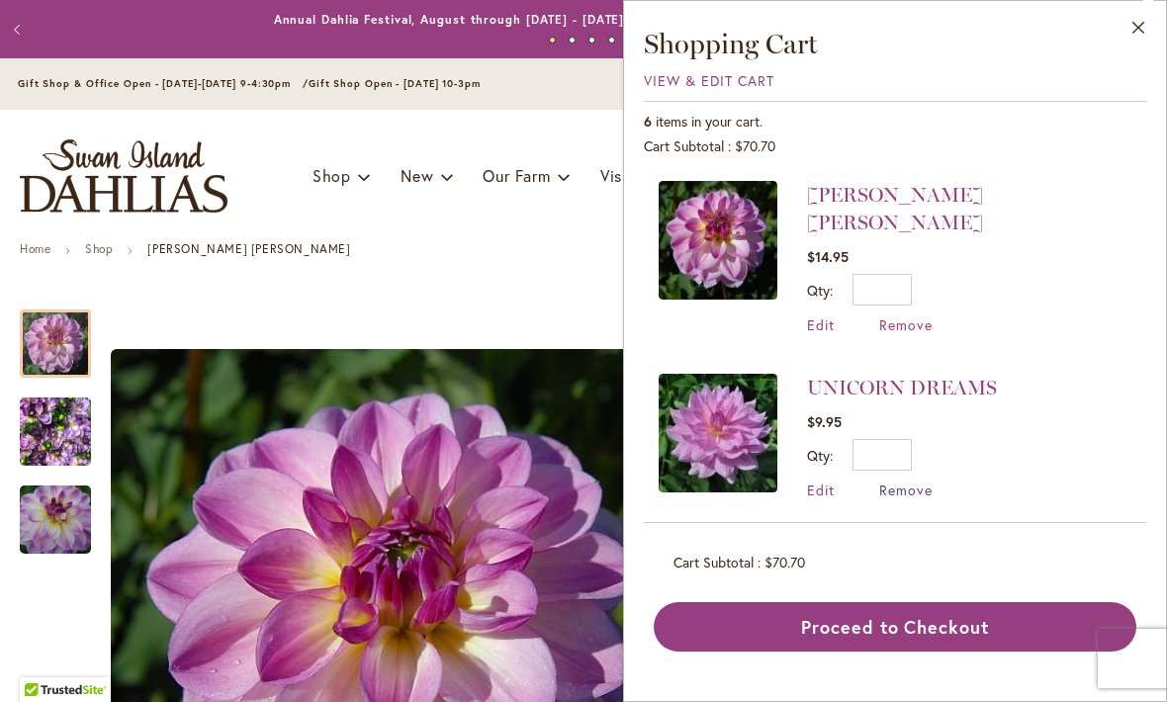
click at [911, 481] on span "Remove" at bounding box center [905, 490] width 53 height 19
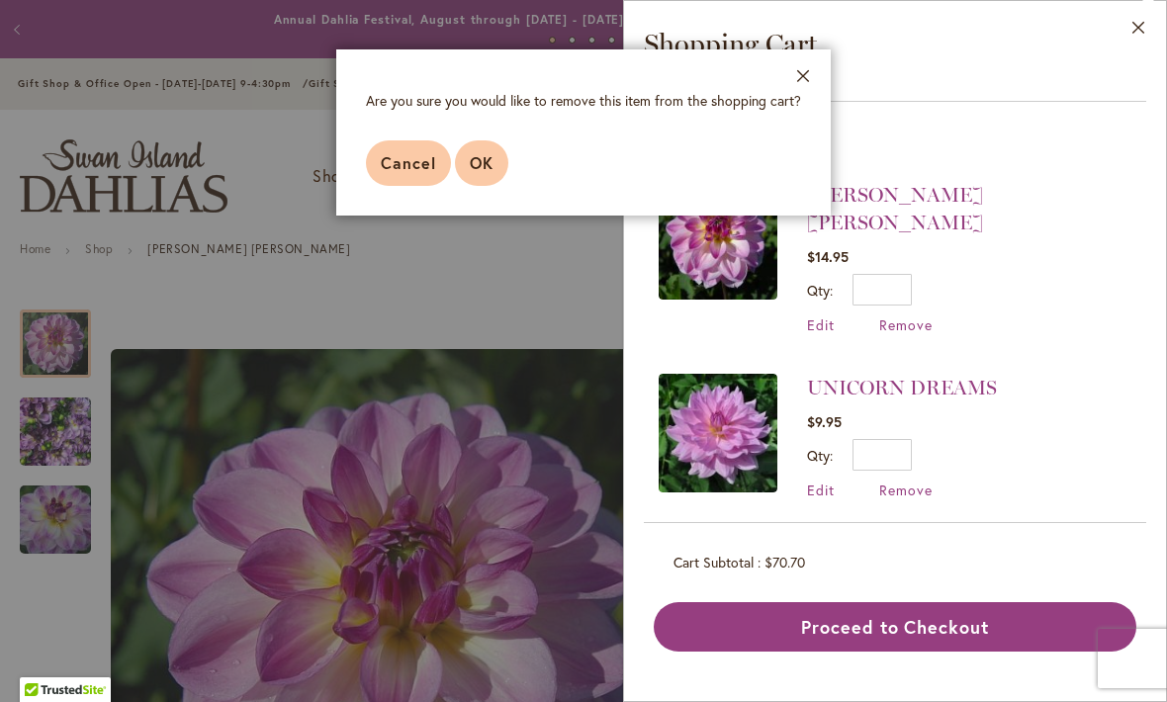
click at [480, 170] on span "OK" at bounding box center [482, 162] width 24 height 21
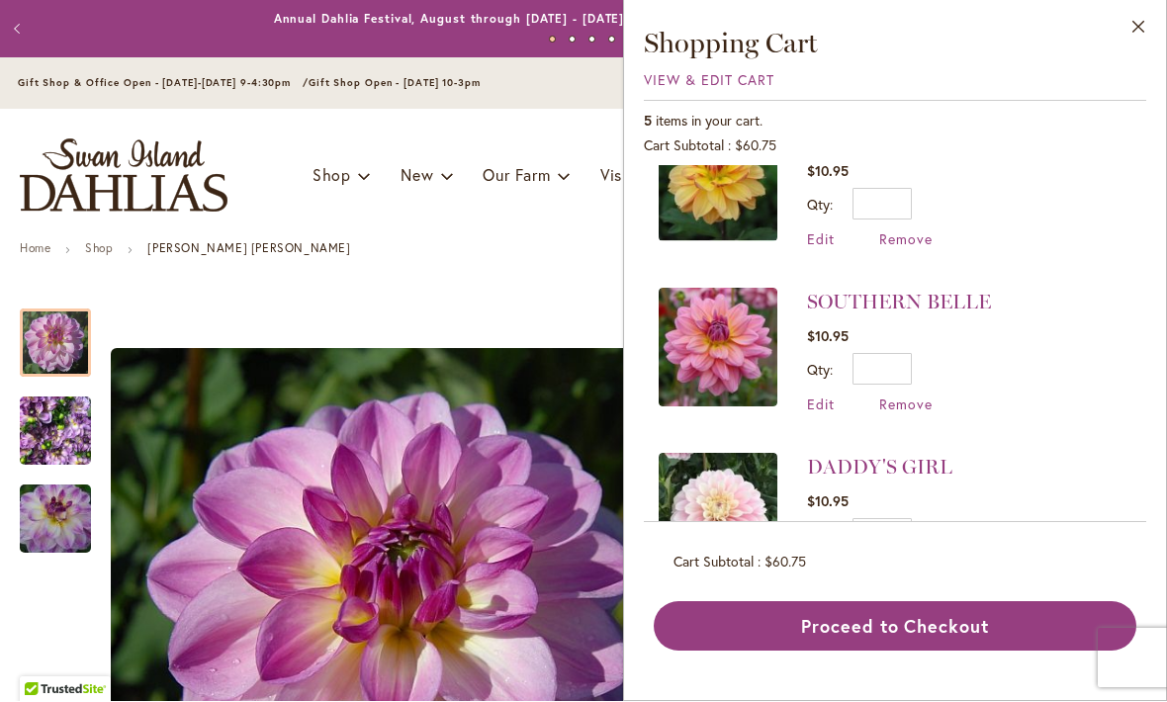
scroll to position [414, 0]
click at [1133, 17] on button "Close" at bounding box center [1139, 32] width 54 height 62
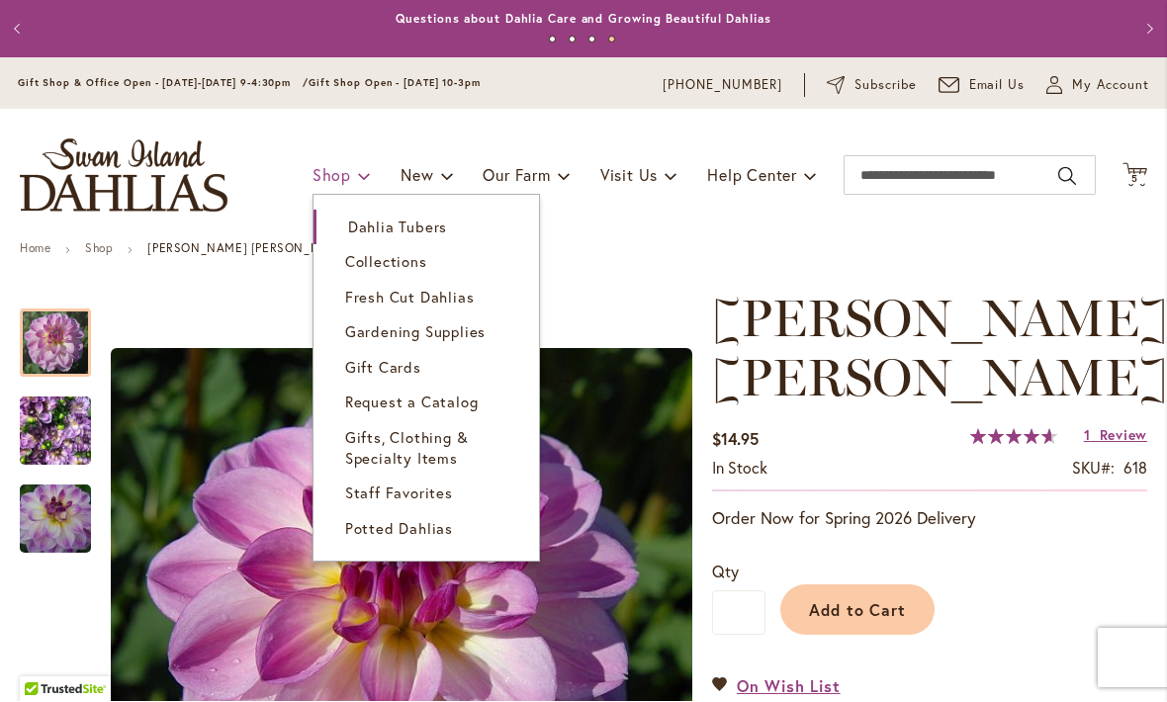
click at [364, 171] on span at bounding box center [364, 176] width 13 height 32
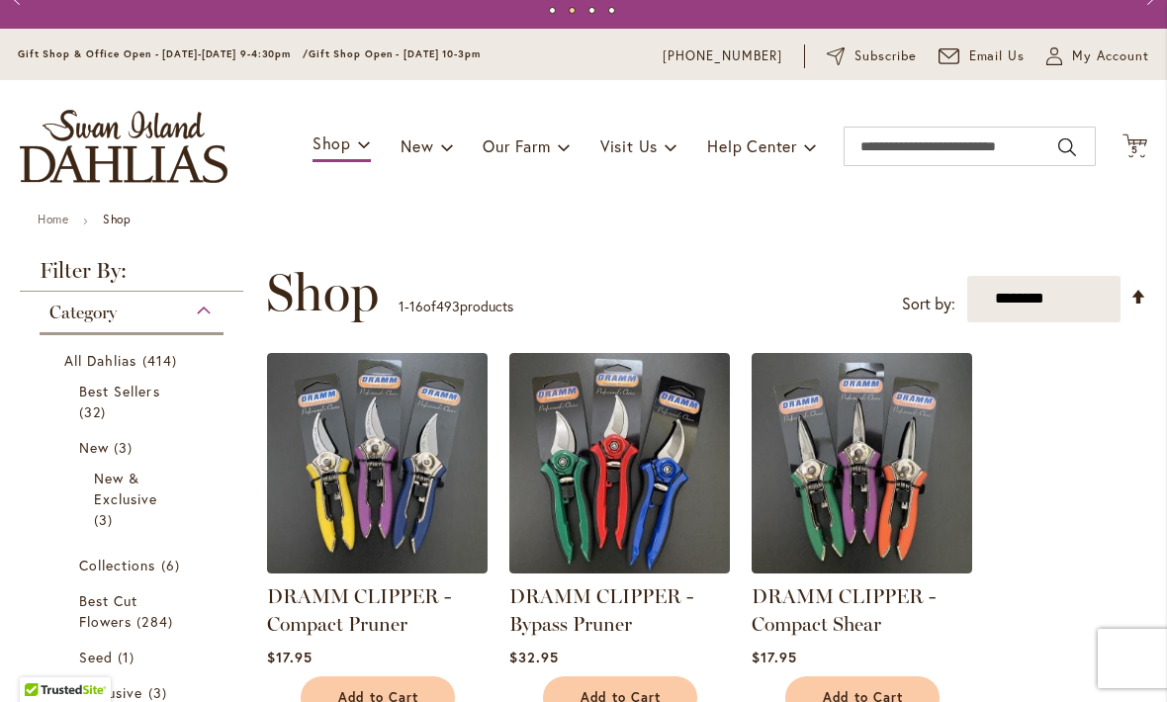
scroll to position [25, 0]
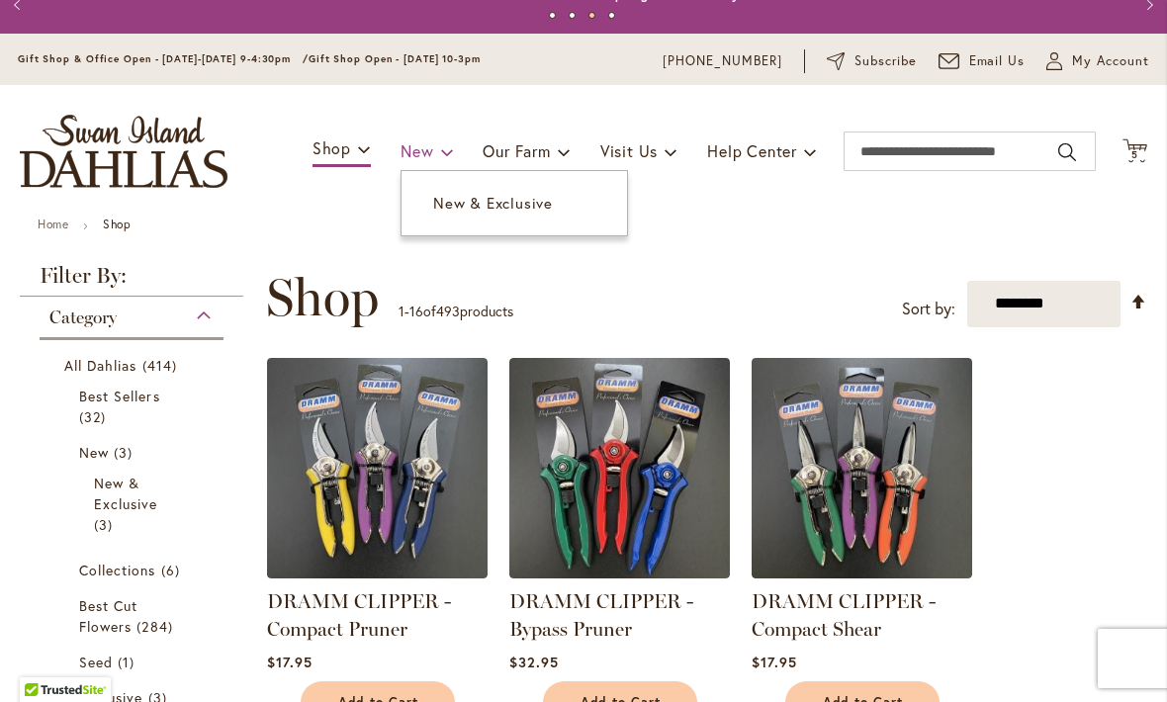
click at [446, 157] on span at bounding box center [447, 151] width 13 height 32
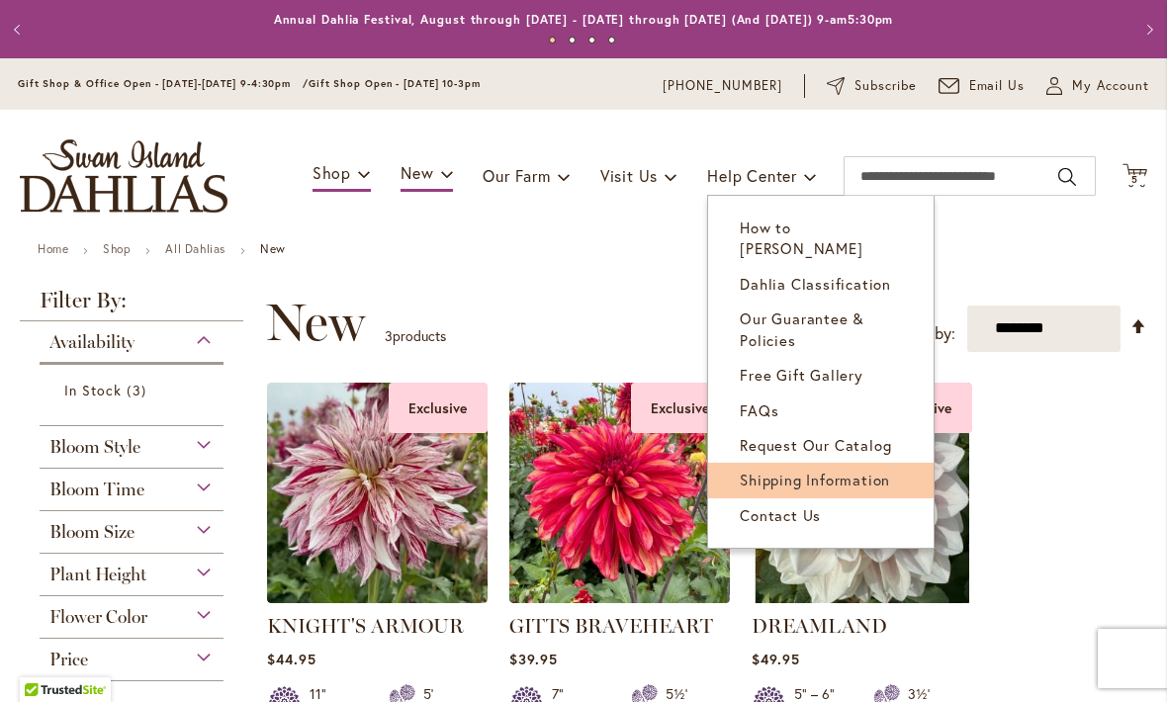
click at [828, 470] on span "Shipping Information" at bounding box center [815, 480] width 150 height 20
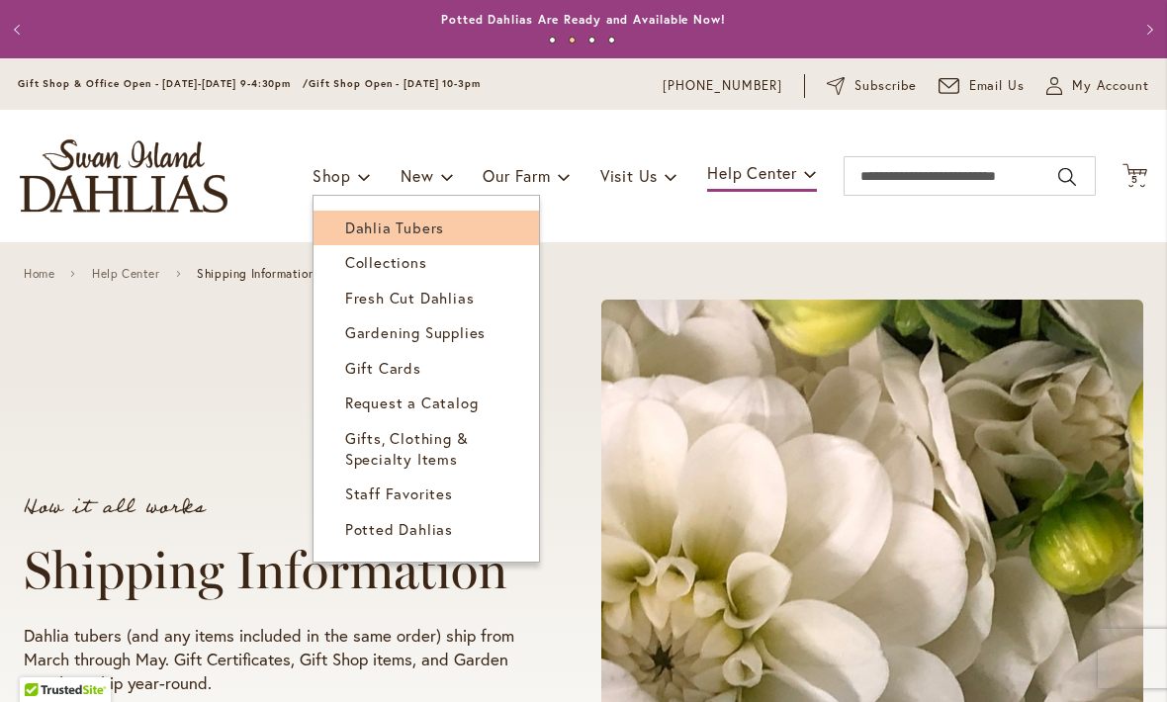
click at [428, 233] on span "Dahlia Tubers" at bounding box center [394, 228] width 99 height 20
